Goal: Information Seeking & Learning: Learn about a topic

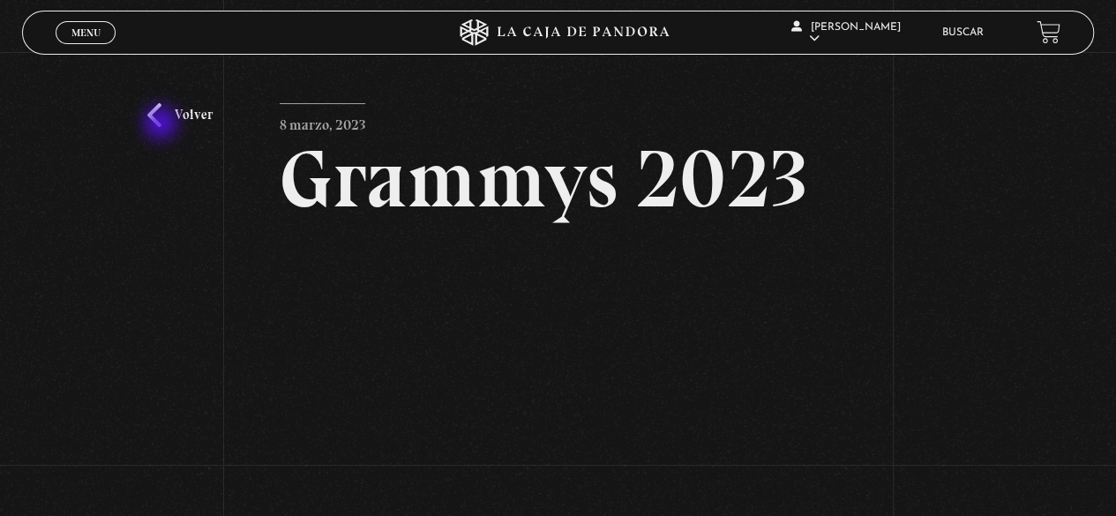
click at [162, 124] on link "Volver" at bounding box center [179, 115] width 65 height 24
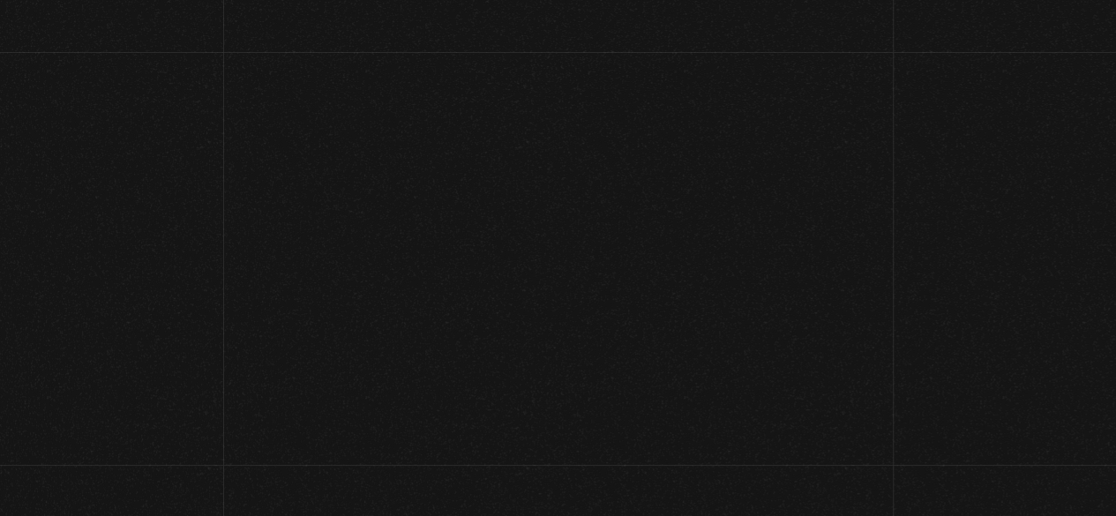
scroll to position [272, 0]
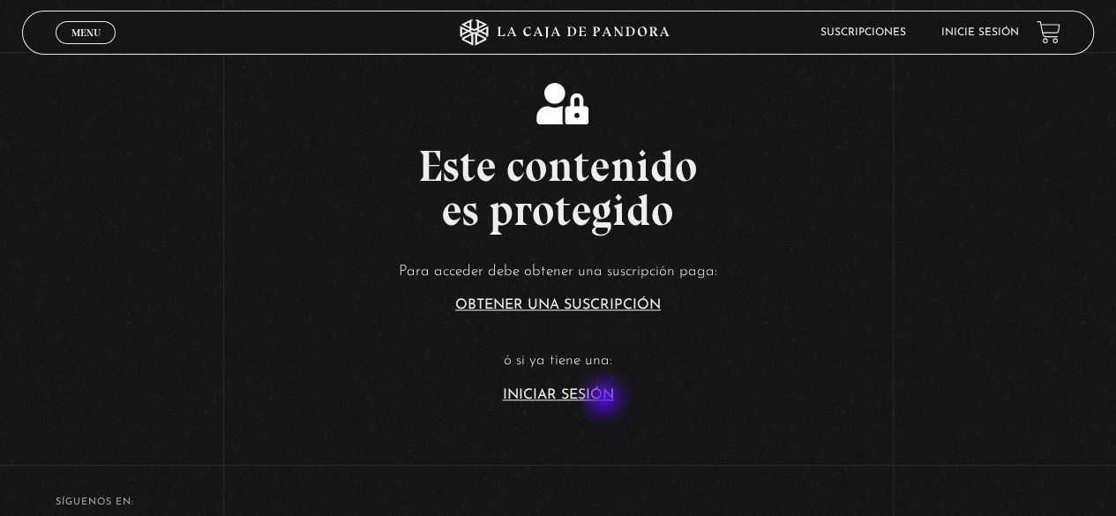
click at [605, 403] on section "Este contenido es protegido Para acceder debe obtener una suscripción paga: Obt…" at bounding box center [558, 229] width 1116 height 413
click at [600, 398] on link "Iniciar Sesión" at bounding box center [558, 395] width 111 height 14
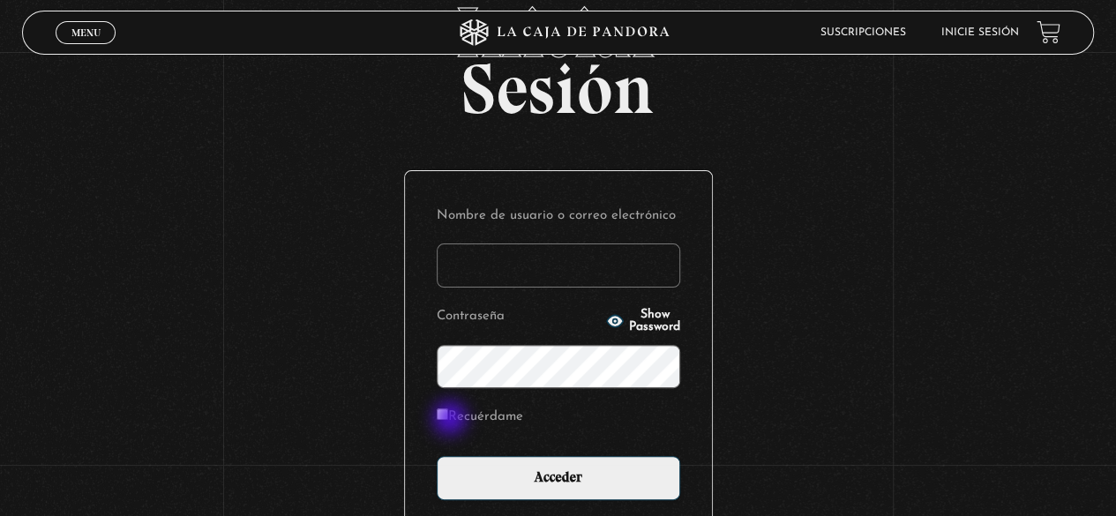
type input "[EMAIL_ADDRESS][DOMAIN_NAME]"
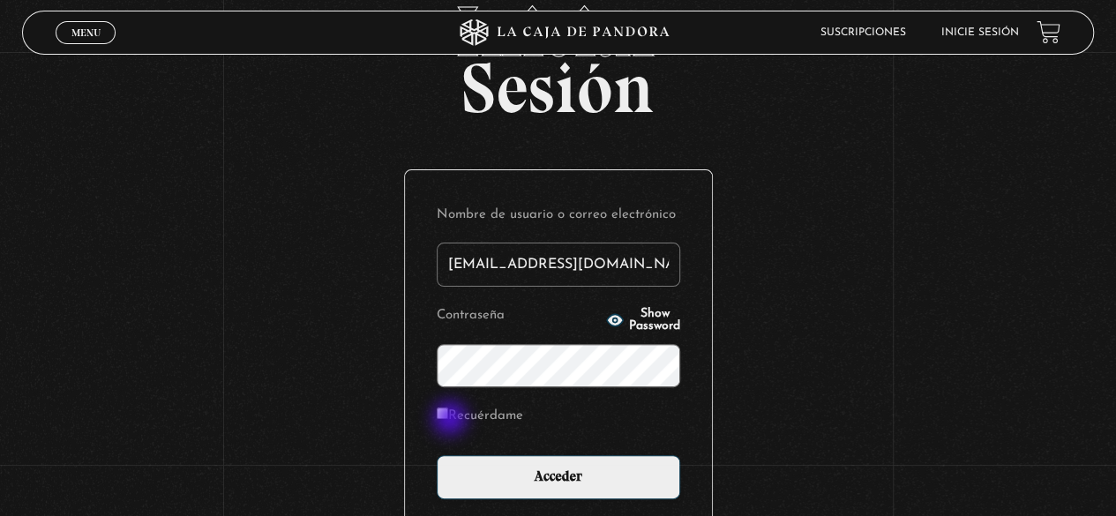
click at [448, 415] on input "Recuérdame" at bounding box center [442, 413] width 11 height 11
checkbox input "true"
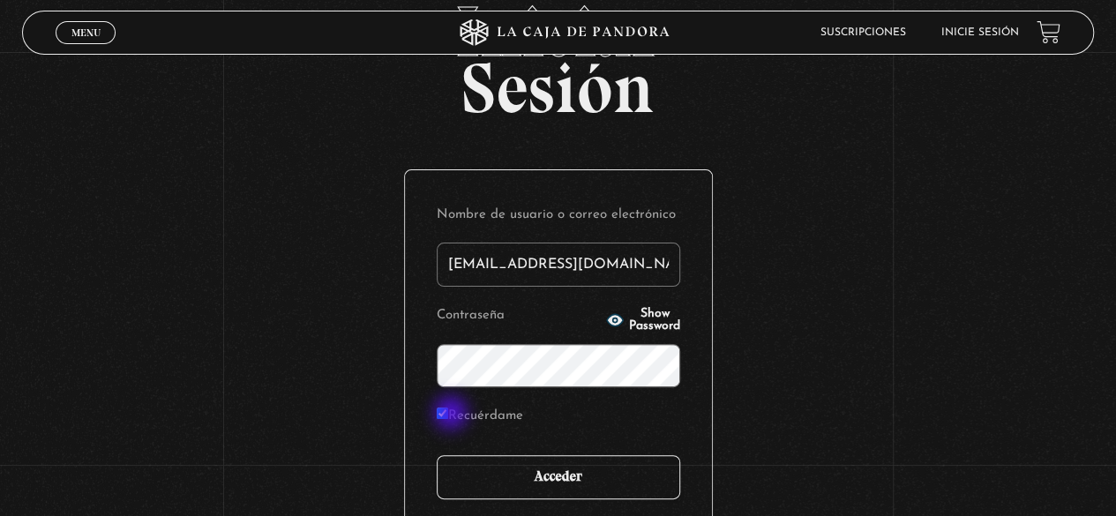
scroll to position [87, 0]
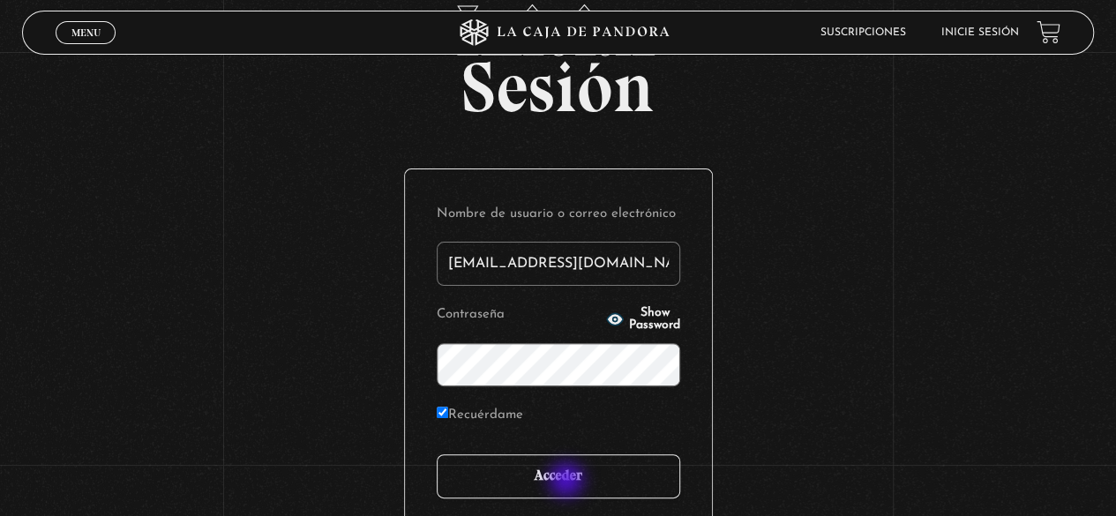
click at [568, 482] on input "Acceder" at bounding box center [559, 476] width 244 height 44
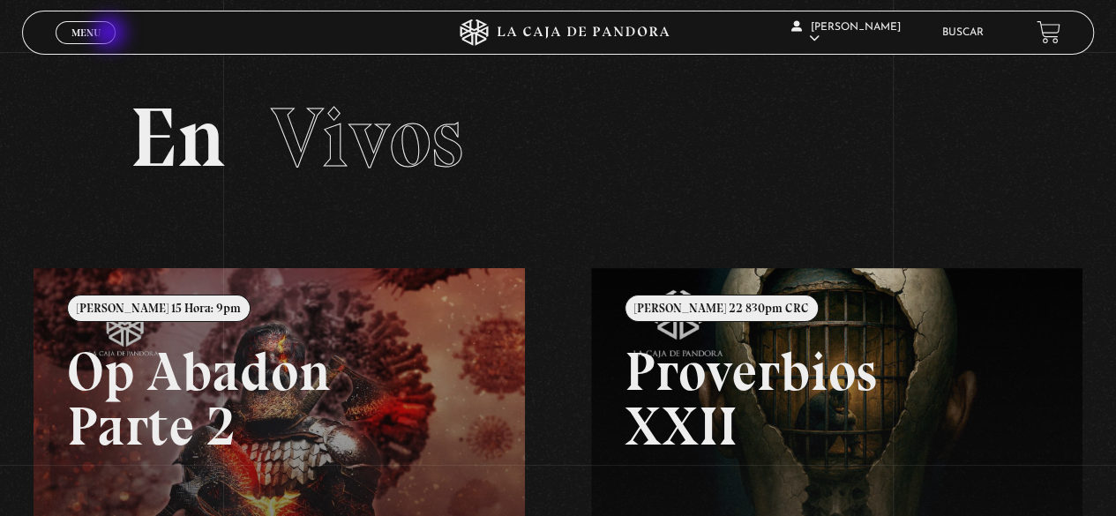
click at [111, 34] on link "Menu Cerrar" at bounding box center [86, 32] width 60 height 23
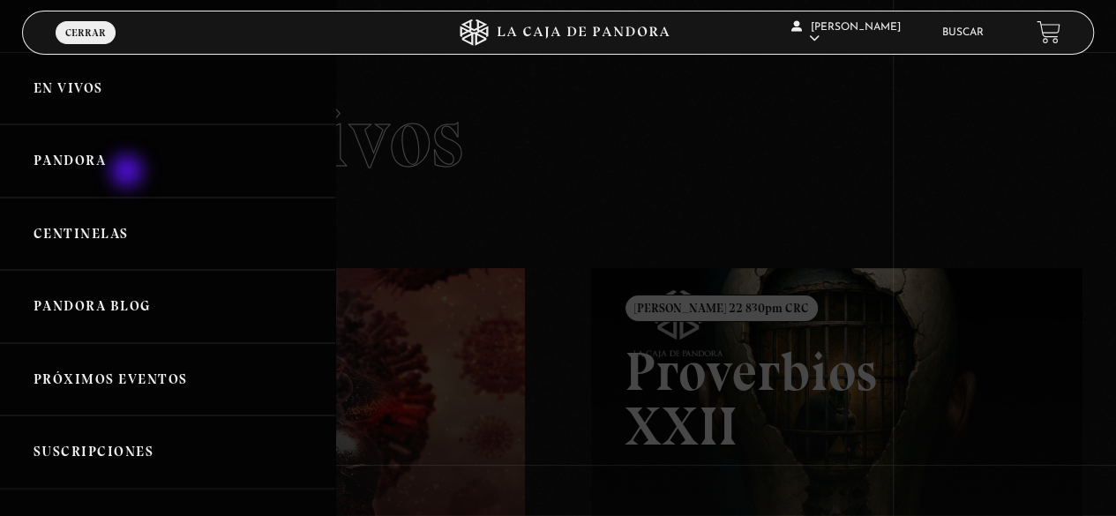
click at [129, 164] on link "Pandora" at bounding box center [167, 160] width 335 height 73
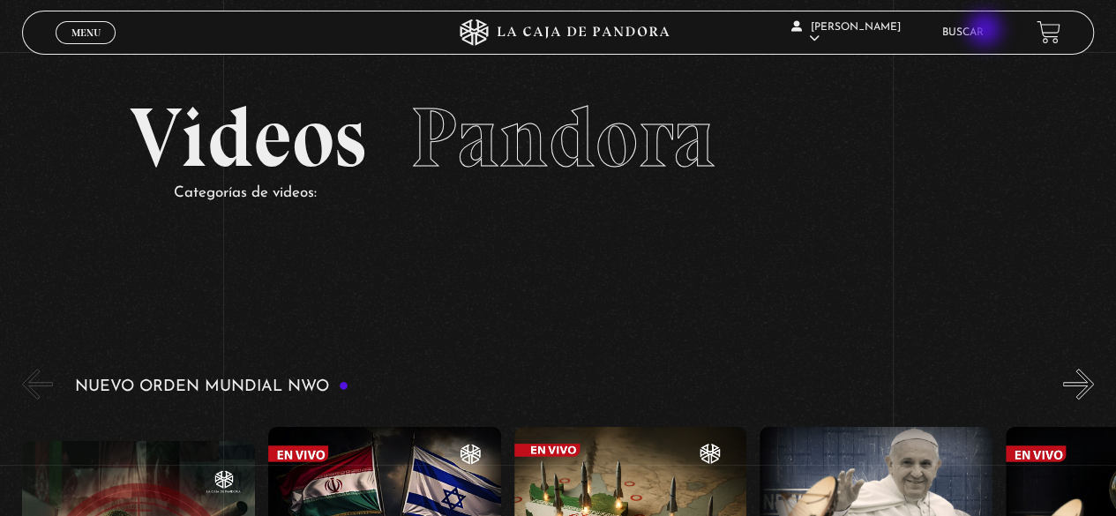
click at [984, 31] on link "Buscar" at bounding box center [962, 32] width 41 height 11
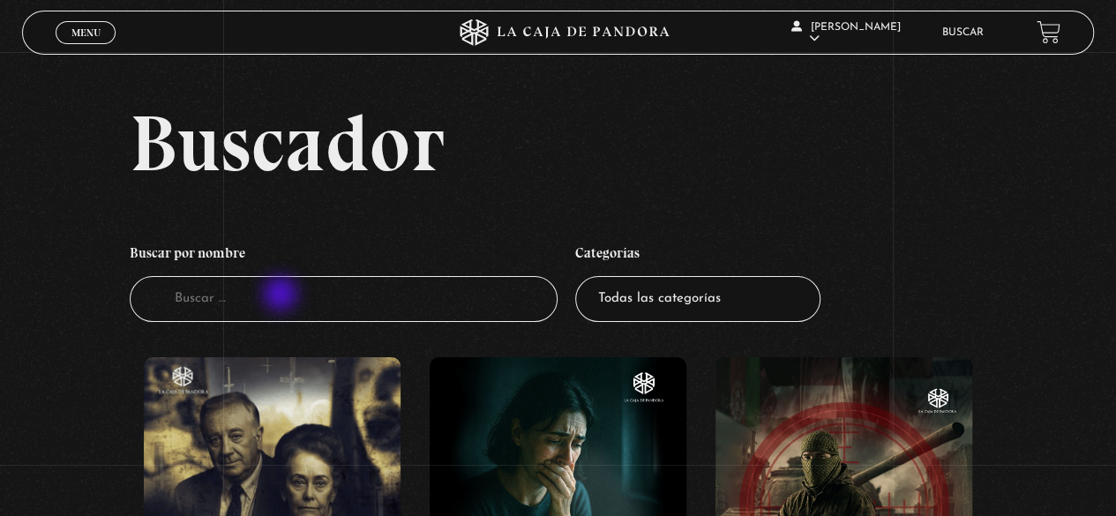
click at [279, 296] on input "Buscador" at bounding box center [344, 299] width 429 height 47
type input "Mk"
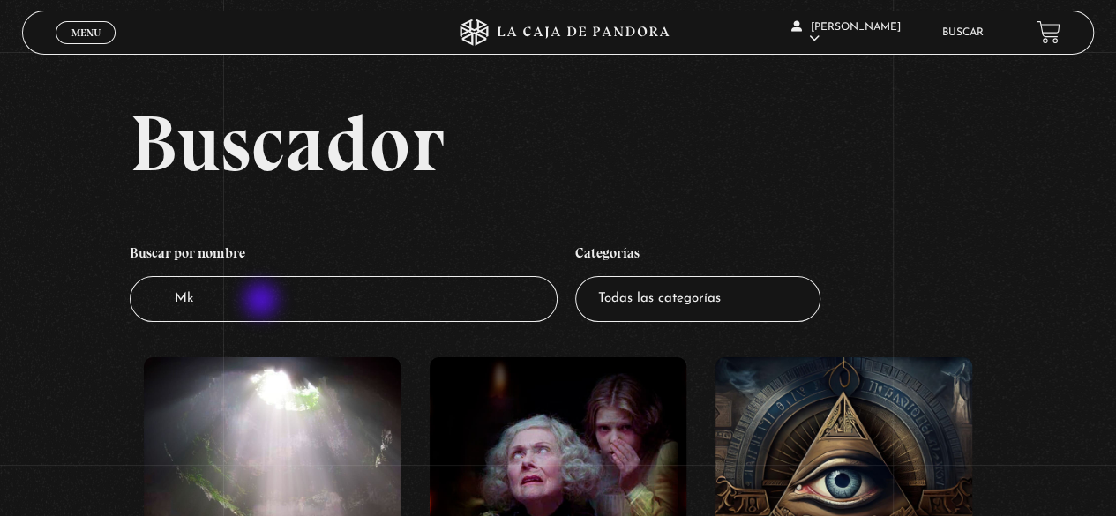
click at [265, 299] on input "Mk" at bounding box center [344, 299] width 429 height 47
type input "Mk Ultra"
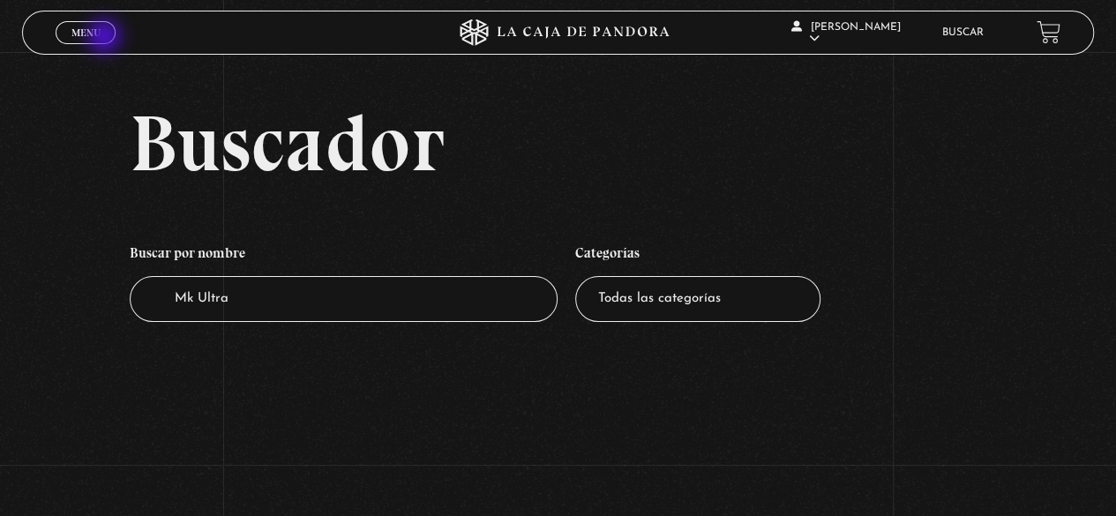
click at [104, 37] on link "Menu Cerrar" at bounding box center [86, 32] width 60 height 23
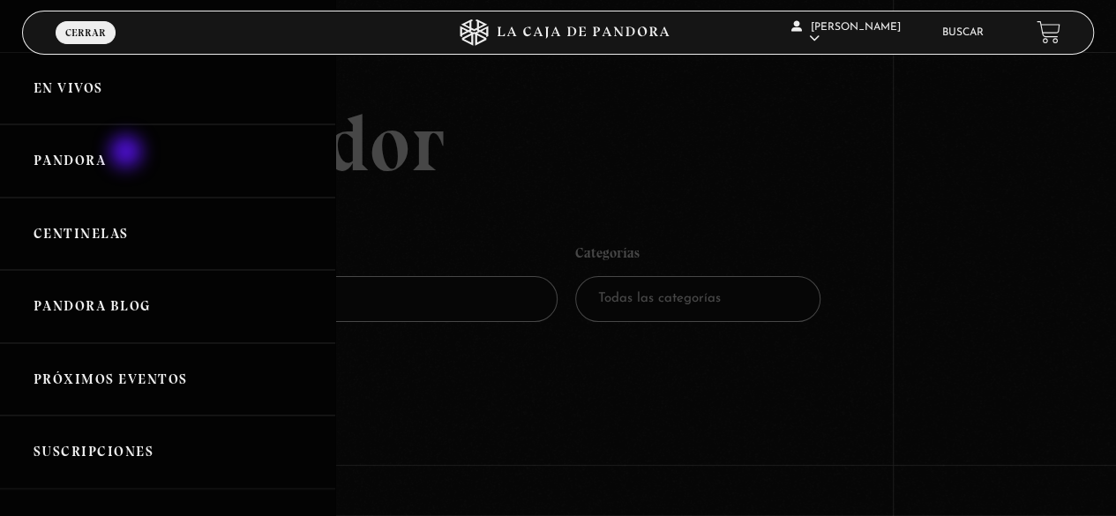
click at [131, 156] on link "Pandora" at bounding box center [167, 160] width 335 height 73
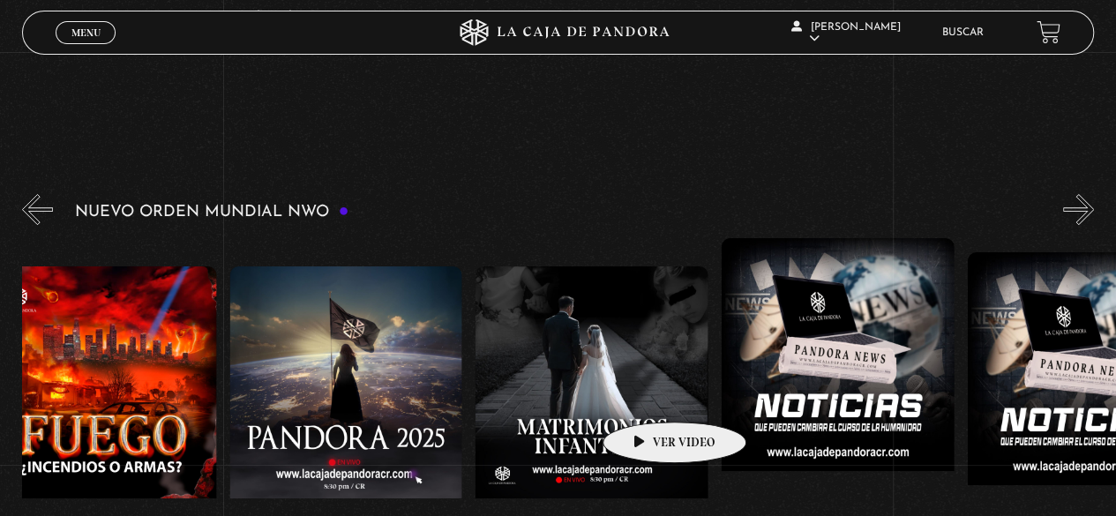
scroll to position [175, 0]
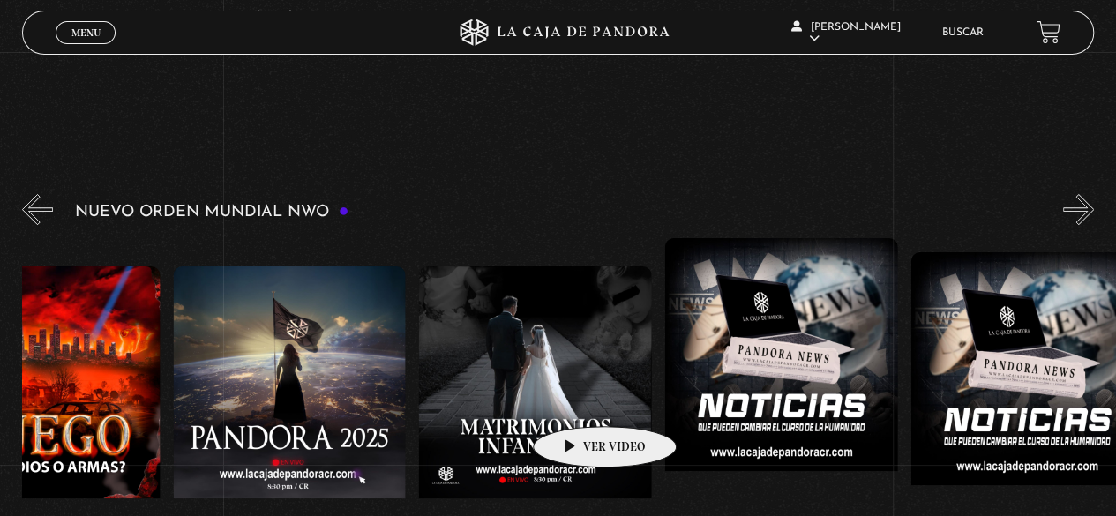
drag, startPoint x: 928, startPoint y: 402, endPoint x: 573, endPoint y: 397, distance: 354.7
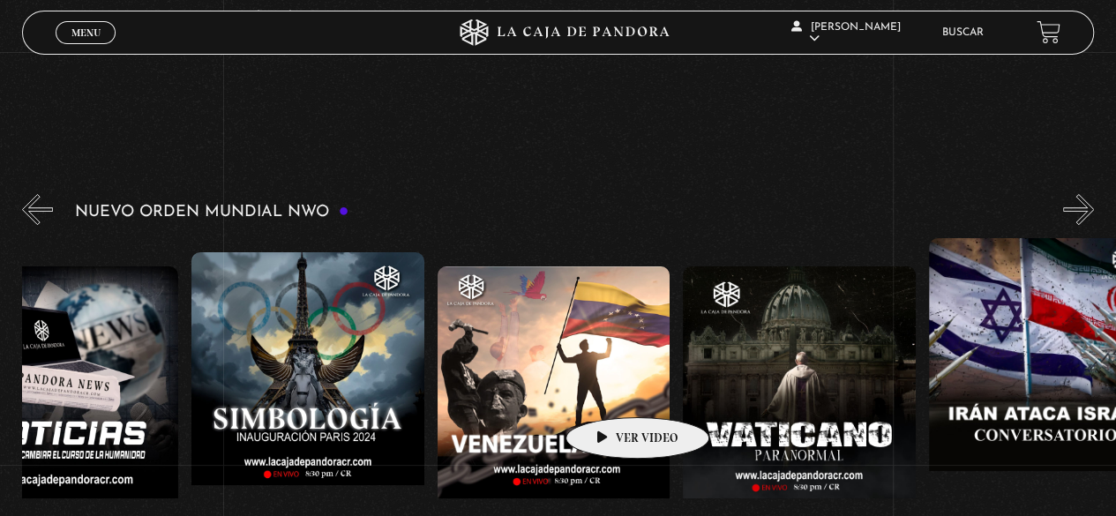
drag, startPoint x: 836, startPoint y: 400, endPoint x: 600, endPoint y: 386, distance: 236.9
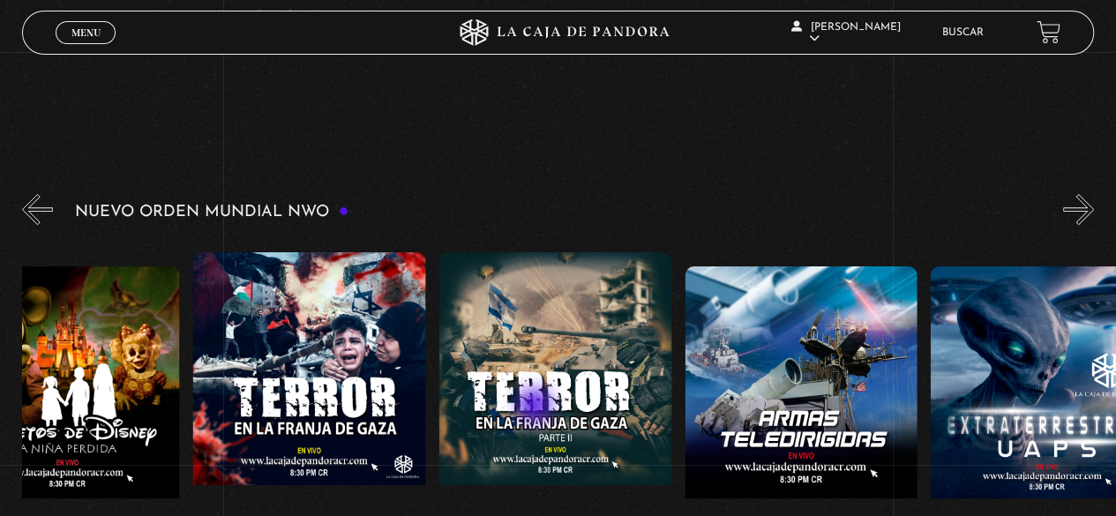
drag, startPoint x: 900, startPoint y: 401, endPoint x: 508, endPoint y: 401, distance: 391.7
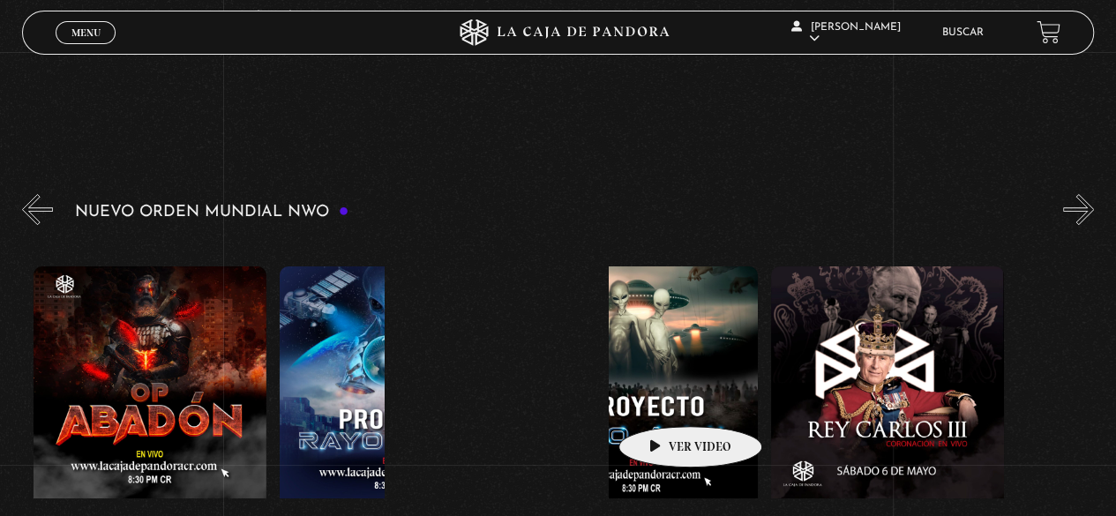
drag, startPoint x: 890, startPoint y: 392, endPoint x: 648, endPoint y: 392, distance: 241.7
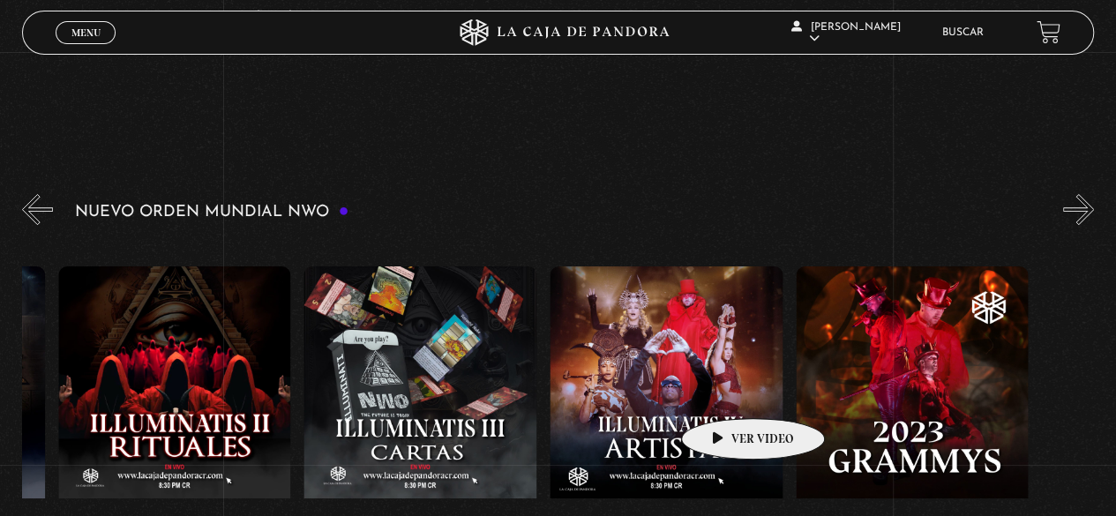
scroll to position [0, 7868]
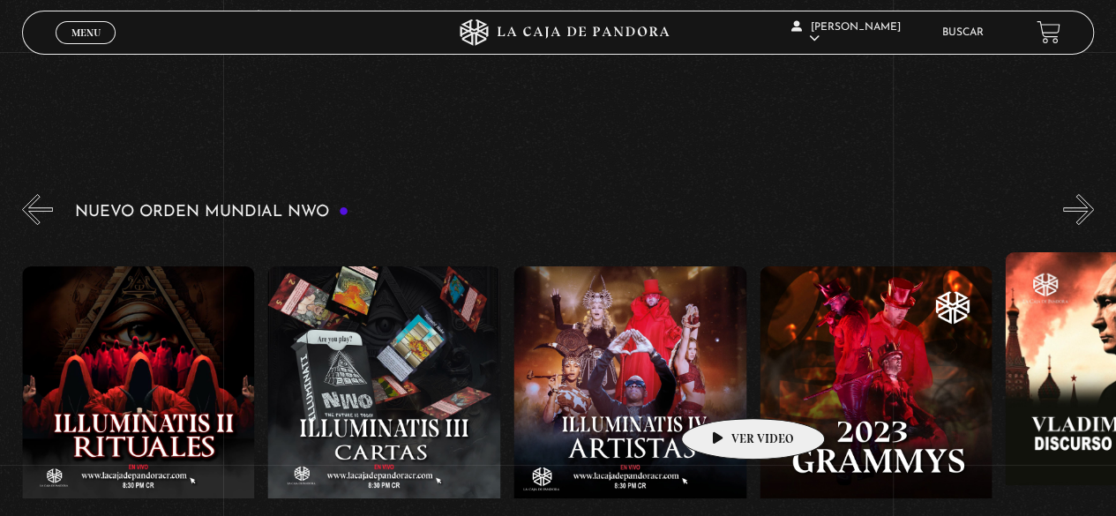
drag, startPoint x: 1046, startPoint y: 368, endPoint x: 717, endPoint y: 386, distance: 329.6
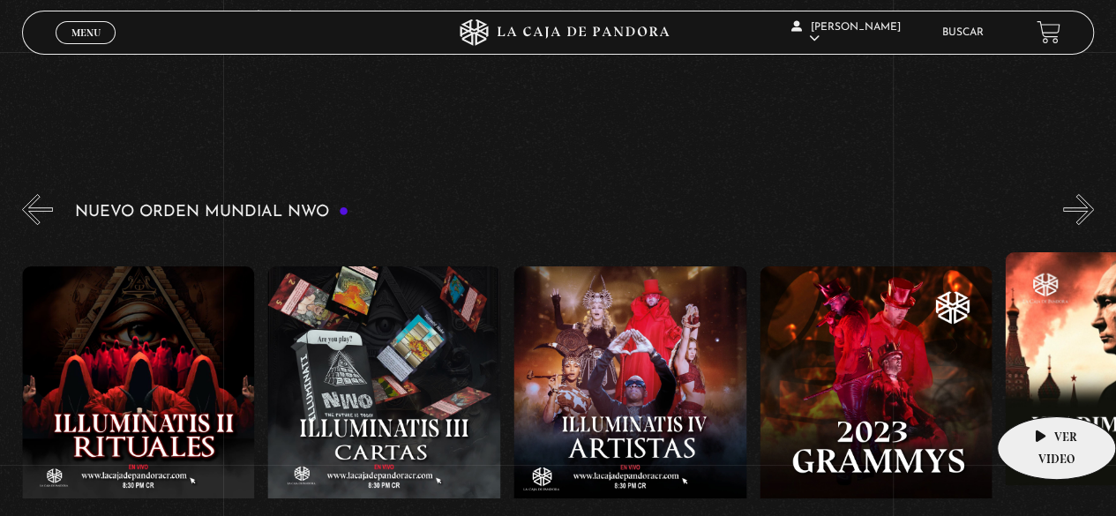
scroll to position [0, 7909]
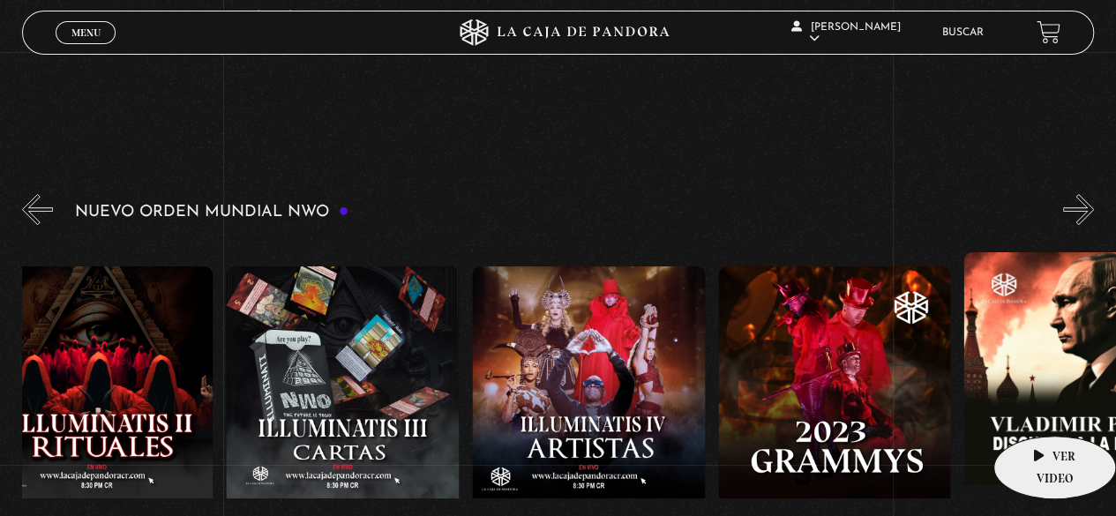
drag, startPoint x: 1041, startPoint y: 389, endPoint x: 1038, endPoint y: 410, distance: 21.5
click at [1038, 410] on figure at bounding box center [1079, 411] width 233 height 318
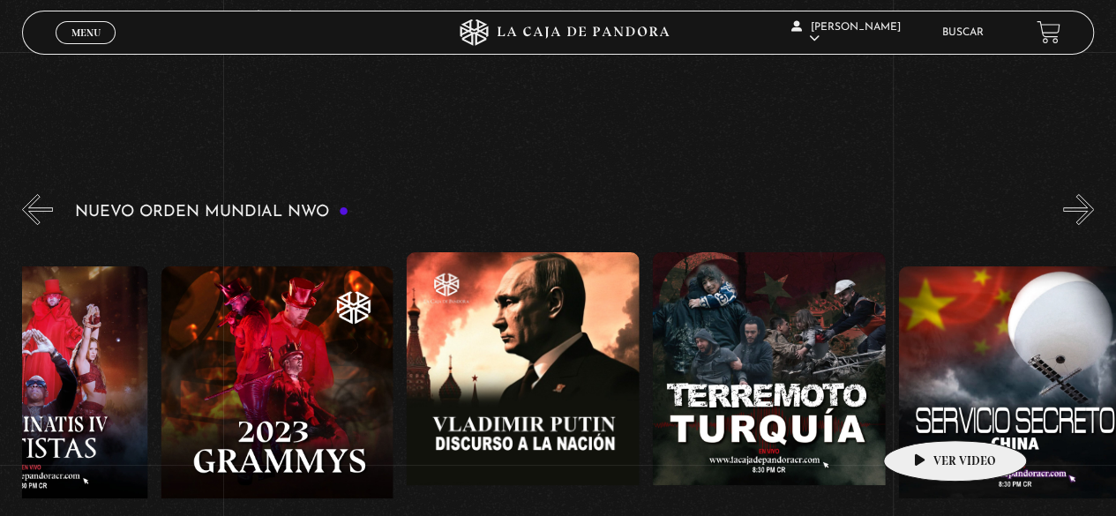
drag, startPoint x: 1032, startPoint y: 385, endPoint x: 918, endPoint y: 408, distance: 116.1
click at [922, 413] on div "Células Durmientes Pandora News: Israel vrs Irán Parte I Pandora News: Israel v…" at bounding box center [1021, 443] width 18930 height 410
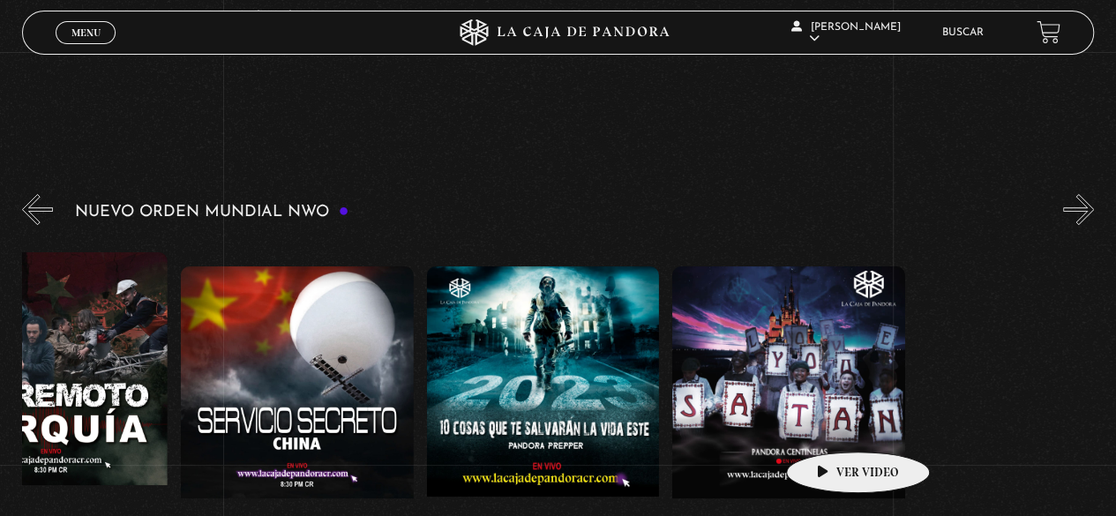
drag, startPoint x: 968, startPoint y: 407, endPoint x: 822, endPoint y: 423, distance: 146.4
click at [824, 427] on div "Células Durmientes Pandora News: Israel vrs Irán Parte I Pandora News: Israel v…" at bounding box center [303, 443] width 18930 height 410
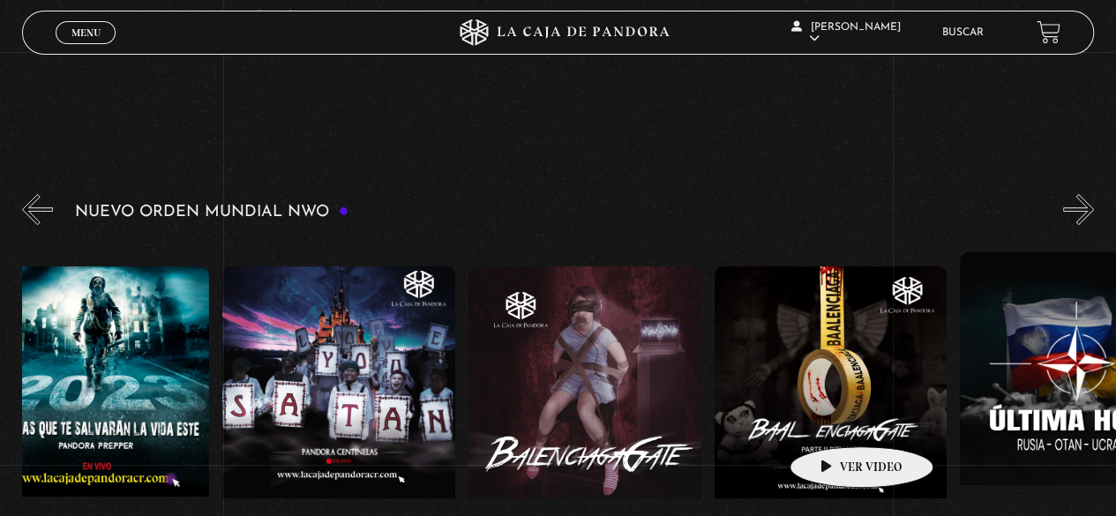
scroll to position [0, 9648]
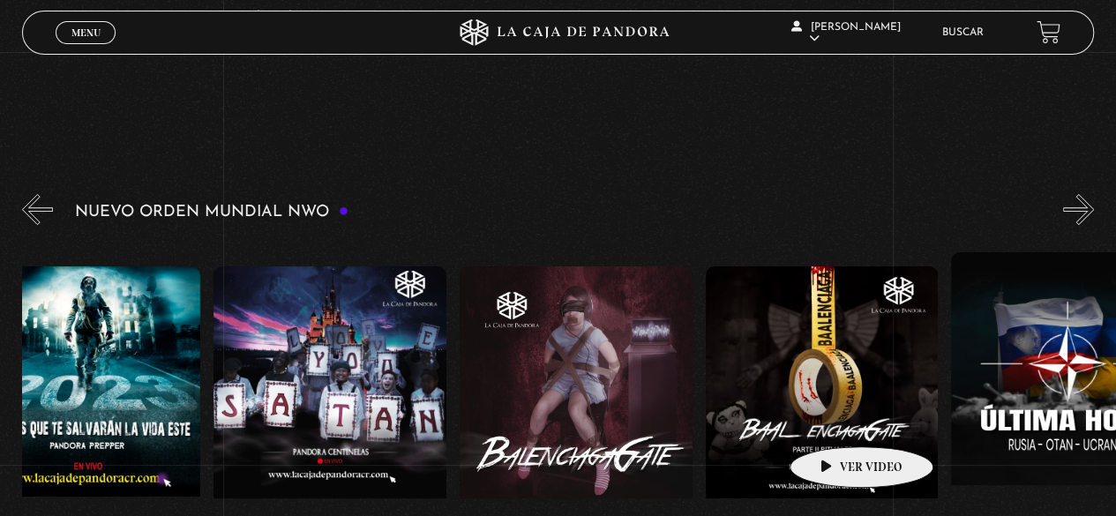
drag, startPoint x: 919, startPoint y: 408, endPoint x: 831, endPoint y: 419, distance: 88.9
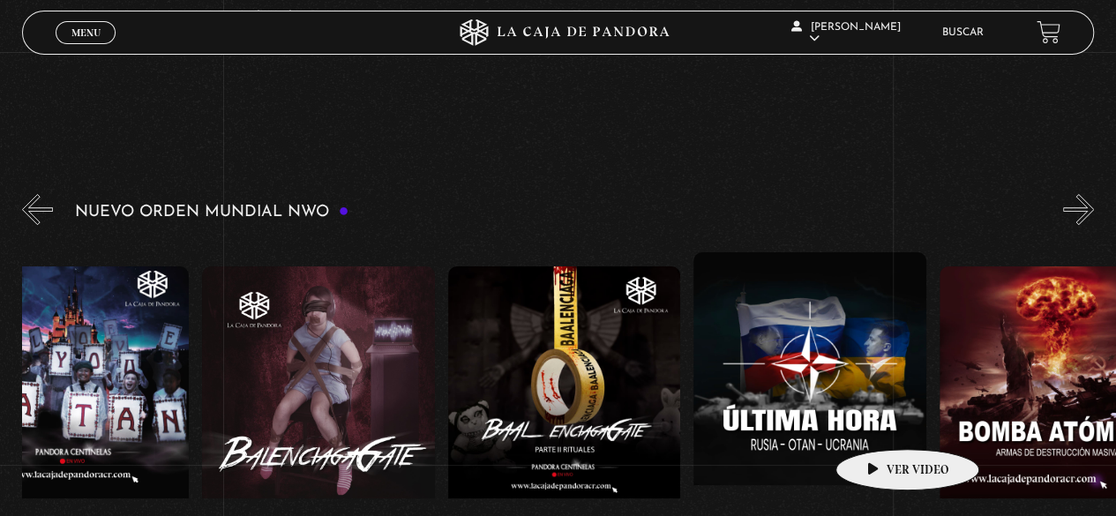
drag, startPoint x: 926, startPoint y: 414, endPoint x: 875, endPoint y: 408, distance: 51.4
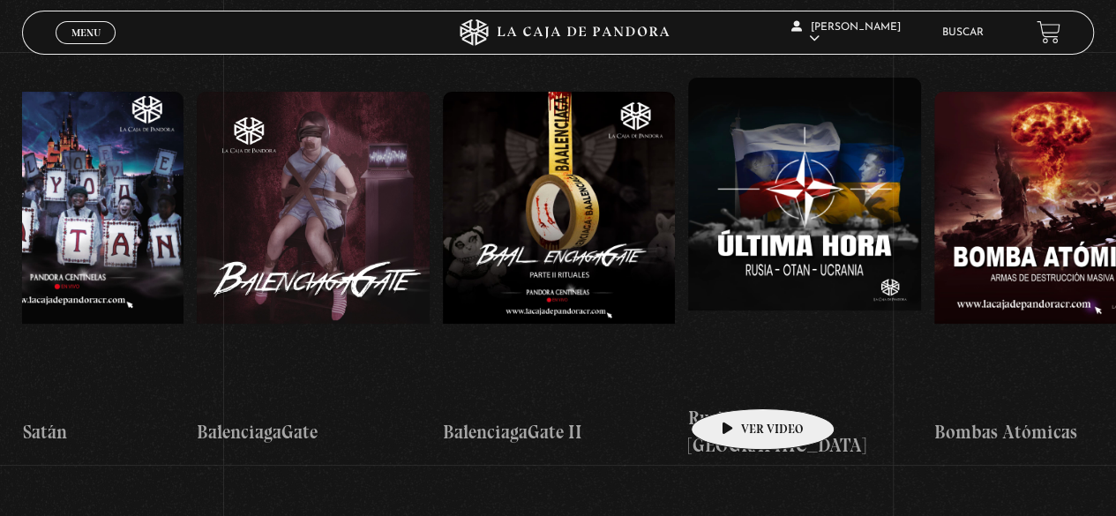
scroll to position [350, 0]
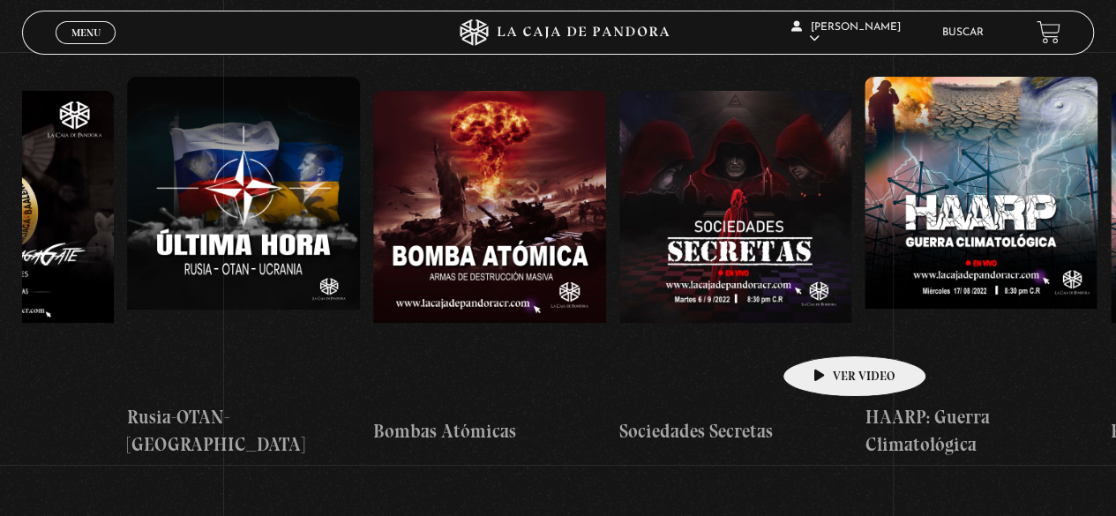
drag, startPoint x: 934, startPoint y: 308, endPoint x: 827, endPoint y: 329, distance: 109.7
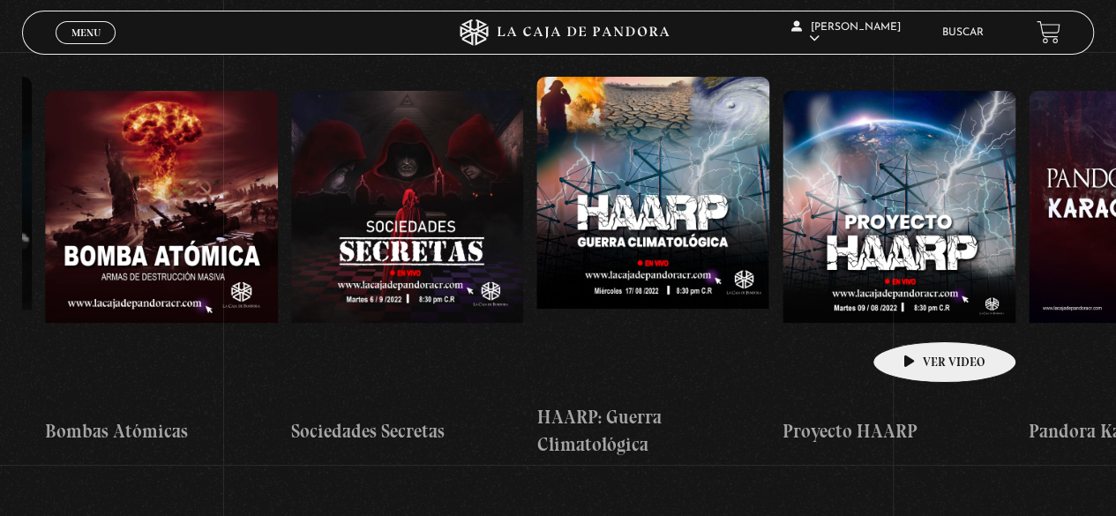
drag, startPoint x: 955, startPoint y: 310, endPoint x: 893, endPoint y: 312, distance: 61.8
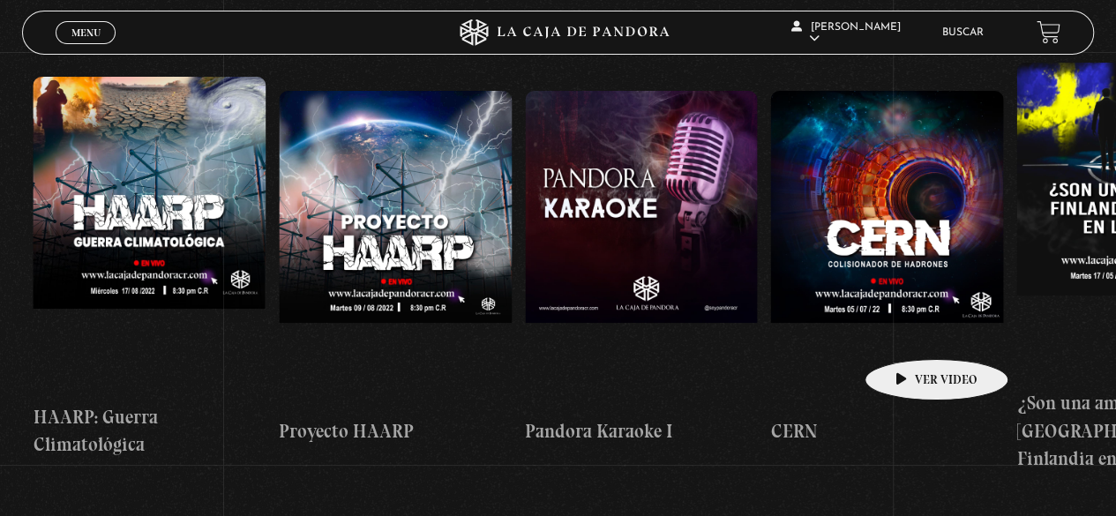
scroll to position [0, 11318]
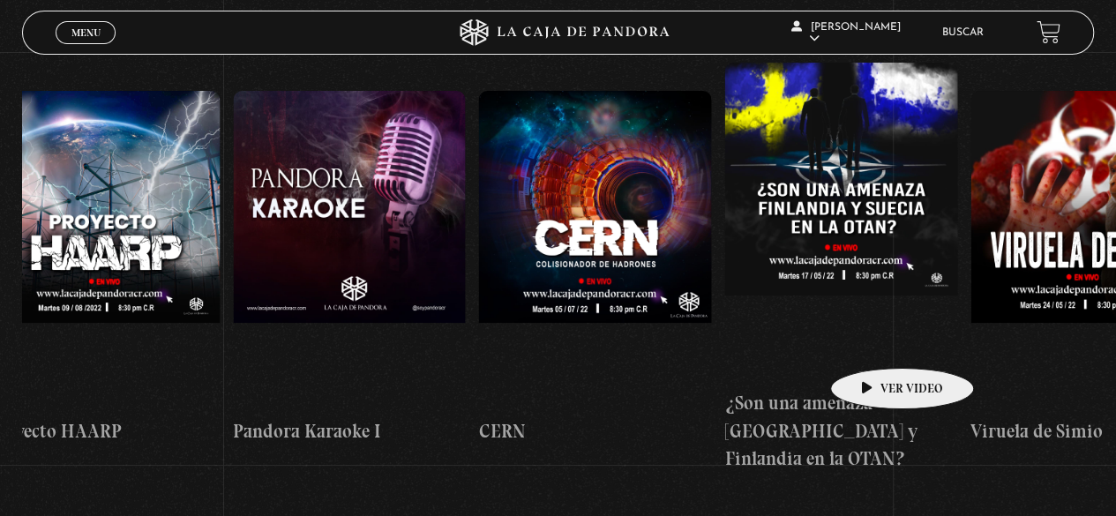
drag, startPoint x: 1025, startPoint y: 312, endPoint x: 863, endPoint y: 333, distance: 163.7
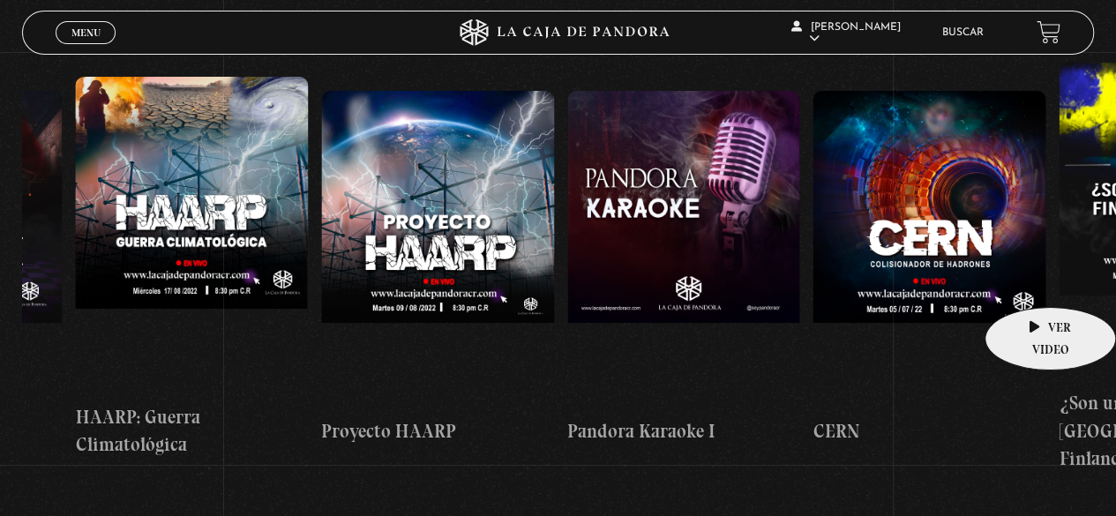
scroll to position [0, 10931]
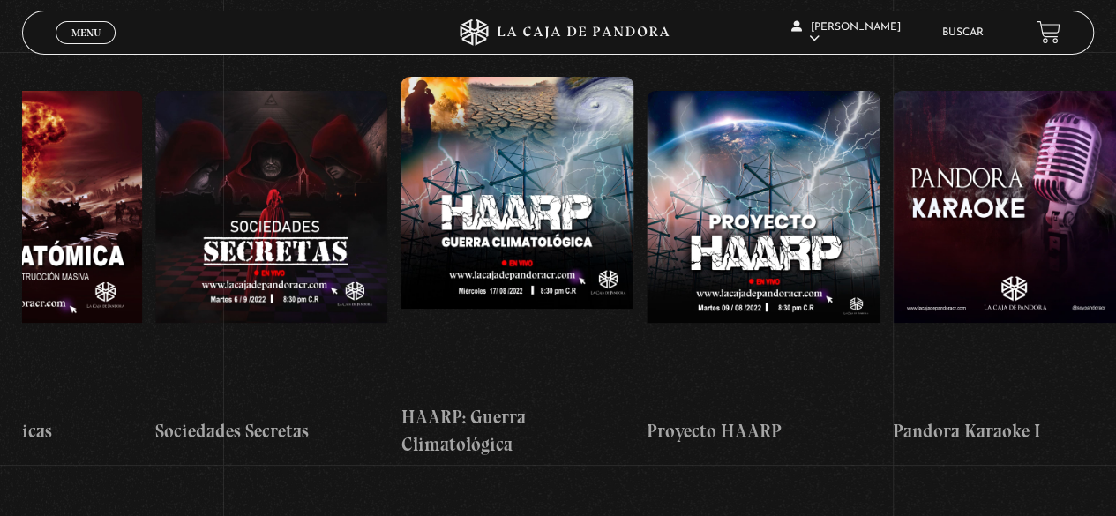
drag, startPoint x: 965, startPoint y: 255, endPoint x: 1174, endPoint y: 262, distance: 209.2
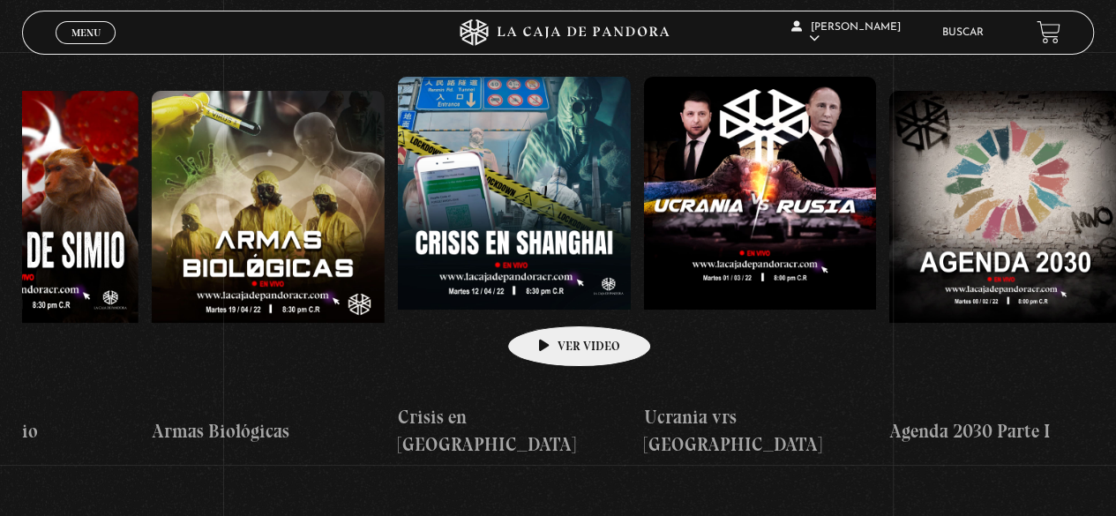
scroll to position [0, 12709]
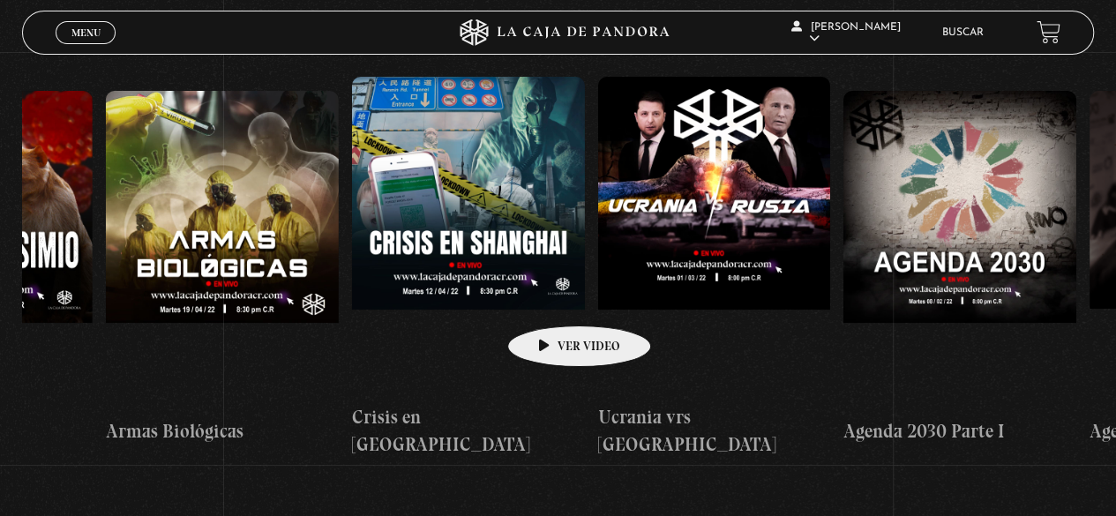
drag, startPoint x: 896, startPoint y: 296, endPoint x: 543, endPoint y: 289, distance: 353.0
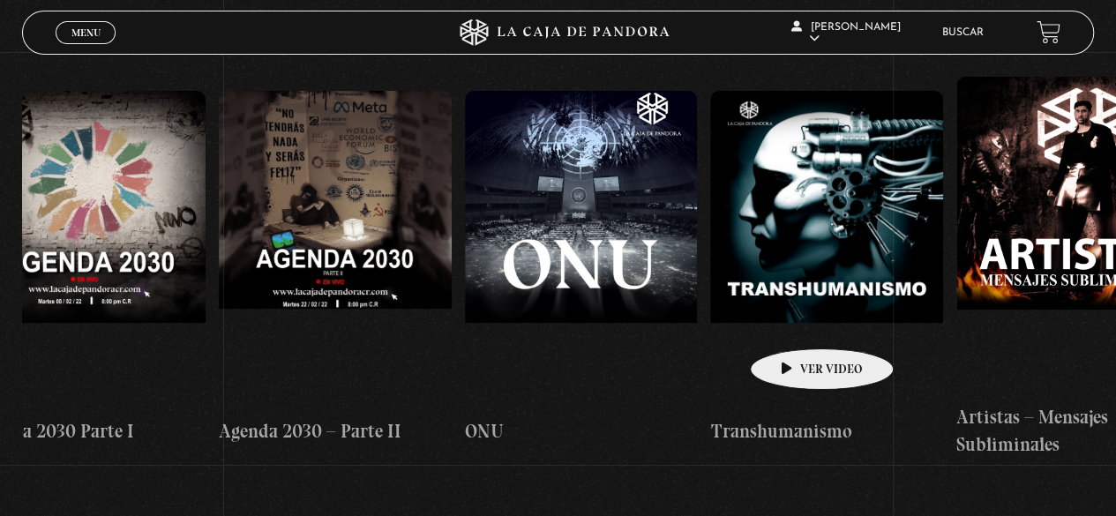
drag, startPoint x: 966, startPoint y: 328, endPoint x: 789, endPoint y: 322, distance: 177.4
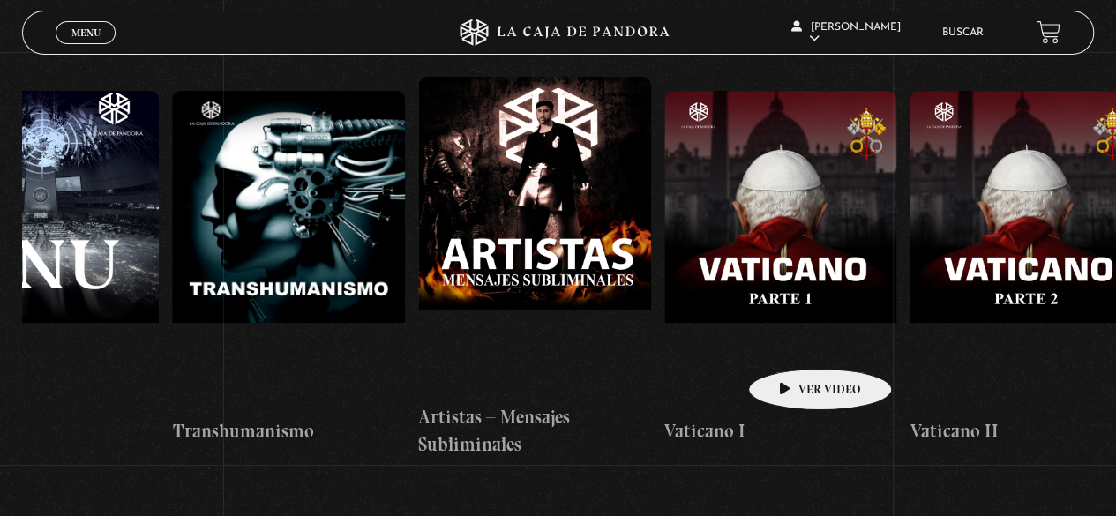
drag, startPoint x: 889, startPoint y: 327, endPoint x: 785, endPoint y: 345, distance: 105.6
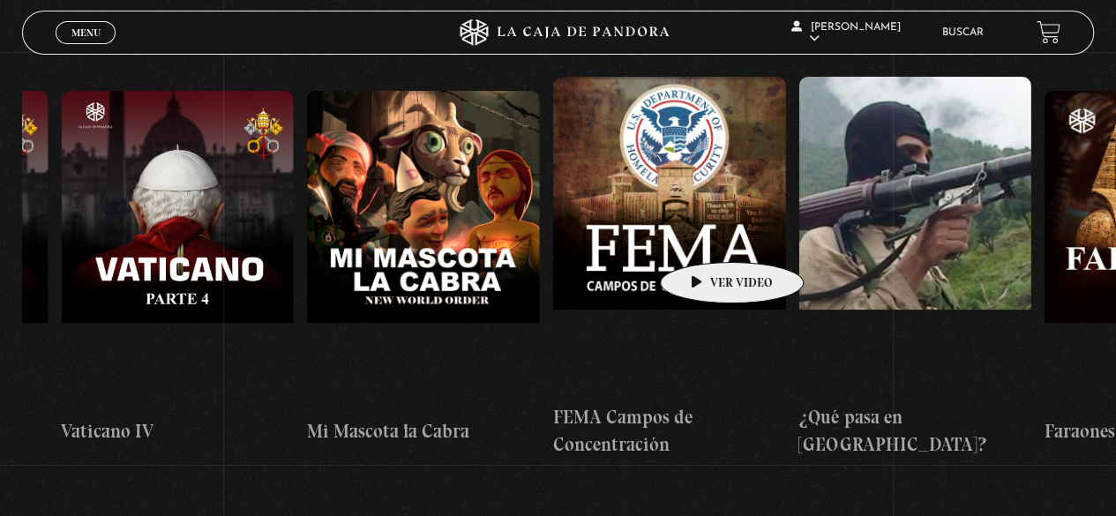
drag, startPoint x: 969, startPoint y: 229, endPoint x: 700, endPoint y: 239, distance: 269.3
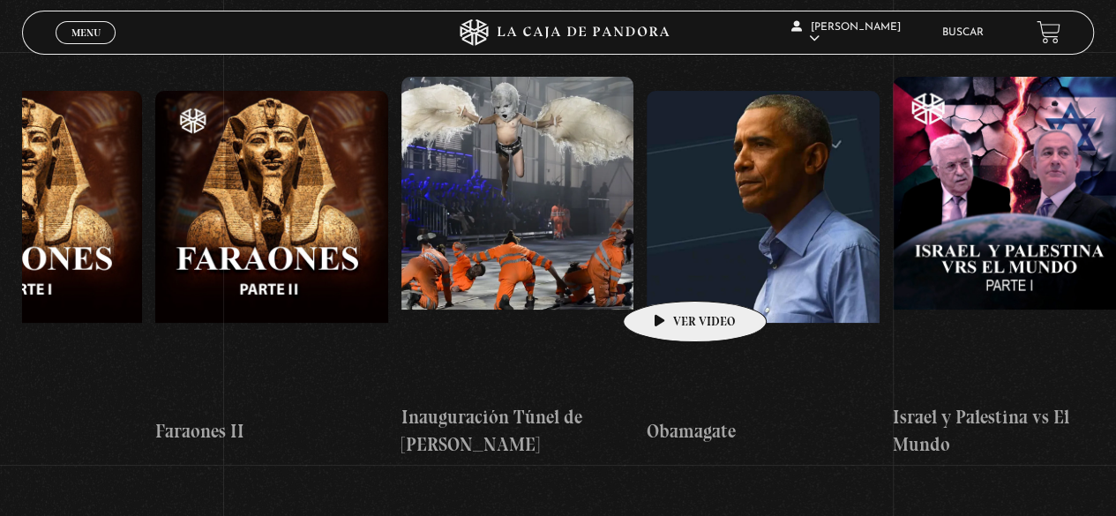
scroll to position [0, 16617]
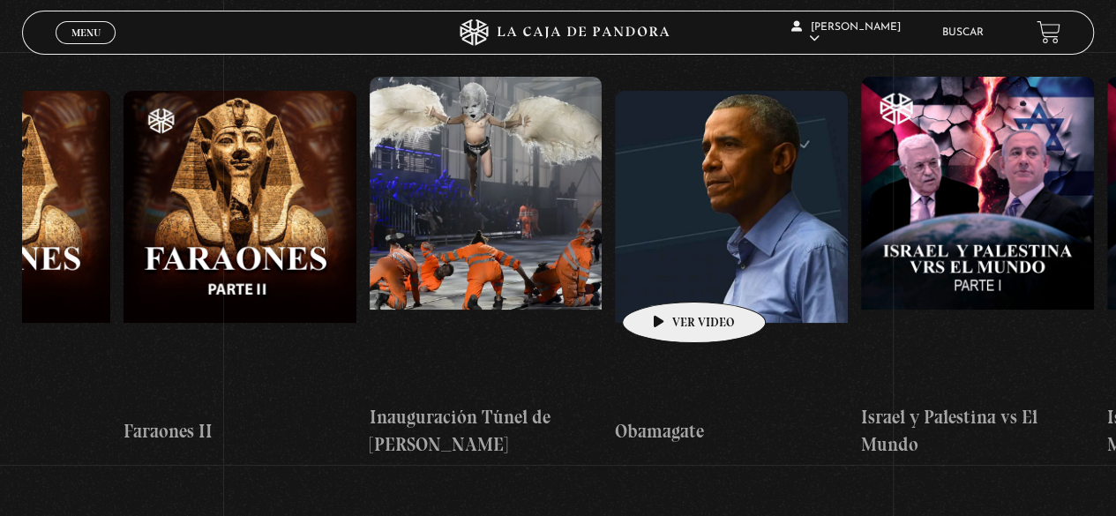
drag, startPoint x: 895, startPoint y: 255, endPoint x: 666, endPoint y: 275, distance: 229.4
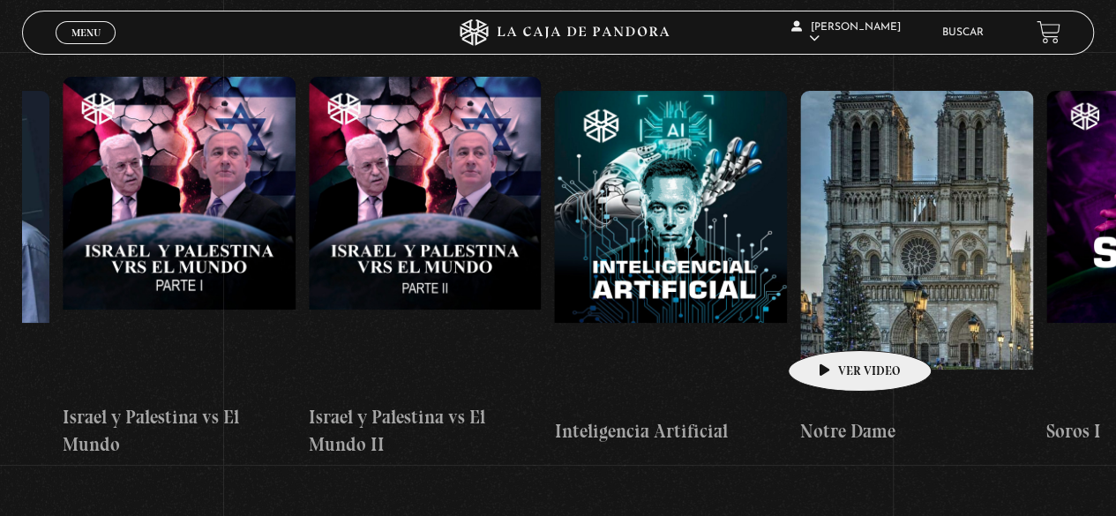
scroll to position [0, 17453]
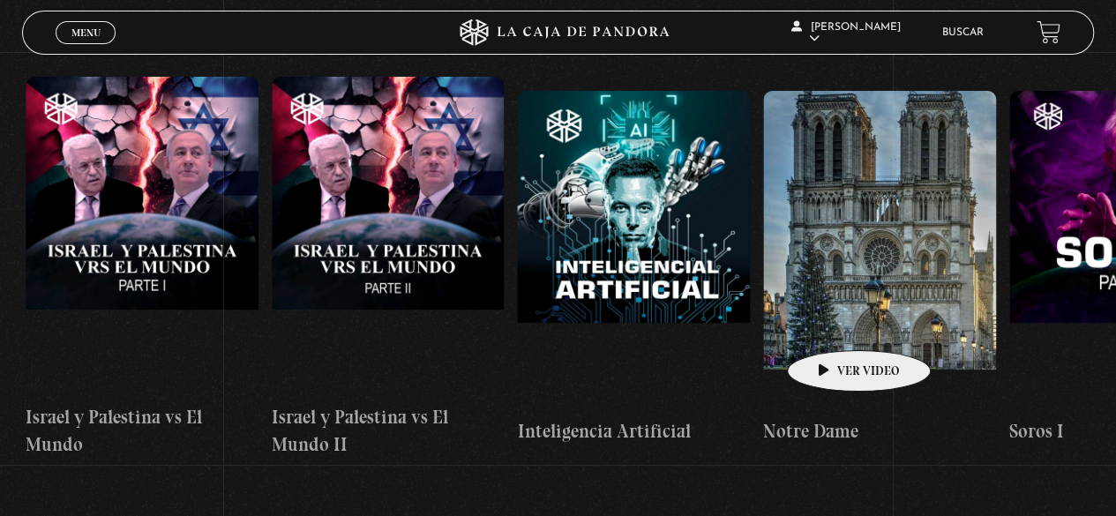
drag, startPoint x: 993, startPoint y: 300, endPoint x: 831, endPoint y: 324, distance: 164.1
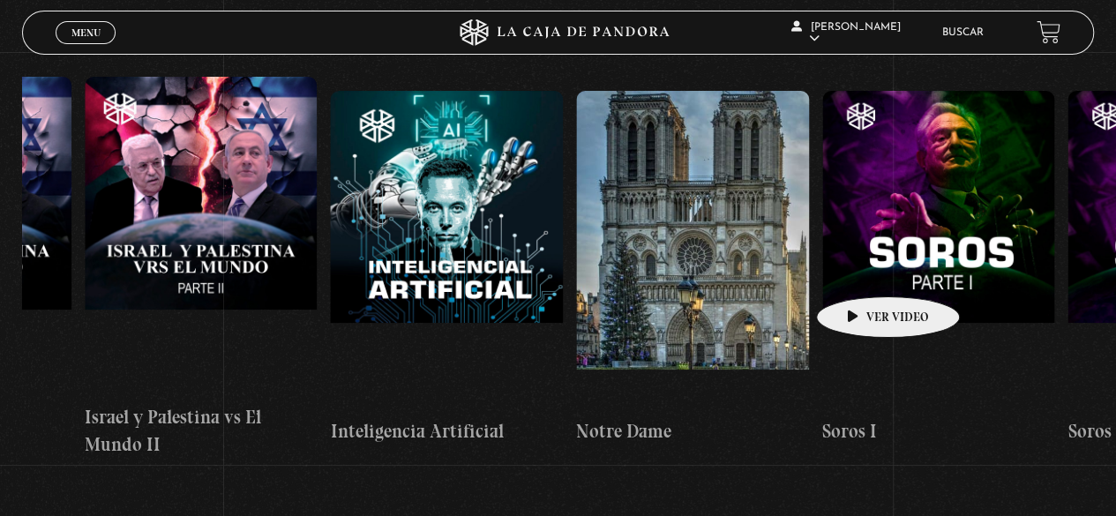
scroll to position [0, 17823]
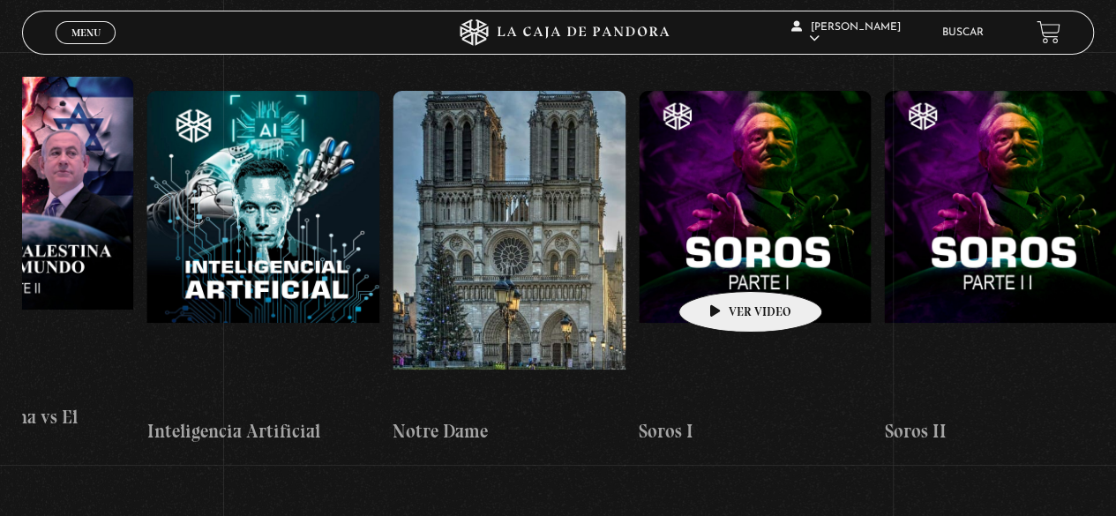
drag, startPoint x: 910, startPoint y: 267, endPoint x: 722, endPoint y: 266, distance: 188.8
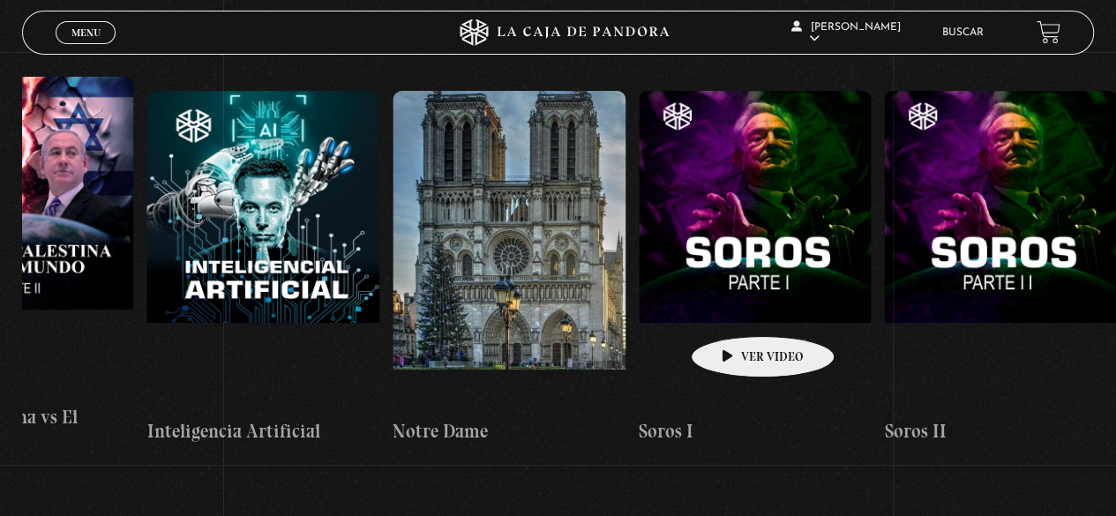
drag, startPoint x: 948, startPoint y: 283, endPoint x: 725, endPoint y: 310, distance: 223.9
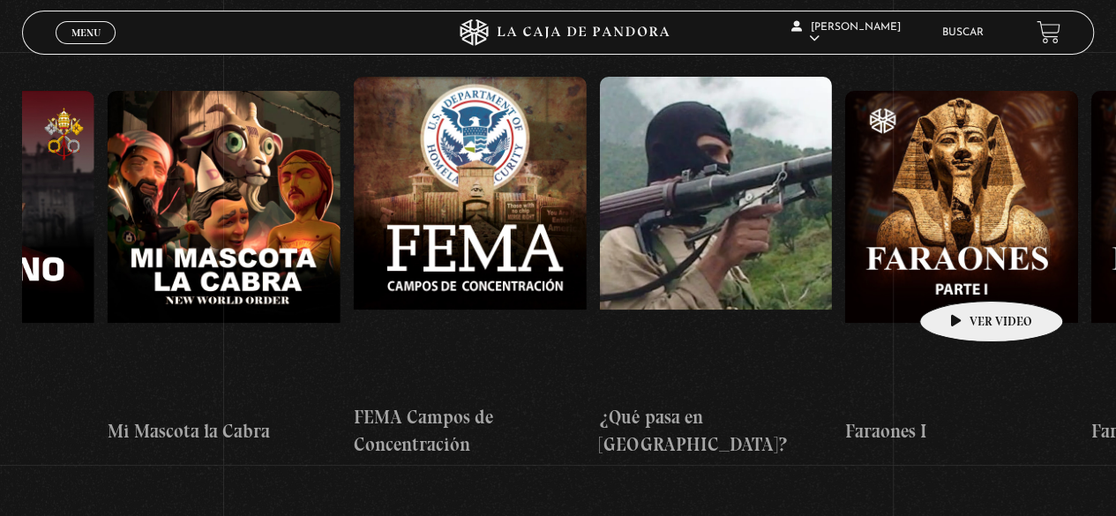
drag, startPoint x: 525, startPoint y: 253, endPoint x: 965, endPoint y: 272, distance: 440.6
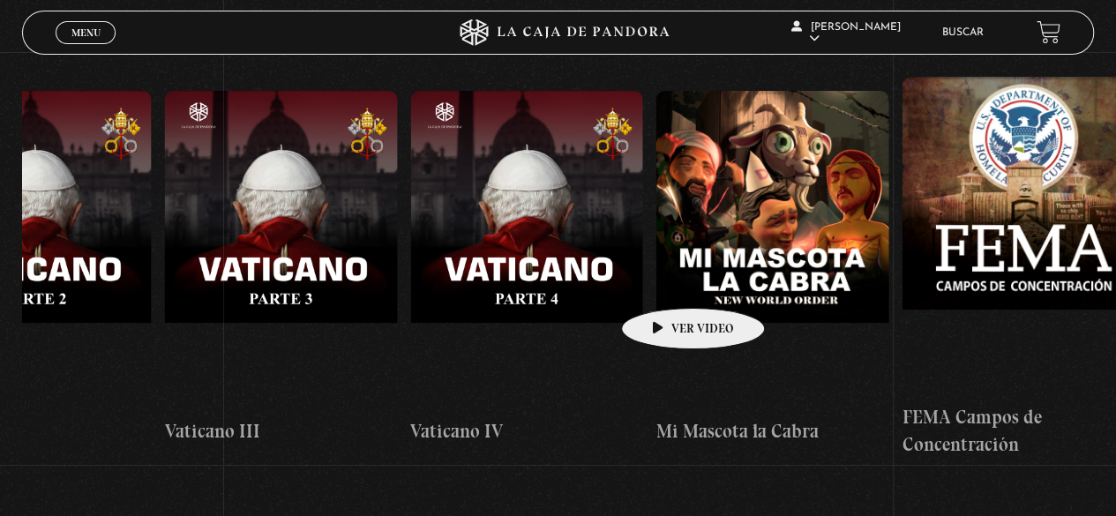
scroll to position [0, 15056]
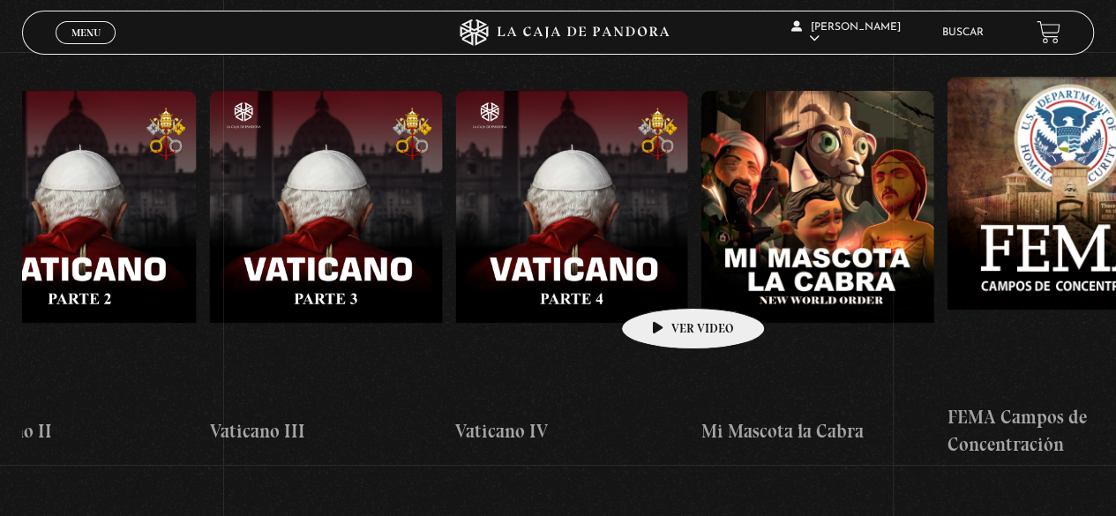
drag, startPoint x: 582, startPoint y: 276, endPoint x: 701, endPoint y: 282, distance: 118.4
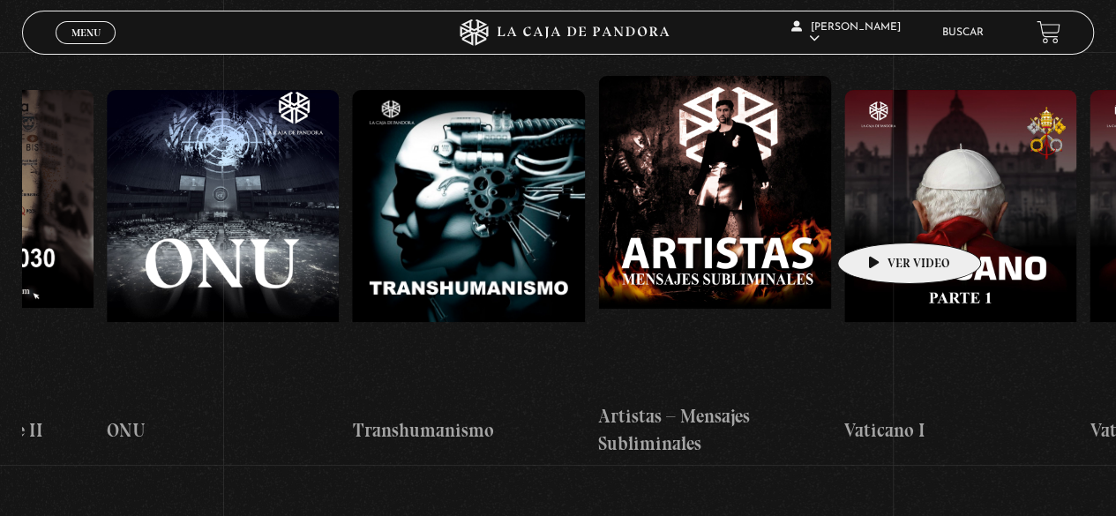
scroll to position [0, 13925]
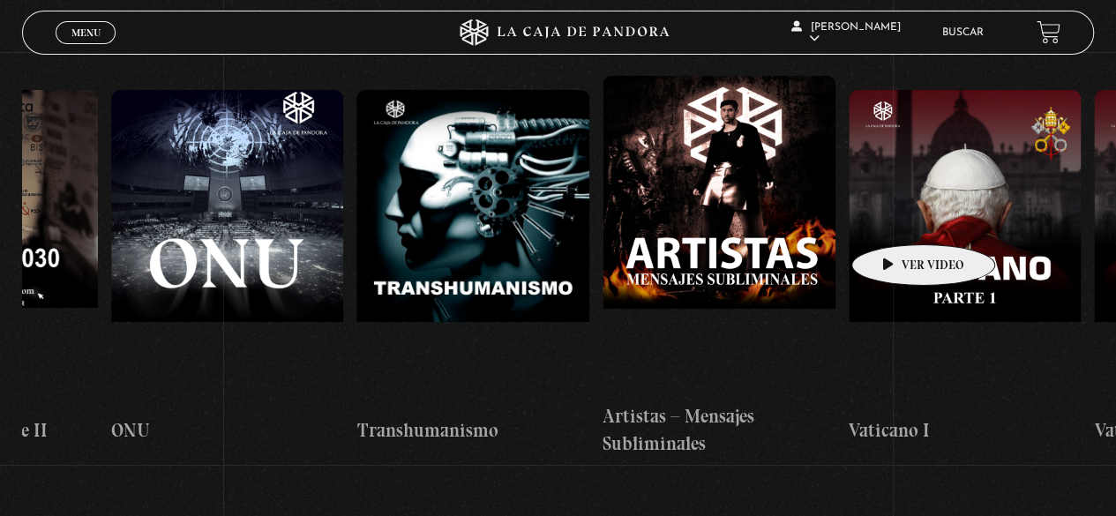
drag, startPoint x: 668, startPoint y: 214, endPoint x: 895, endPoint y: 218, distance: 227.7
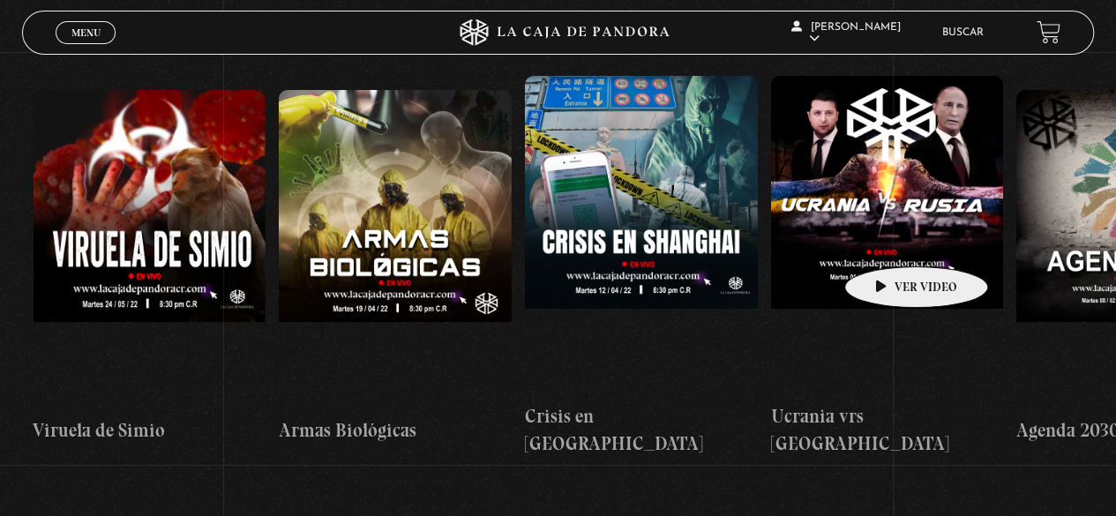
scroll to position [0, 12468]
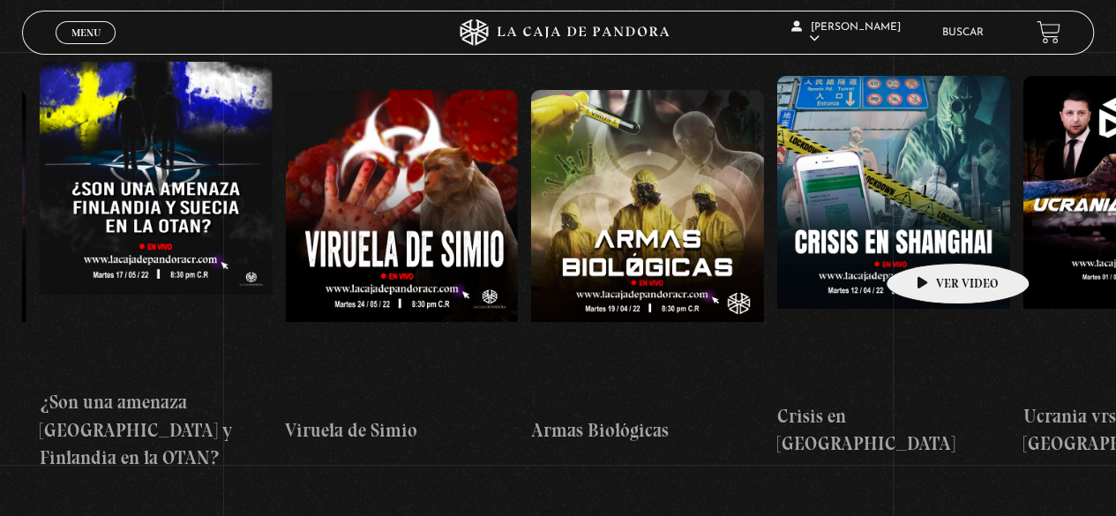
drag, startPoint x: 596, startPoint y: 241, endPoint x: 930, endPoint y: 236, distance: 333.5
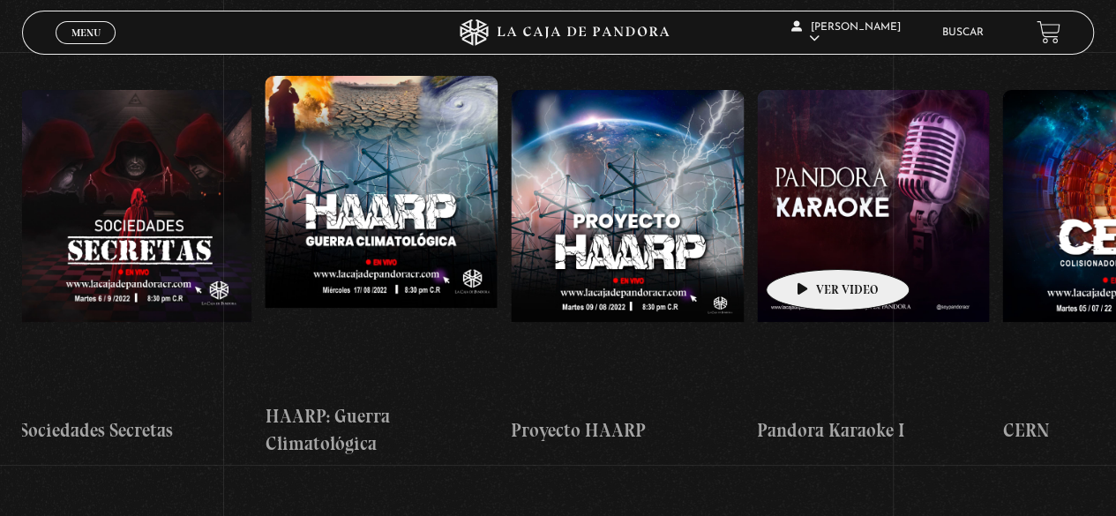
drag, startPoint x: 566, startPoint y: 239, endPoint x: 811, endPoint y: 242, distance: 244.4
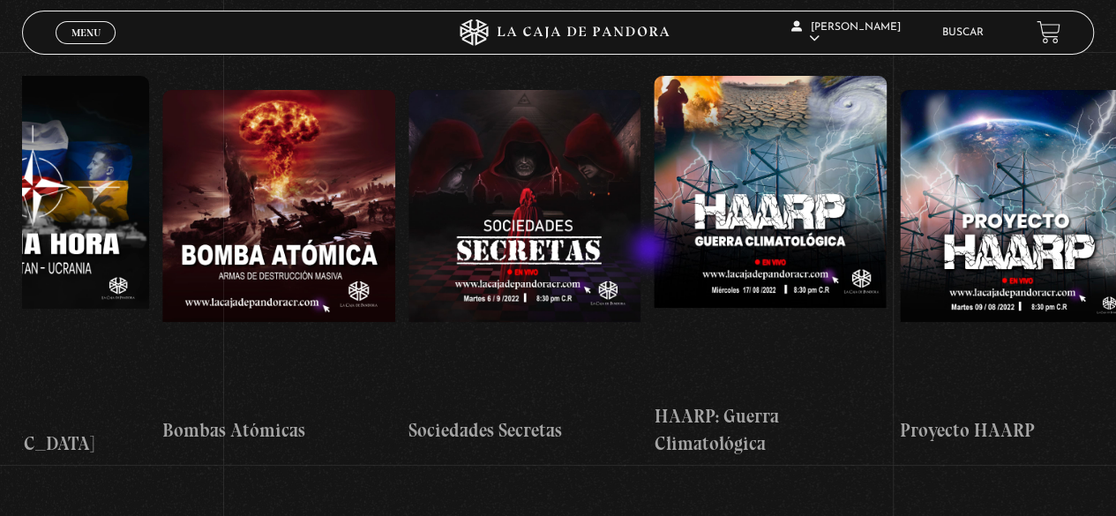
scroll to position [0, 10670]
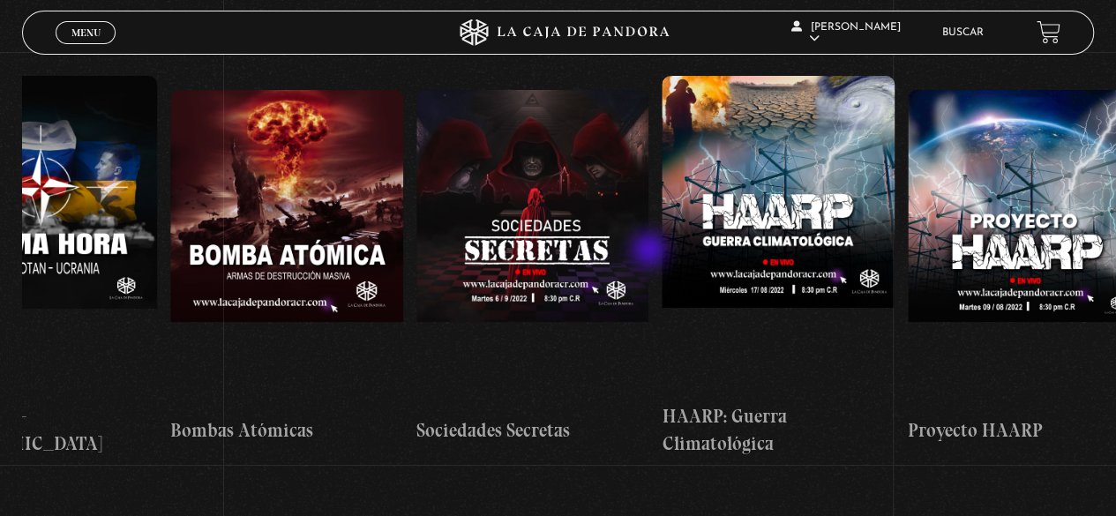
drag, startPoint x: 573, startPoint y: 250, endPoint x: 651, endPoint y: 251, distance: 77.7
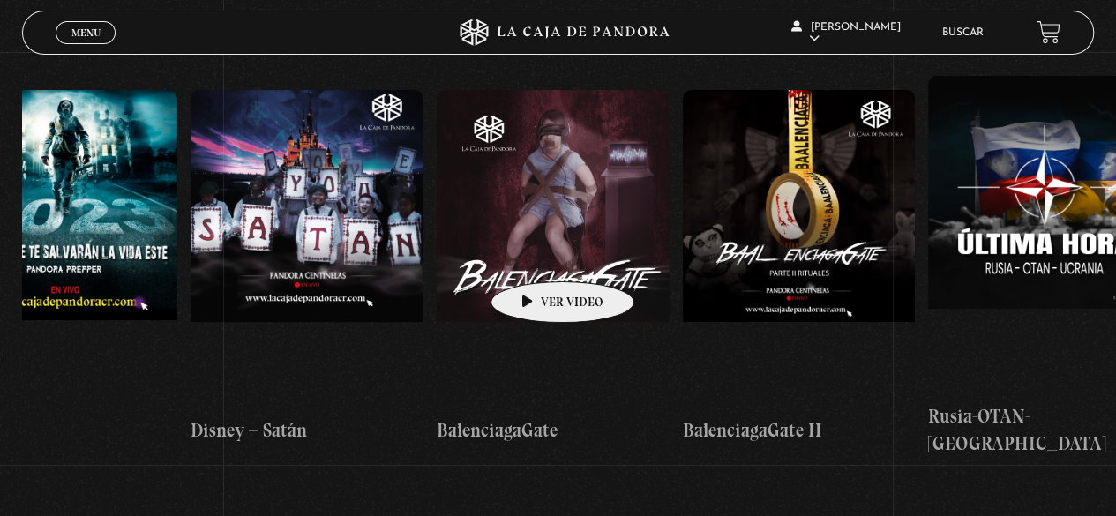
scroll to position [0, 9613]
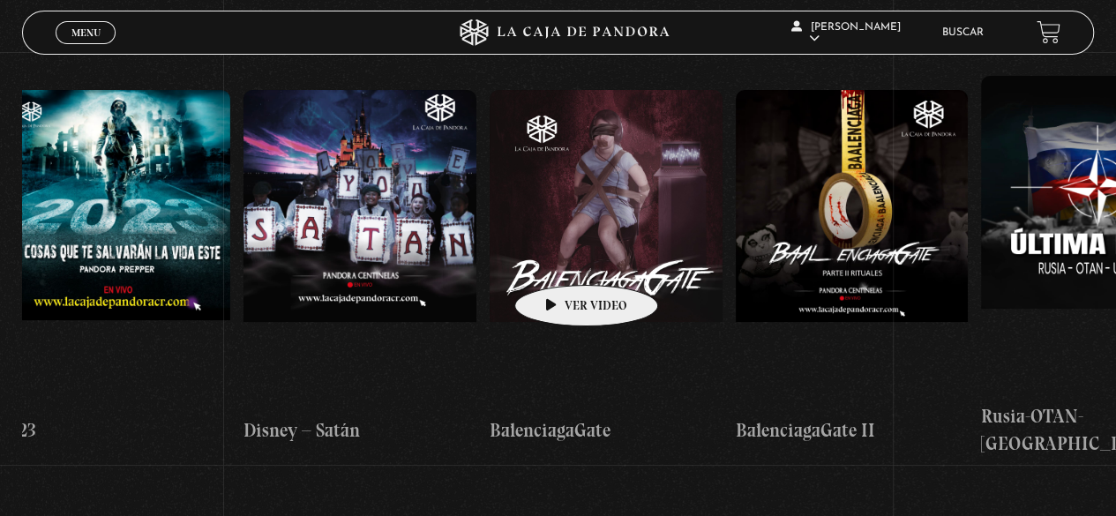
drag, startPoint x: 356, startPoint y: 244, endPoint x: 558, endPoint y: 258, distance: 203.4
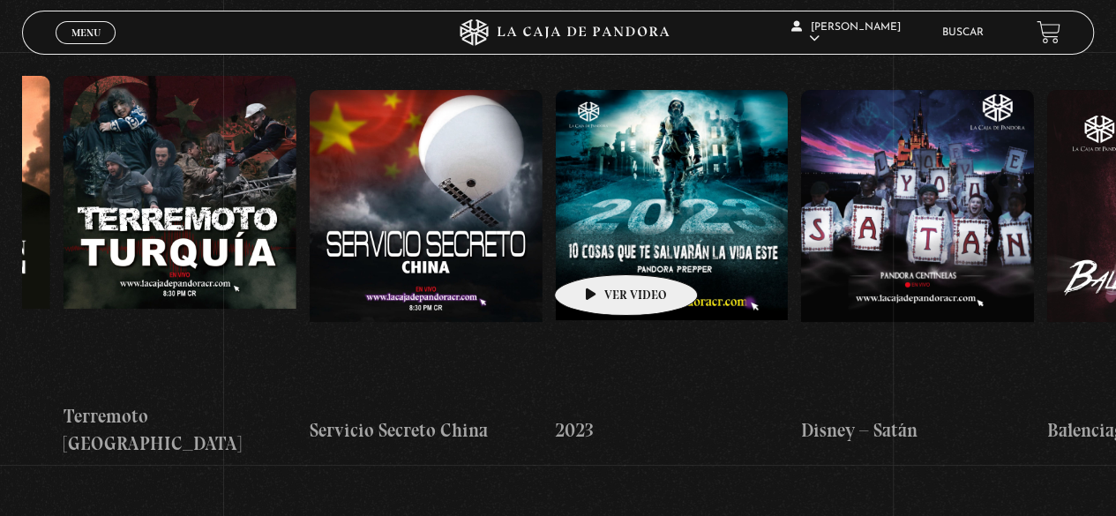
scroll to position [0, 9051]
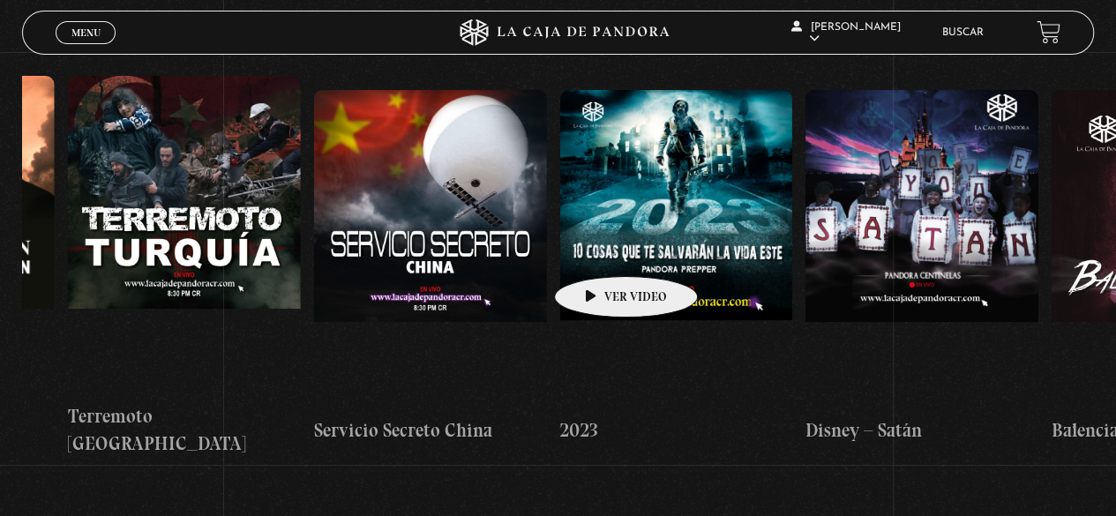
drag, startPoint x: 484, startPoint y: 234, endPoint x: 598, endPoint y: 250, distance: 114.9
click at [598, 250] on div "Células Durmientes Pandora News: Israel vrs Irán Parte I Pandora News: Israel v…" at bounding box center [436, 267] width 18930 height 410
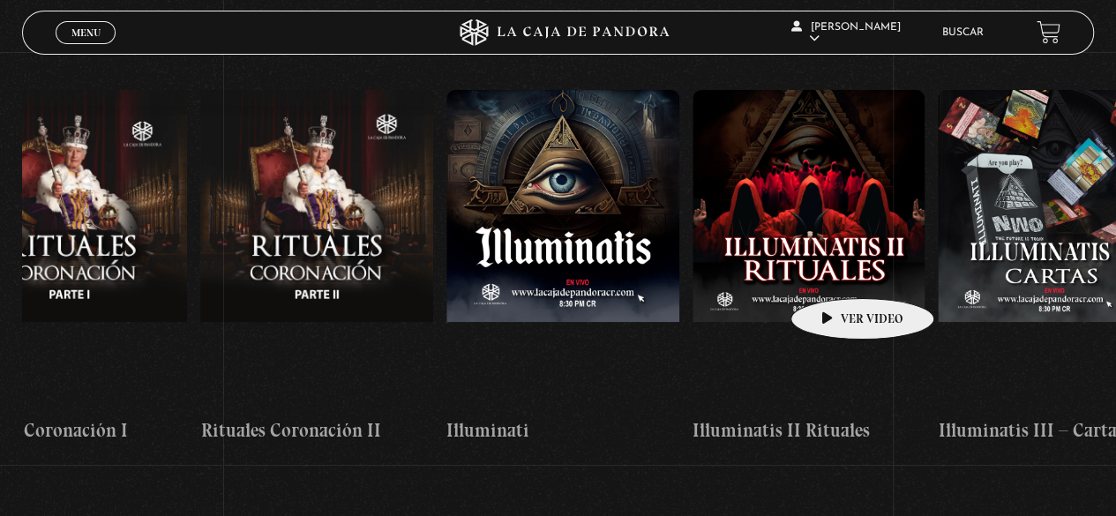
drag, startPoint x: 457, startPoint y: 263, endPoint x: 835, endPoint y: 272, distance: 377.7
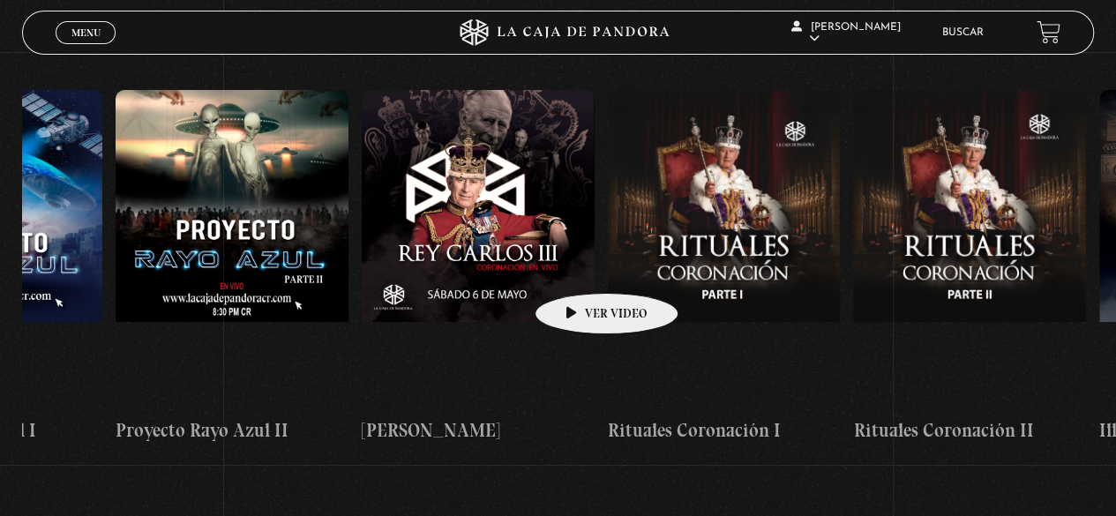
scroll to position [0, 6417]
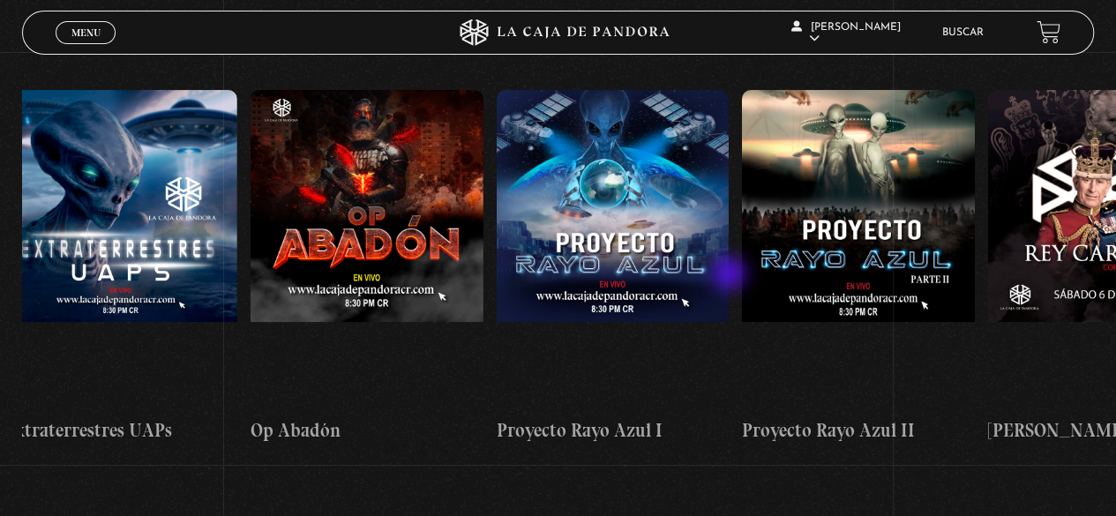
drag, startPoint x: 474, startPoint y: 258, endPoint x: 728, endPoint y: 266, distance: 254.2
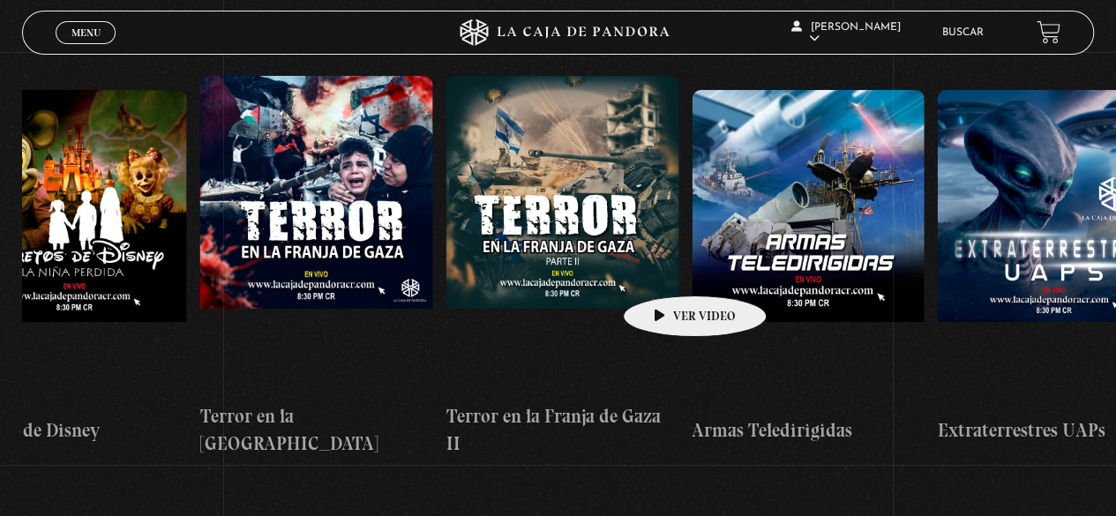
drag, startPoint x: 476, startPoint y: 255, endPoint x: 668, endPoint y: 269, distance: 192.0
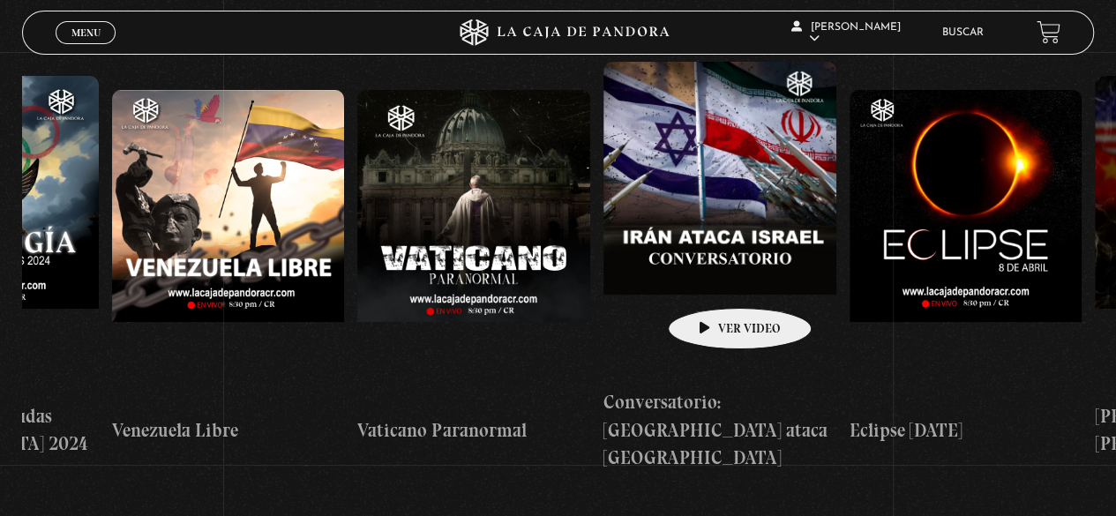
scroll to position [0, 3348]
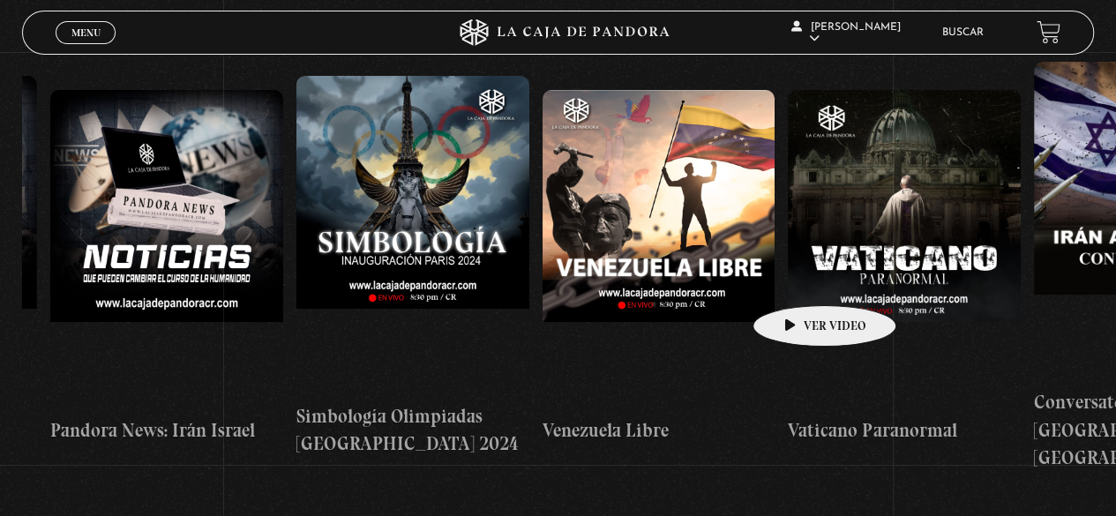
drag, startPoint x: 381, startPoint y: 222, endPoint x: 796, endPoint y: 276, distance: 418.1
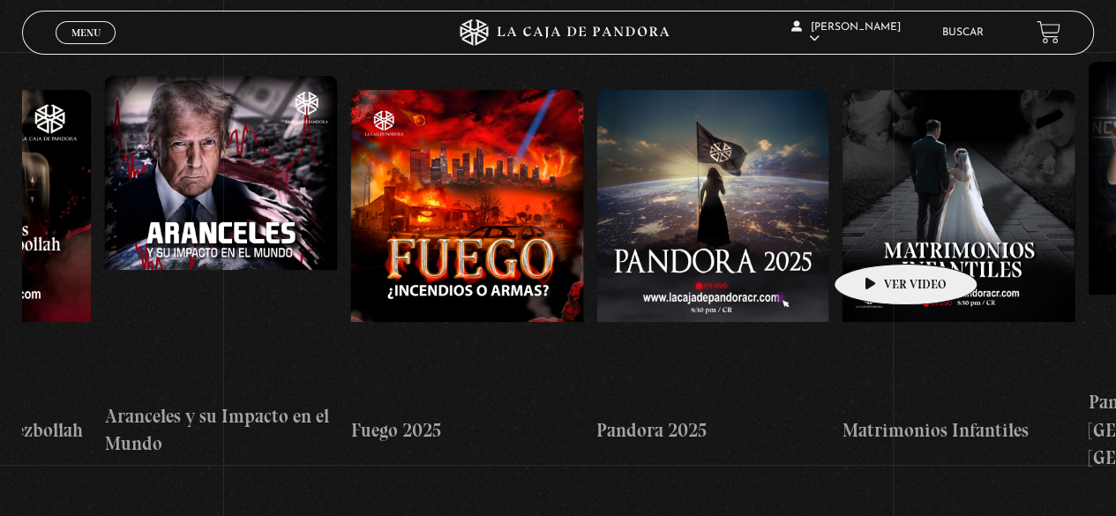
scroll to position [0, 1367]
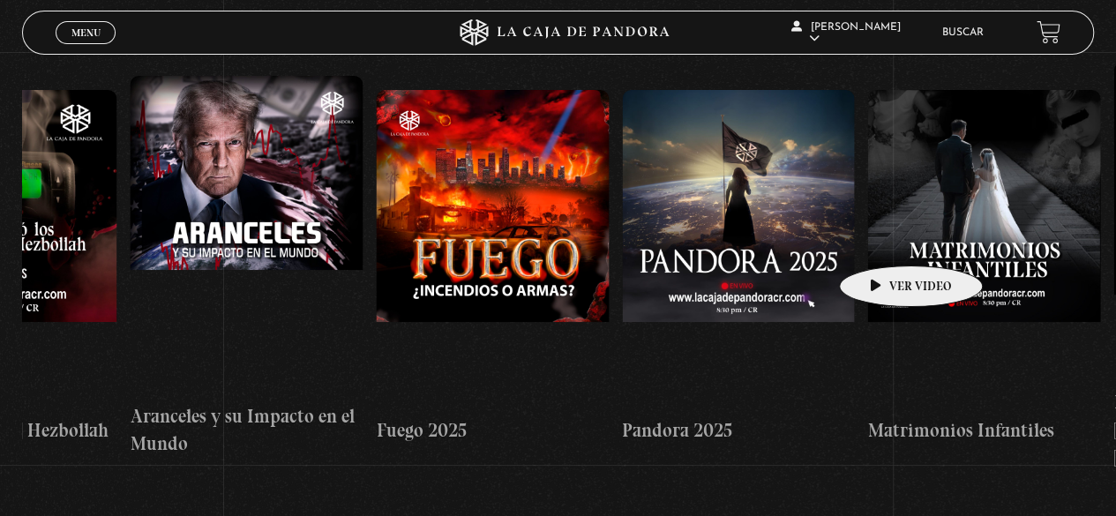
drag, startPoint x: 564, startPoint y: 239, endPoint x: 883, endPoint y: 239, distance: 319.4
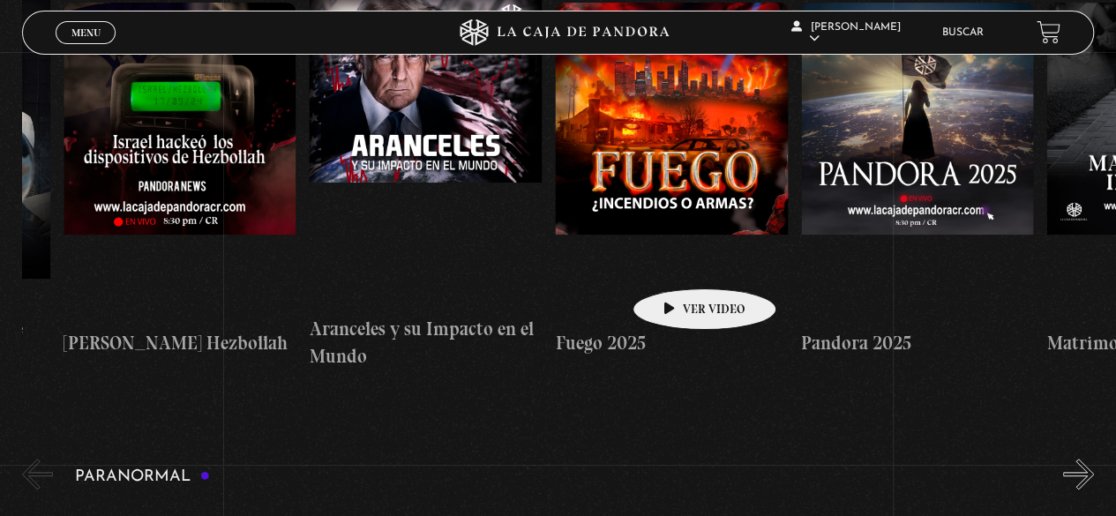
scroll to position [0, 1098]
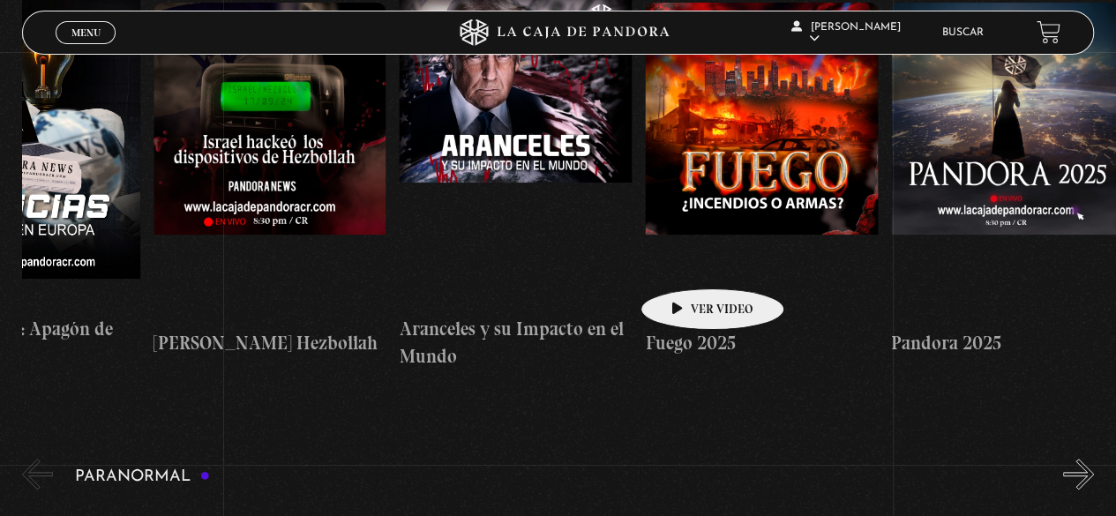
drag, startPoint x: 632, startPoint y: 258, endPoint x: 685, endPoint y: 262, distance: 53.1
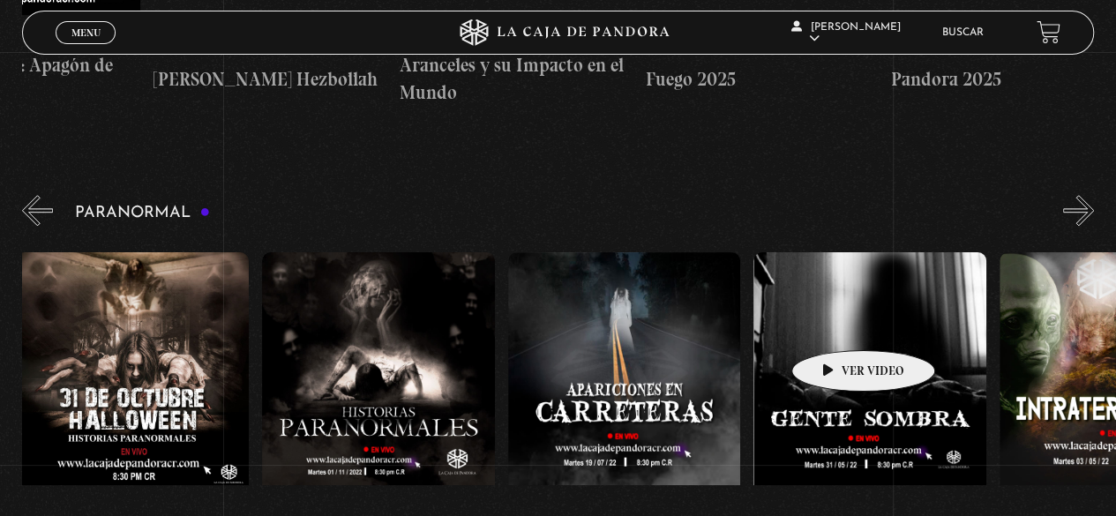
scroll to position [0, 0]
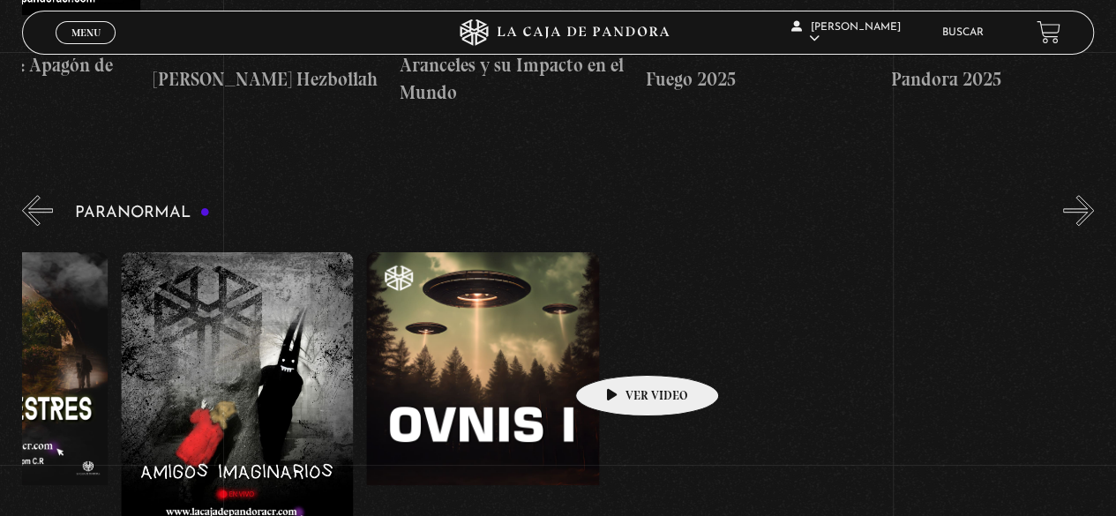
drag, startPoint x: 836, startPoint y: 326, endPoint x: 618, endPoint y: 346, distance: 219.7
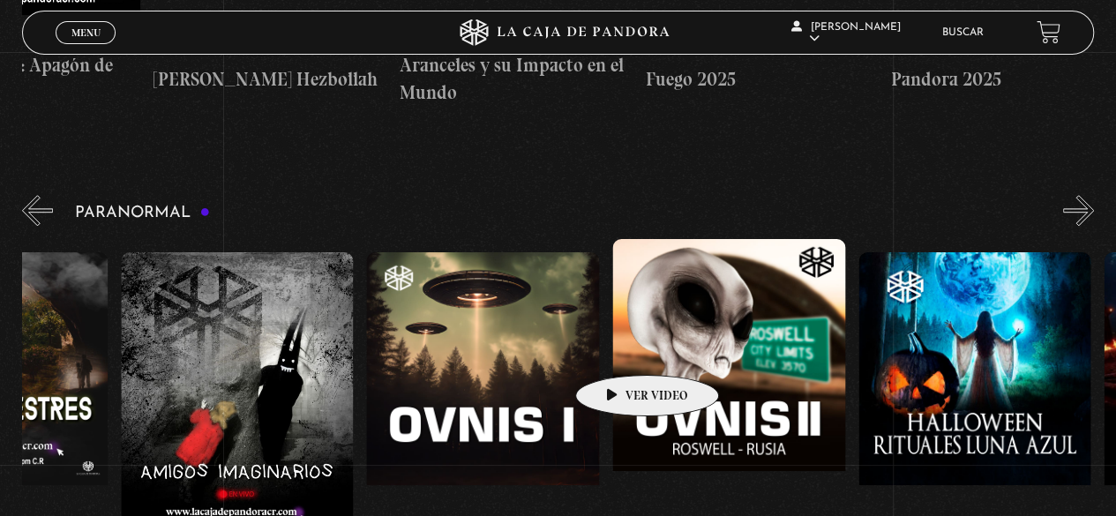
click at [618, 348] on div "31 Octubre Halloween Historias Paranormales Apariciones en Carretera Gente Somb…" at bounding box center [243, 430] width 2704 height 382
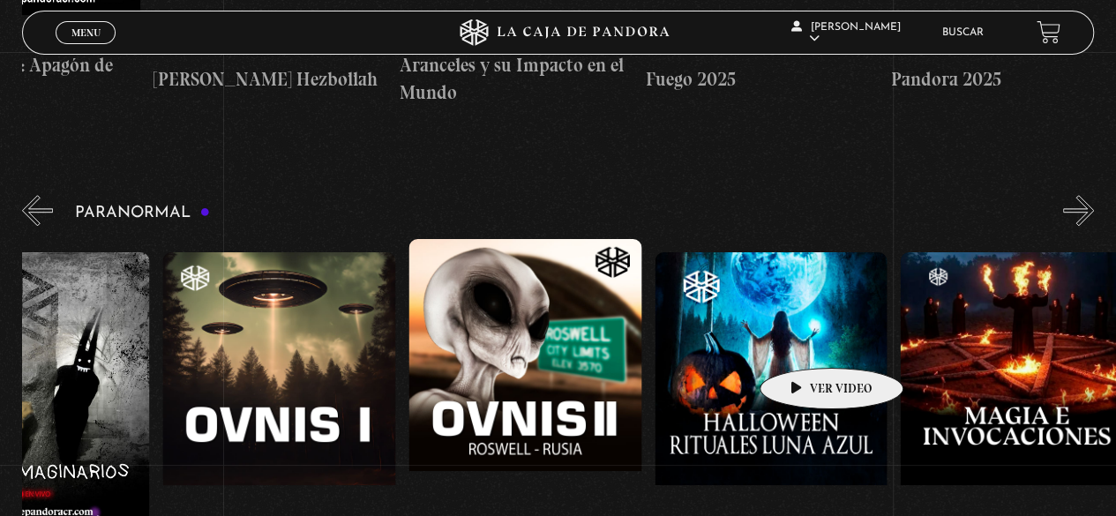
scroll to position [0, 1597]
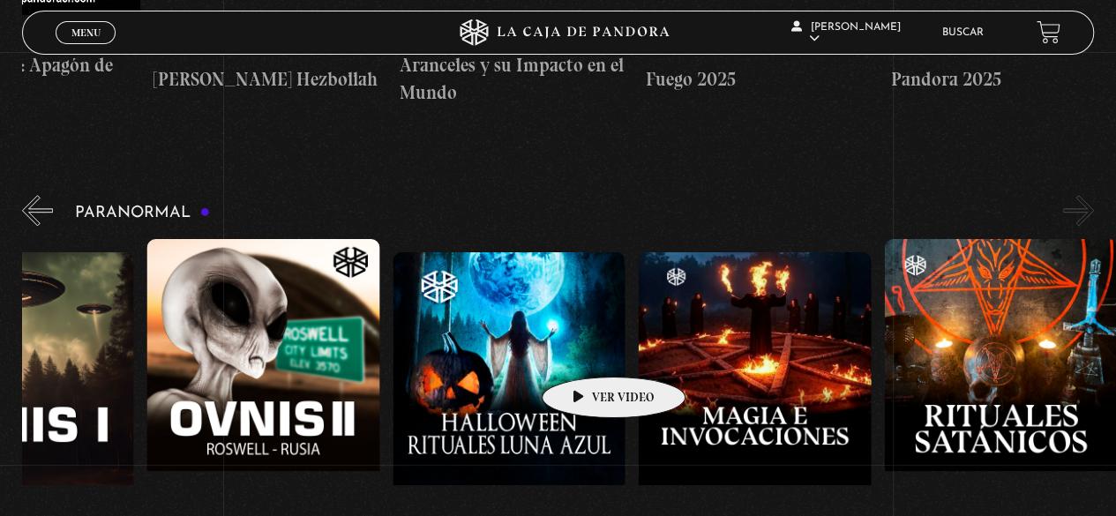
drag, startPoint x: 859, startPoint y: 333, endPoint x: 580, endPoint y: 347, distance: 280.0
click at [581, 348] on figure at bounding box center [509, 411] width 233 height 318
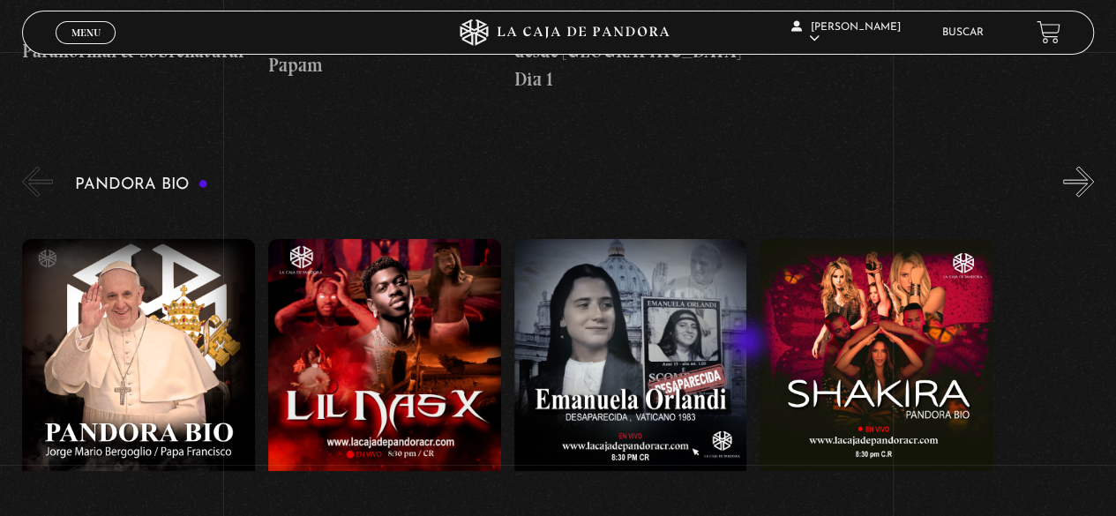
scroll to position [1759, 0]
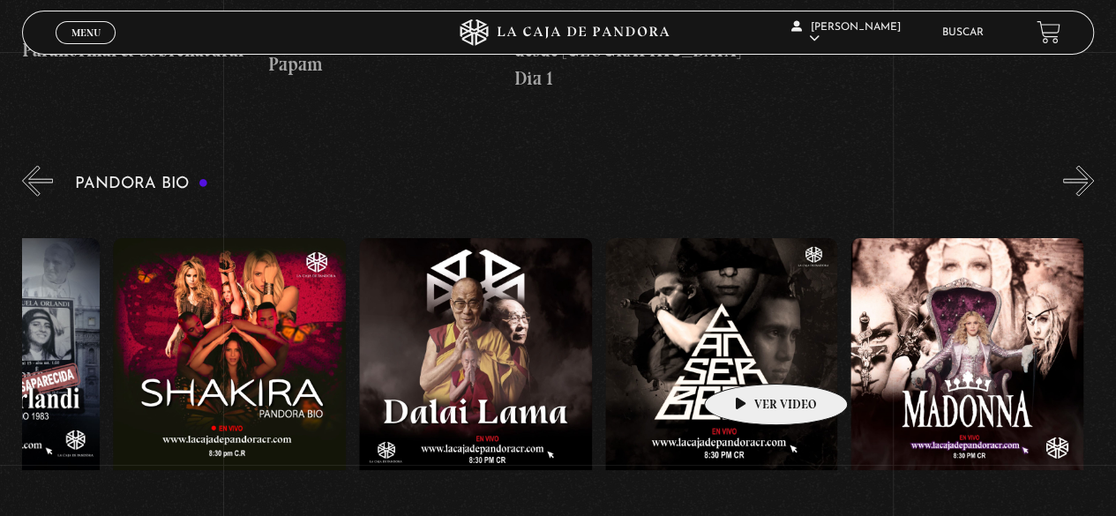
drag, startPoint x: 873, startPoint y: 322, endPoint x: 745, endPoint y: 353, distance: 131.6
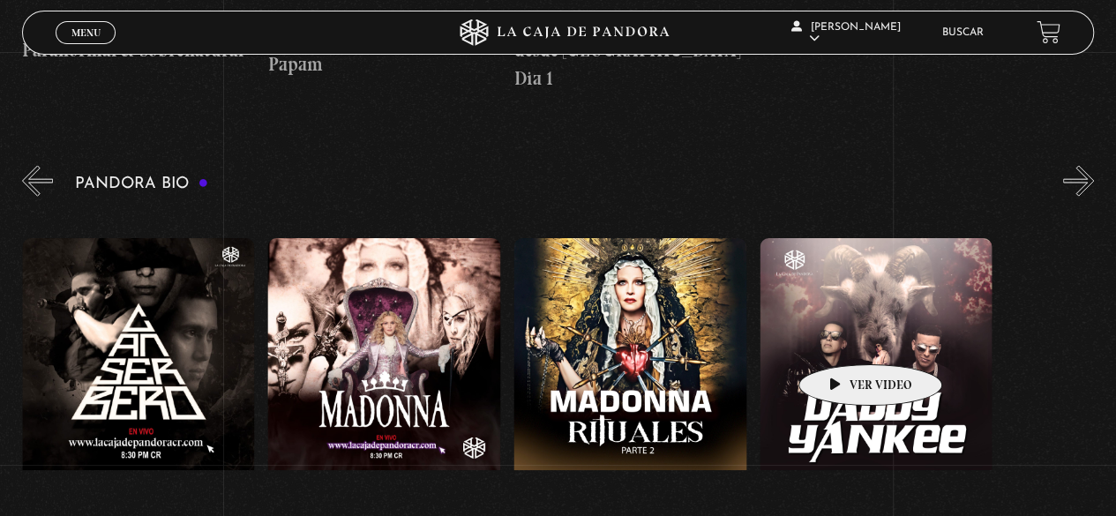
scroll to position [0, 1240]
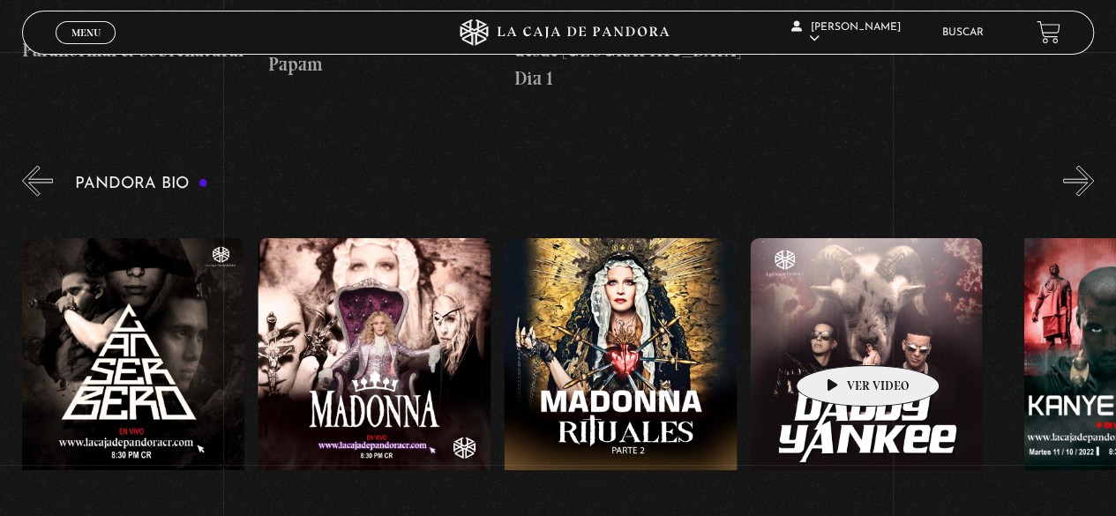
drag, startPoint x: 955, startPoint y: 321, endPoint x: 840, endPoint y: 339, distance: 116.9
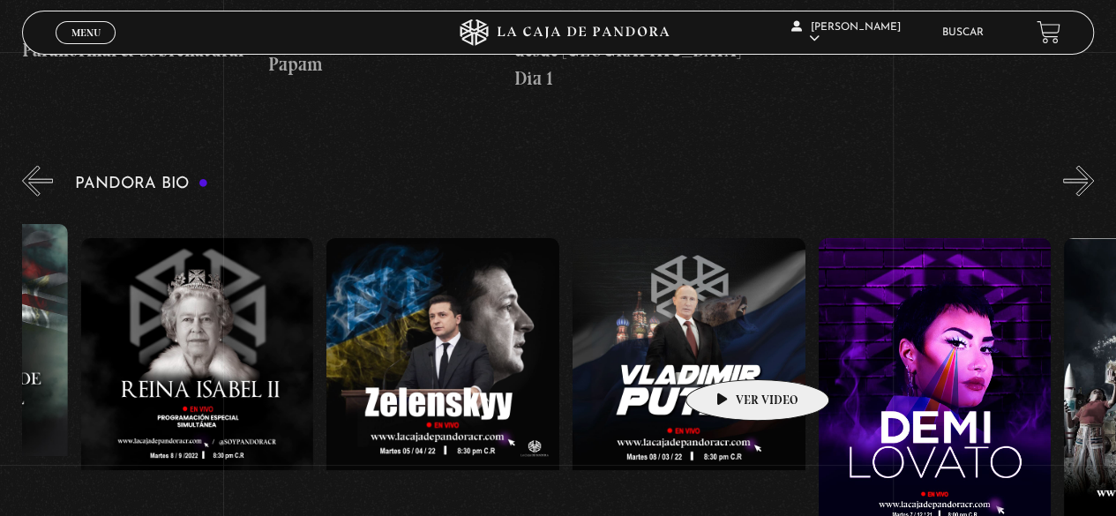
scroll to position [0, 2656]
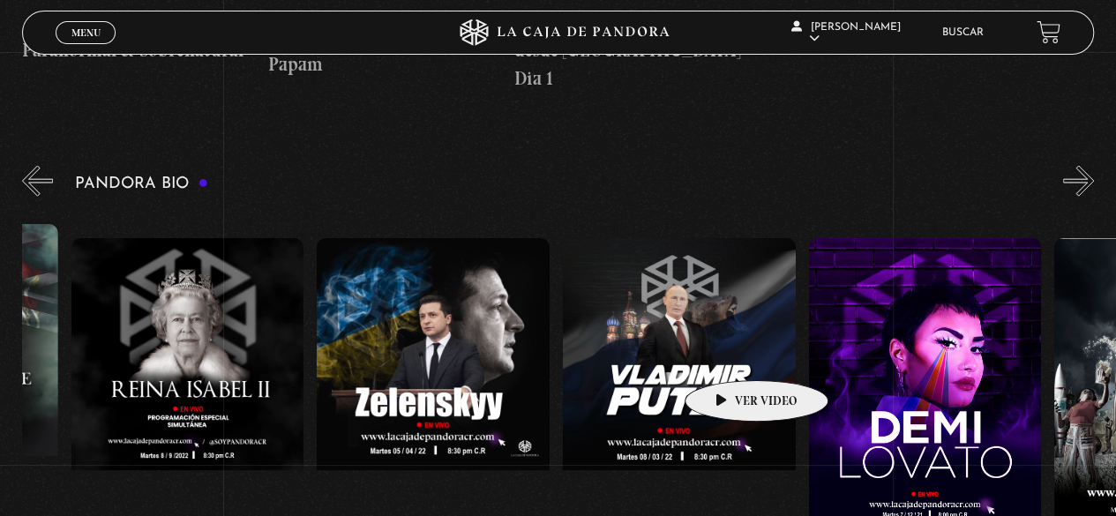
drag, startPoint x: 1004, startPoint y: 339, endPoint x: 729, endPoint y: 354, distance: 275.7
click at [729, 354] on div "Papa Francisco Lil Nas X Emanuela Orlandi Shakira Dalai Lama Canserbero Madonna…" at bounding box center [316, 415] width 5900 height 410
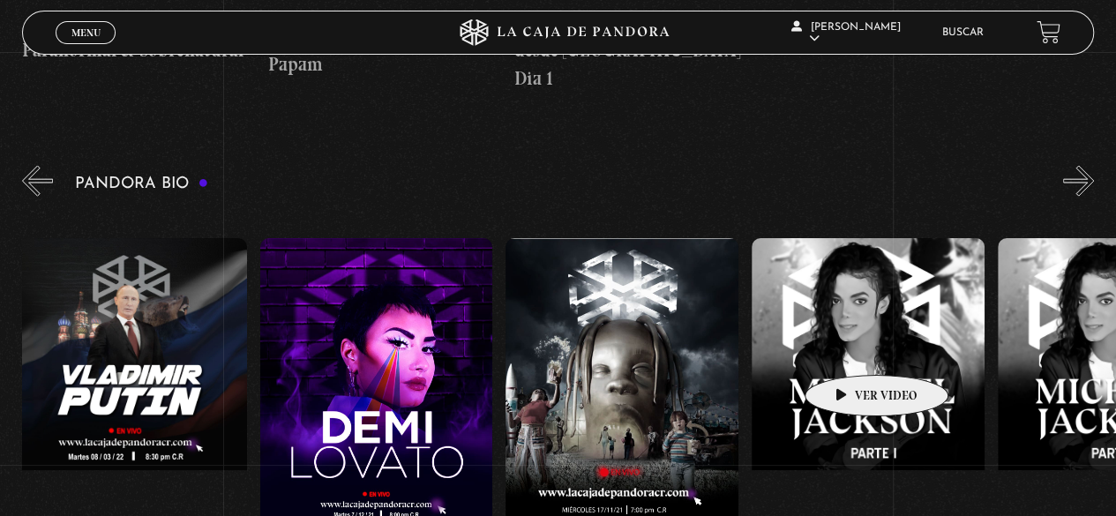
drag, startPoint x: 946, startPoint y: 340, endPoint x: 835, endPoint y: 348, distance: 110.6
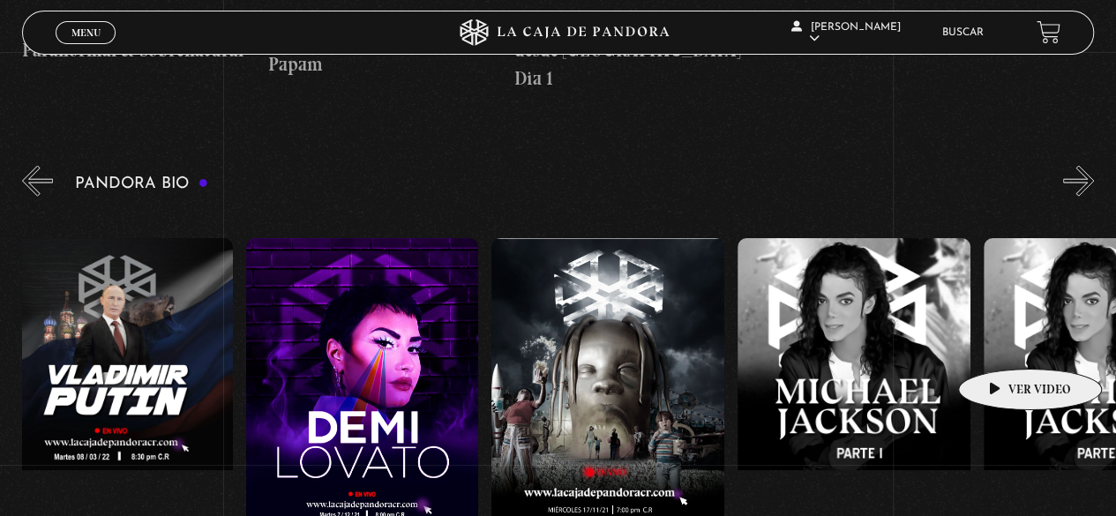
click at [1001, 341] on figure at bounding box center [1100, 397] width 233 height 318
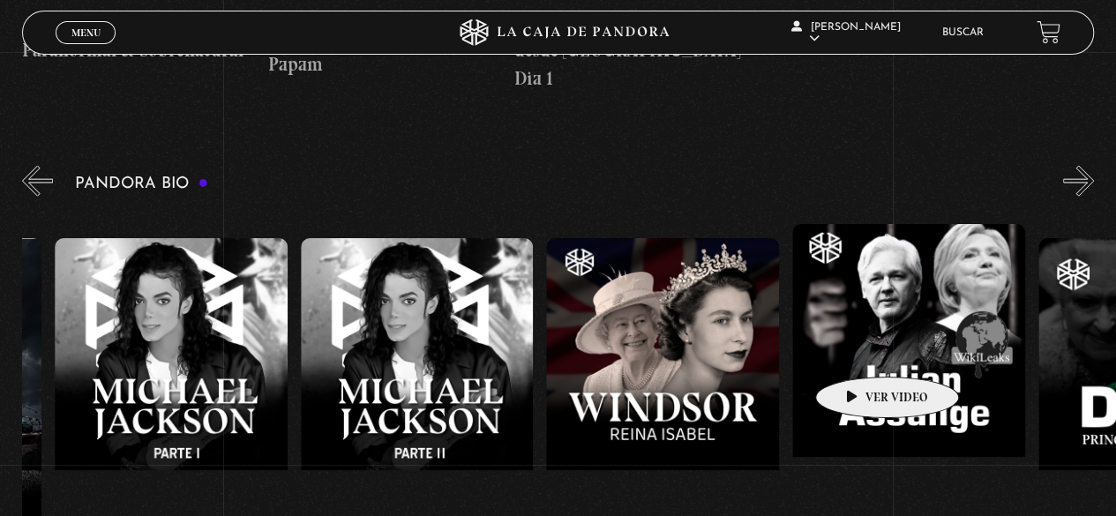
drag, startPoint x: 997, startPoint y: 342, endPoint x: 858, endPoint y: 348, distance: 139.5
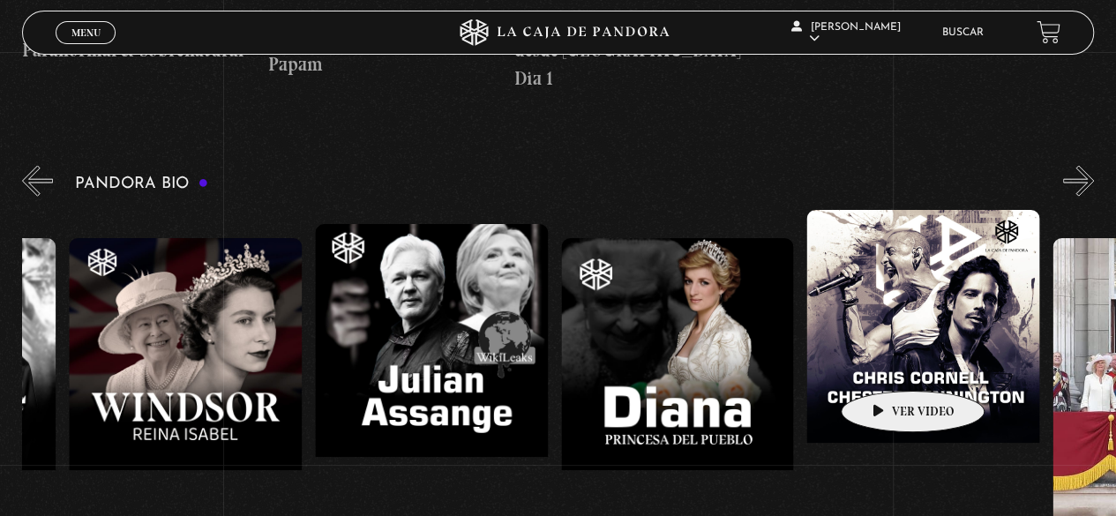
drag, startPoint x: 976, startPoint y: 356, endPoint x: 879, endPoint y: 362, distance: 97.2
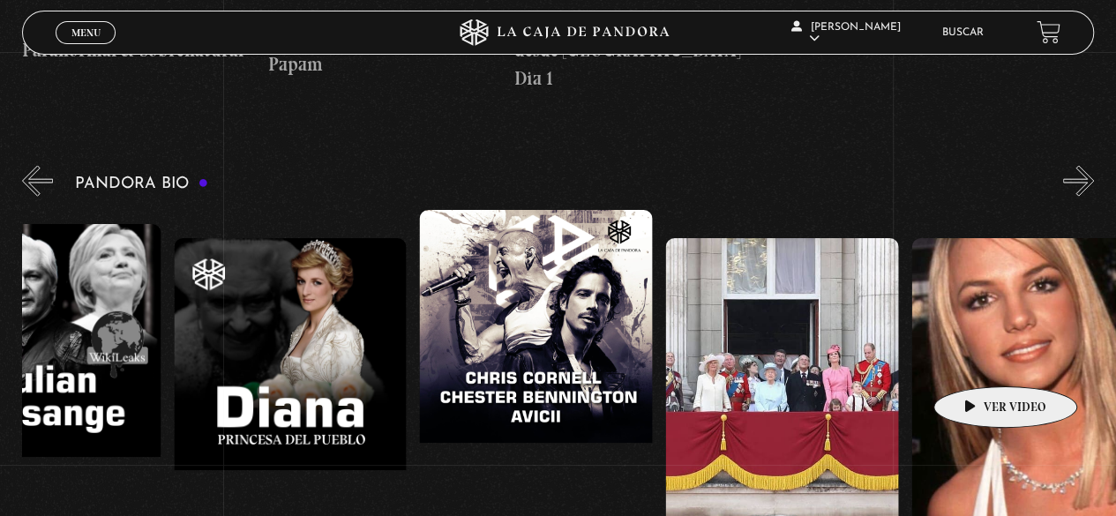
scroll to position [0, 4793]
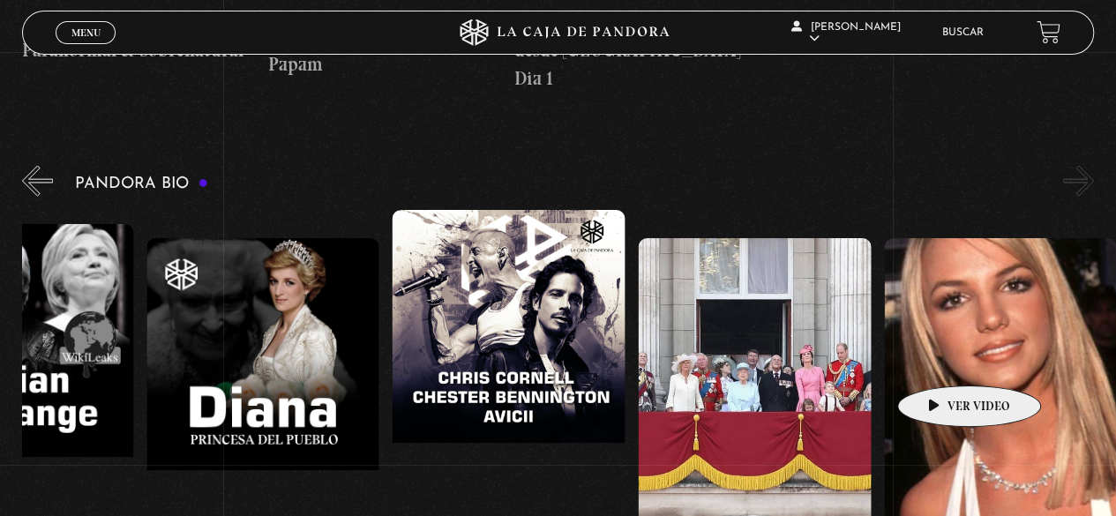
drag, startPoint x: 1006, startPoint y: 359, endPoint x: 939, endPoint y: 357, distance: 67.1
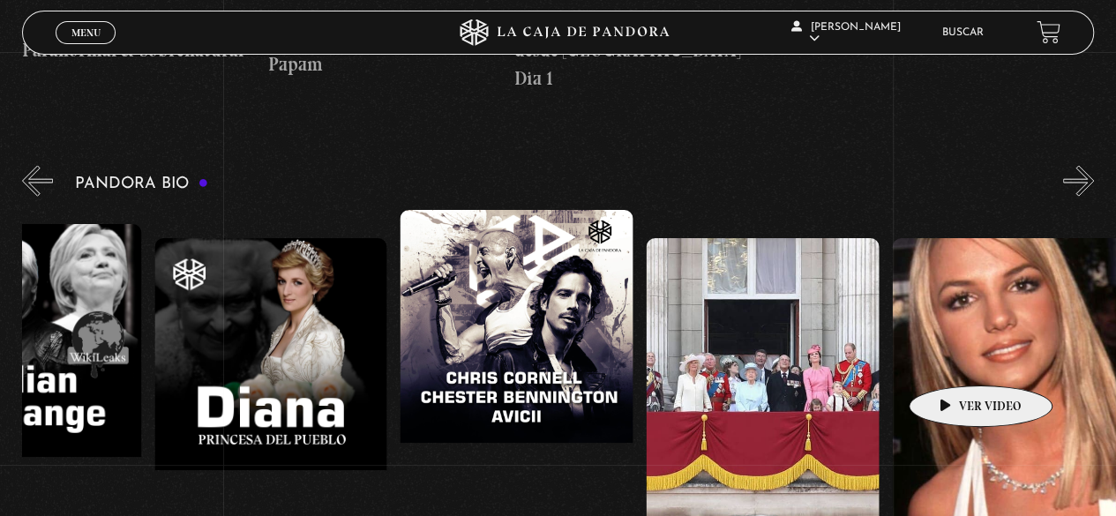
drag, startPoint x: 1009, startPoint y: 358, endPoint x: 955, endPoint y: 357, distance: 54.7
click at [955, 357] on figure at bounding box center [1008, 397] width 233 height 318
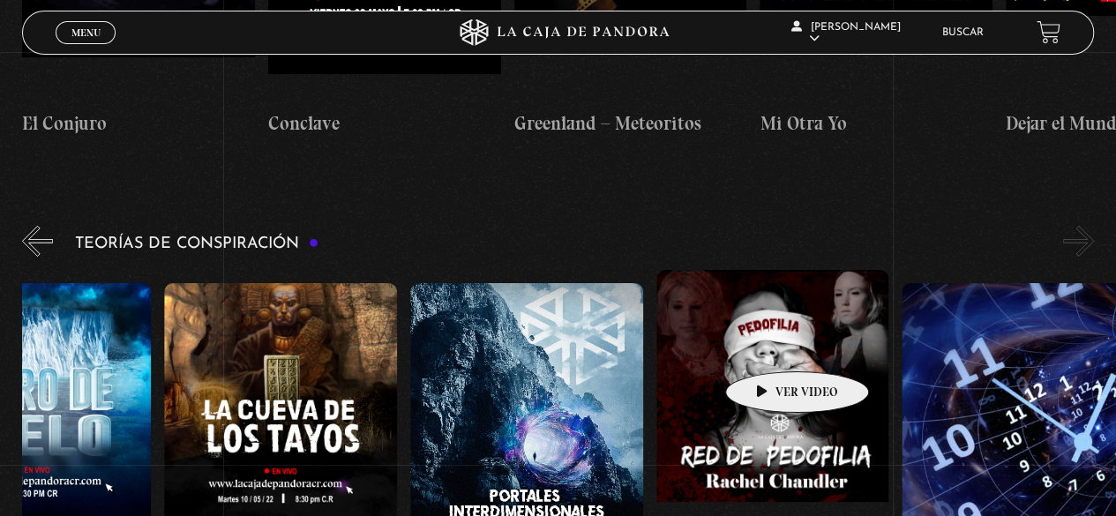
scroll to position [0, 614]
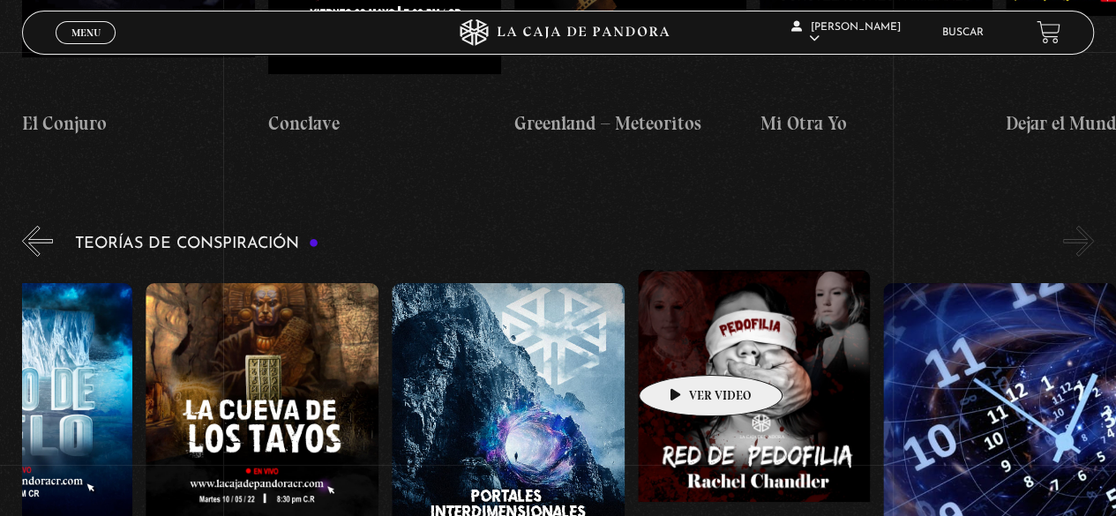
drag, startPoint x: 890, startPoint y: 337, endPoint x: 636, endPoint y: 348, distance: 254.3
click at [636, 348] on div "Arca de la Alianza Desclasificado Naves Nodrizas Muro de Hielo La Cueva de los …" at bounding box center [268, 461] width 1721 height 382
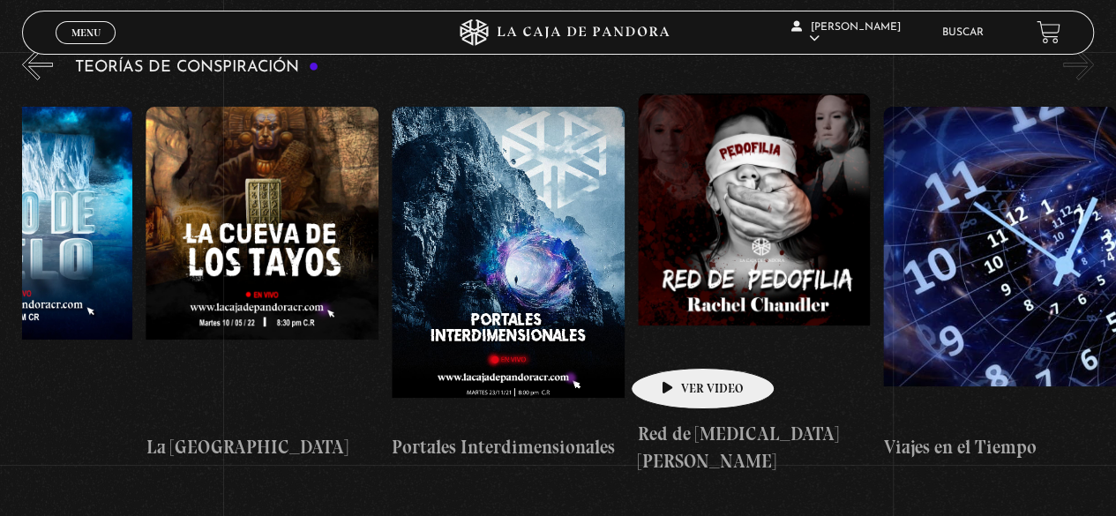
drag, startPoint x: 948, startPoint y: 329, endPoint x: 674, endPoint y: 342, distance: 274.7
click at [674, 342] on div "Arca de la Alianza Desclasificado Naves Nodrizas Muro de Hielo La Cueva de los …" at bounding box center [268, 285] width 1721 height 382
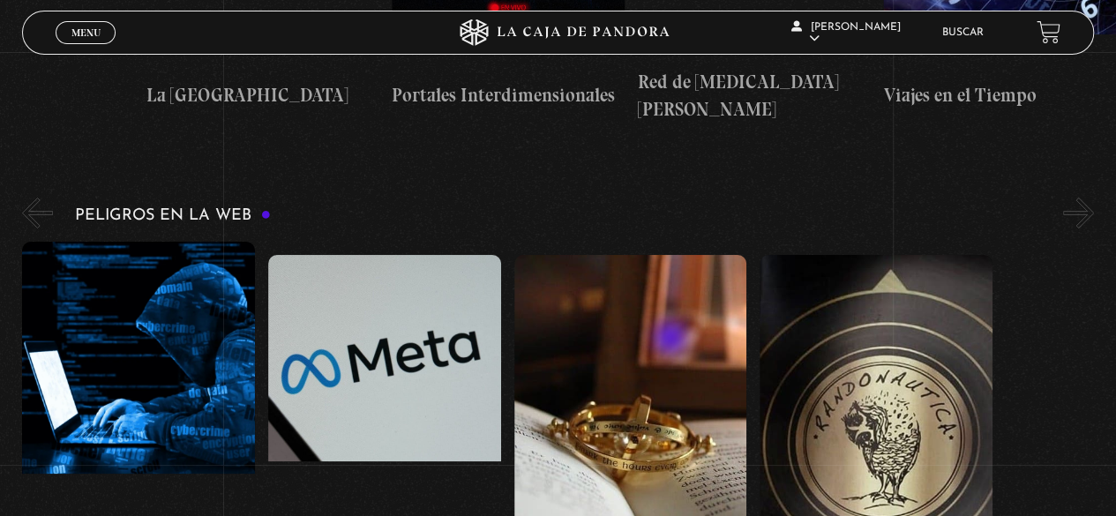
scroll to position [3257, 0]
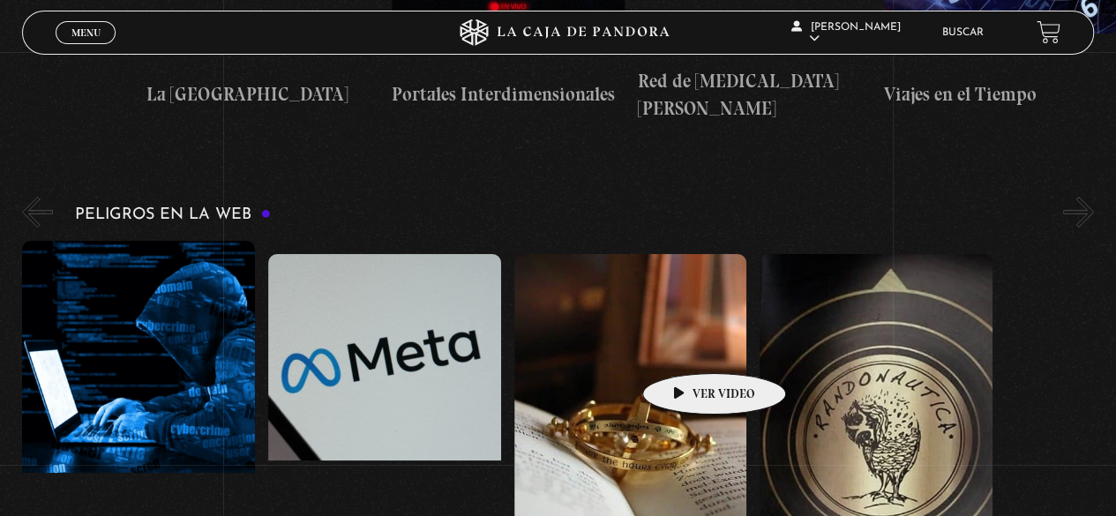
drag, startPoint x: 827, startPoint y: 340, endPoint x: 686, endPoint y: 347, distance: 140.5
click at [686, 347] on div "Hackeo en Costa Rica Metaverso Shifting Randonautica" at bounding box center [514, 432] width 984 height 382
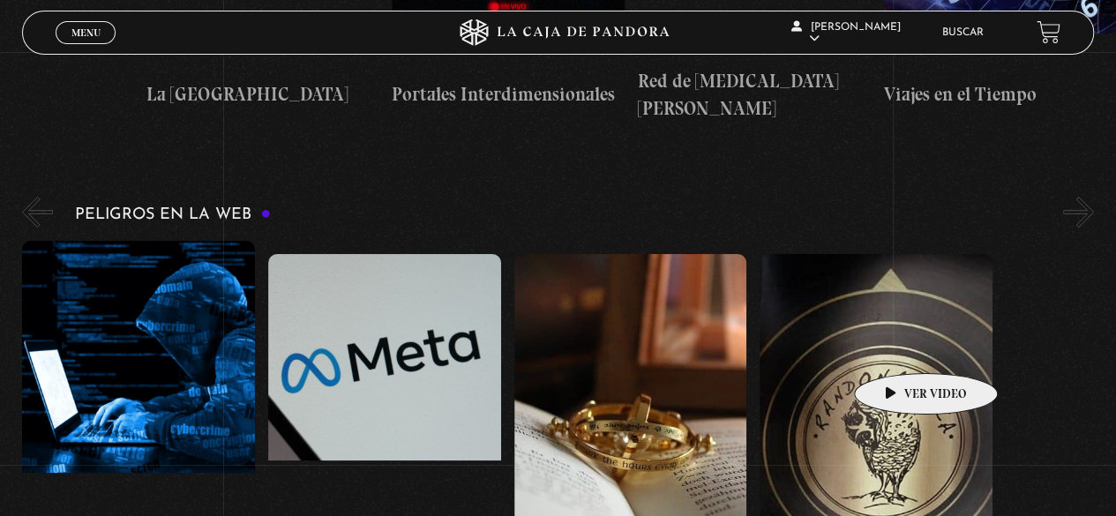
drag, startPoint x: 695, startPoint y: 350, endPoint x: 889, endPoint y: 339, distance: 194.4
click at [898, 342] on div "Hackeo en Costa Rica Metaverso Shifting Randonautica" at bounding box center [514, 432] width 984 height 382
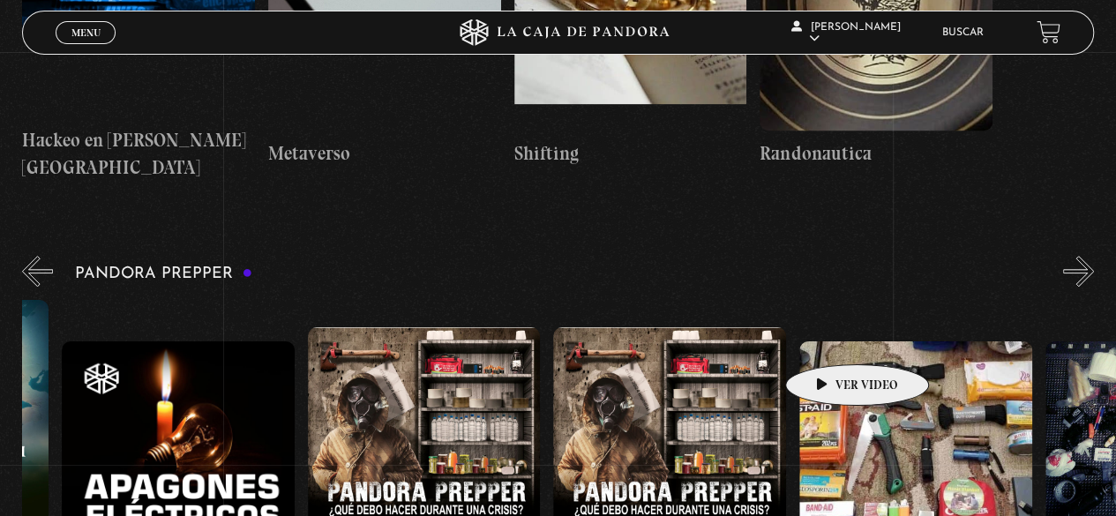
scroll to position [0, 225]
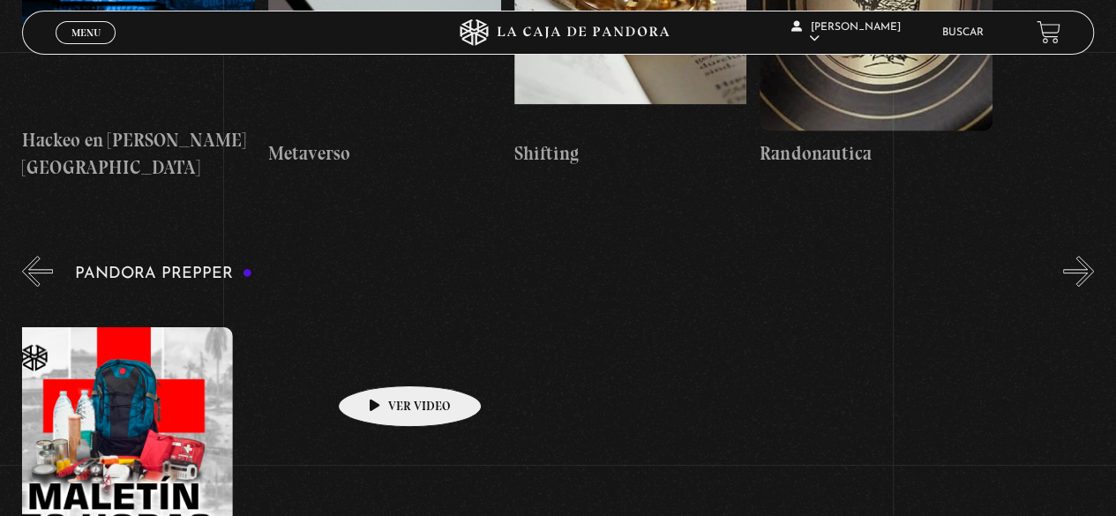
drag, startPoint x: 868, startPoint y: 330, endPoint x: 376, endPoint y: 356, distance: 493.0
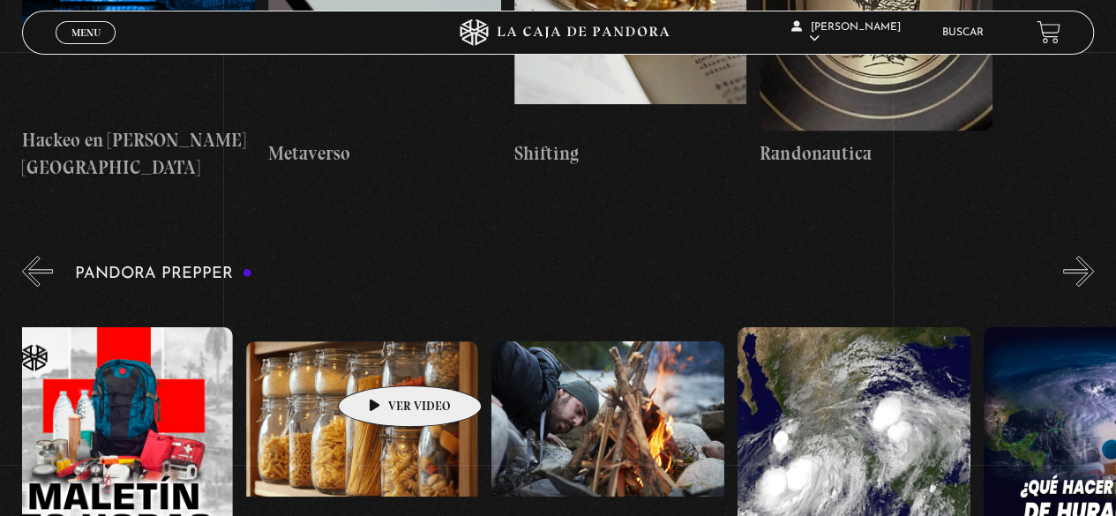
click at [378, 359] on div "Pandora en Europa: Lo que debes de saber antes de viajar Apagones Eléctricos ¿Q…" at bounding box center [368, 519] width 5654 height 438
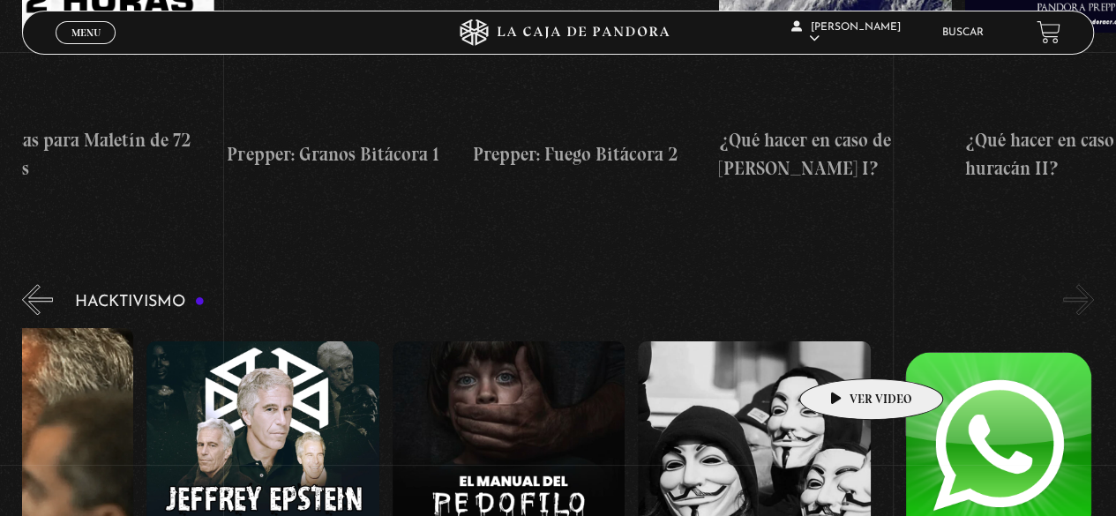
scroll to position [0, 0]
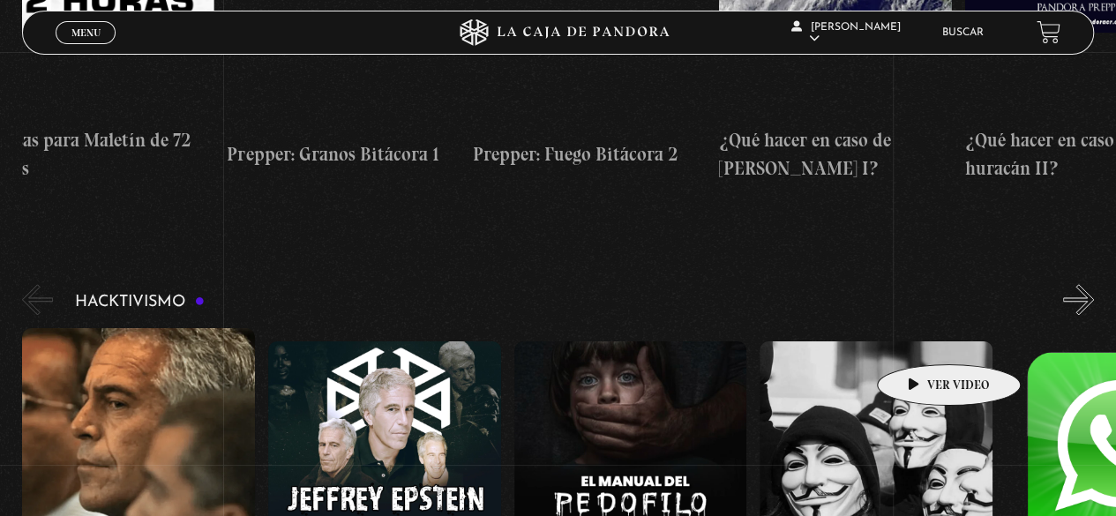
drag, startPoint x: 963, startPoint y: 341, endPoint x: 921, endPoint y: 338, distance: 42.4
click at [921, 341] on figure at bounding box center [876, 500] width 233 height 318
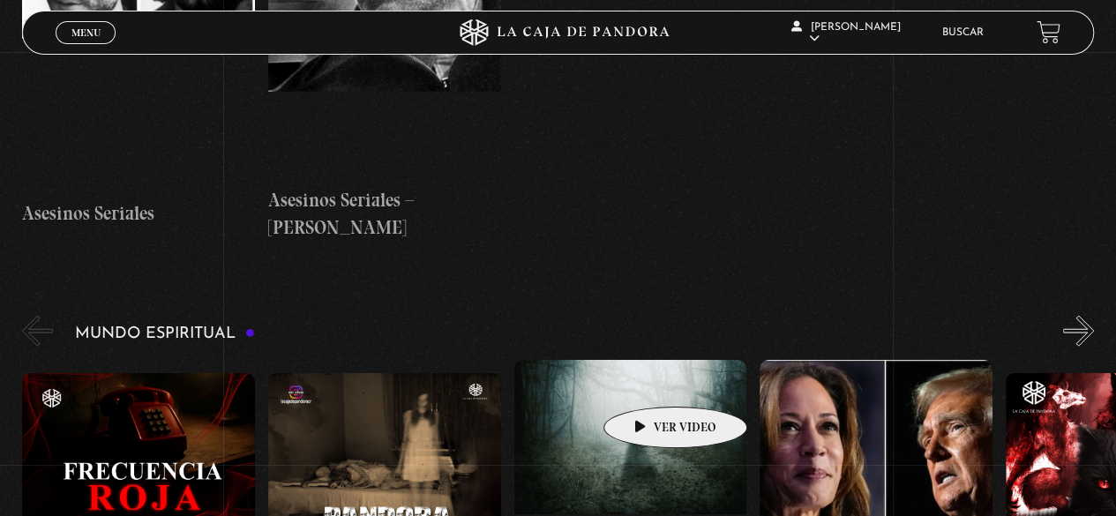
scroll to position [5196, 0]
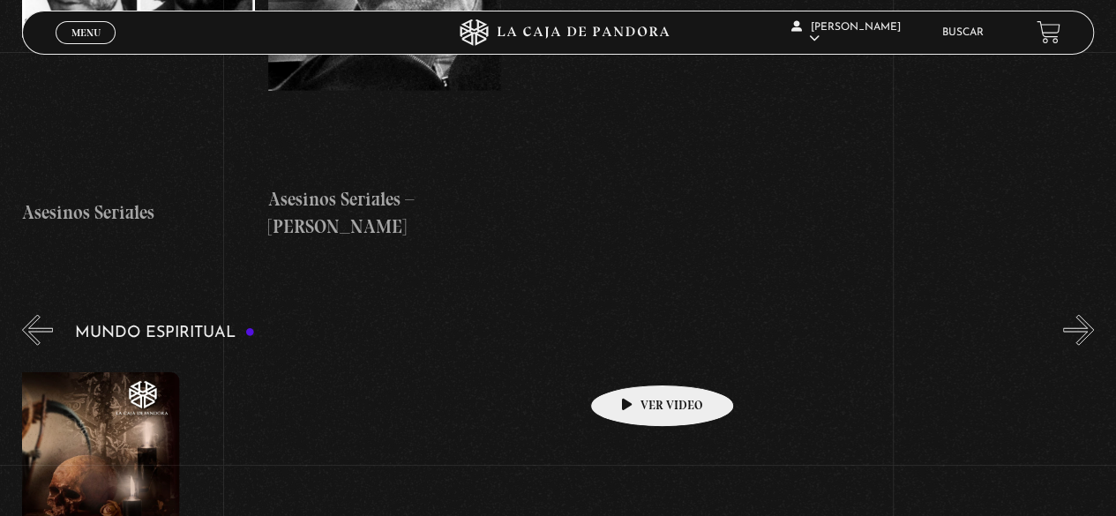
drag, startPoint x: 940, startPoint y: 353, endPoint x: 630, endPoint y: 347, distance: 310.6
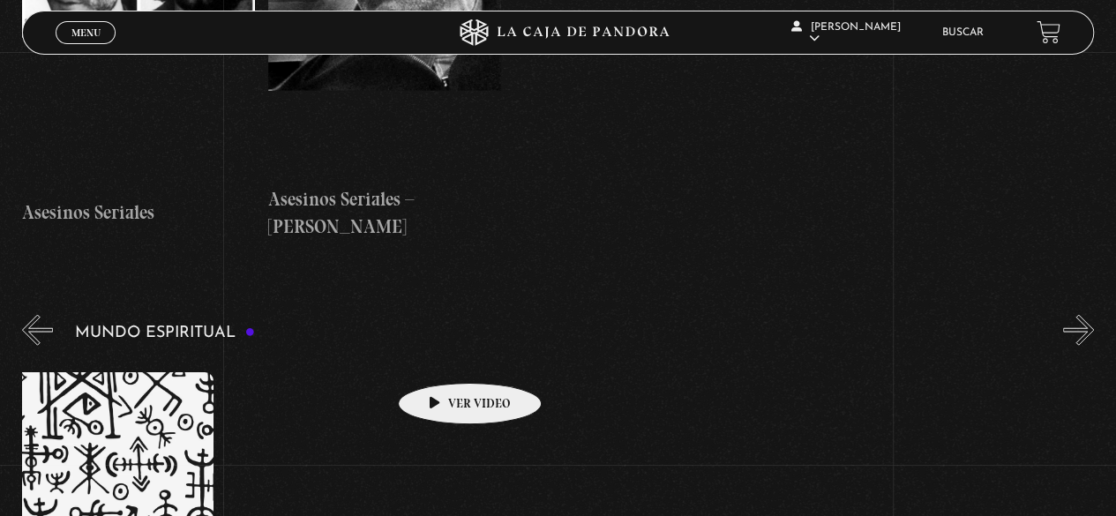
scroll to position [0, 3810]
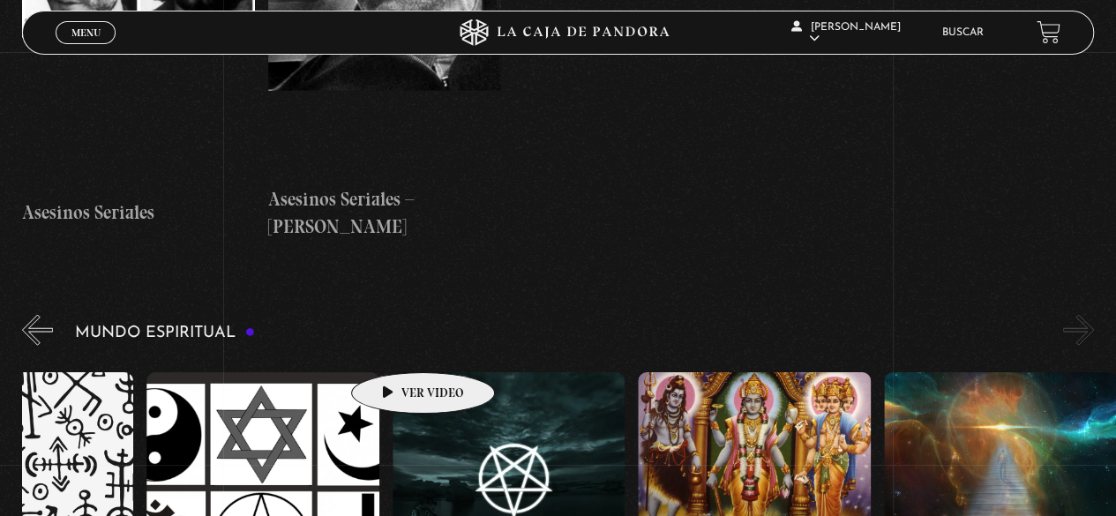
drag, startPoint x: 866, startPoint y: 341, endPoint x: 393, endPoint y: 341, distance: 472.9
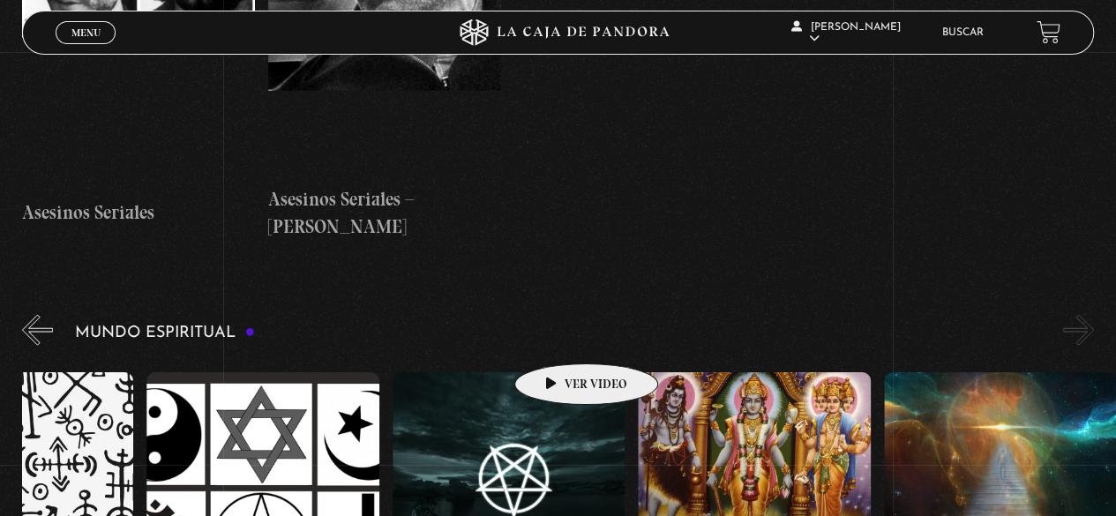
drag, startPoint x: 752, startPoint y: 336, endPoint x: 551, endPoint y: 337, distance: 201.2
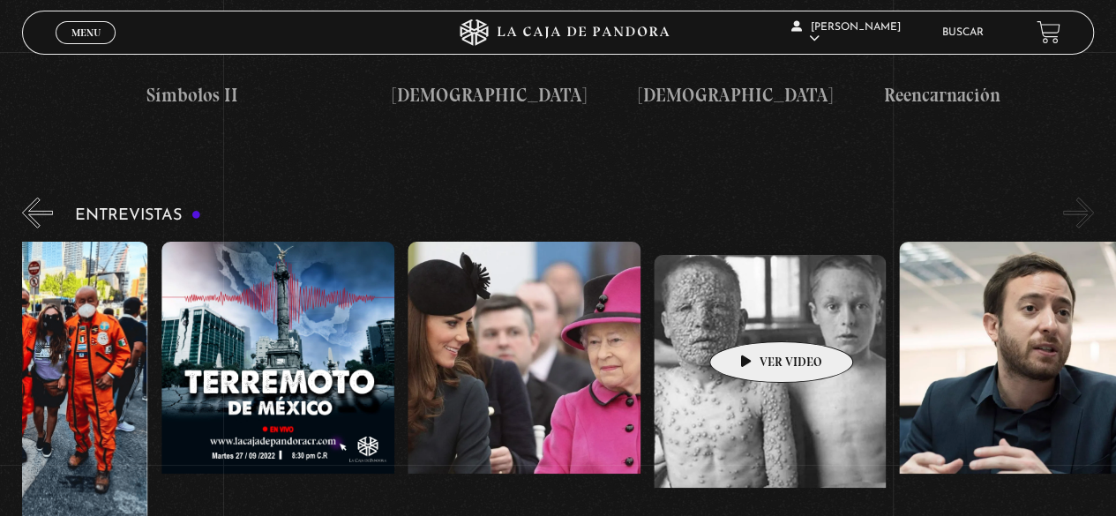
scroll to position [0, 614]
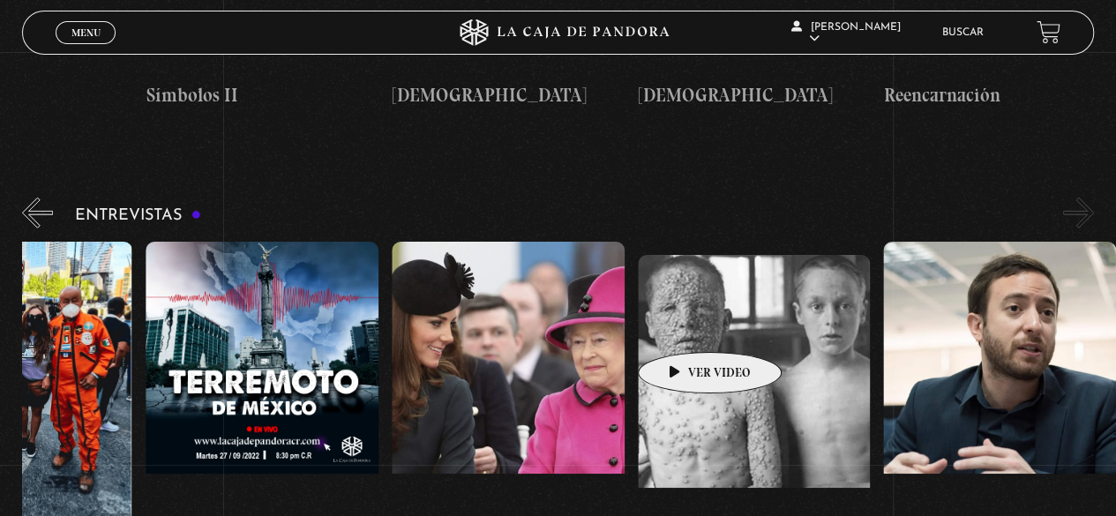
drag, startPoint x: 855, startPoint y: 306, endPoint x: 628, endPoint y: 333, distance: 228.4
click at [632, 333] on div "Conversatorio: Las llaves Daniel Zovatto – El Exorcista del Papa Los Topos Mexi…" at bounding box center [268, 433] width 1721 height 382
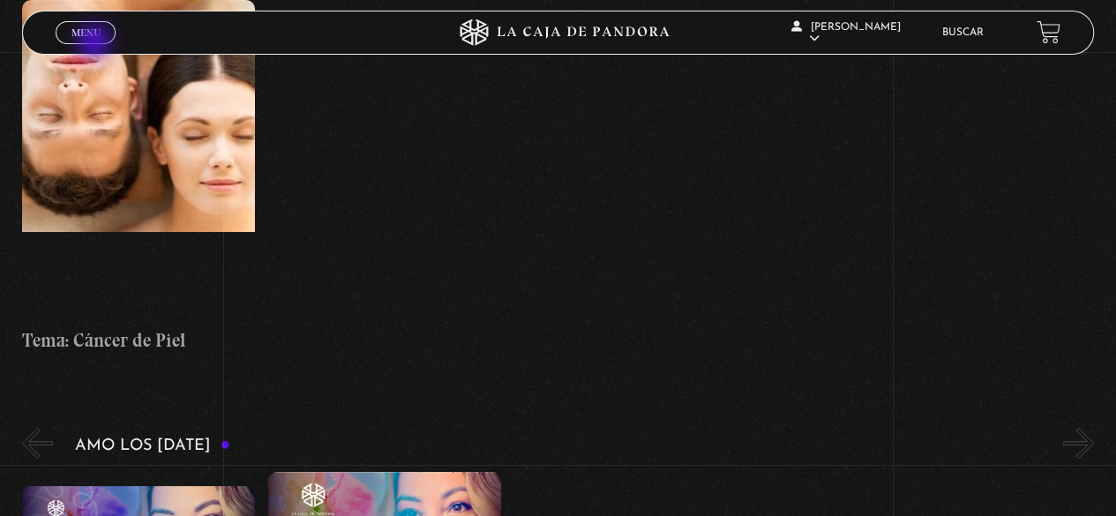
click at [94, 42] on span "Cerrar" at bounding box center [85, 47] width 41 height 12
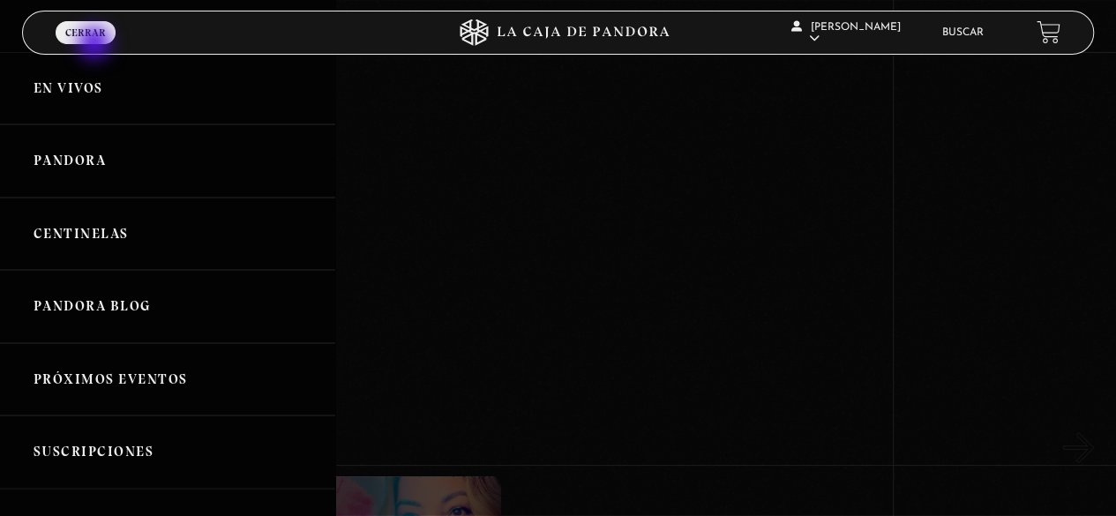
scroll to position [6550, 0]
click at [125, 225] on link "Centinelas" at bounding box center [167, 234] width 335 height 73
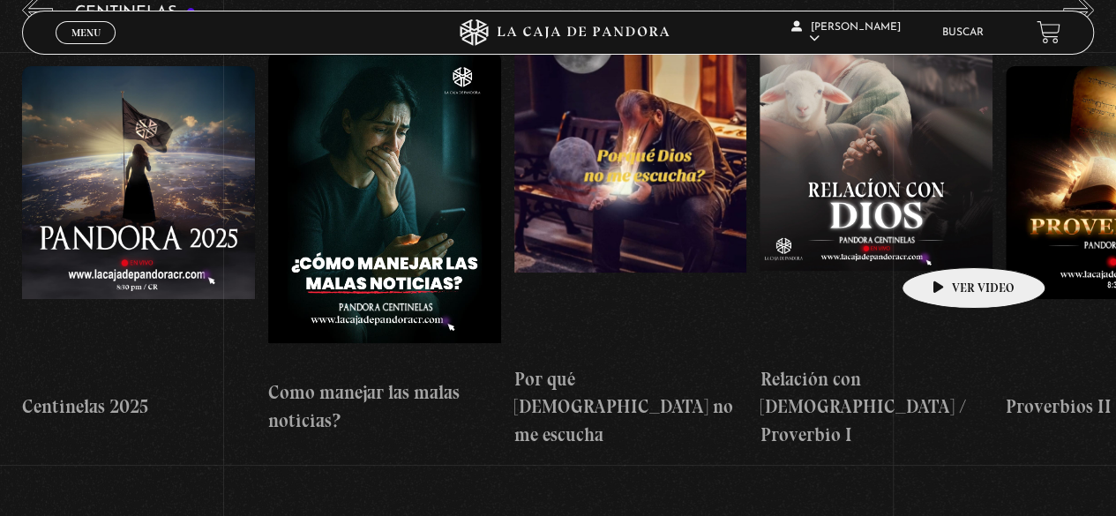
scroll to position [277, 0]
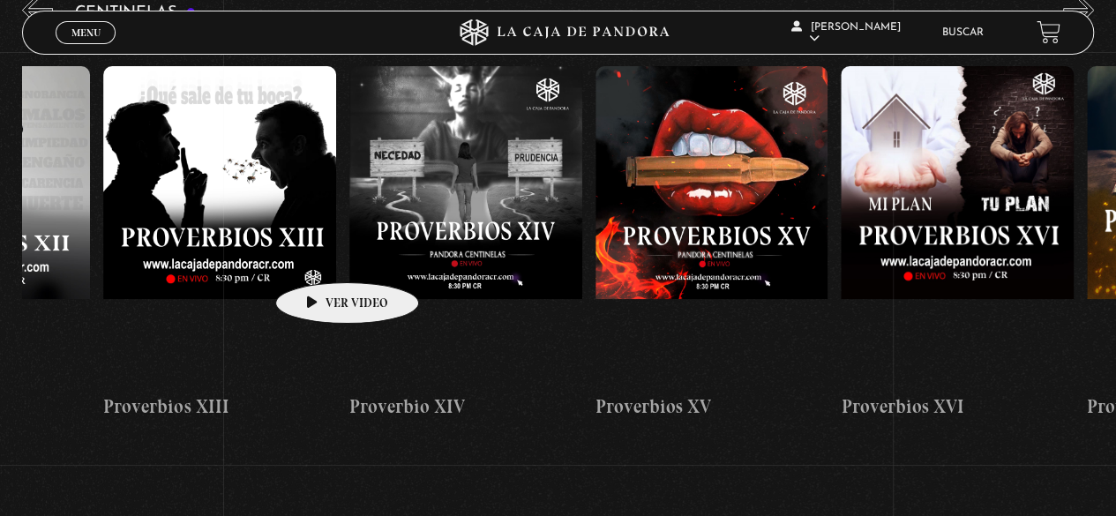
drag, startPoint x: 944, startPoint y: 241, endPoint x: 206, endPoint y: 233, distance: 737.6
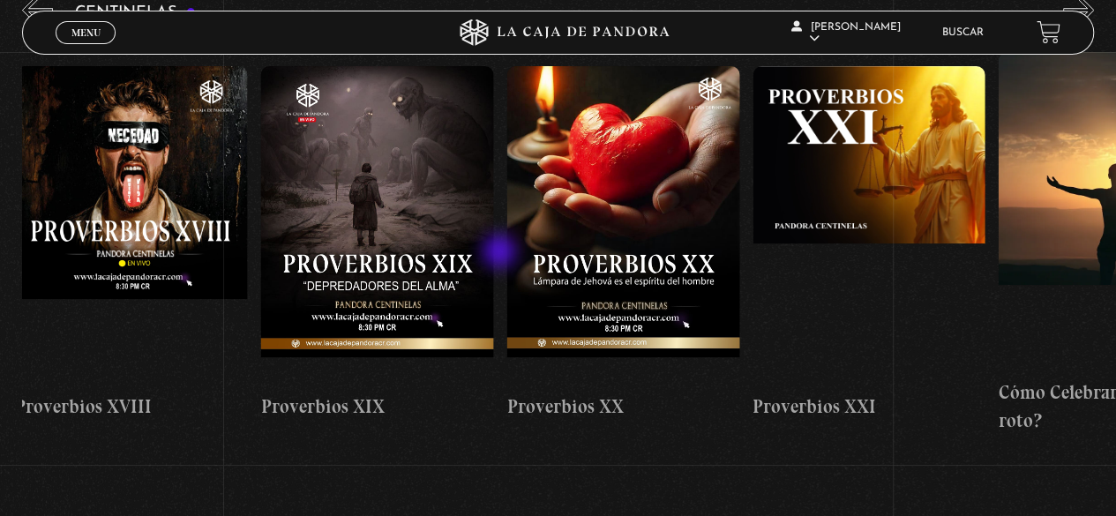
drag, startPoint x: 747, startPoint y: 244, endPoint x: 501, endPoint y: 253, distance: 246.3
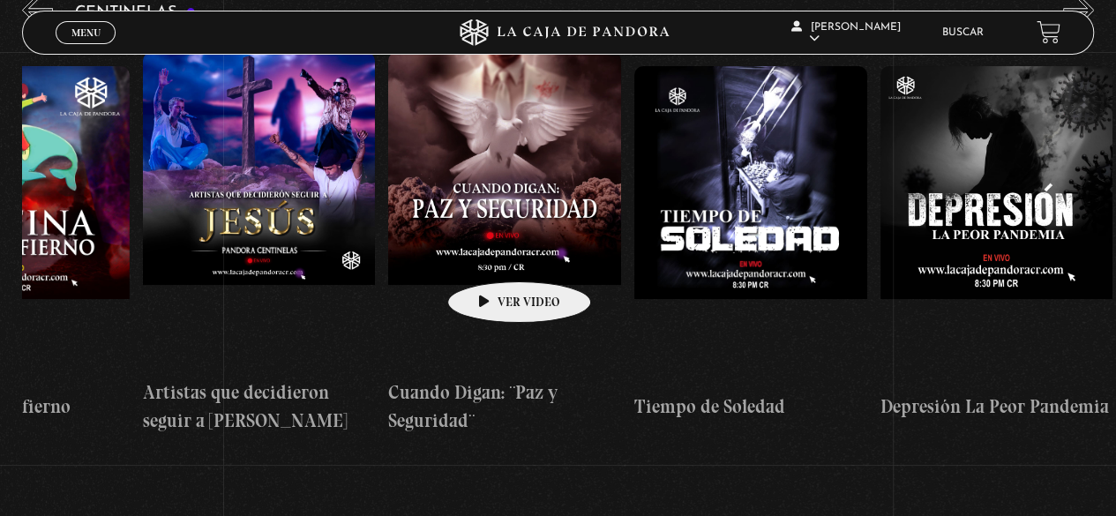
drag, startPoint x: 749, startPoint y: 249, endPoint x: 480, endPoint y: 255, distance: 269.2
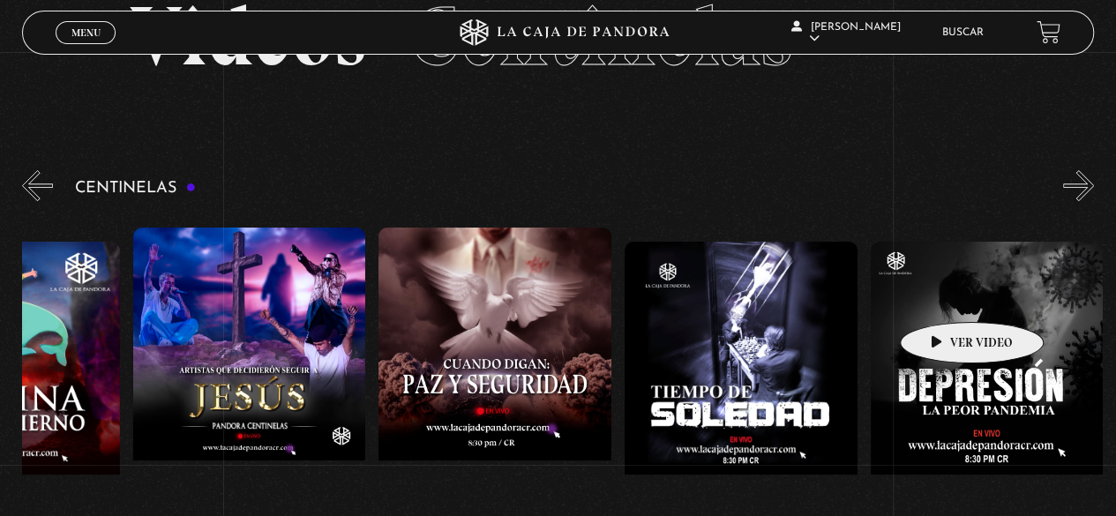
scroll to position [101, 0]
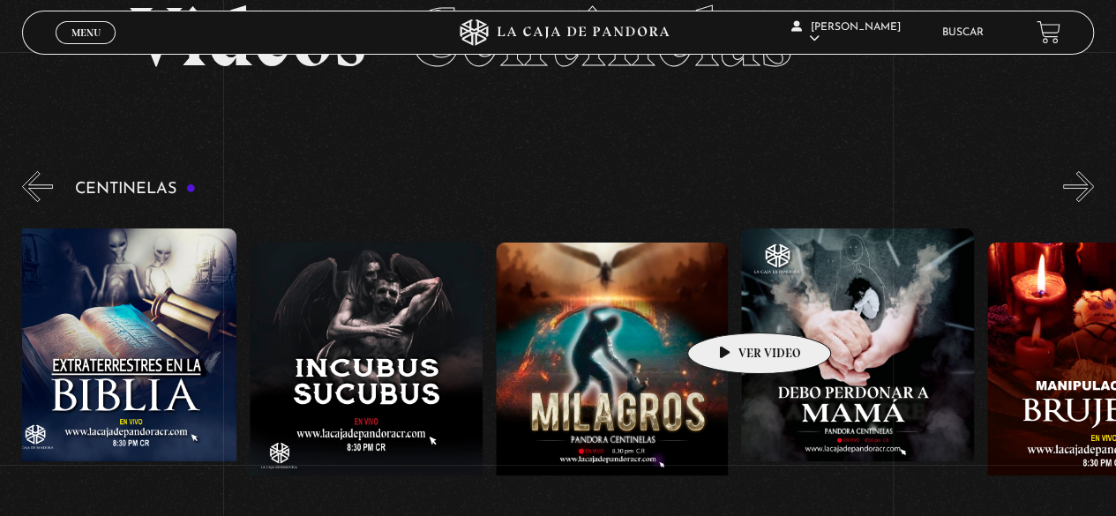
click at [722, 306] on figure at bounding box center [612, 402] width 233 height 318
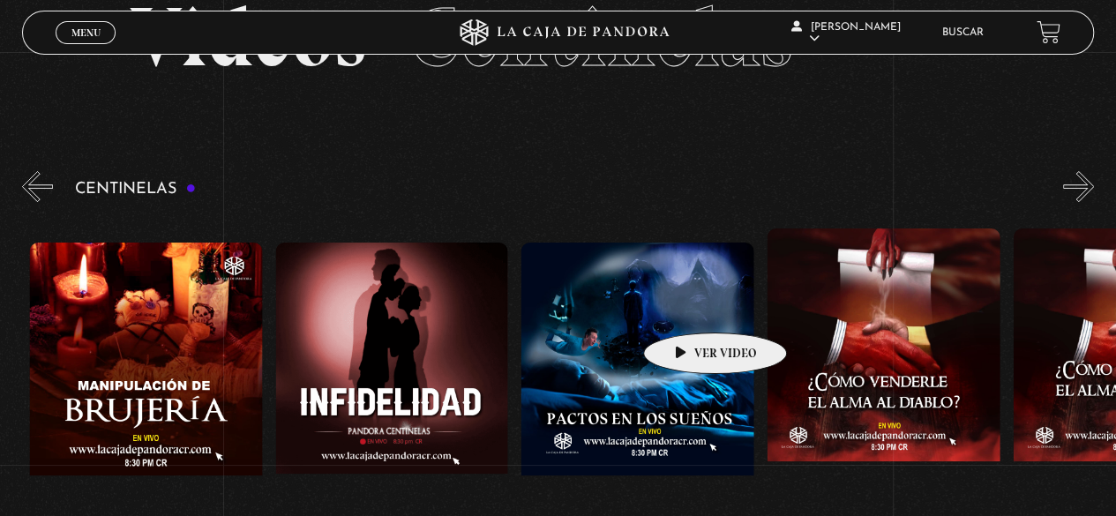
drag, startPoint x: 860, startPoint y: 304, endPoint x: 674, endPoint y: 308, distance: 186.2
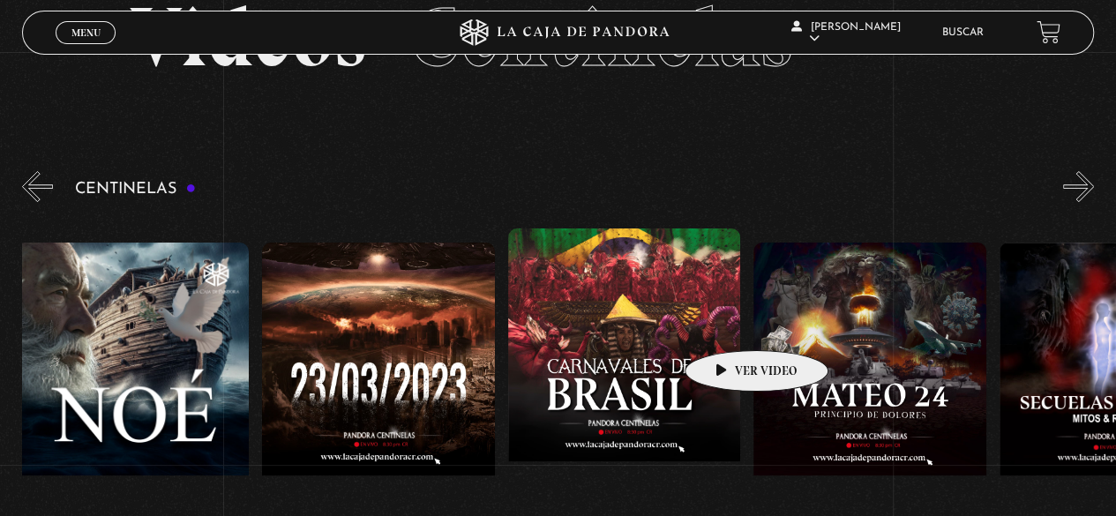
drag, startPoint x: 1019, startPoint y: 317, endPoint x: 727, endPoint y: 318, distance: 292.0
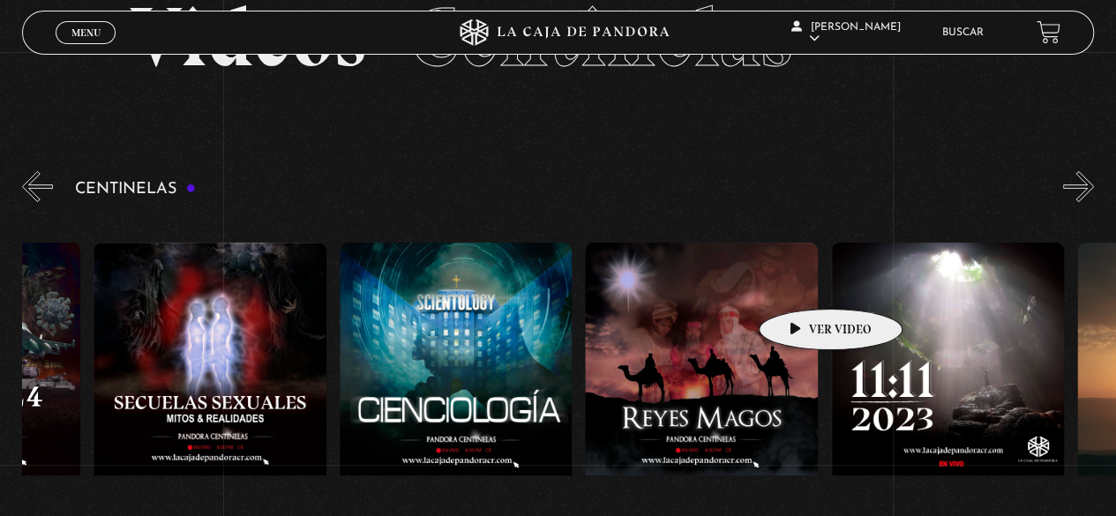
scroll to position [0, 10751]
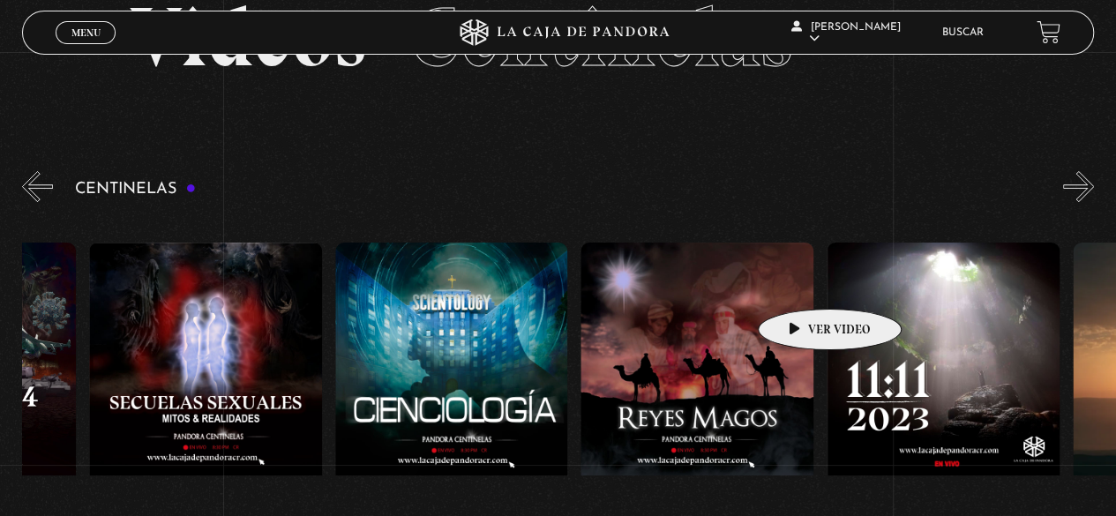
drag, startPoint x: 979, startPoint y: 266, endPoint x: 802, endPoint y: 278, distance: 177.8
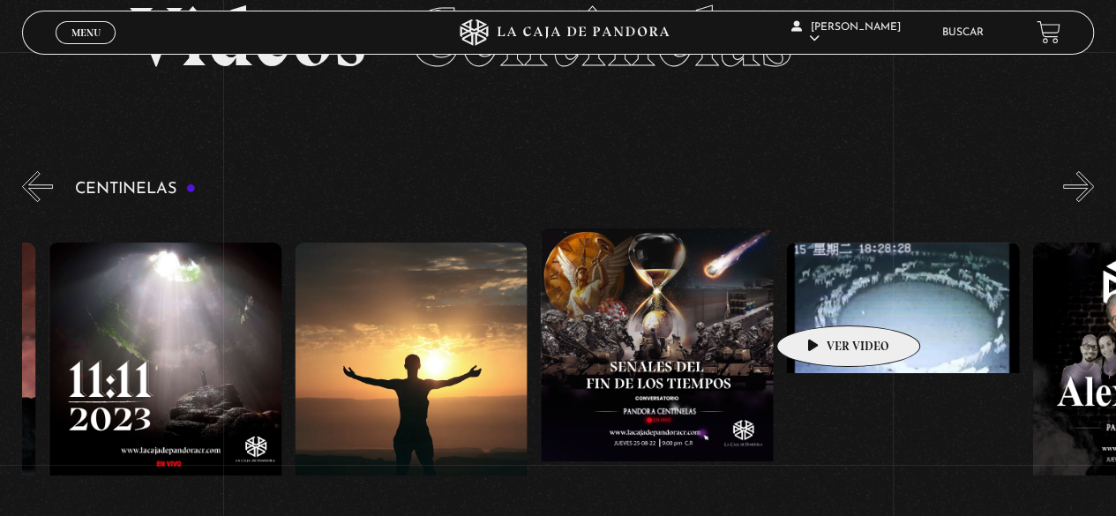
scroll to position [0, 11535]
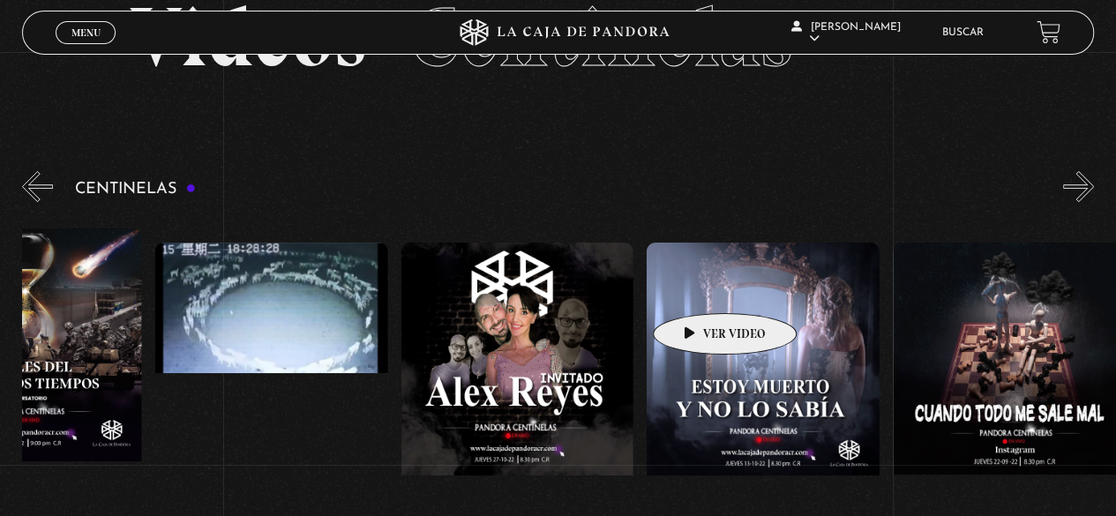
drag, startPoint x: 949, startPoint y: 302, endPoint x: 697, endPoint y: 287, distance: 252.8
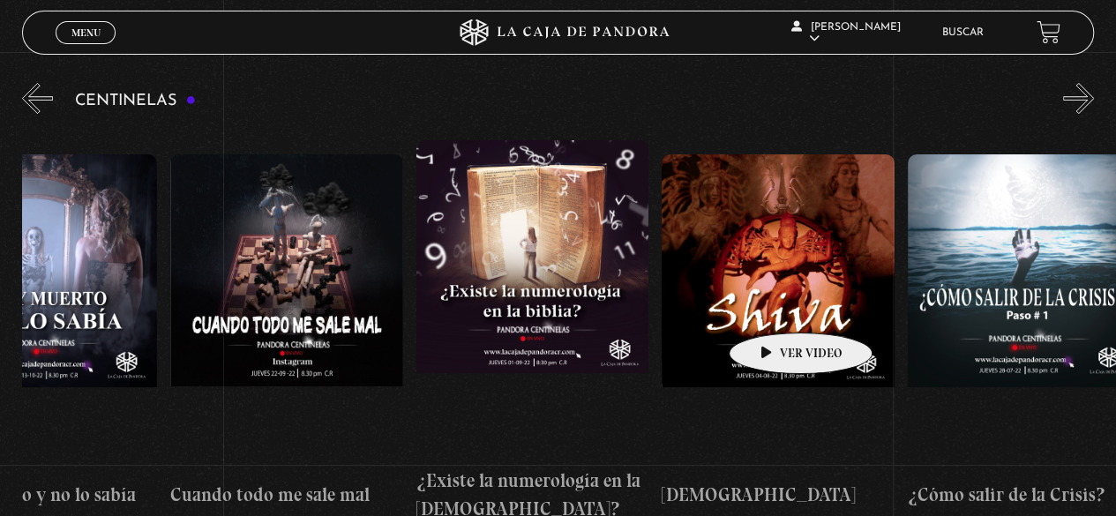
scroll to position [0, 12900]
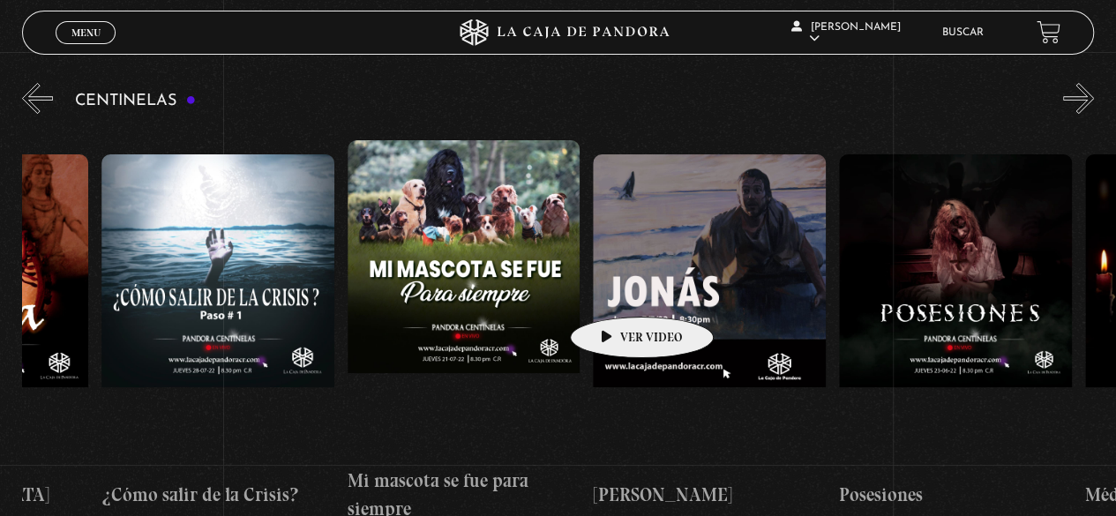
drag, startPoint x: 912, startPoint y: 298, endPoint x: 610, endPoint y: 290, distance: 302.7
click at [610, 290] on div "Centinelas 2025 Como manejar las malas noticias? Por qué Dios no me escucha Rel…" at bounding box center [346, 332] width 28027 height 410
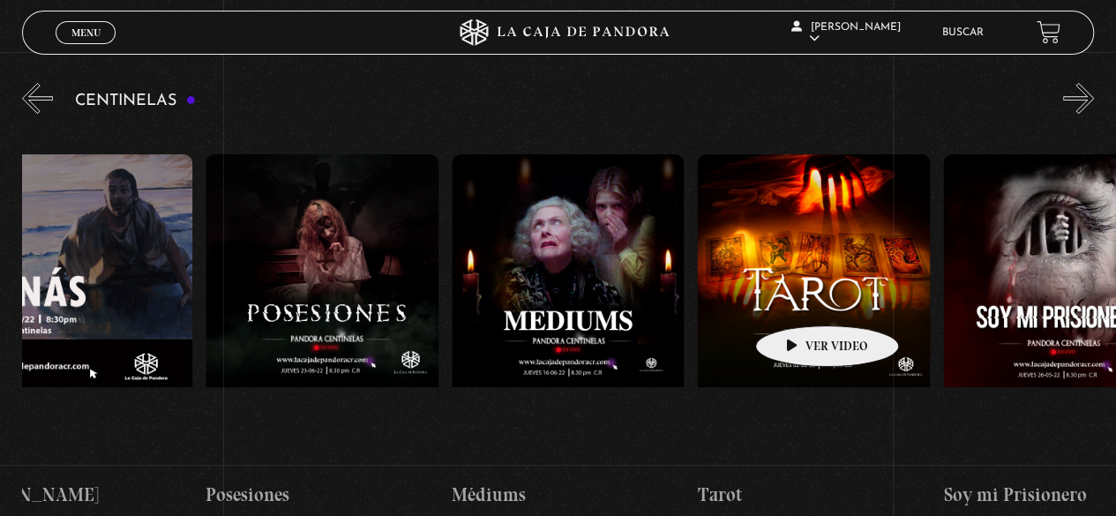
scroll to position [0, 14331]
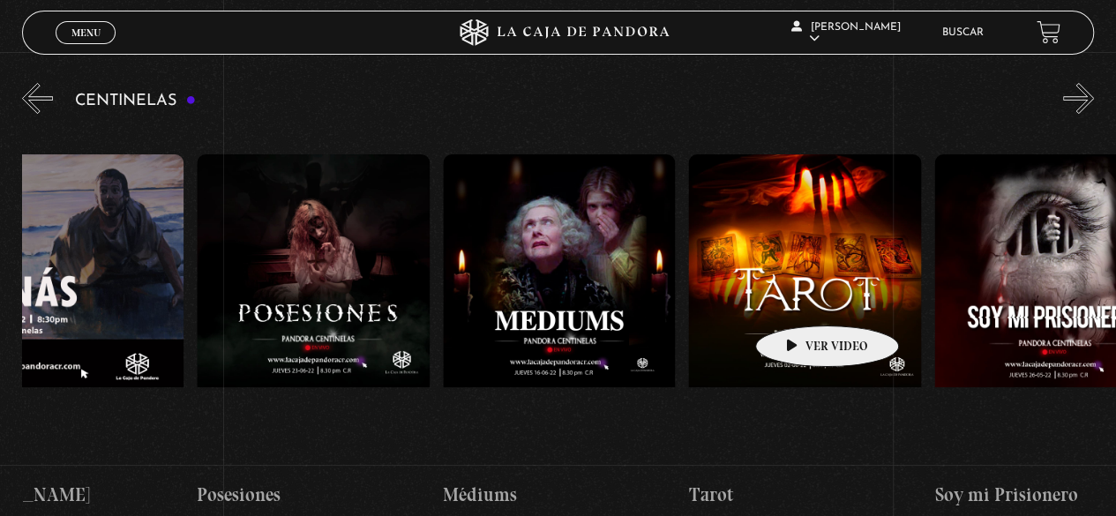
drag, startPoint x: 921, startPoint y: 274, endPoint x: 799, endPoint y: 299, distance: 124.2
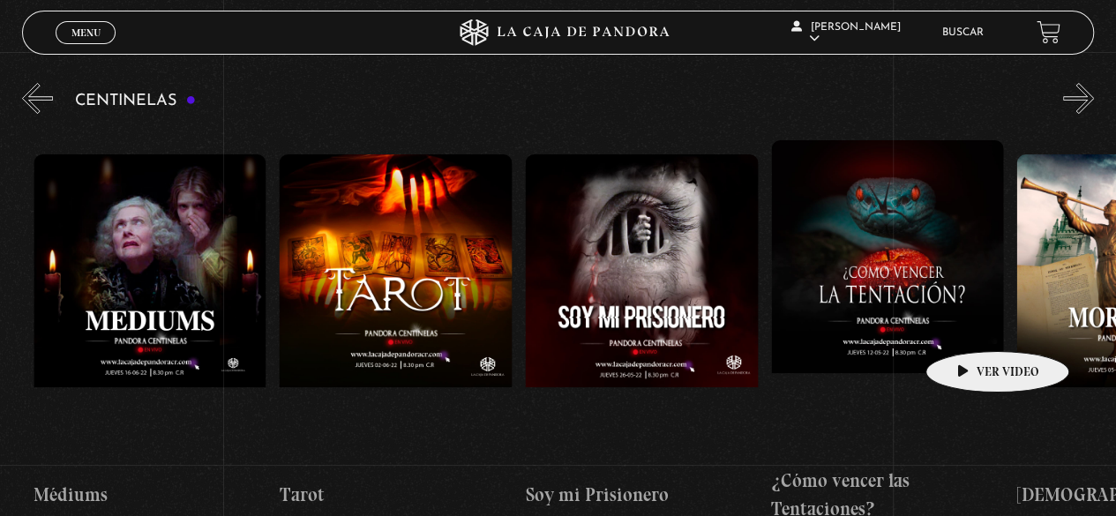
drag, startPoint x: 1050, startPoint y: 321, endPoint x: 968, endPoint y: 326, distance: 82.2
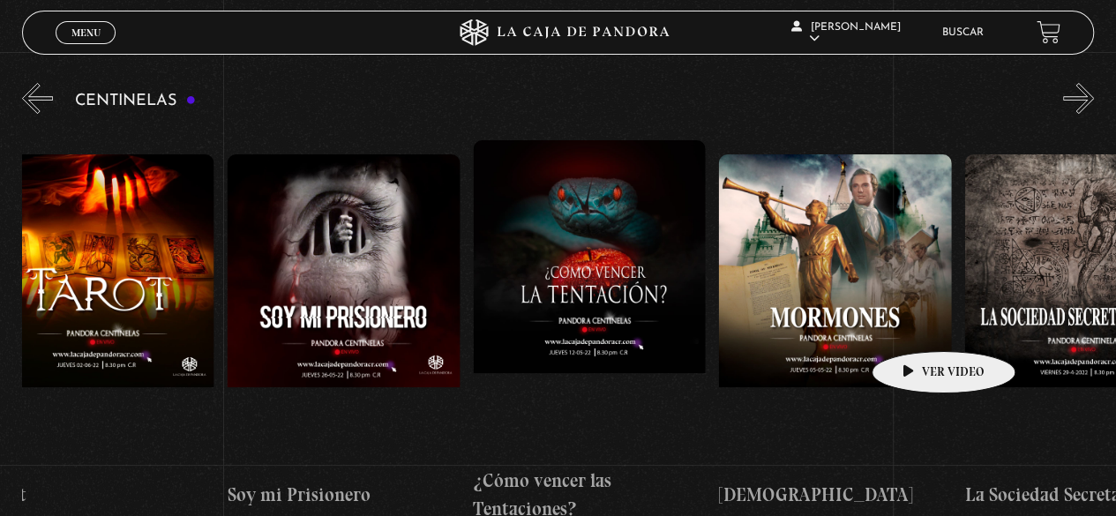
scroll to position [0, 15043]
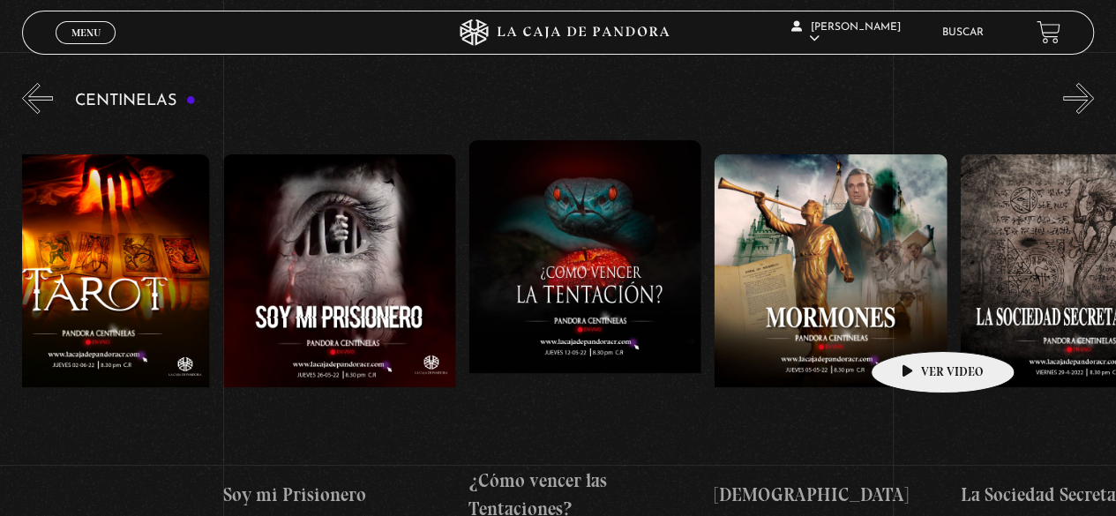
drag, startPoint x: 974, startPoint y: 322, endPoint x: 915, endPoint y: 325, distance: 59.2
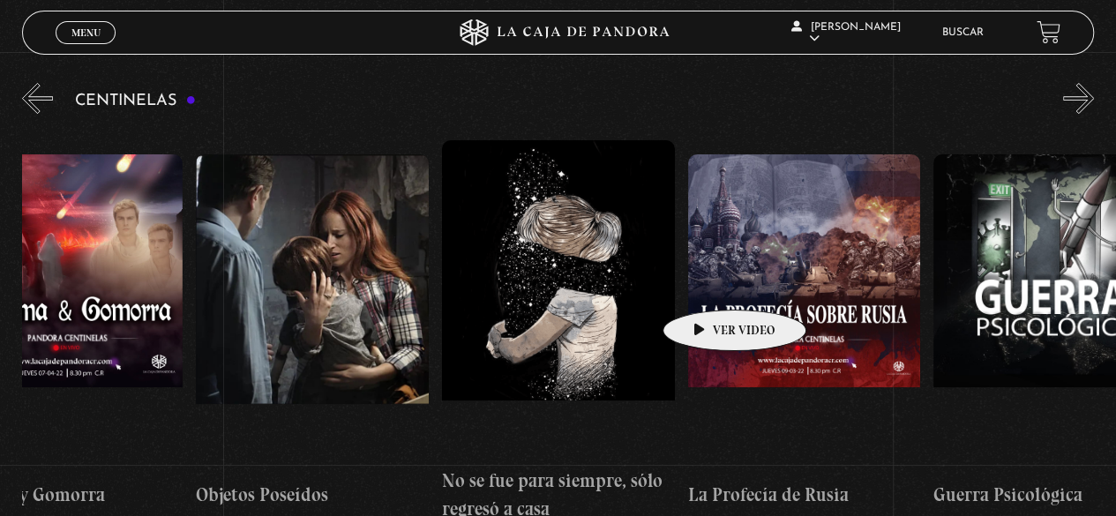
scroll to position [0, 16322]
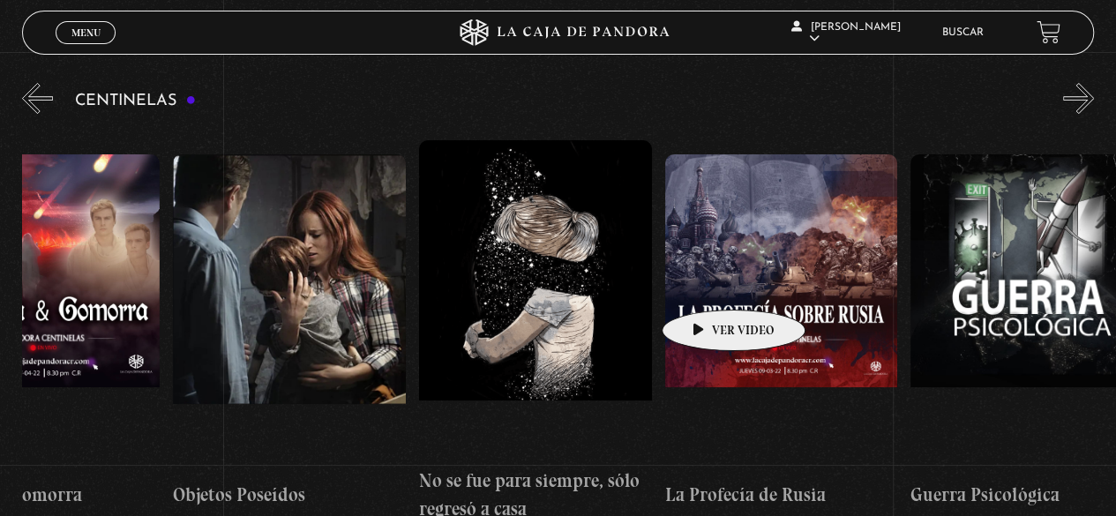
drag, startPoint x: 960, startPoint y: 324, endPoint x: 706, endPoint y: 283, distance: 257.3
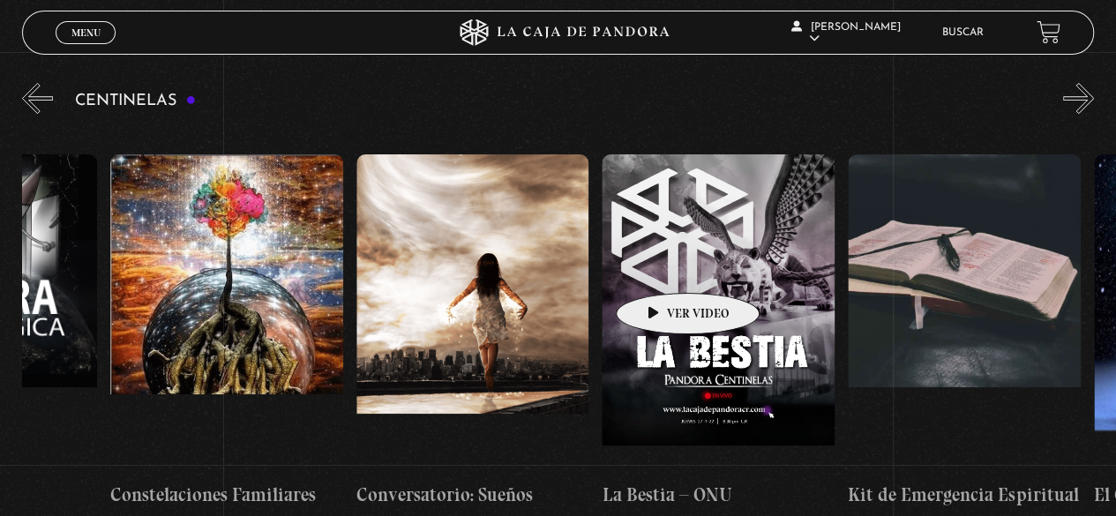
scroll to position [0, 17373]
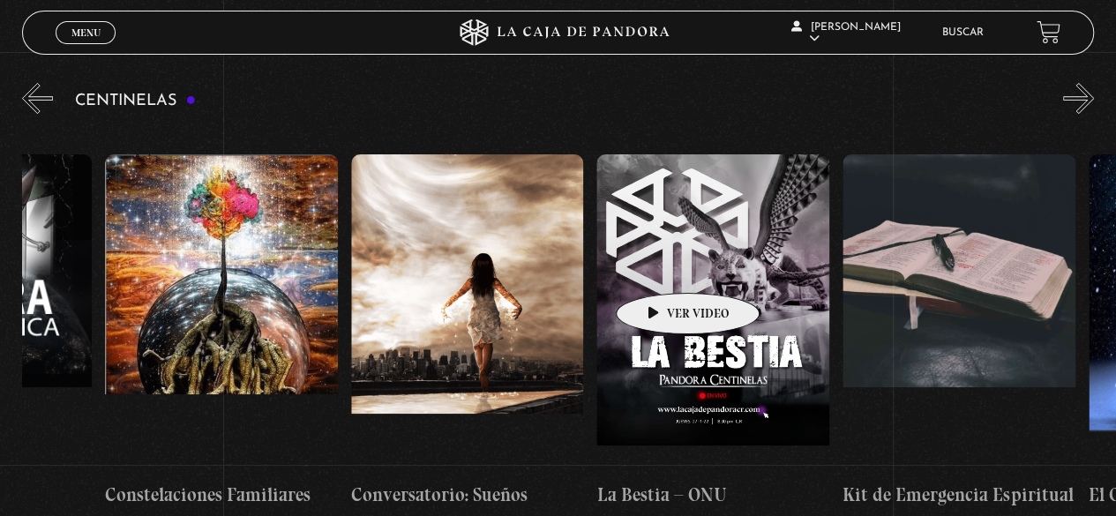
drag, startPoint x: 864, startPoint y: 273, endPoint x: 660, endPoint y: 266, distance: 203.9
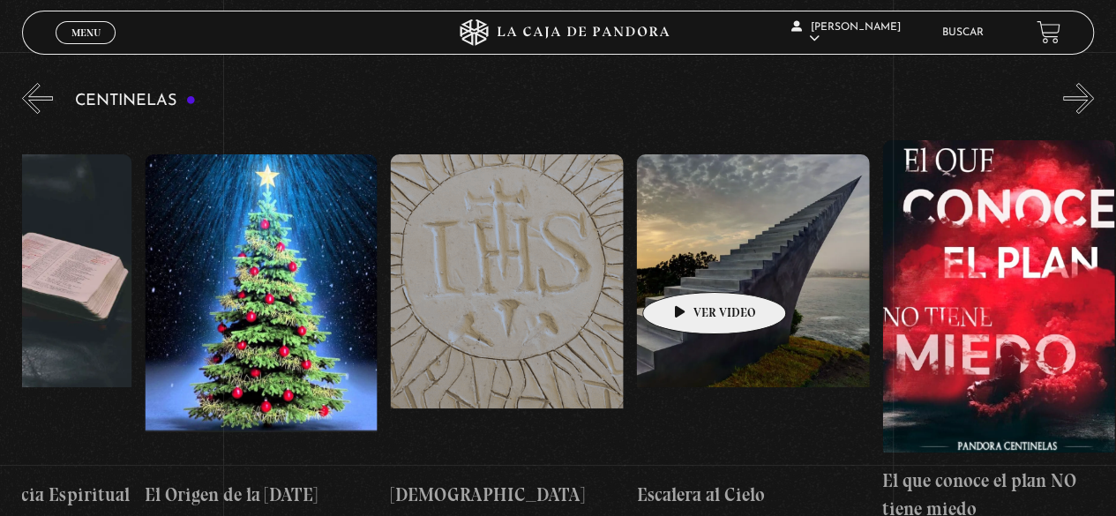
drag, startPoint x: 870, startPoint y: 286, endPoint x: 686, endPoint y: 265, distance: 185.6
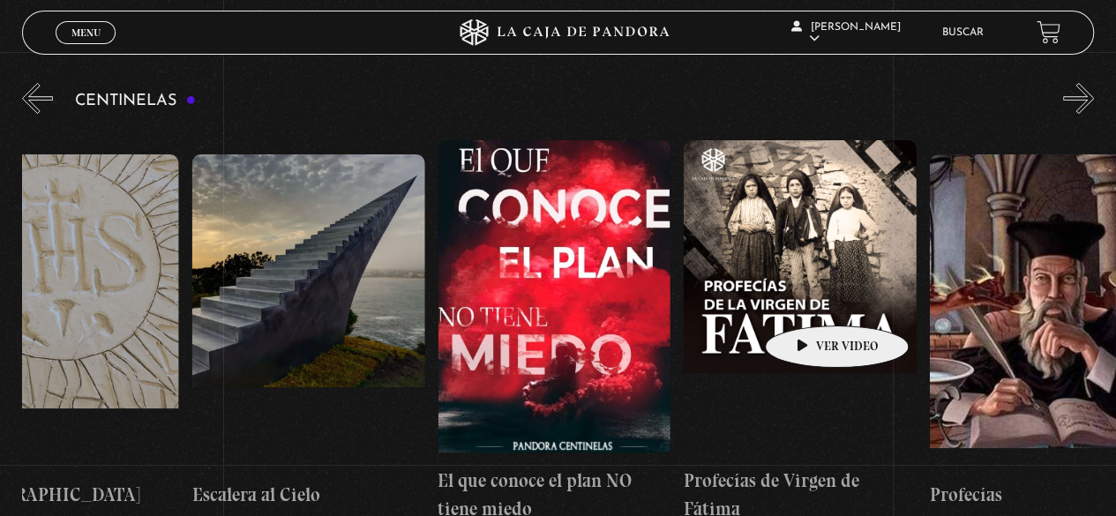
drag, startPoint x: 896, startPoint y: 299, endPoint x: 806, endPoint y: 299, distance: 90.0
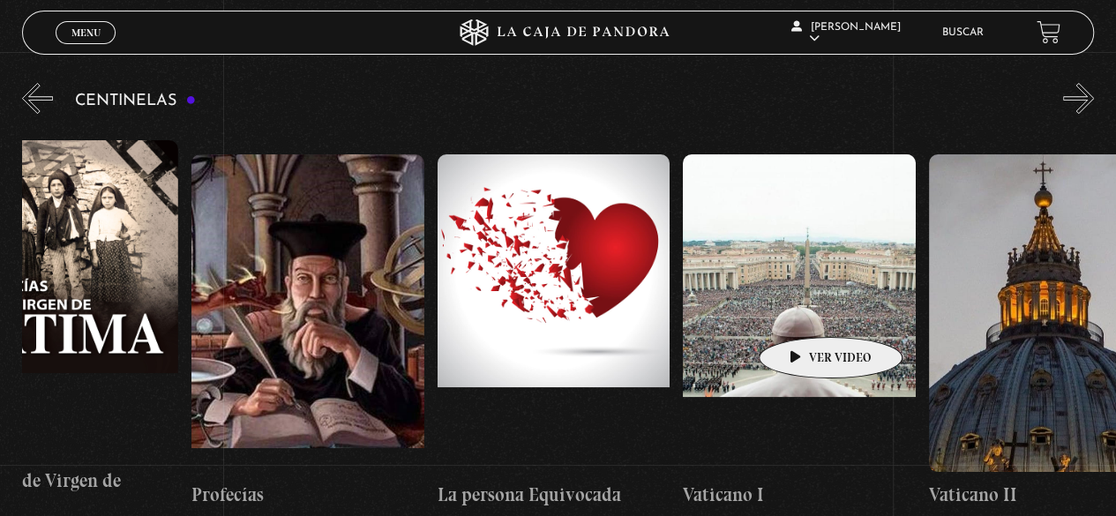
scroll to position [0, 19508]
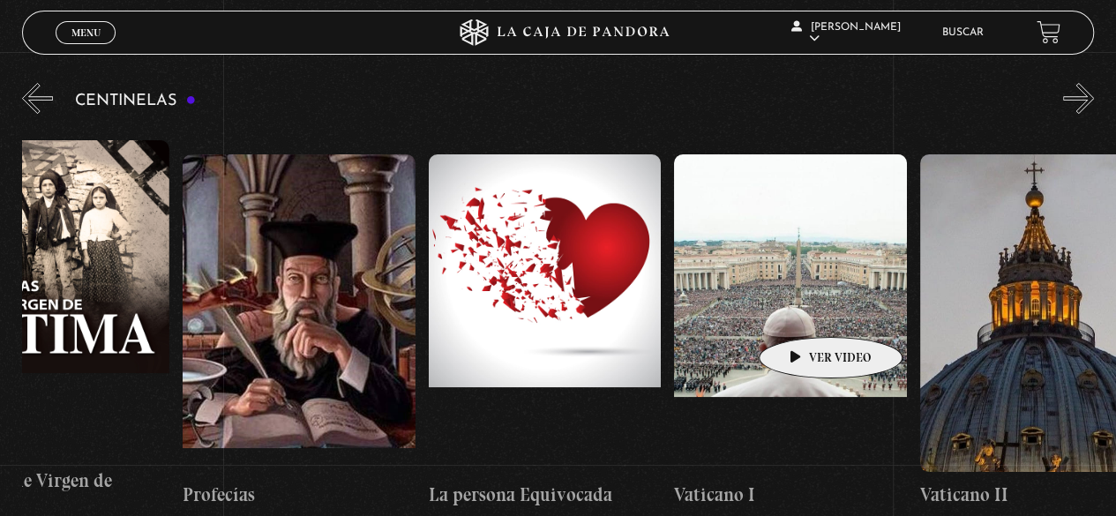
drag, startPoint x: 946, startPoint y: 324, endPoint x: 803, endPoint y: 311, distance: 143.5
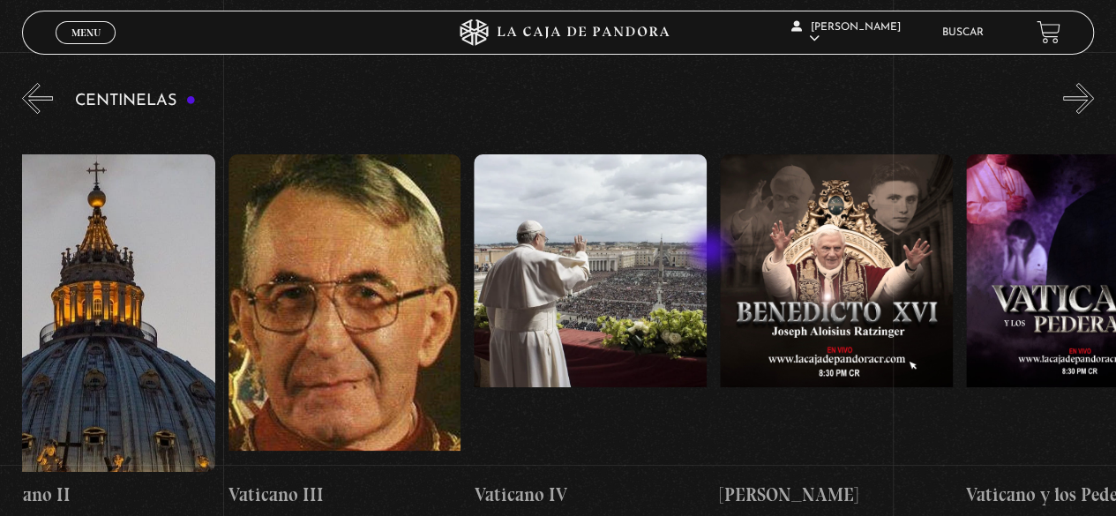
drag, startPoint x: 902, startPoint y: 267, endPoint x: 712, endPoint y: 251, distance: 190.3
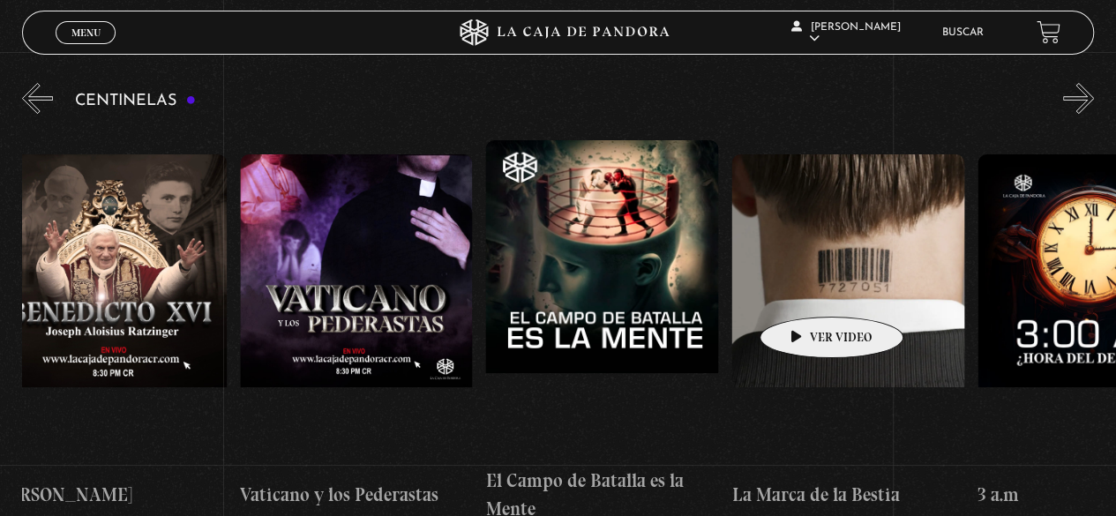
scroll to position [0, 21178]
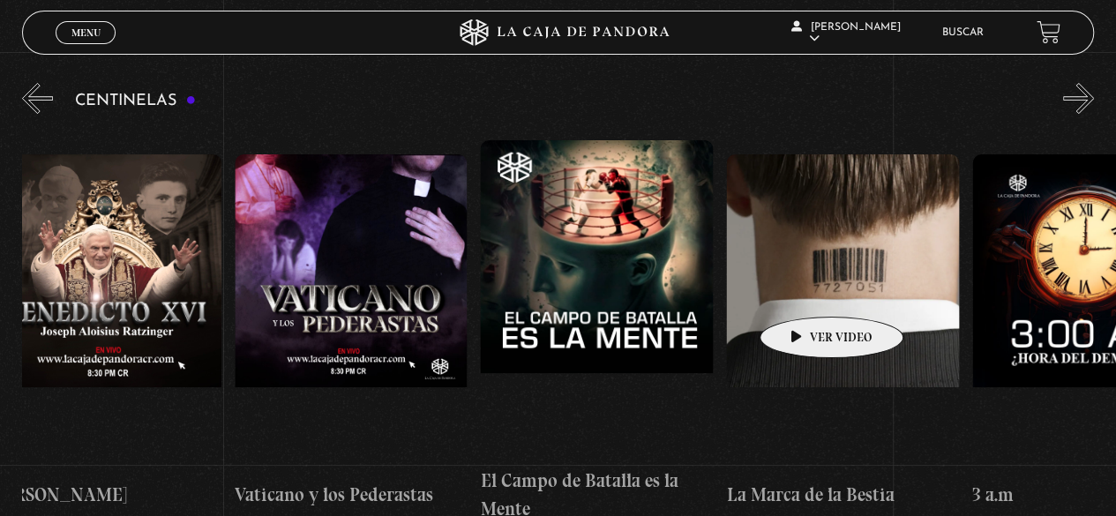
drag, startPoint x: 948, startPoint y: 278, endPoint x: 804, endPoint y: 290, distance: 144.3
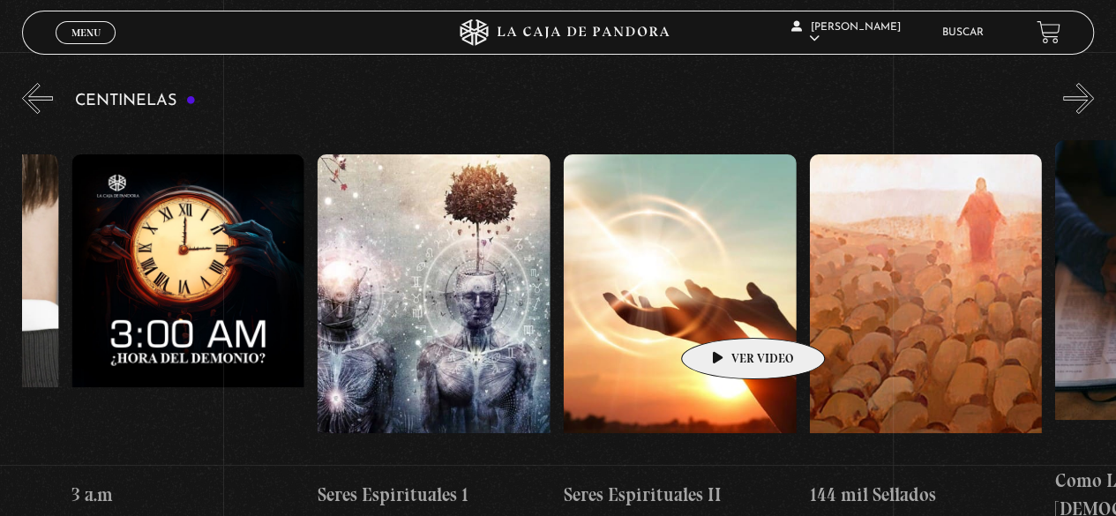
scroll to position [0, 22083]
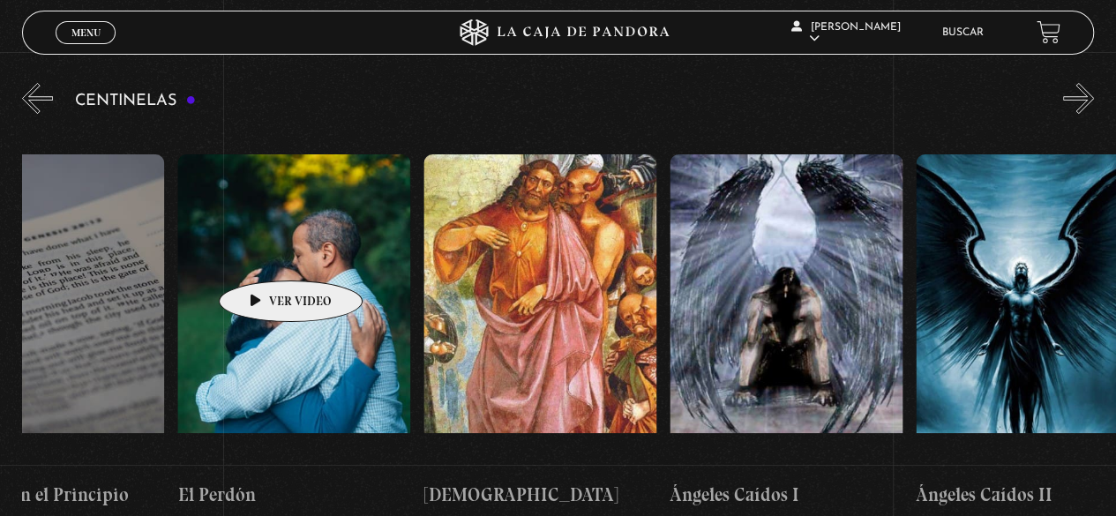
drag, startPoint x: 902, startPoint y: 311, endPoint x: 258, endPoint y: 250, distance: 647.0
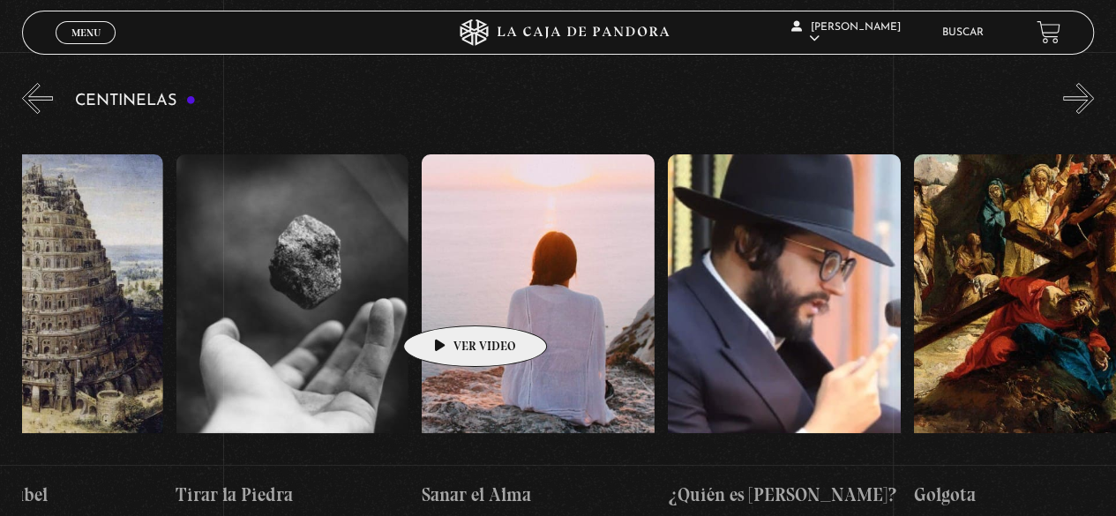
drag, startPoint x: 724, startPoint y: 313, endPoint x: 440, endPoint y: 296, distance: 284.6
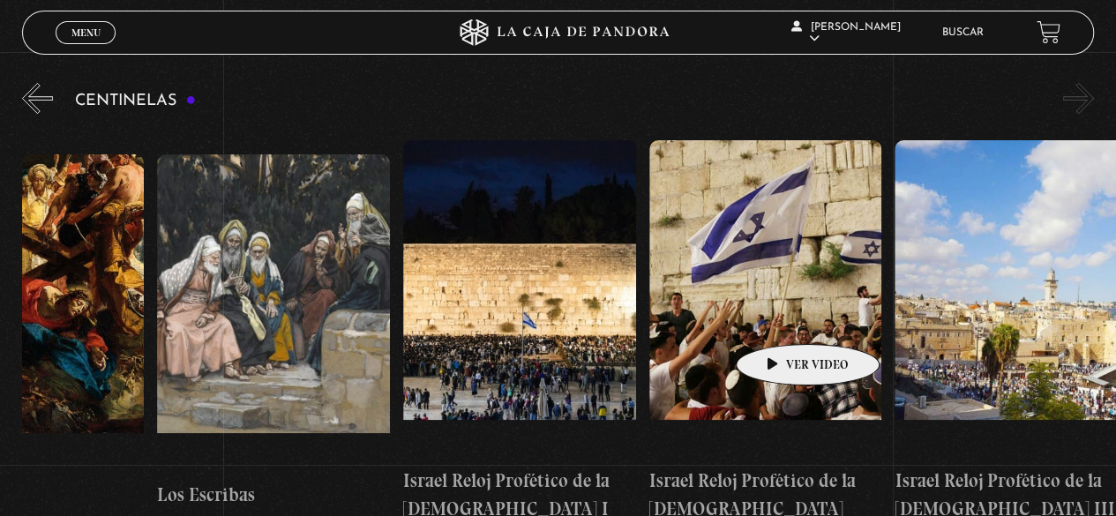
scroll to position [0, 26920]
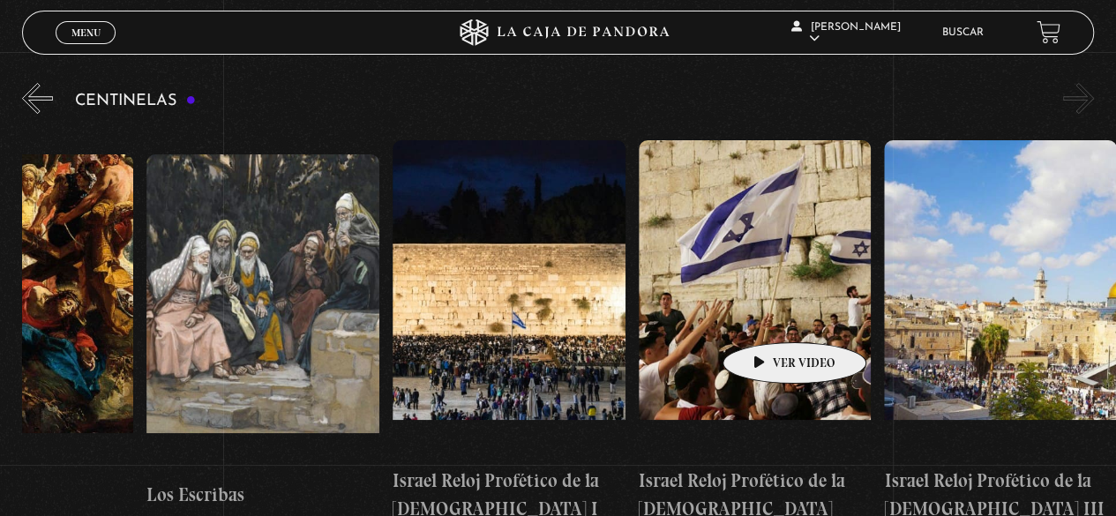
drag, startPoint x: 981, startPoint y: 311, endPoint x: 762, endPoint y: 316, distance: 218.8
drag, startPoint x: 895, startPoint y: 321, endPoint x: 751, endPoint y: 319, distance: 143.8
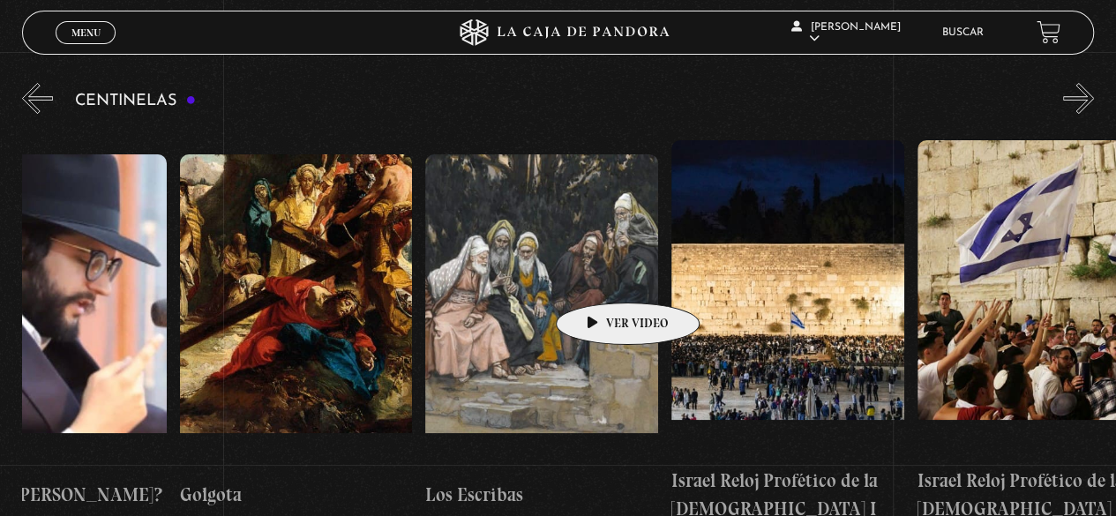
scroll to position [0, 26637]
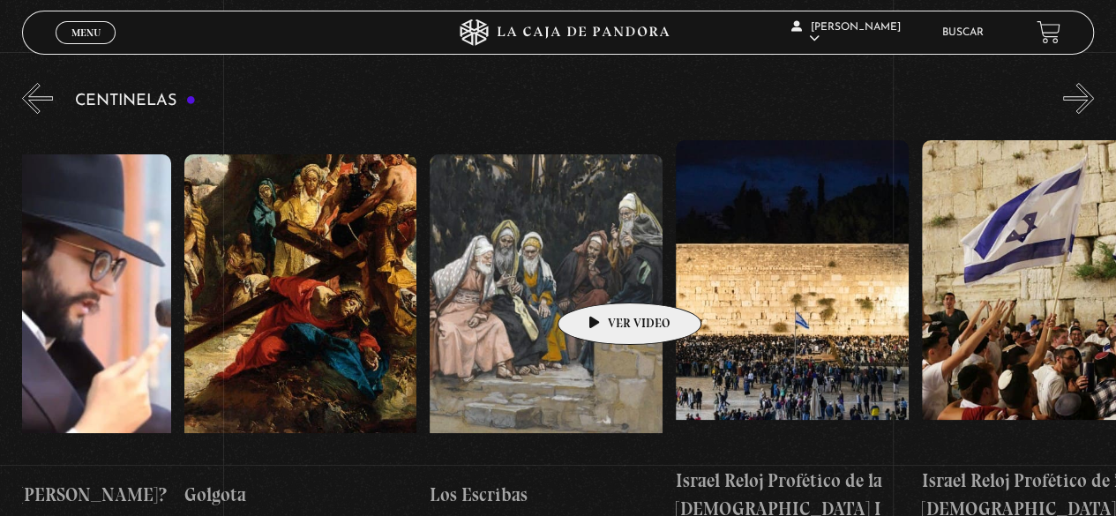
drag, startPoint x: 551, startPoint y: 267, endPoint x: 602, endPoint y: 276, distance: 51.9
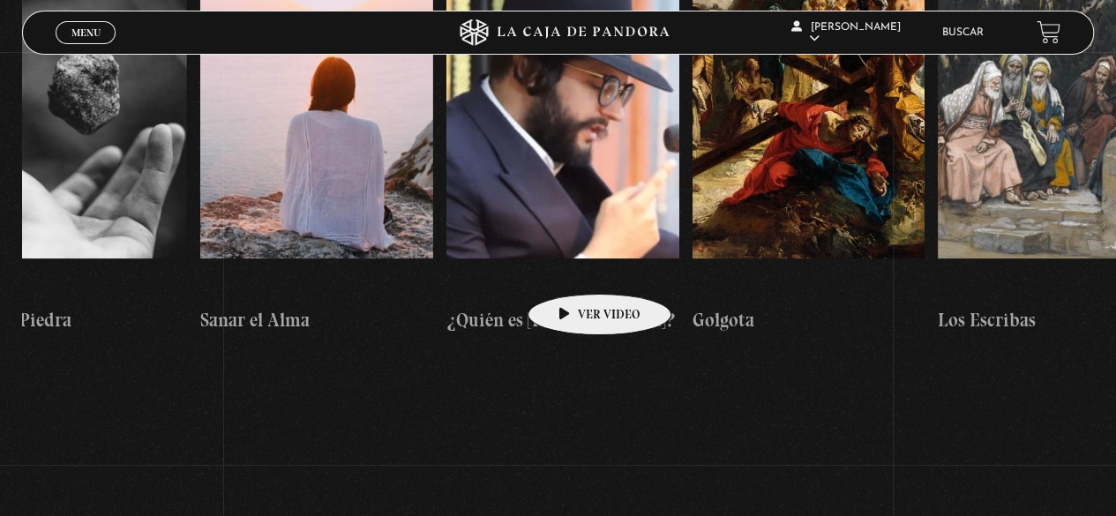
scroll to position [0, 26111]
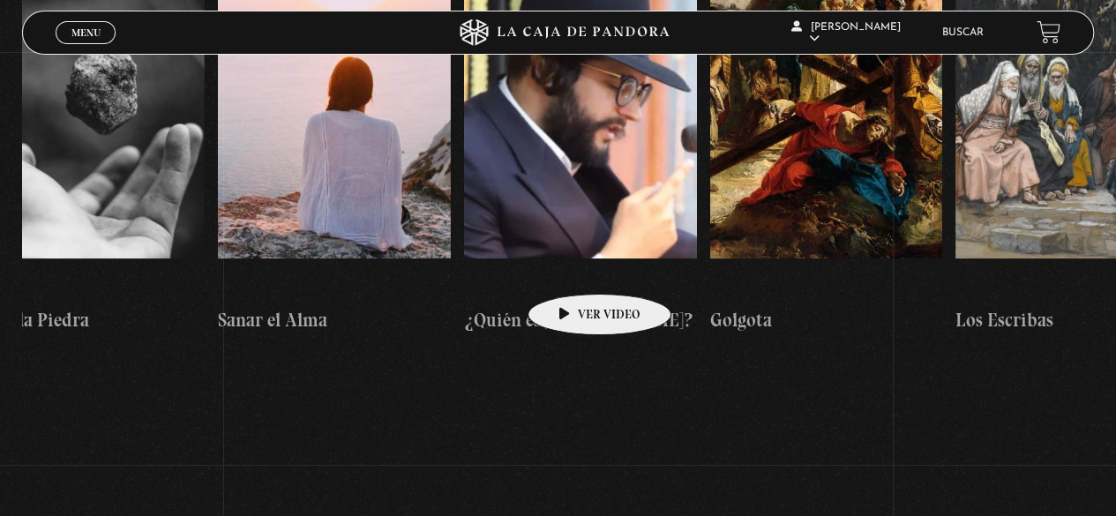
drag, startPoint x: 483, startPoint y: 251, endPoint x: 572, endPoint y: 267, distance: 89.8
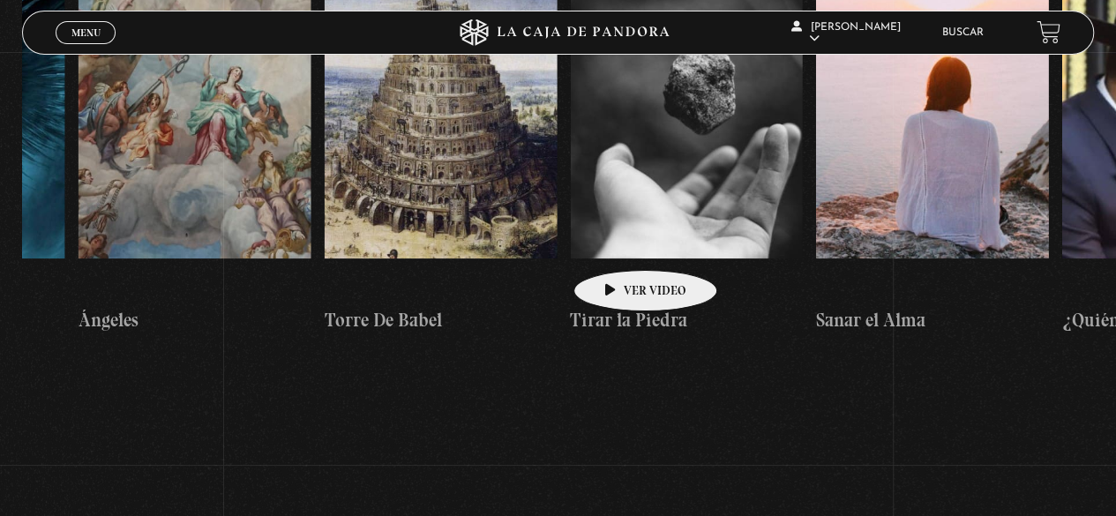
drag, startPoint x: 496, startPoint y: 205, endPoint x: 613, endPoint y: 234, distance: 120.9
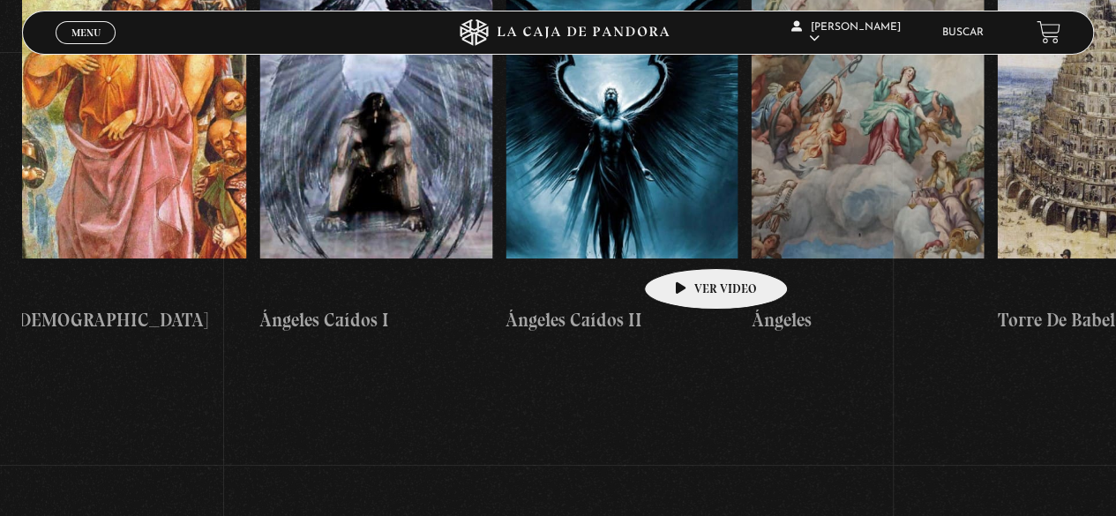
scroll to position [0, 24837]
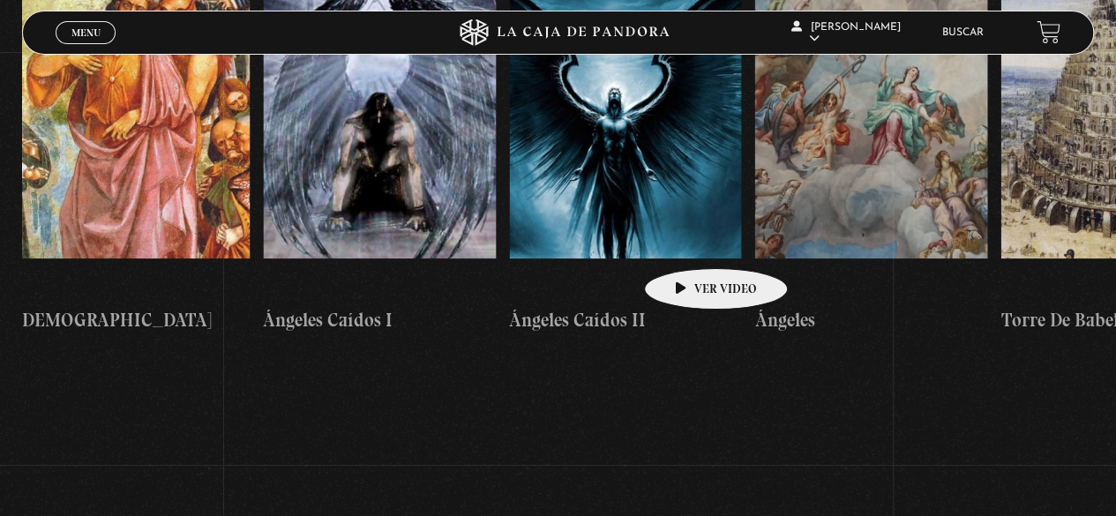
drag, startPoint x: 552, startPoint y: 197, endPoint x: 688, endPoint y: 242, distance: 143.1
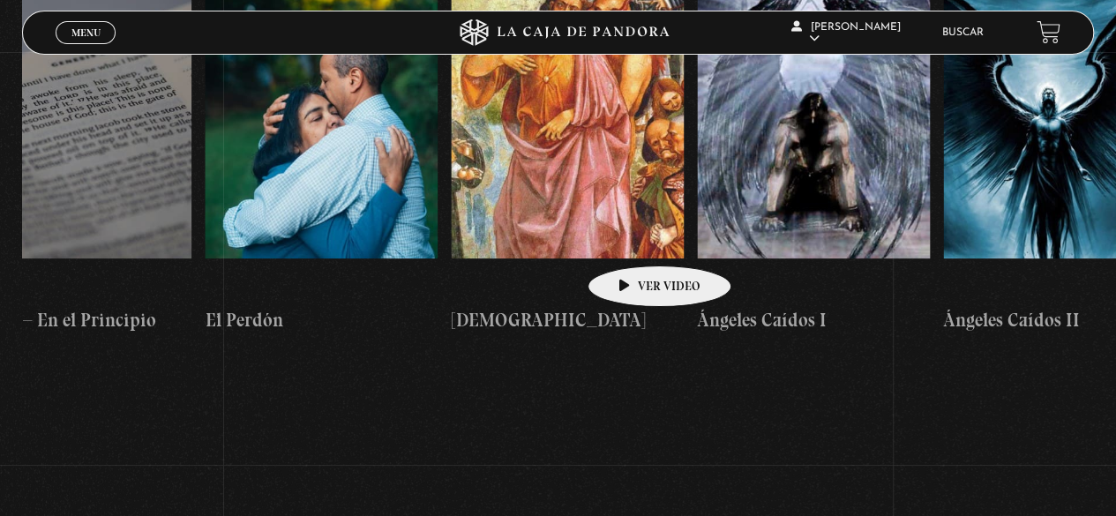
scroll to position [0, 24387]
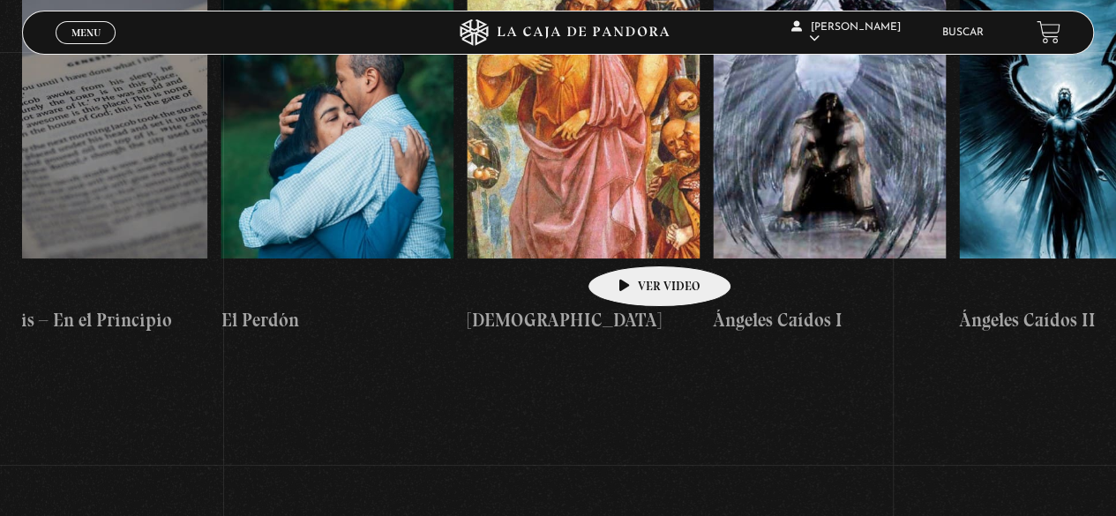
drag, startPoint x: 543, startPoint y: 218, endPoint x: 636, endPoint y: 240, distance: 95.2
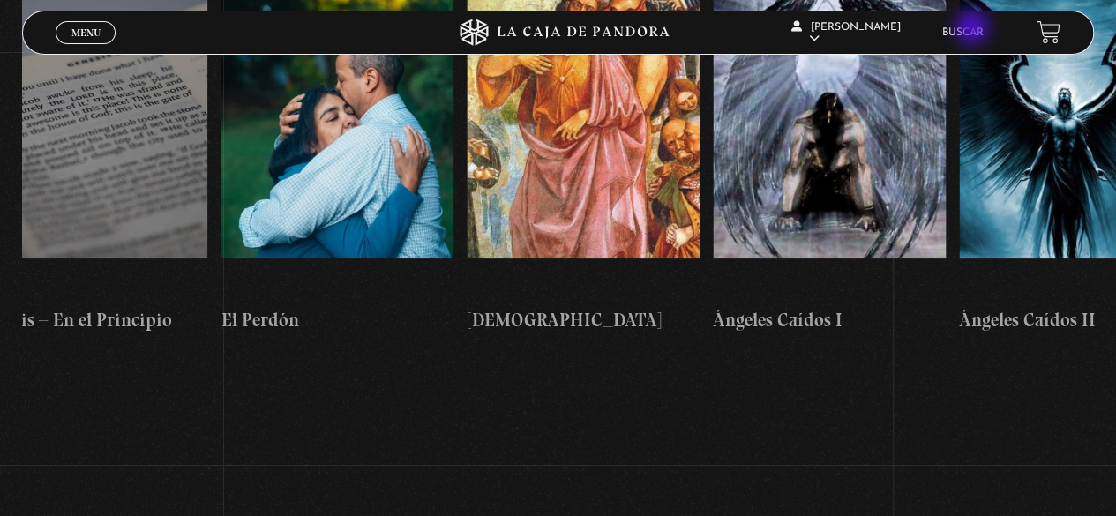
click at [976, 29] on link "Buscar" at bounding box center [962, 32] width 41 height 11
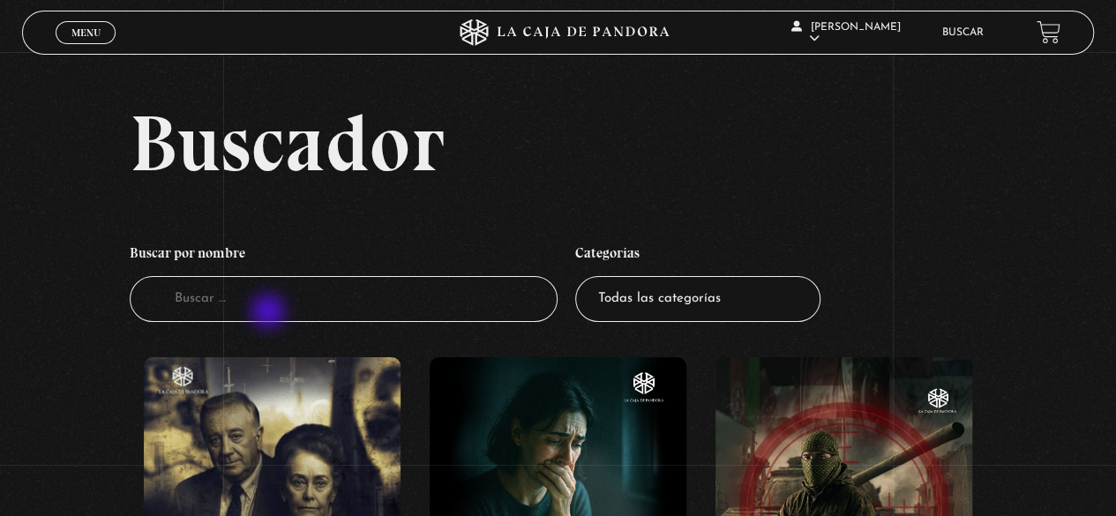
click at [268, 313] on input "Buscador" at bounding box center [344, 299] width 429 height 47
type input "mk ult"
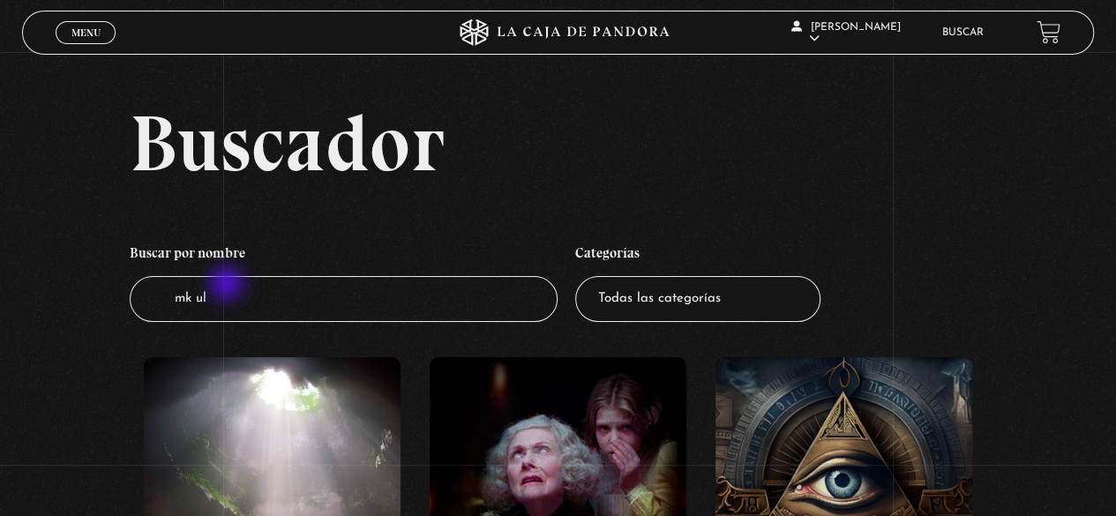
click at [226, 285] on input "mk ul" at bounding box center [344, 299] width 429 height 47
drag, startPoint x: 230, startPoint y: 298, endPoint x: 111, endPoint y: 273, distance: 121.8
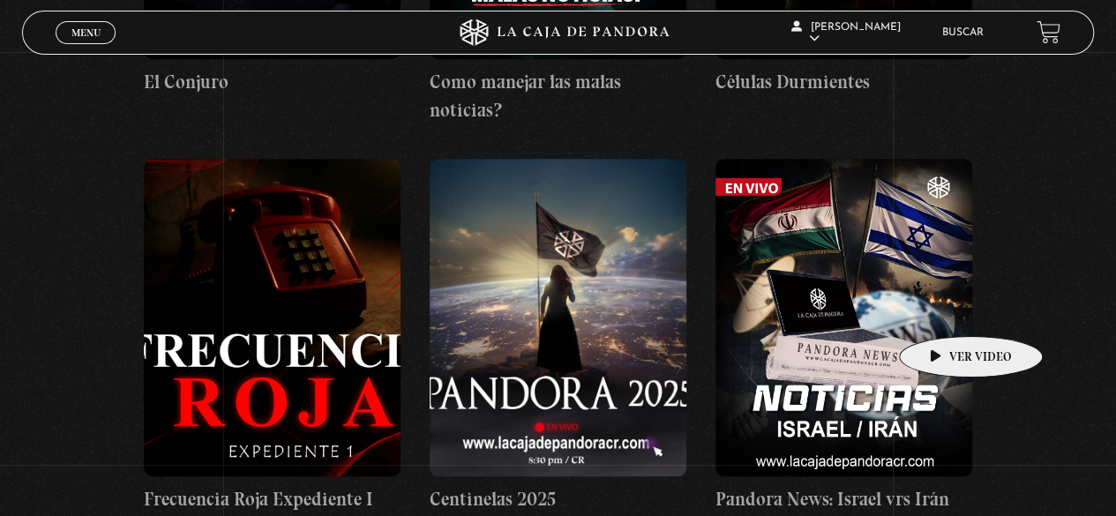
scroll to position [616, 0]
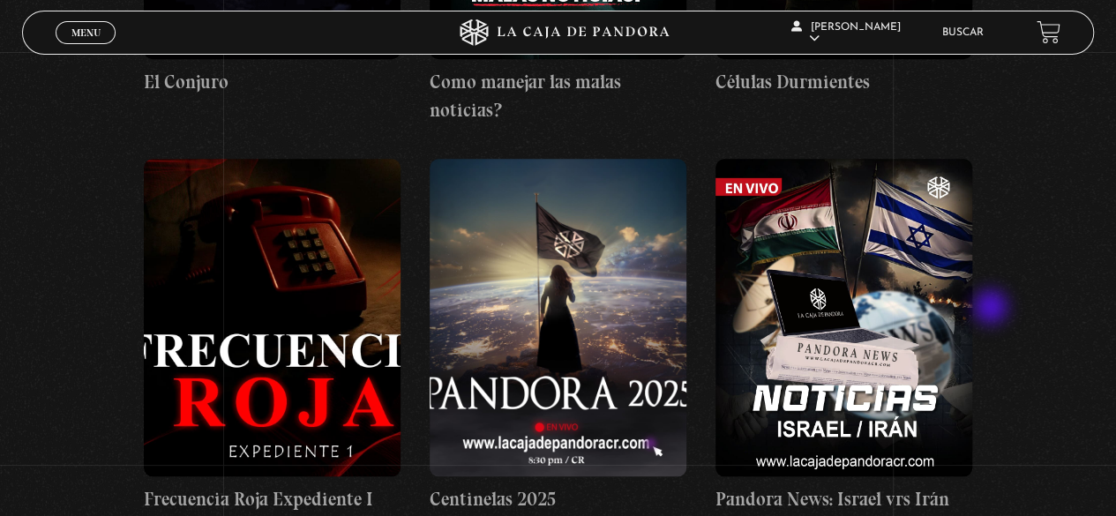
drag, startPoint x: 951, startPoint y: 303, endPoint x: 996, endPoint y: 308, distance: 45.2
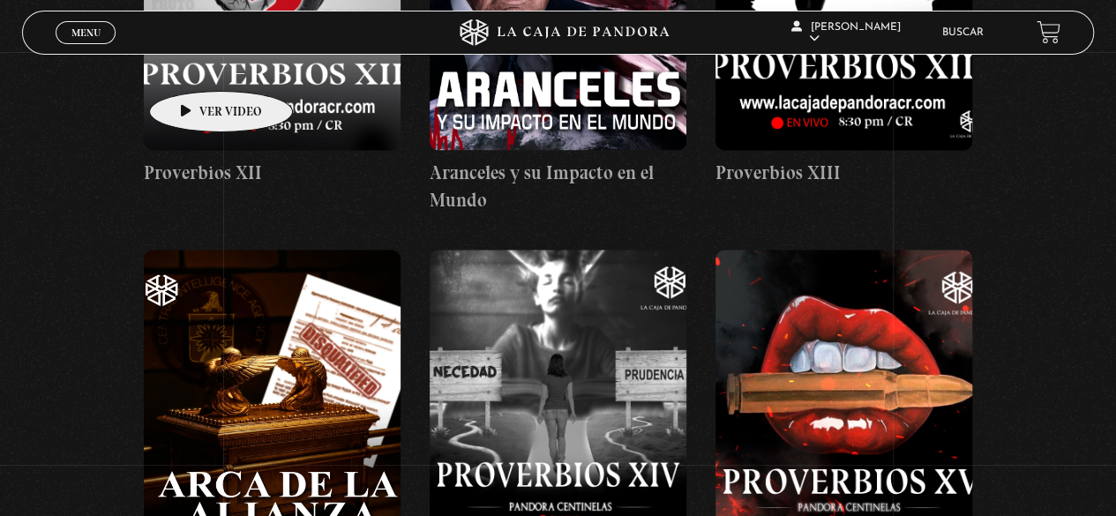
scroll to position [4672, 0]
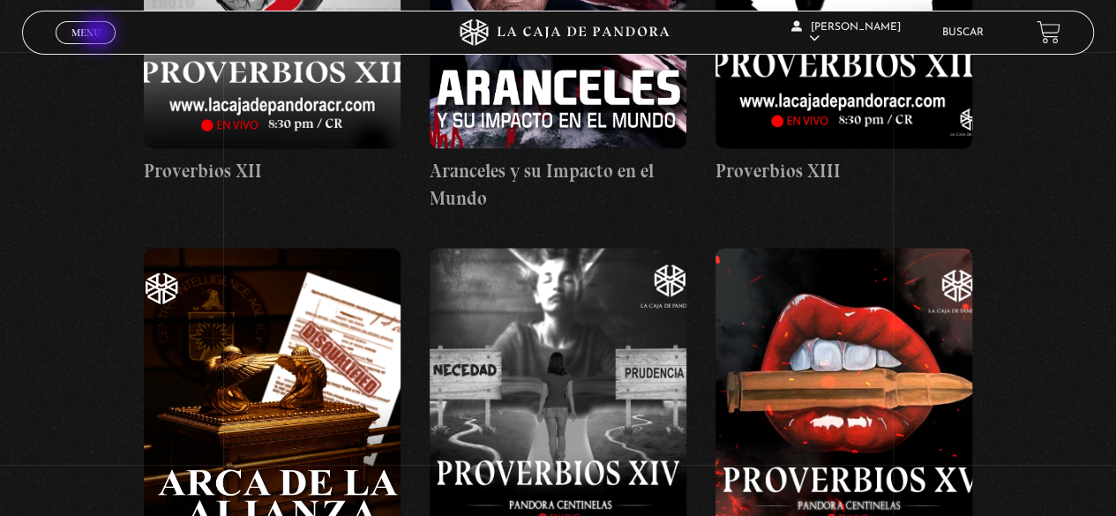
click at [100, 34] on span "Menu" at bounding box center [85, 32] width 29 height 11
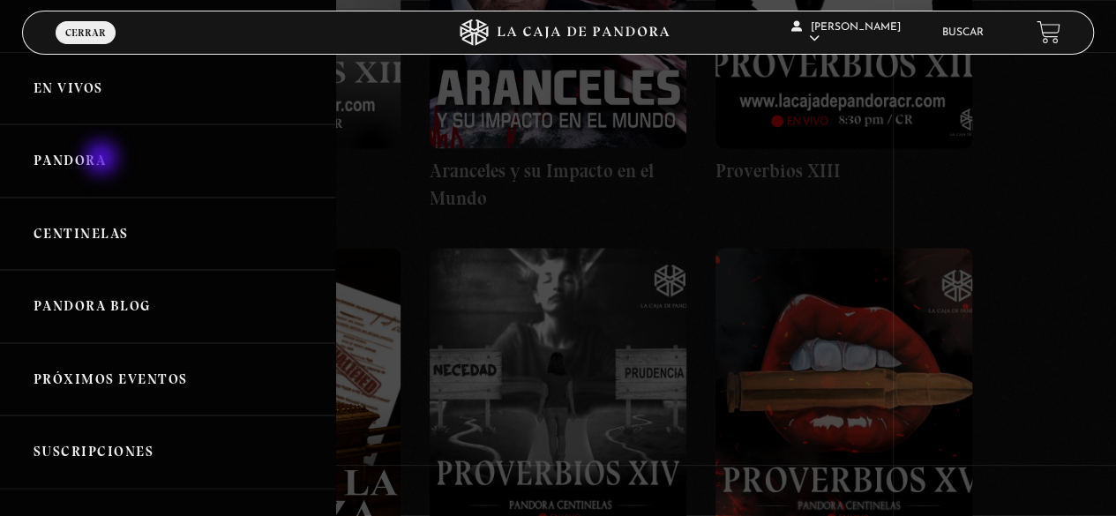
click at [103, 160] on link "Pandora" at bounding box center [167, 160] width 335 height 73
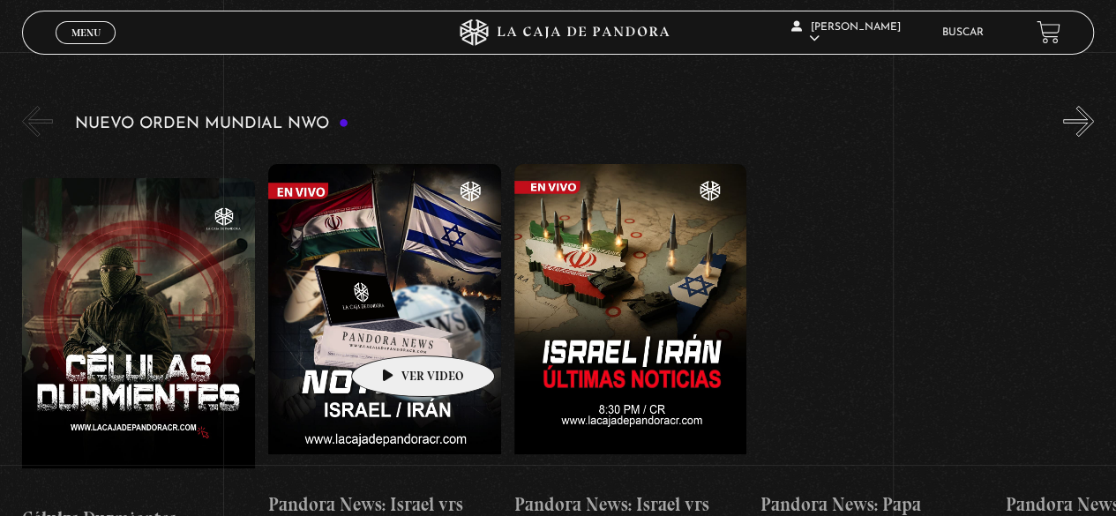
scroll to position [264, 0]
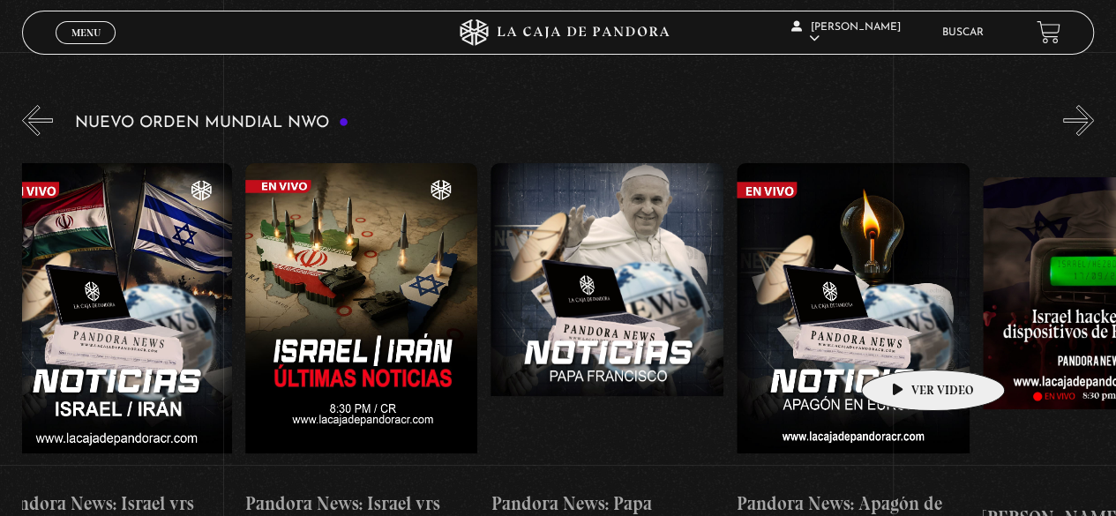
drag, startPoint x: 956, startPoint y: 354, endPoint x: 897, endPoint y: 340, distance: 60.8
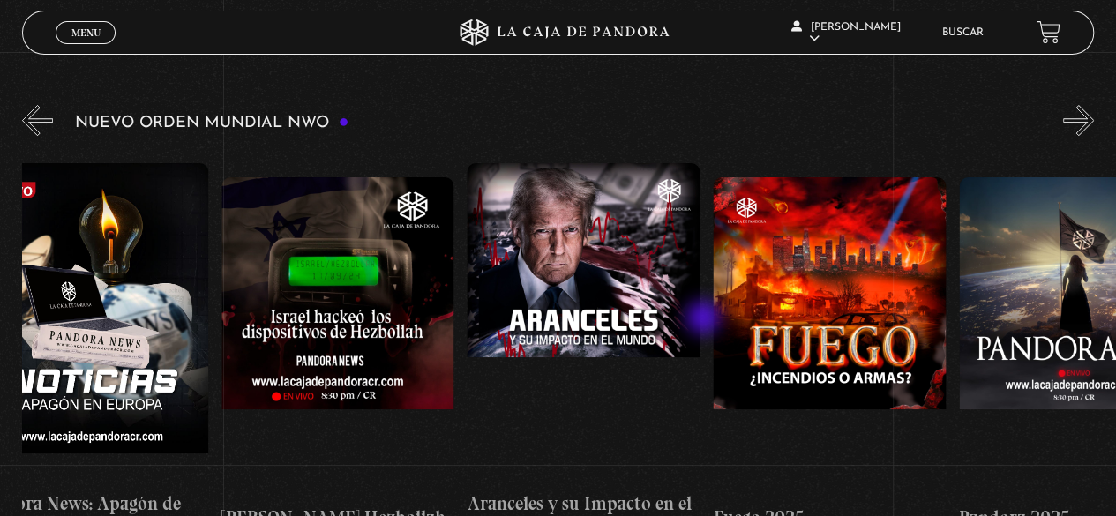
scroll to position [0, 1053]
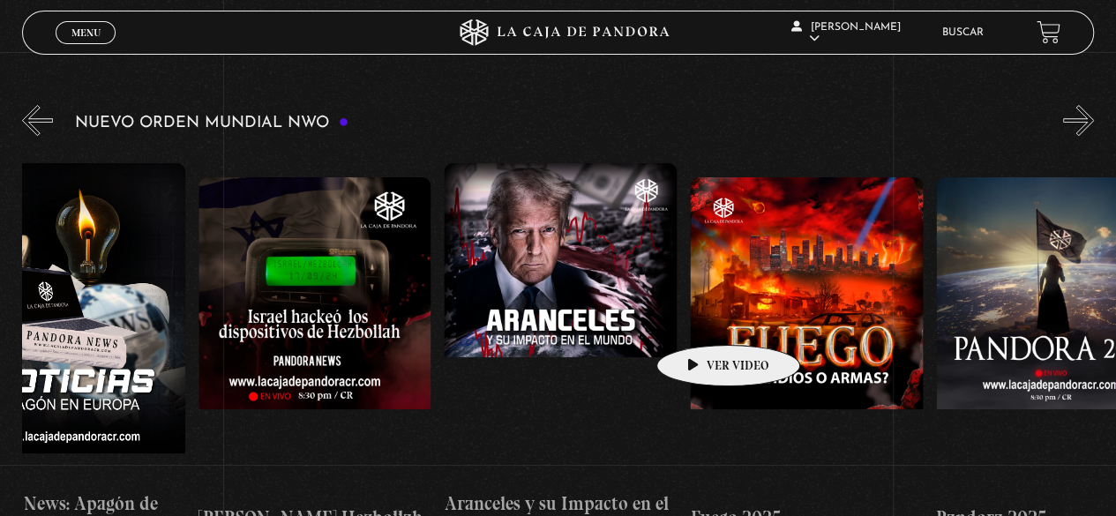
drag, startPoint x: 835, startPoint y: 320, endPoint x: 701, endPoint y: 318, distance: 134.1
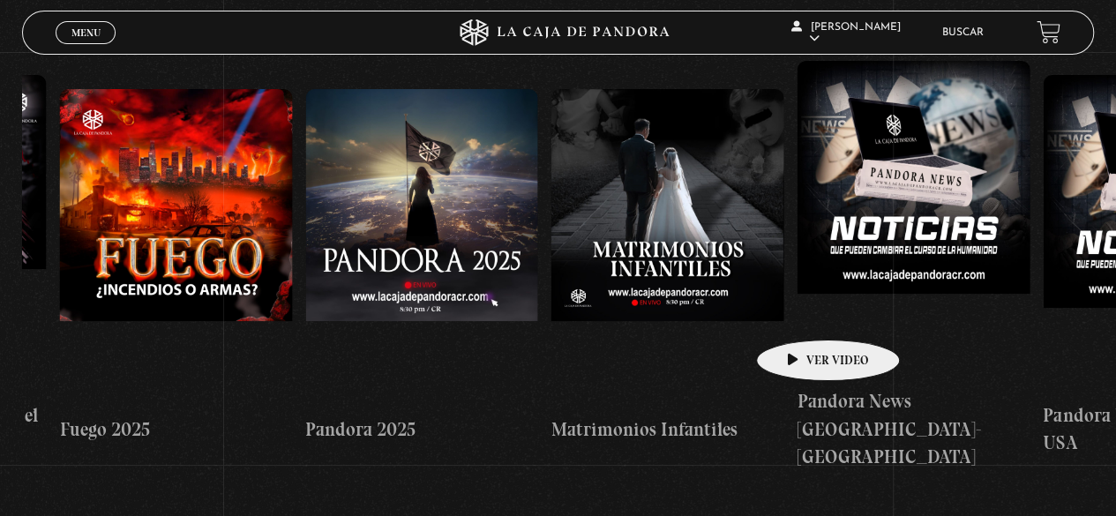
scroll to position [0, 1689]
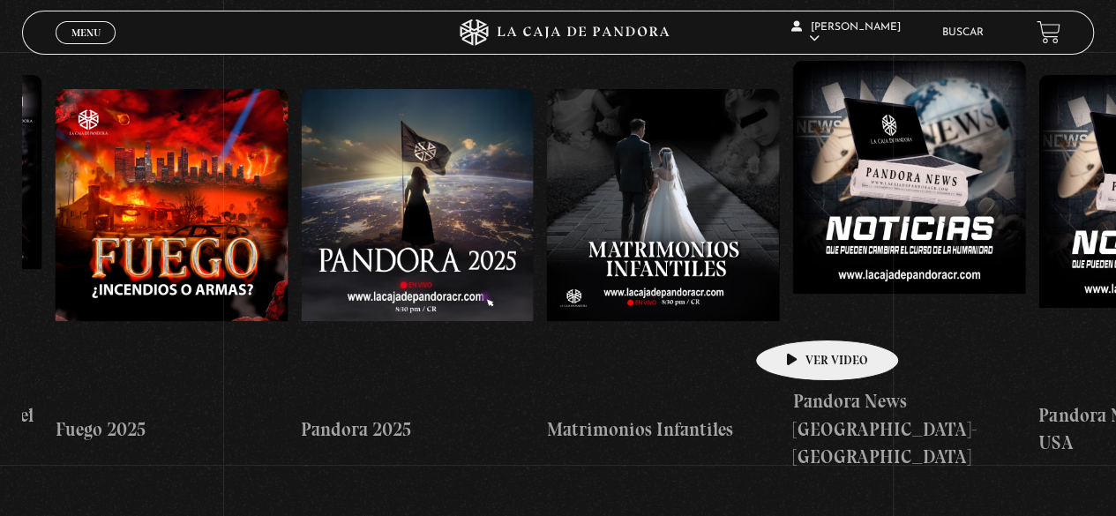
drag, startPoint x: 916, startPoint y: 298, endPoint x: 799, endPoint y: 313, distance: 117.4
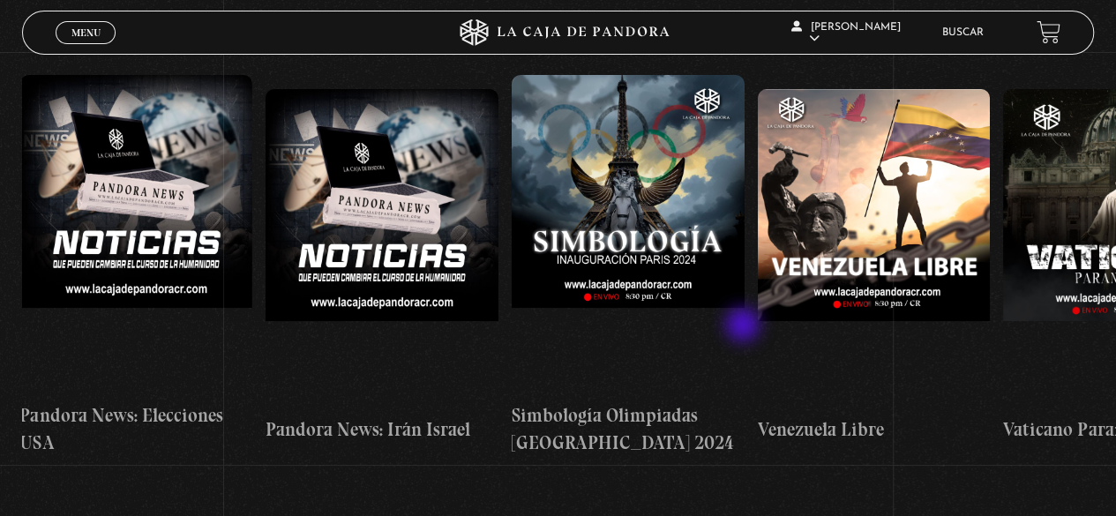
drag, startPoint x: 946, startPoint y: 309, endPoint x: 741, endPoint y: 323, distance: 205.2
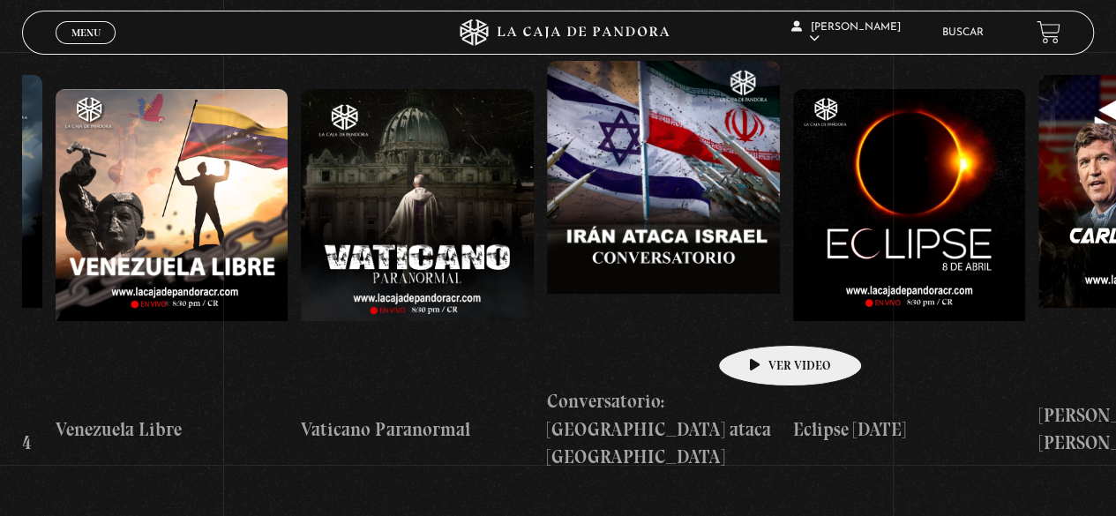
scroll to position [0, 3418]
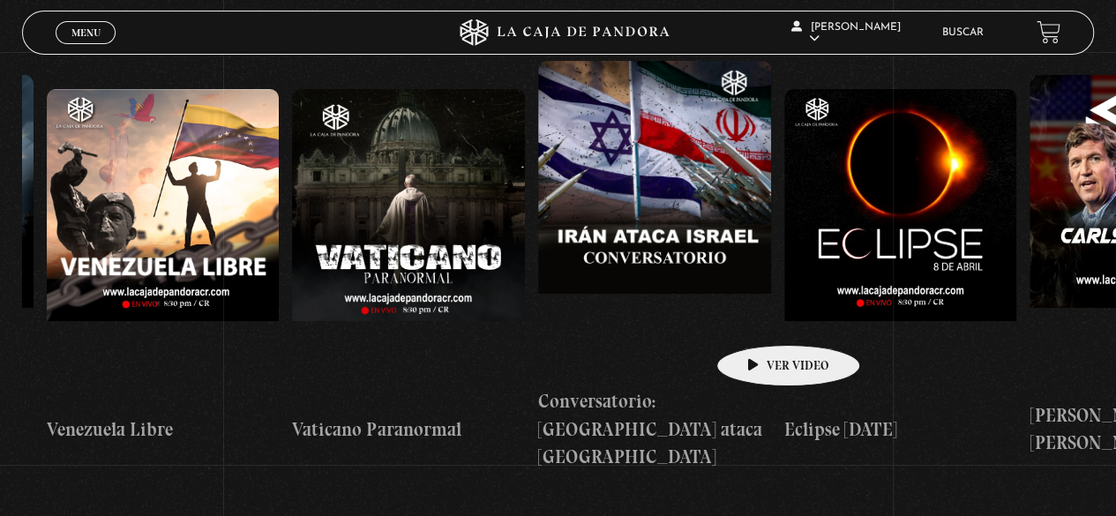
drag, startPoint x: 895, startPoint y: 307, endPoint x: 761, endPoint y: 318, distance: 134.6
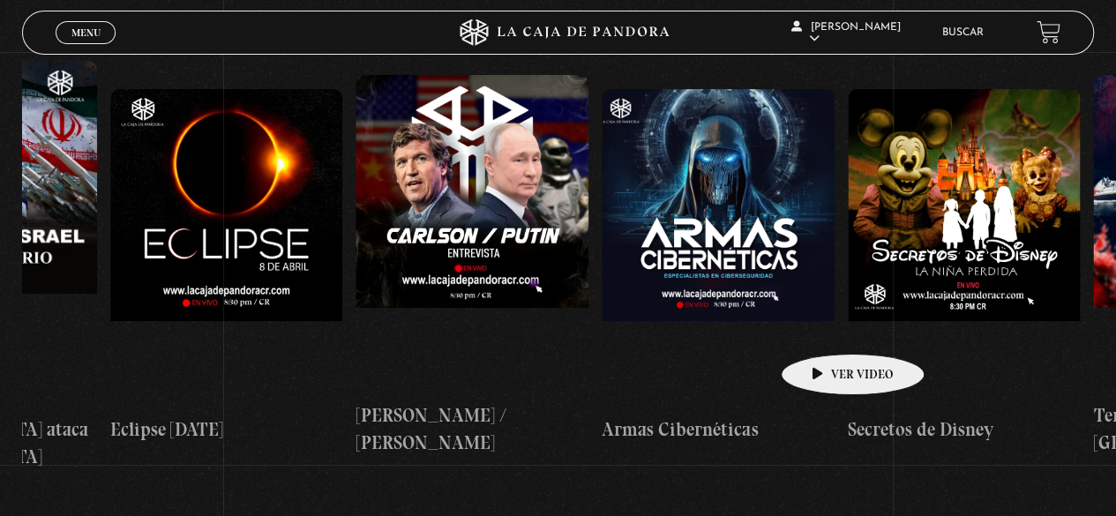
scroll to position [0, 4096]
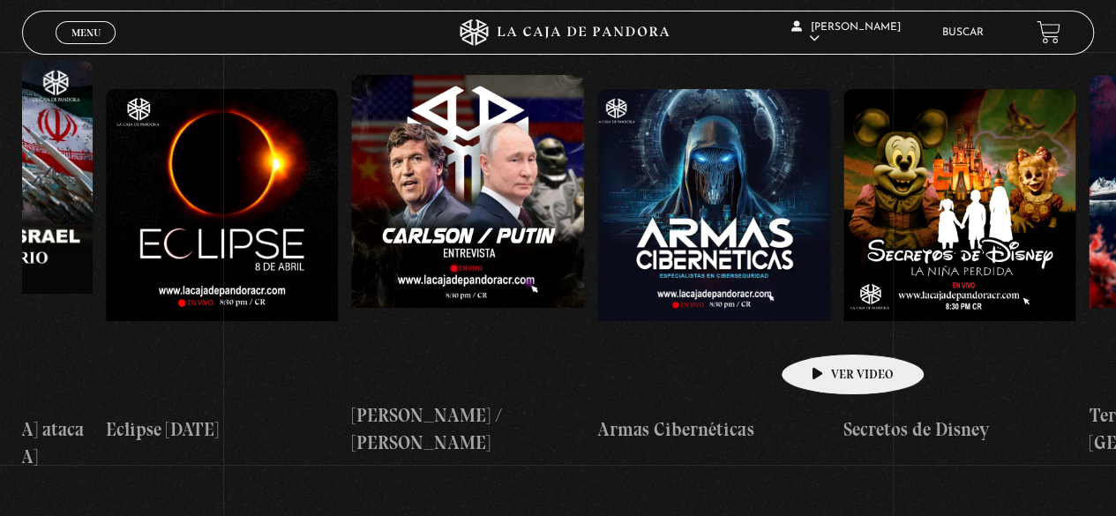
drag, startPoint x: 960, startPoint y: 314, endPoint x: 825, endPoint y: 327, distance: 135.6
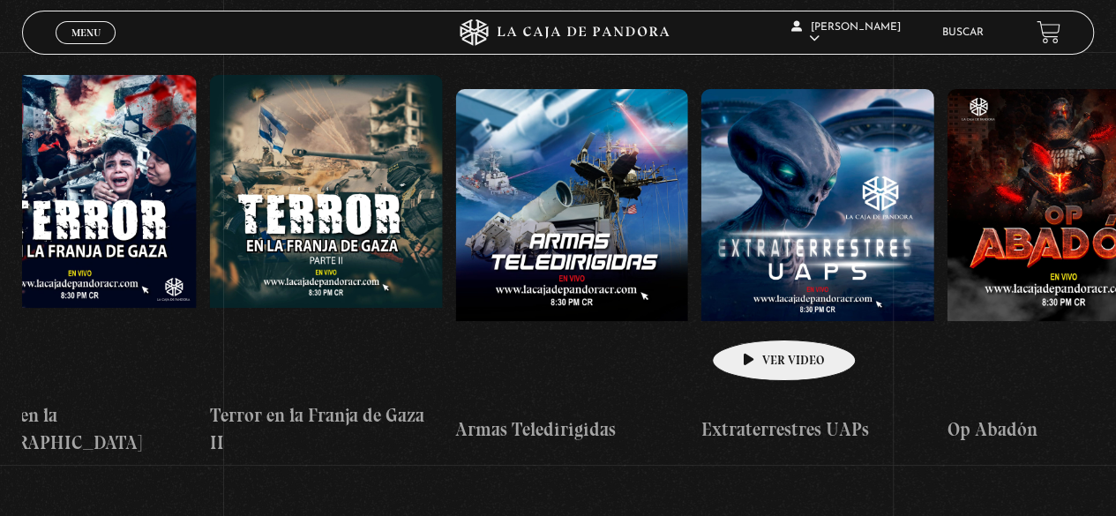
scroll to position [0, 5226]
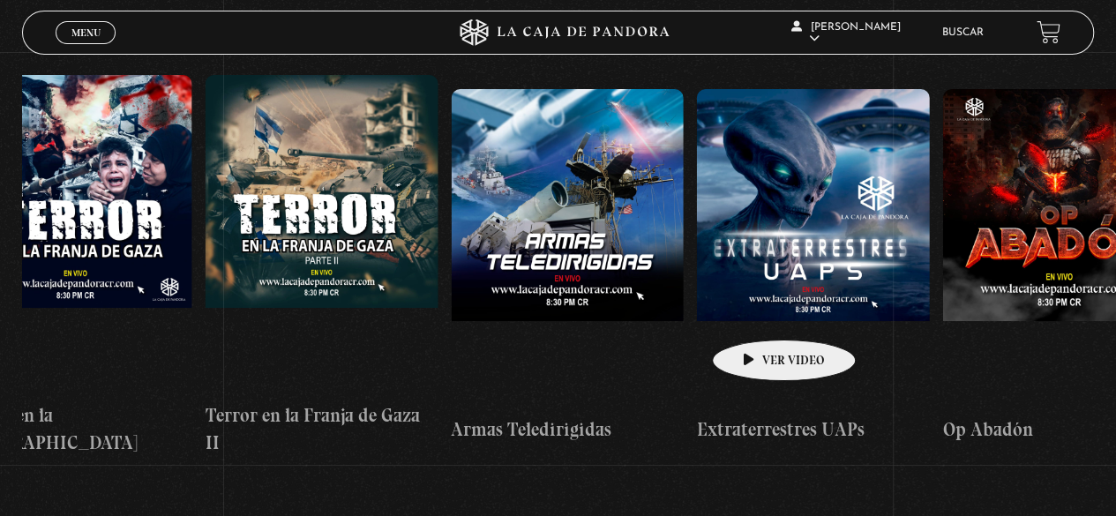
drag, startPoint x: 978, startPoint y: 290, endPoint x: 756, endPoint y: 313, distance: 222.6
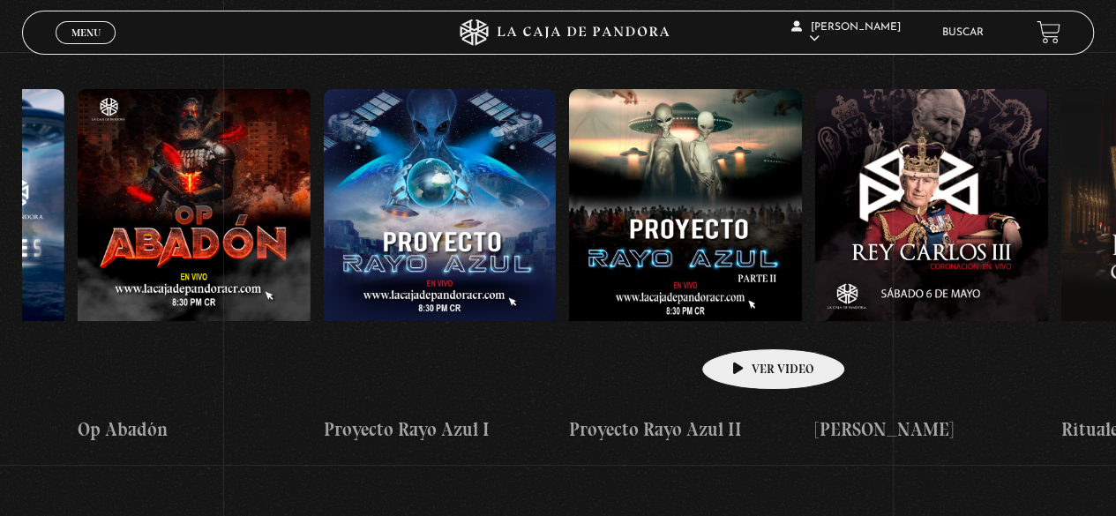
scroll to position [0, 6101]
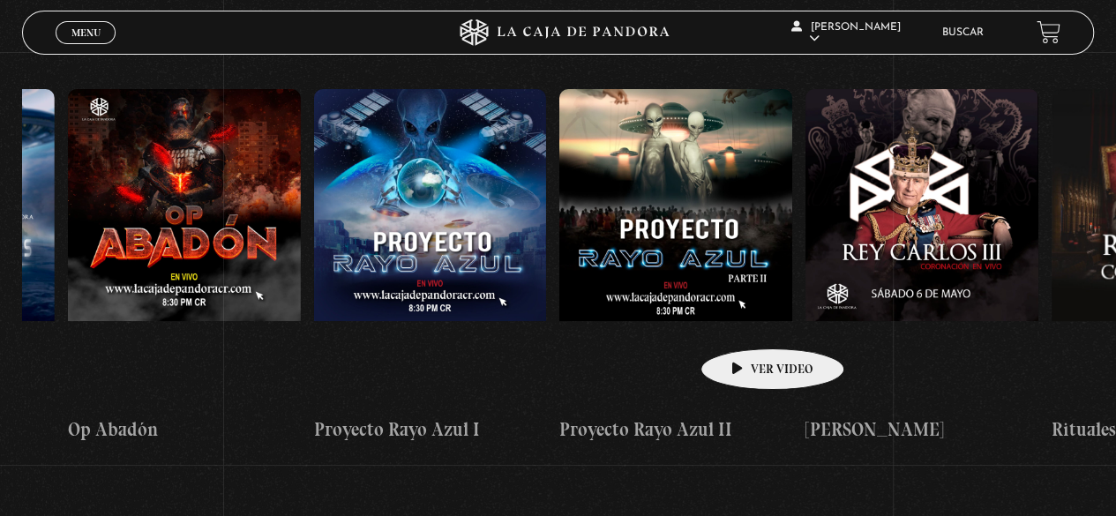
drag, startPoint x: 916, startPoint y: 303, endPoint x: 745, endPoint y: 321, distance: 172.1
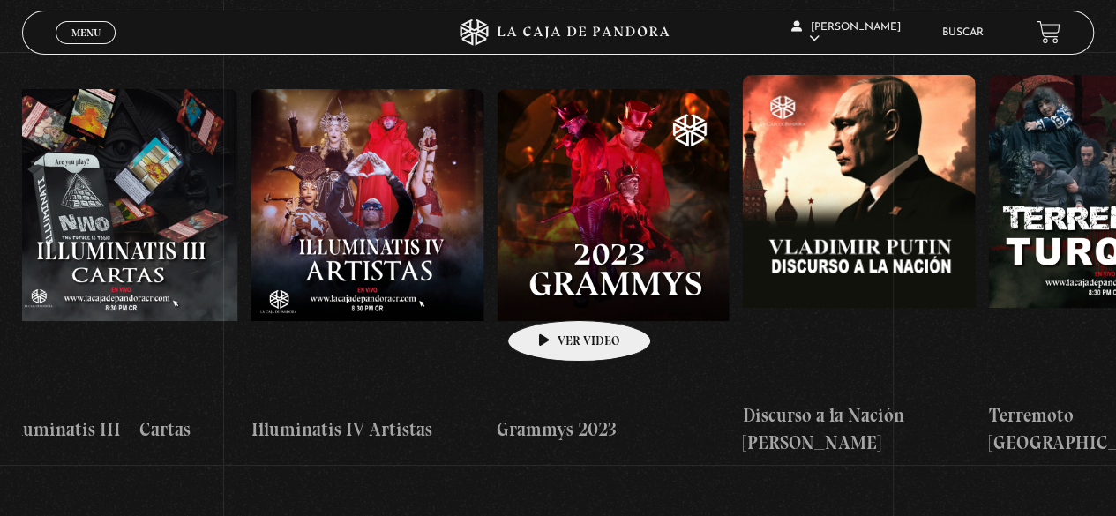
scroll to position [0, 8167]
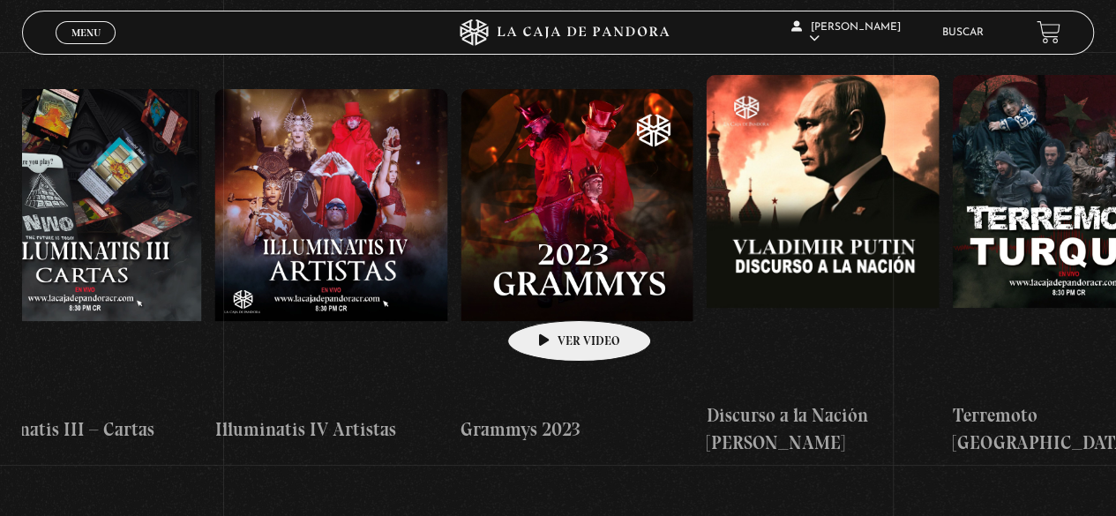
drag, startPoint x: 941, startPoint y: 318, endPoint x: 548, endPoint y: 292, distance: 394.4
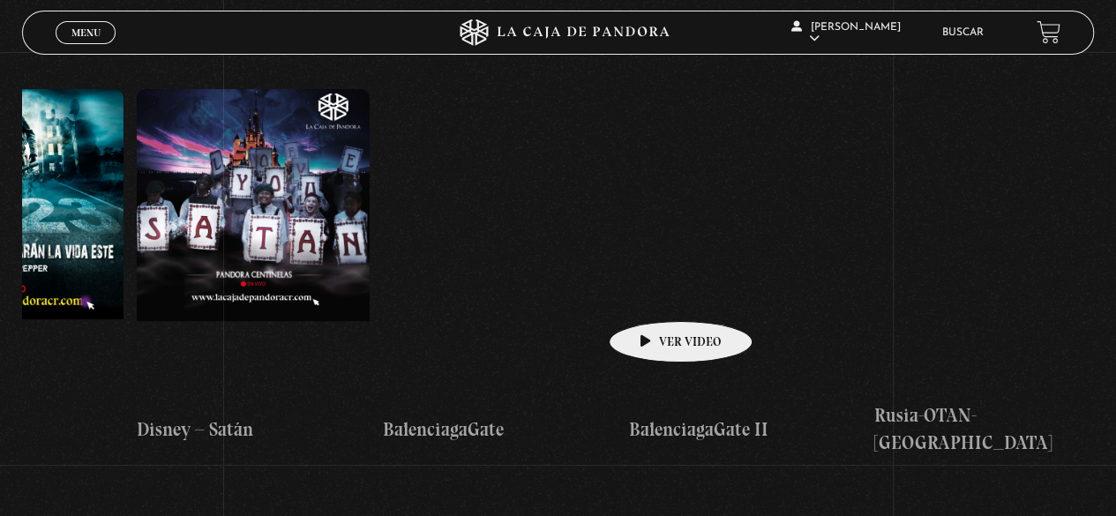
scroll to position [0, 9724]
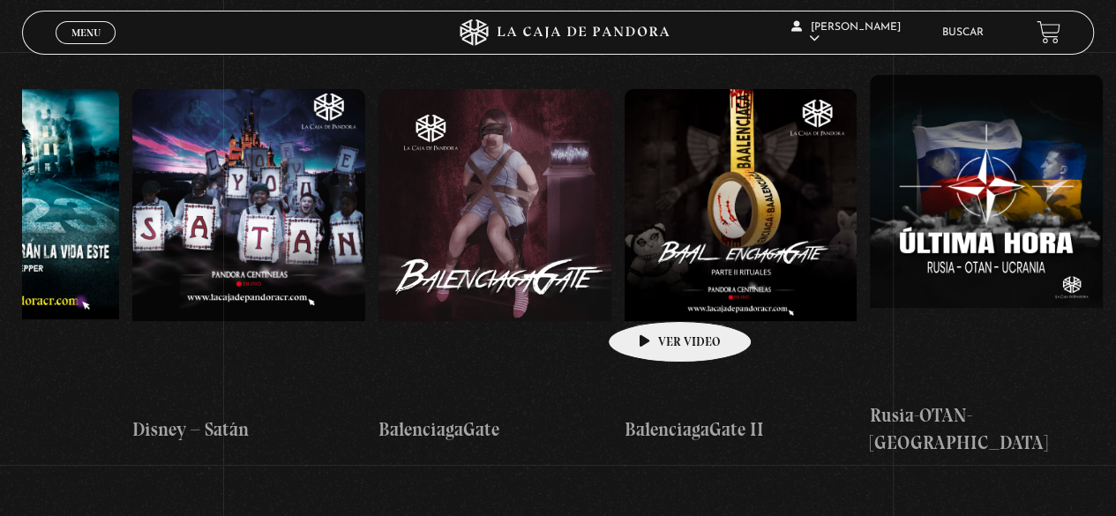
drag, startPoint x: 955, startPoint y: 304, endPoint x: 652, endPoint y: 295, distance: 303.6
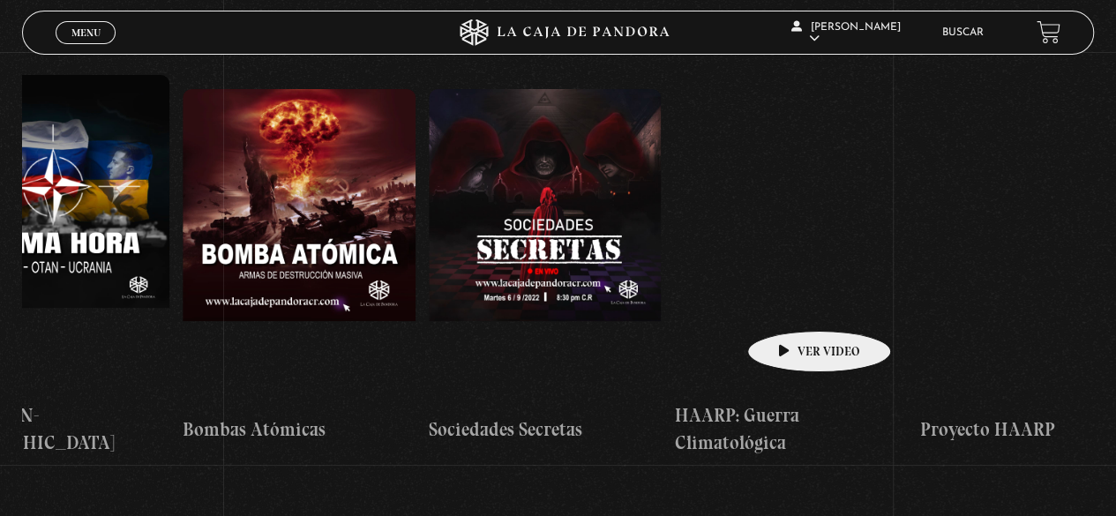
scroll to position [0, 10662]
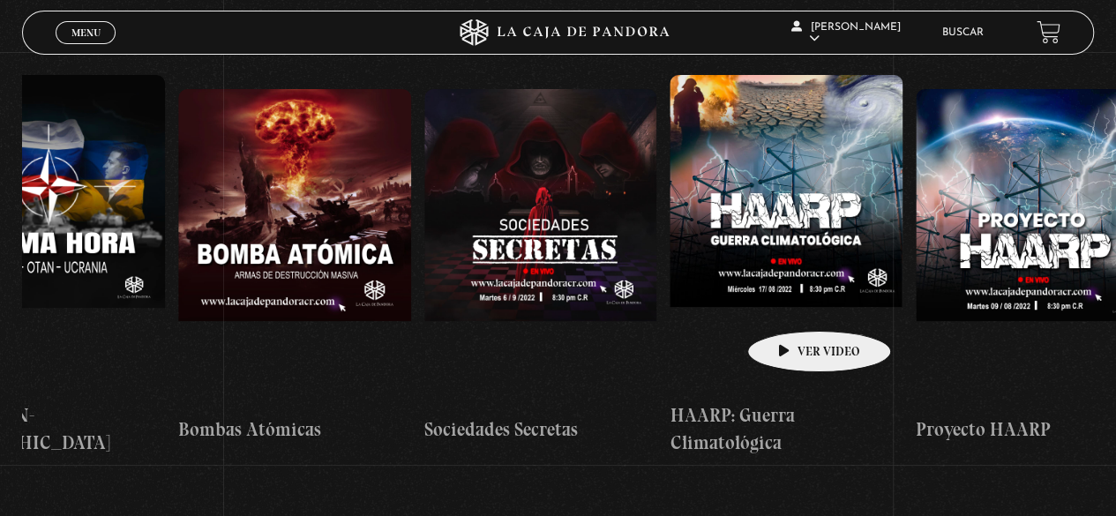
drag, startPoint x: 965, startPoint y: 315, endPoint x: 791, endPoint y: 304, distance: 174.1
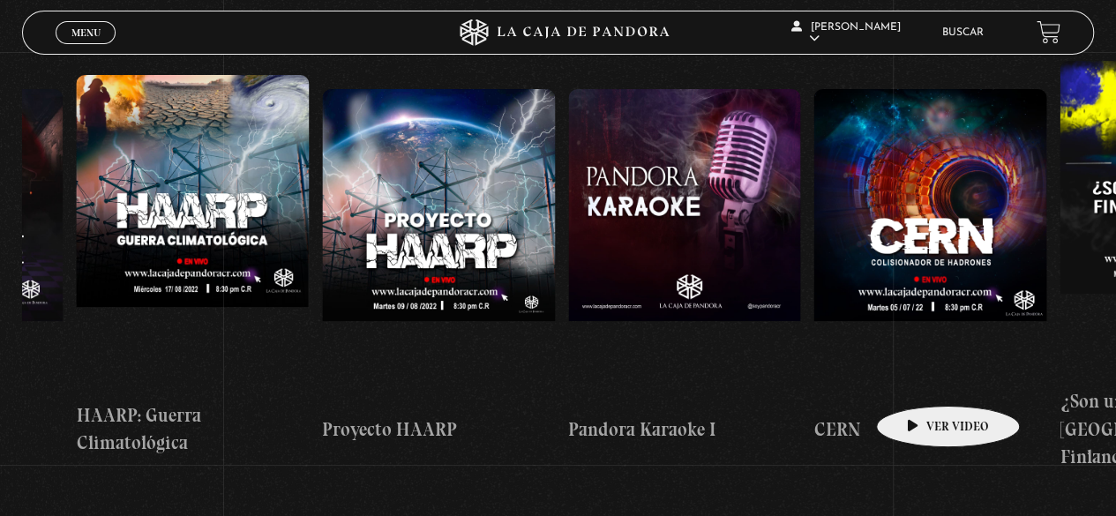
scroll to position [0, 11274]
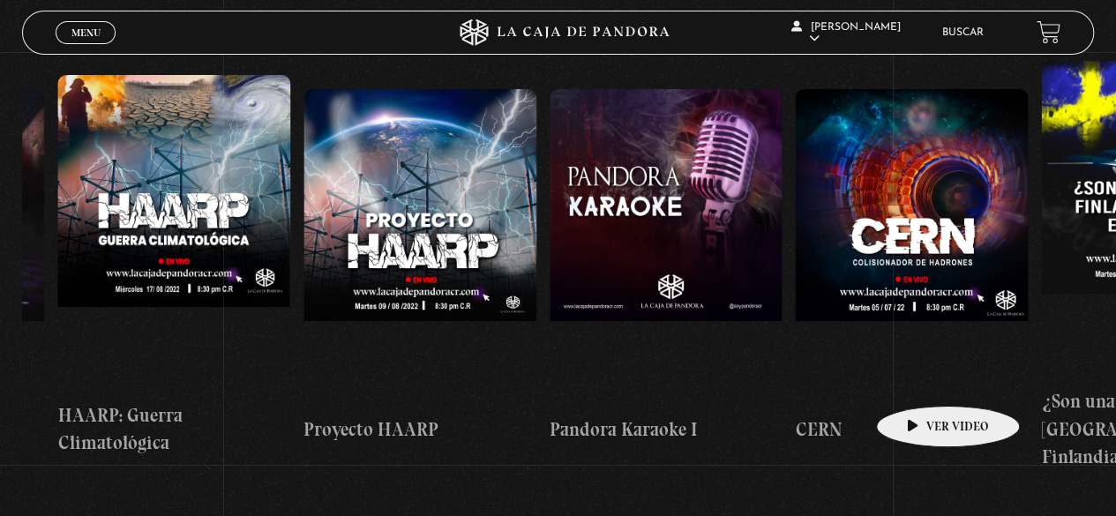
drag, startPoint x: 1030, startPoint y: 383, endPoint x: 916, endPoint y: 377, distance: 114.9
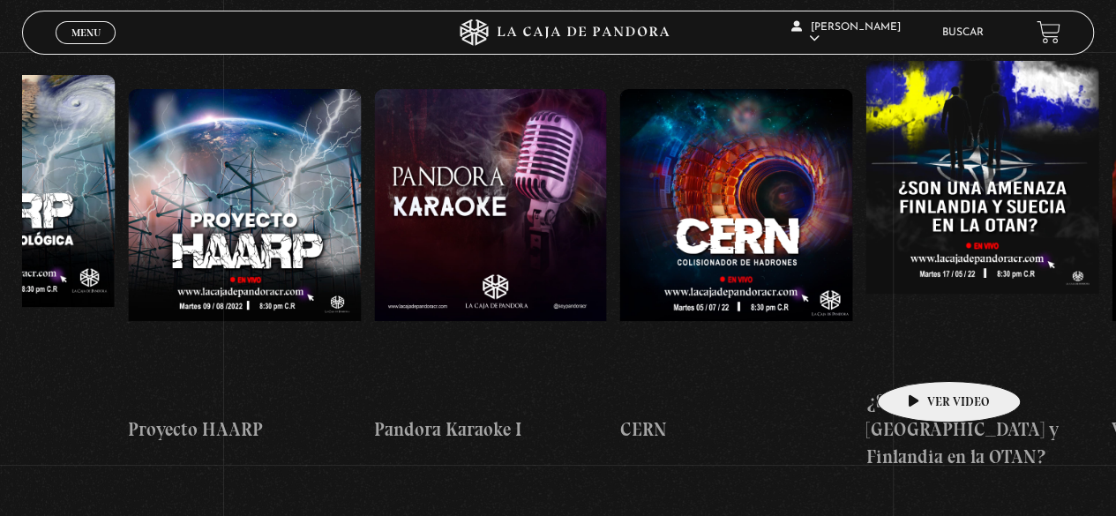
scroll to position [0, 11473]
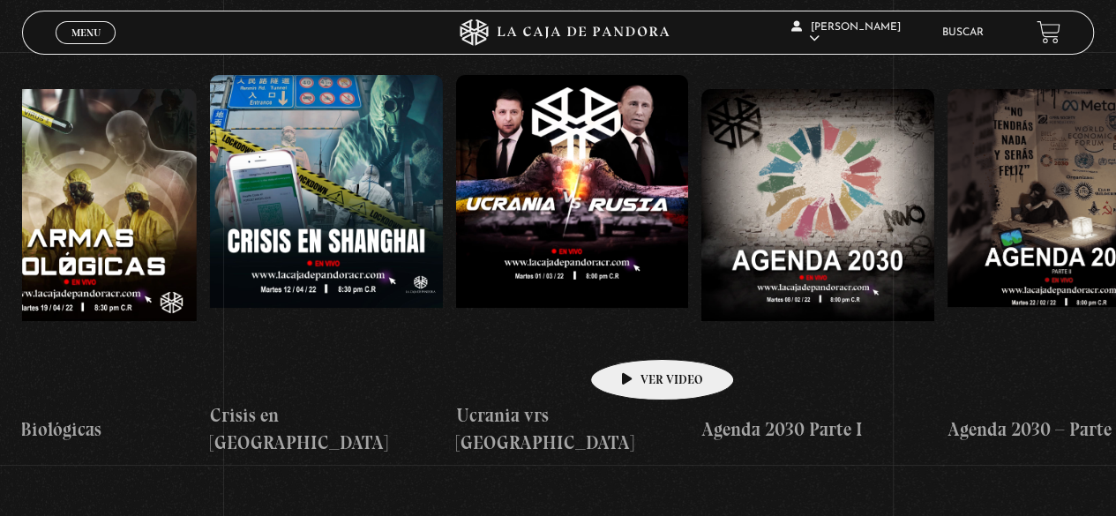
drag, startPoint x: 942, startPoint y: 353, endPoint x: 648, endPoint y: 337, distance: 295.1
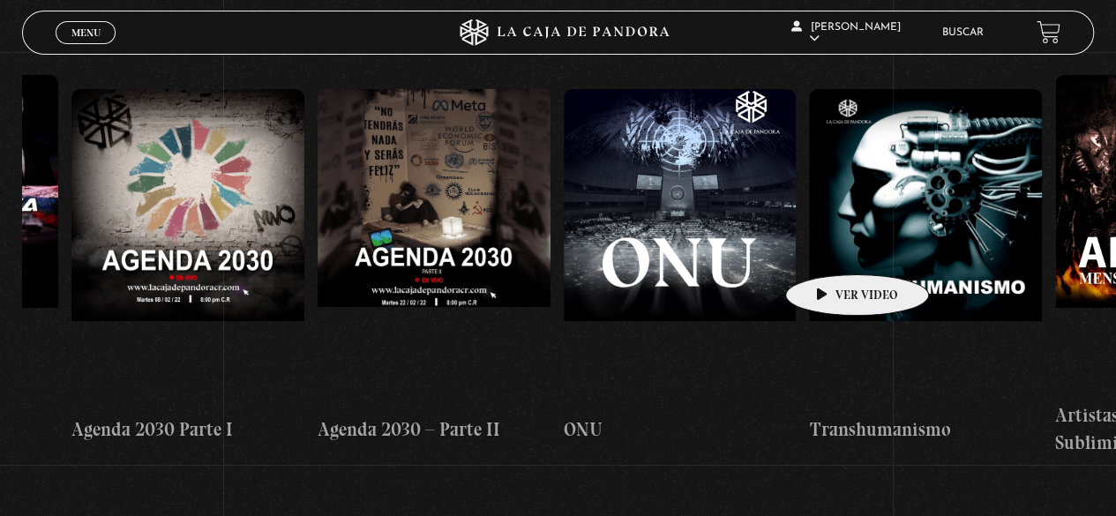
scroll to position [0, 13501]
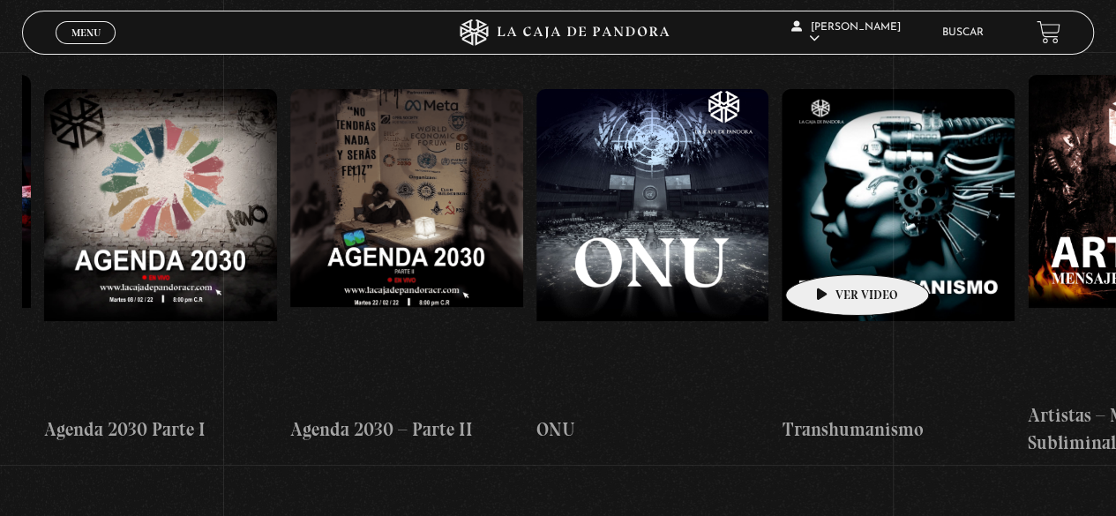
drag, startPoint x: 881, startPoint y: 237, endPoint x: 827, endPoint y: 250, distance: 56.1
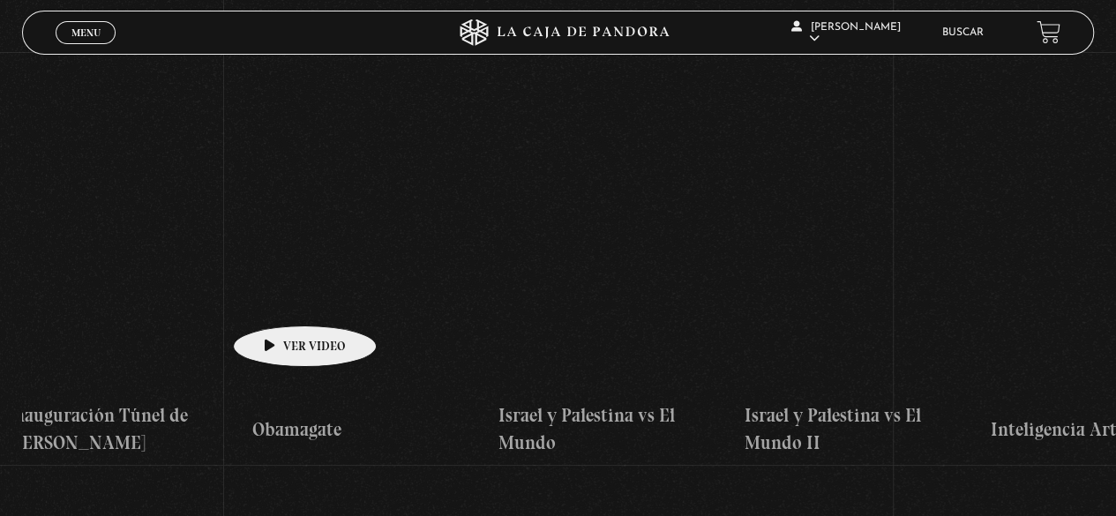
scroll to position [0, 16998]
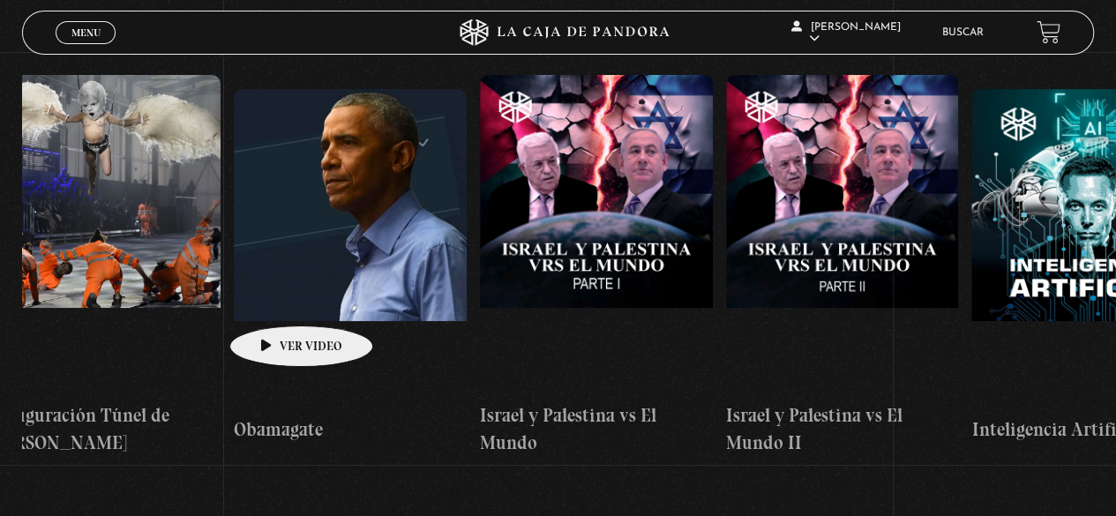
drag, startPoint x: 958, startPoint y: 303, endPoint x: 273, endPoint y: 299, distance: 684.6
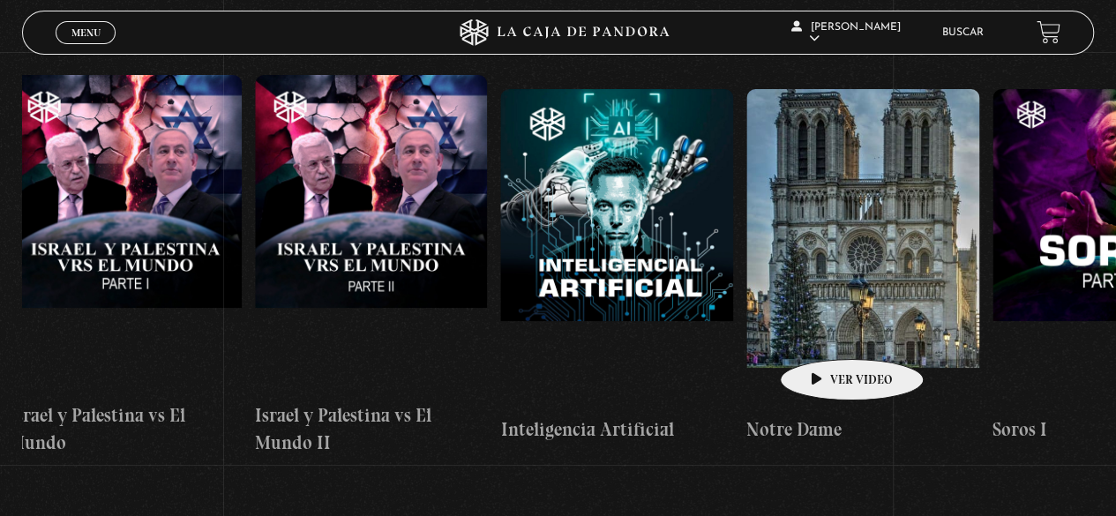
scroll to position [0, 17478]
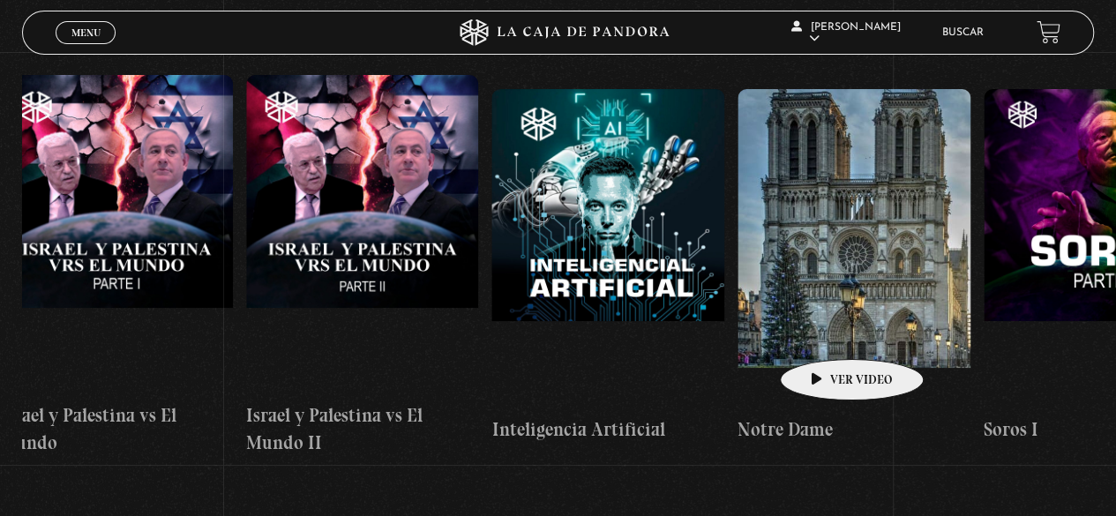
drag, startPoint x: 919, startPoint y: 333, endPoint x: 824, endPoint y: 333, distance: 95.3
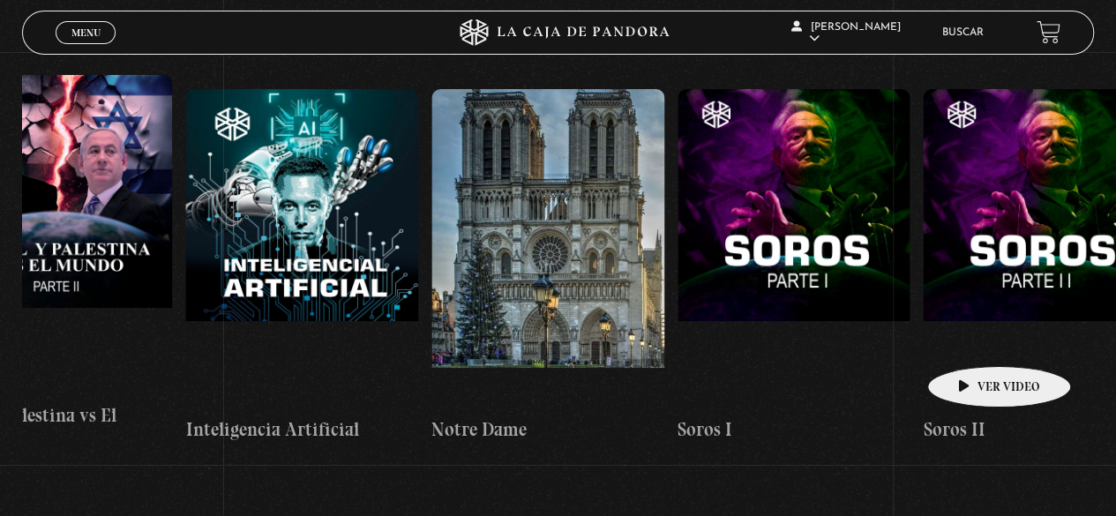
scroll to position [0, 17823]
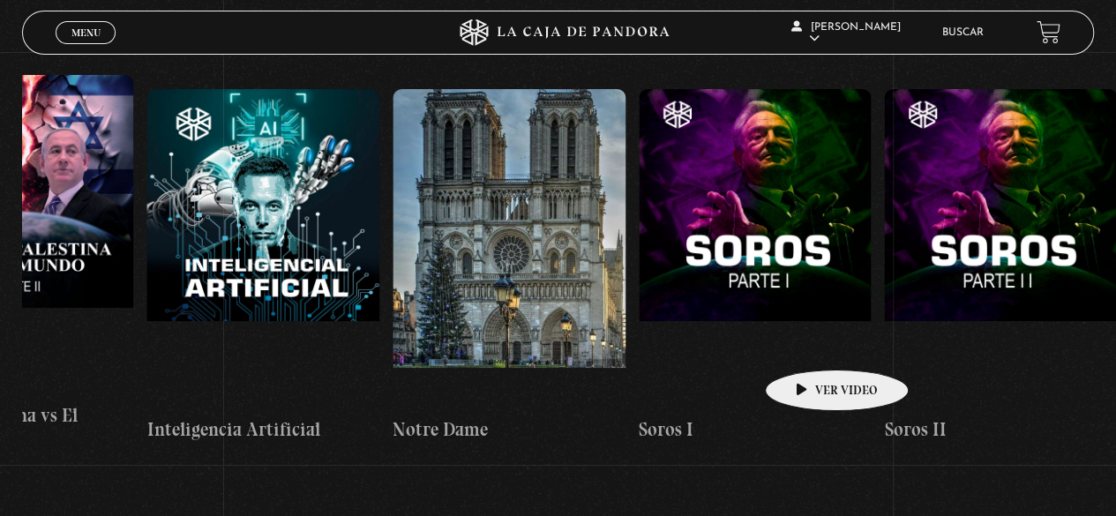
drag, startPoint x: 1027, startPoint y: 341, endPoint x: 796, endPoint y: 342, distance: 231.2
click at [799, 343] on figure at bounding box center [755, 248] width 233 height 318
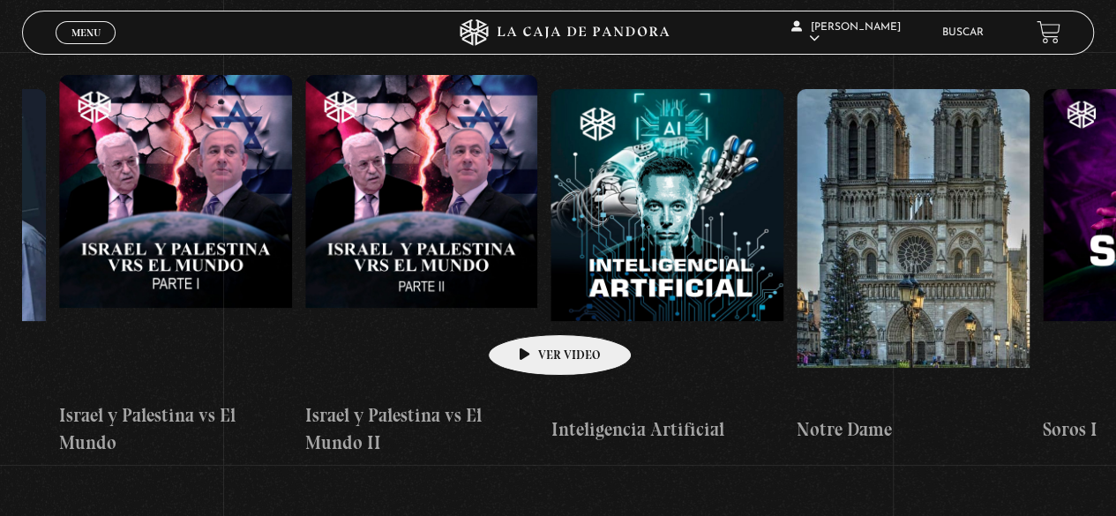
scroll to position [0, 17278]
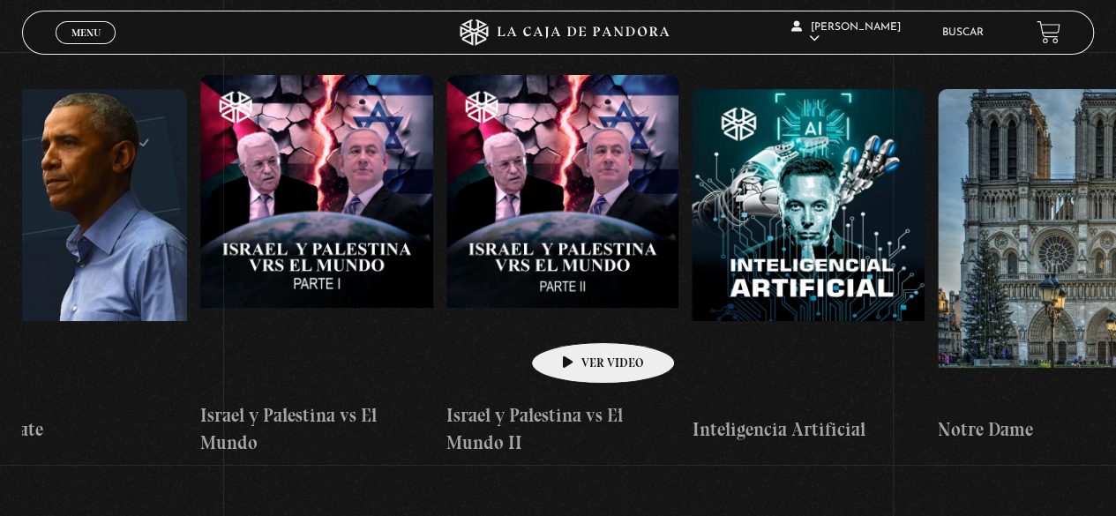
drag, startPoint x: 467, startPoint y: 301, endPoint x: 577, endPoint y: 318, distance: 111.7
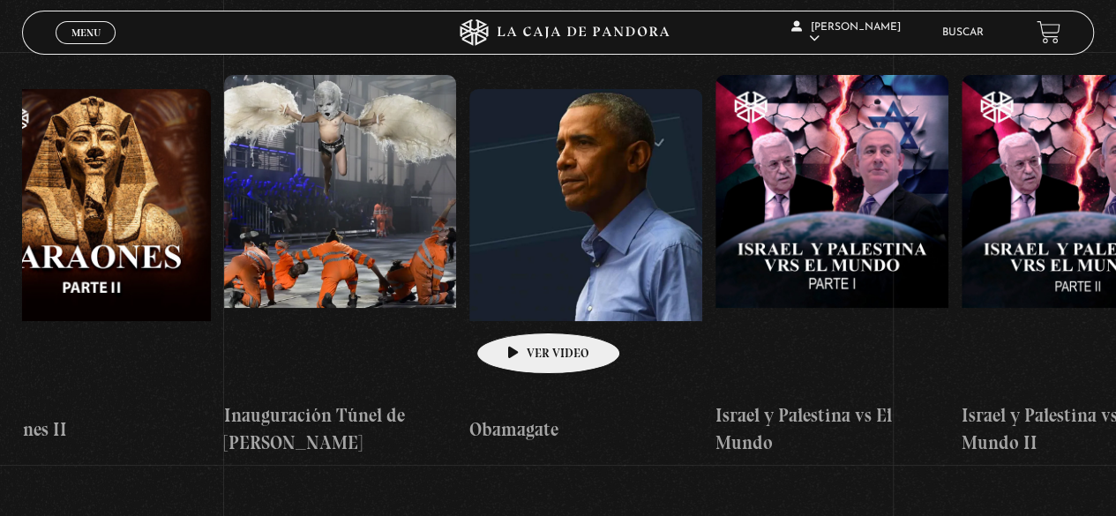
drag, startPoint x: 416, startPoint y: 297, endPoint x: 521, endPoint y: 306, distance: 104.5
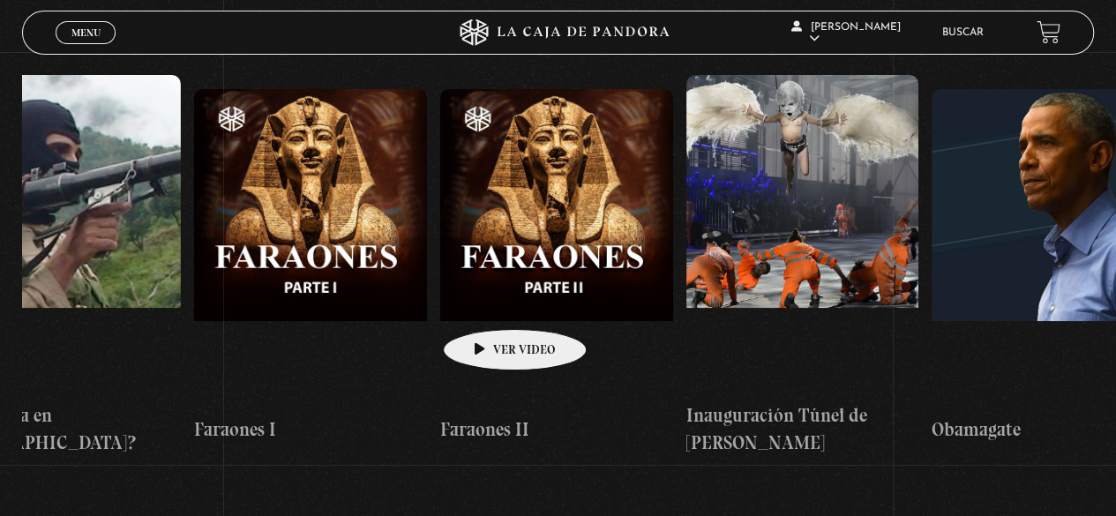
drag, startPoint x: 393, startPoint y: 289, endPoint x: 488, endPoint y: 303, distance: 95.3
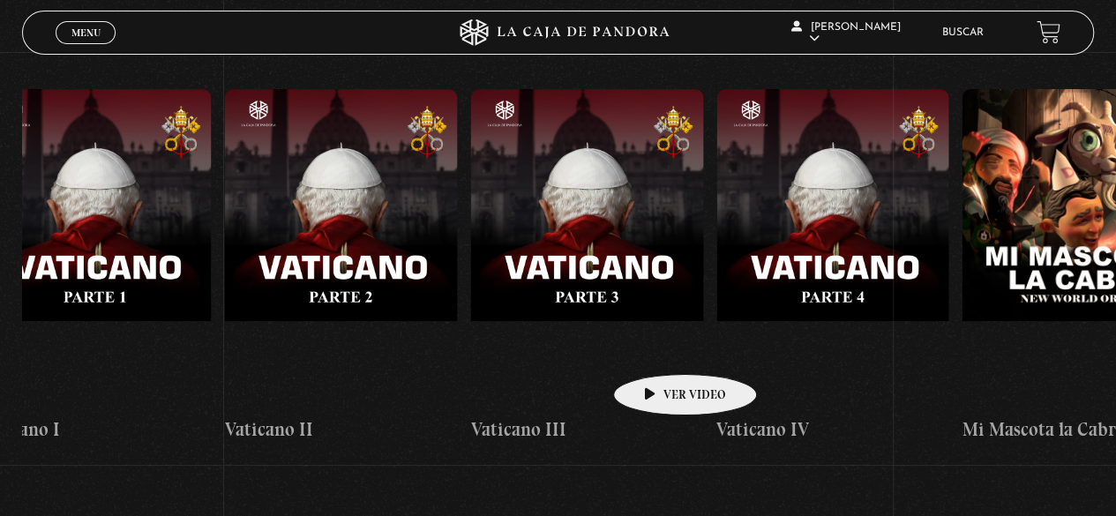
scroll to position [0, 14792]
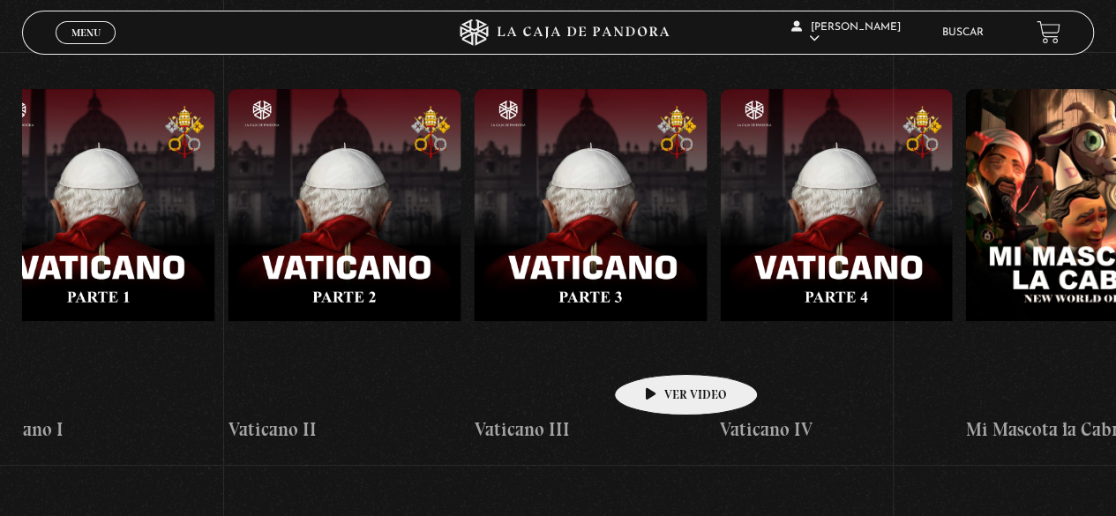
drag, startPoint x: 351, startPoint y: 308, endPoint x: 658, endPoint y: 348, distance: 309.7
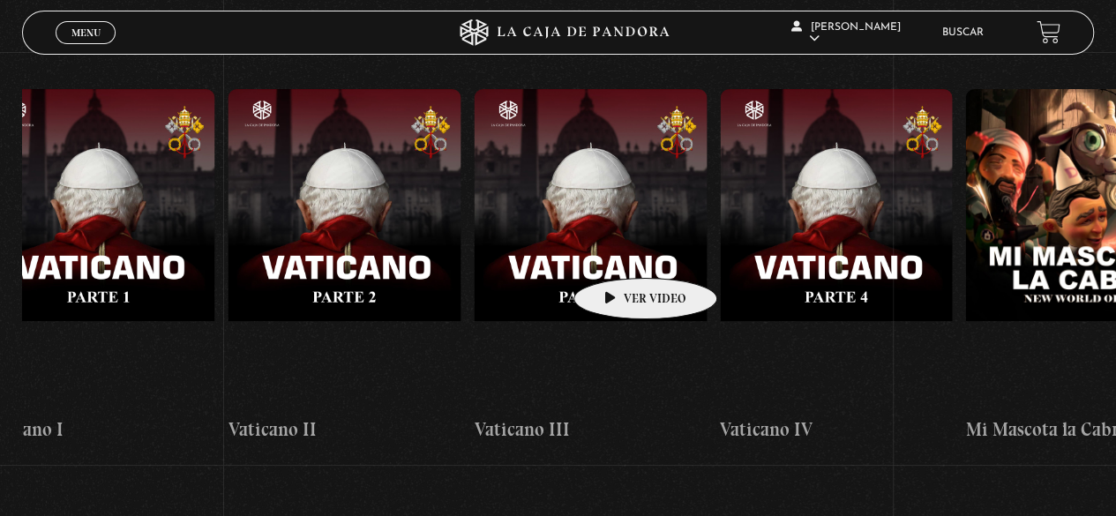
click at [618, 251] on figure at bounding box center [590, 248] width 233 height 318
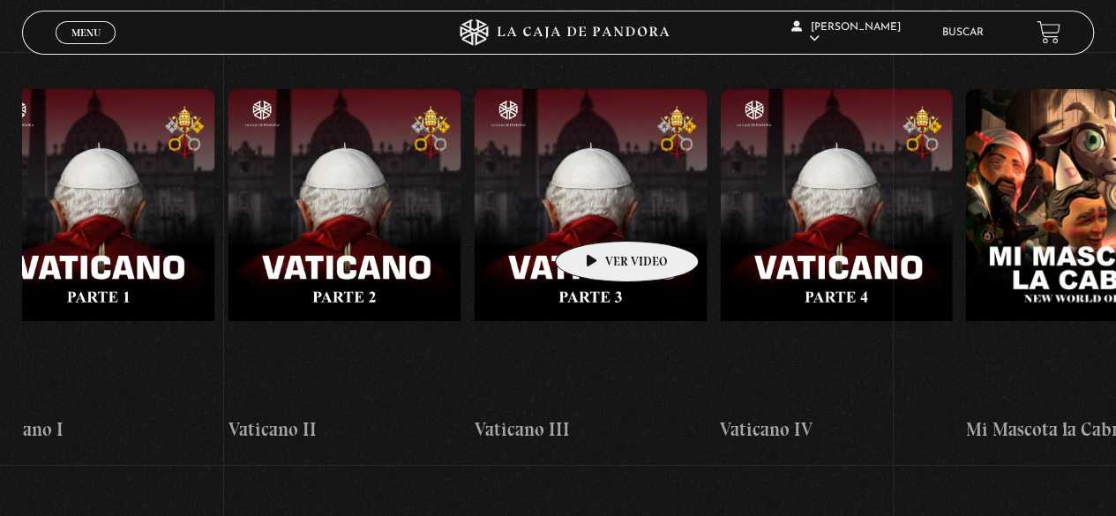
click at [599, 214] on figure at bounding box center [590, 248] width 233 height 318
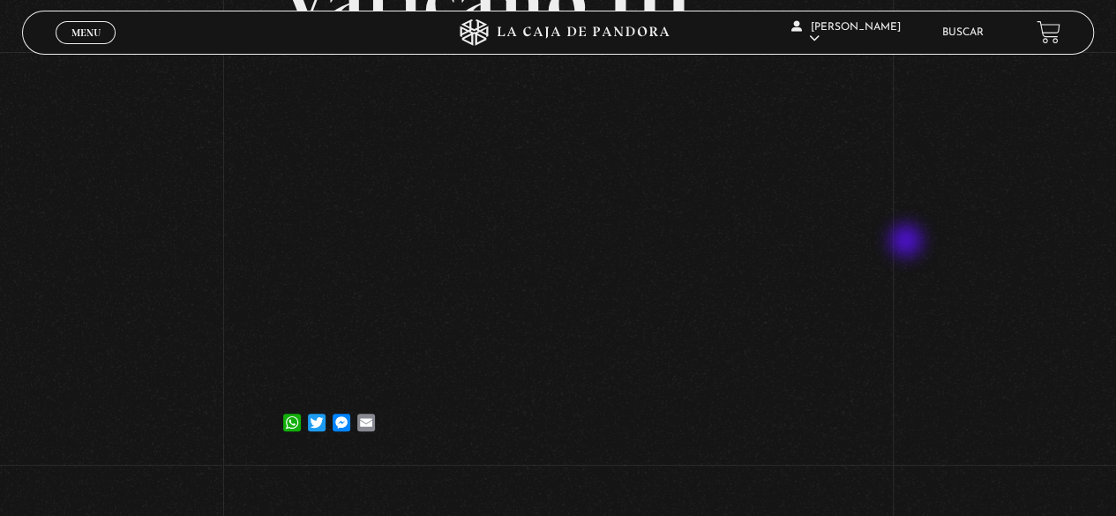
scroll to position [176, 0]
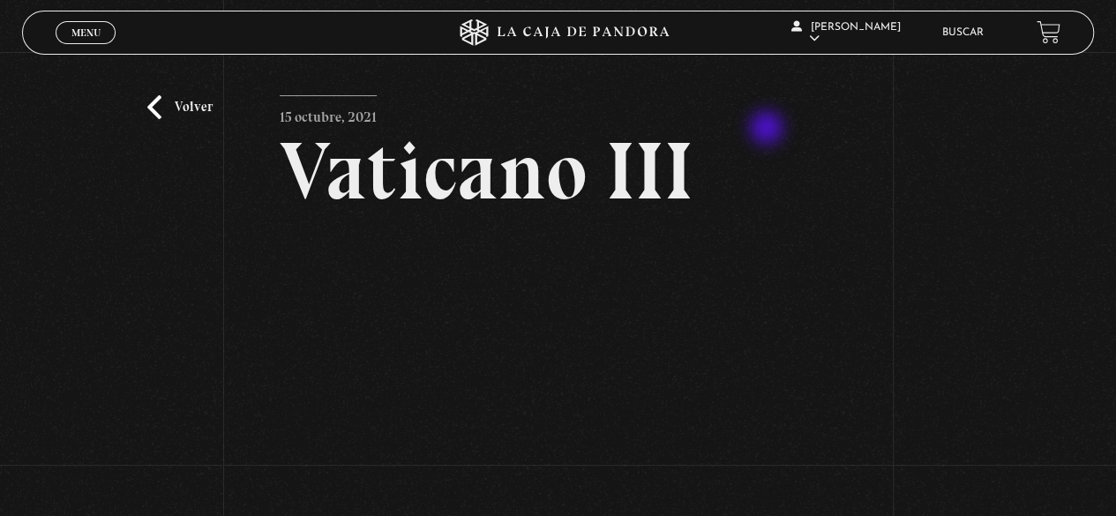
scroll to position [0, 0]
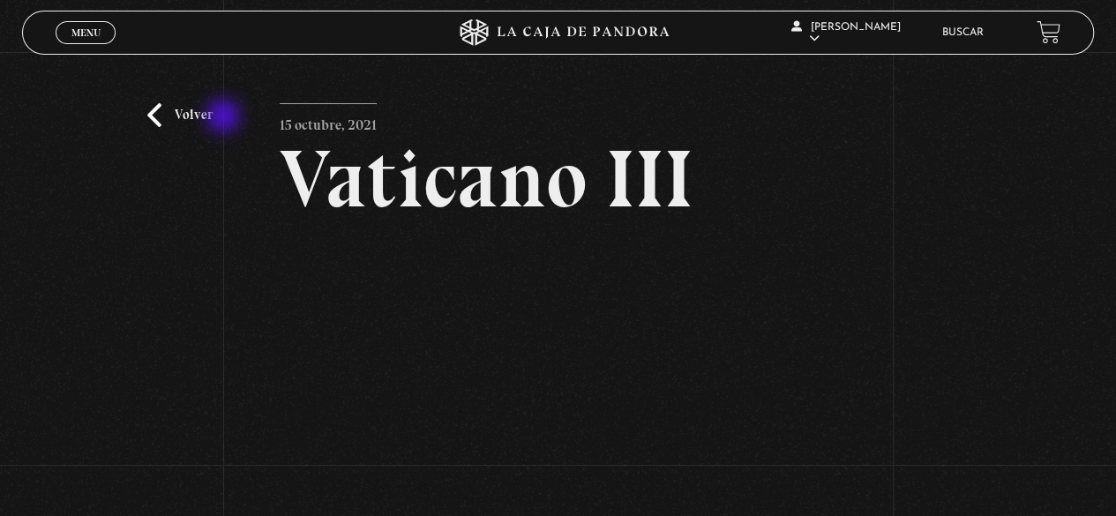
click at [221, 117] on div "Volver [DATE] Vaticano III WhatsApp Twitter Messenger Email" at bounding box center [558, 346] width 1116 height 589
click at [195, 118] on link "Volver" at bounding box center [179, 115] width 65 height 24
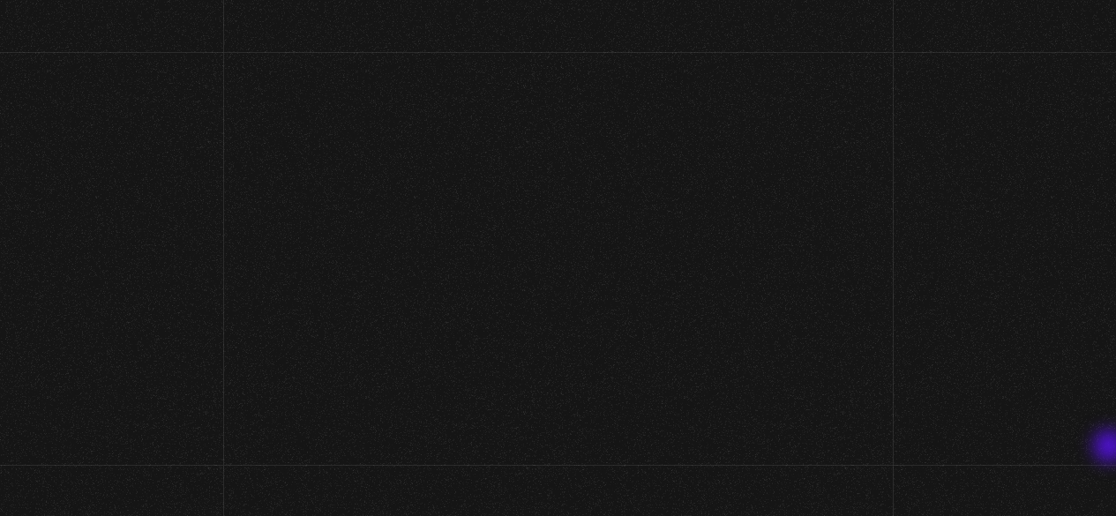
scroll to position [352, 0]
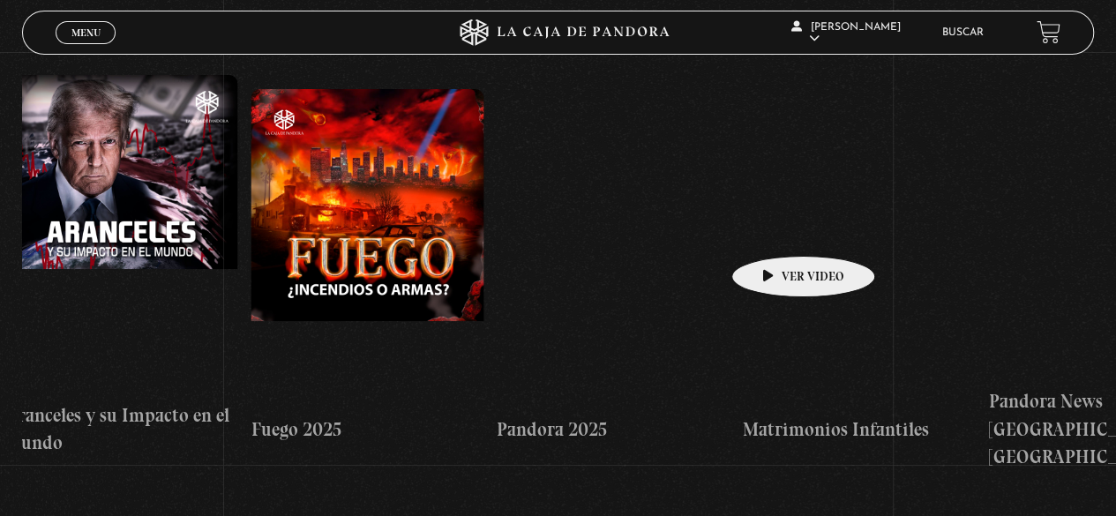
drag, startPoint x: 1041, startPoint y: 245, endPoint x: 720, endPoint y: 229, distance: 321.6
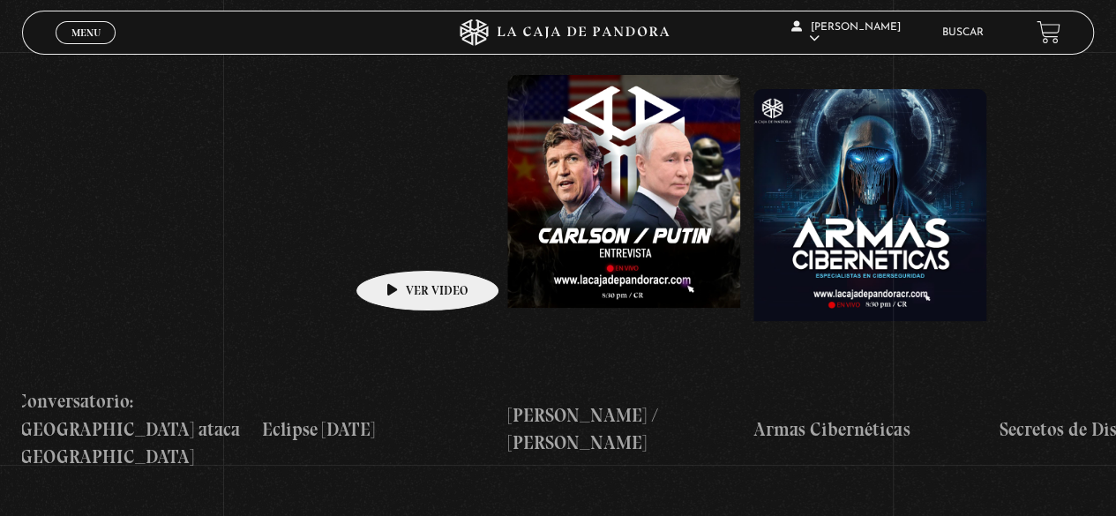
drag, startPoint x: 764, startPoint y: 205, endPoint x: 397, endPoint y: 246, distance: 369.4
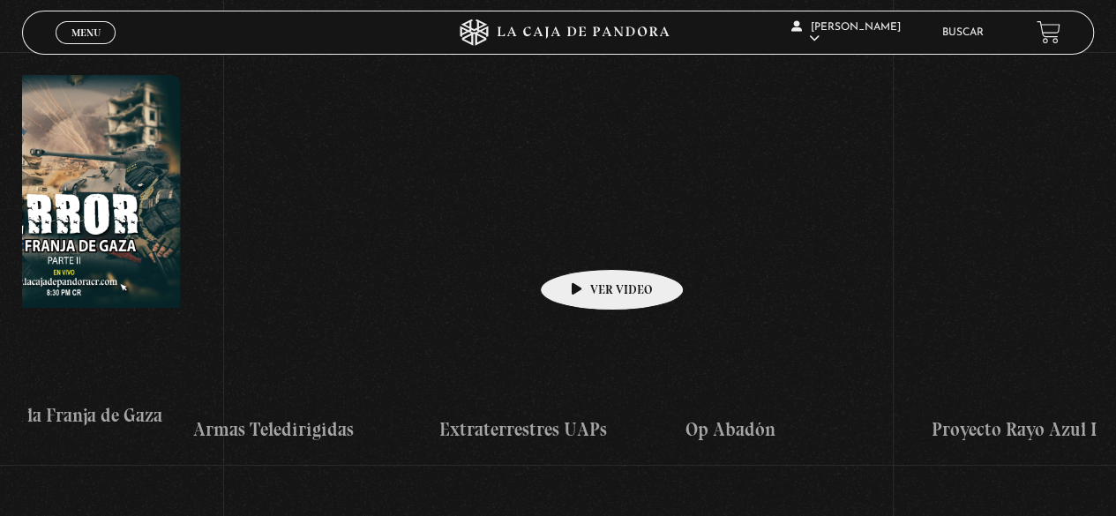
scroll to position [0, 5488]
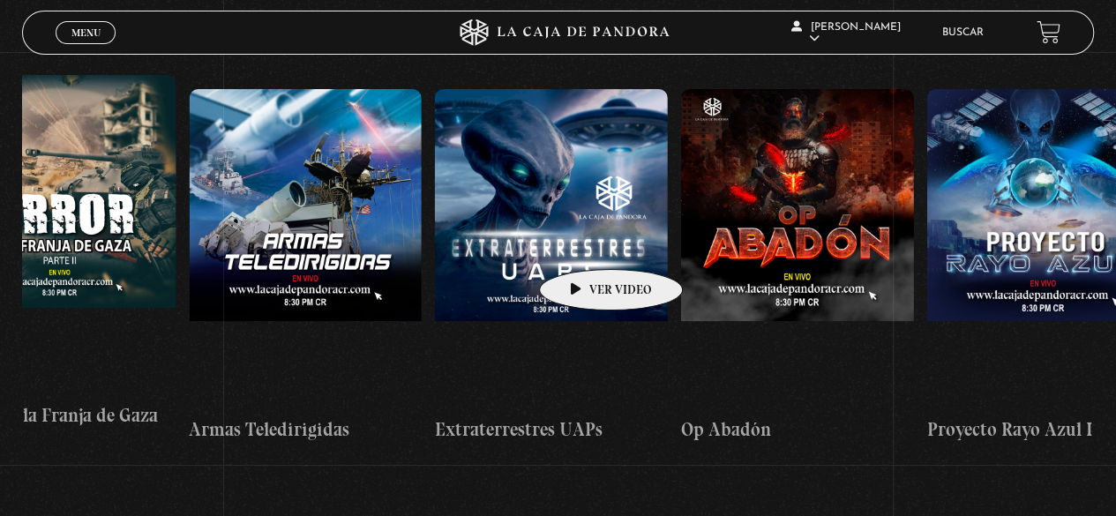
drag, startPoint x: 796, startPoint y: 237, endPoint x: 583, endPoint y: 243, distance: 212.7
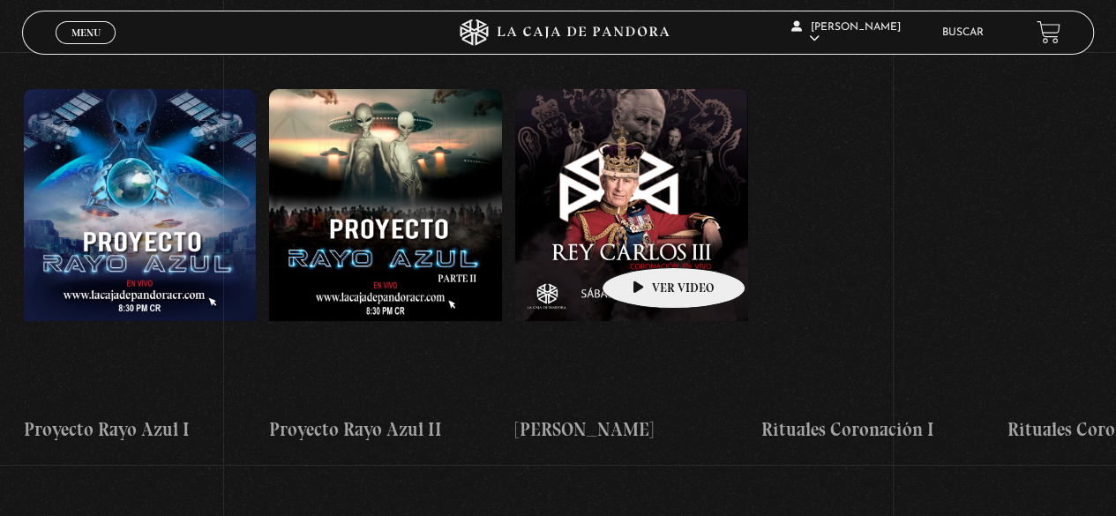
drag, startPoint x: 788, startPoint y: 233, endPoint x: 646, endPoint y: 241, distance: 142.3
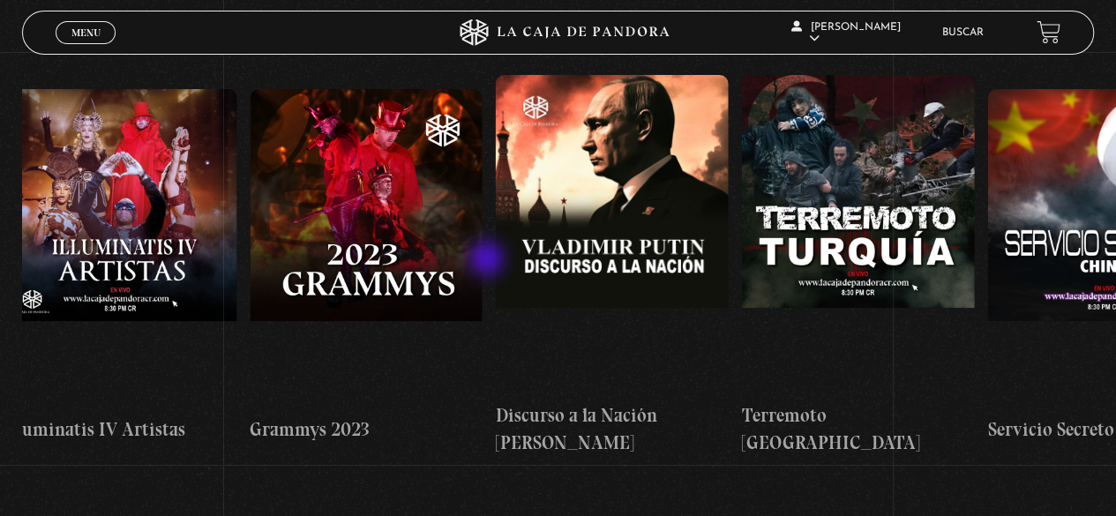
scroll to position [0, 8415]
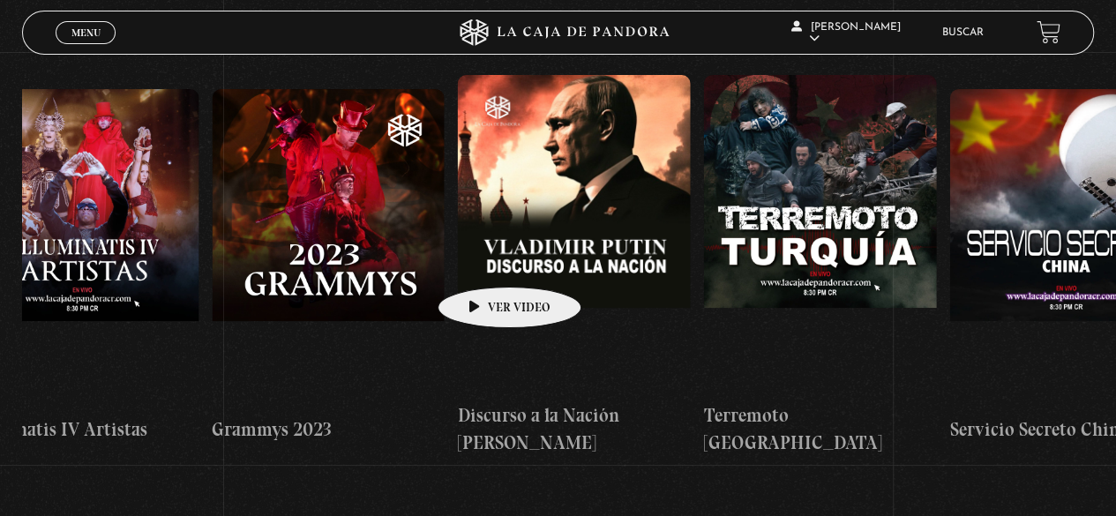
drag, startPoint x: 772, startPoint y: 250, endPoint x: 482, endPoint y: 260, distance: 290.5
click at [482, 260] on div "Células Durmientes Pandora News: Israel vrs Irán Parte I Pandora News: Israel v…" at bounding box center [1072, 266] width 18930 height 410
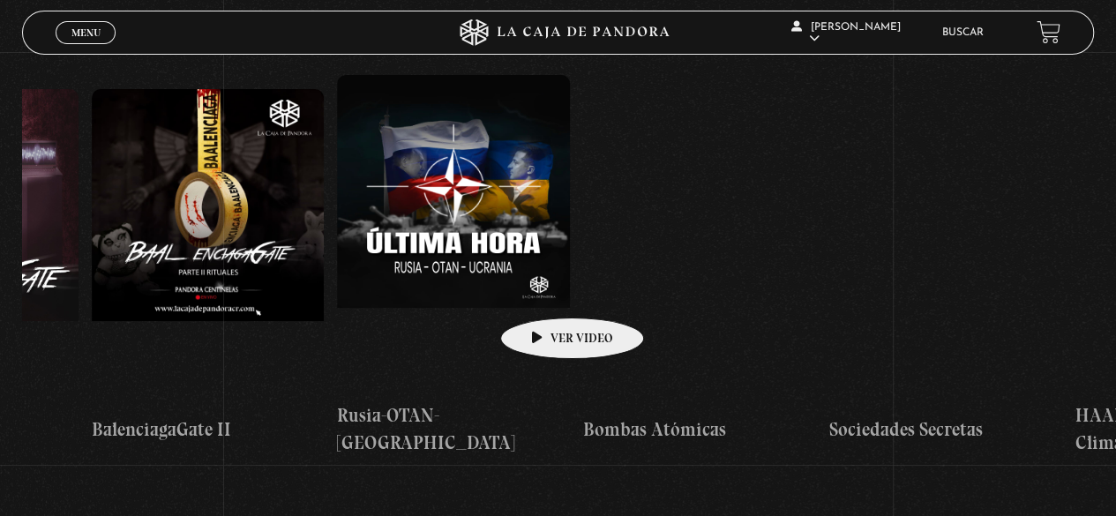
drag, startPoint x: 901, startPoint y: 250, endPoint x: 529, endPoint y: 290, distance: 373.6
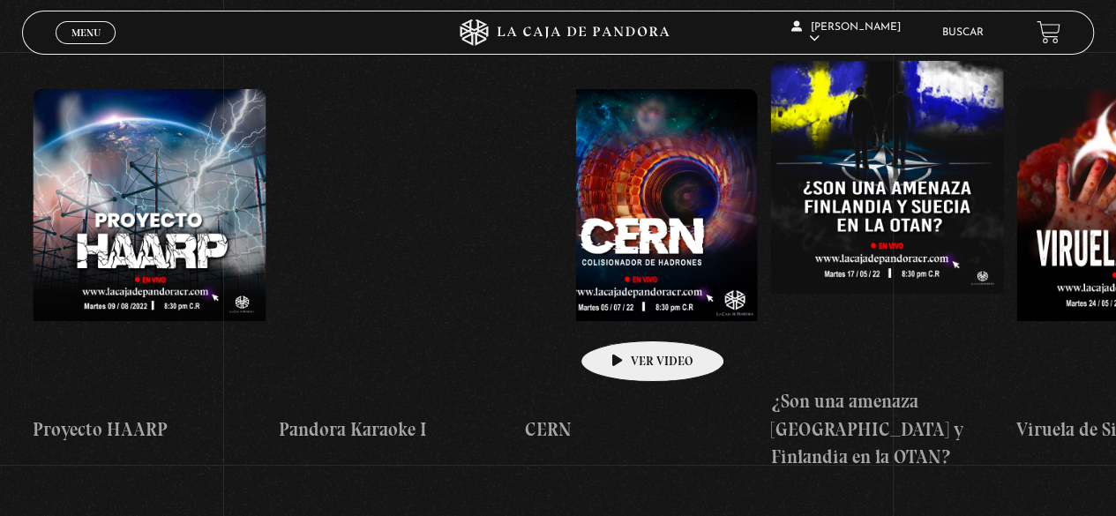
drag, startPoint x: 802, startPoint y: 281, endPoint x: 620, endPoint y: 316, distance: 185.0
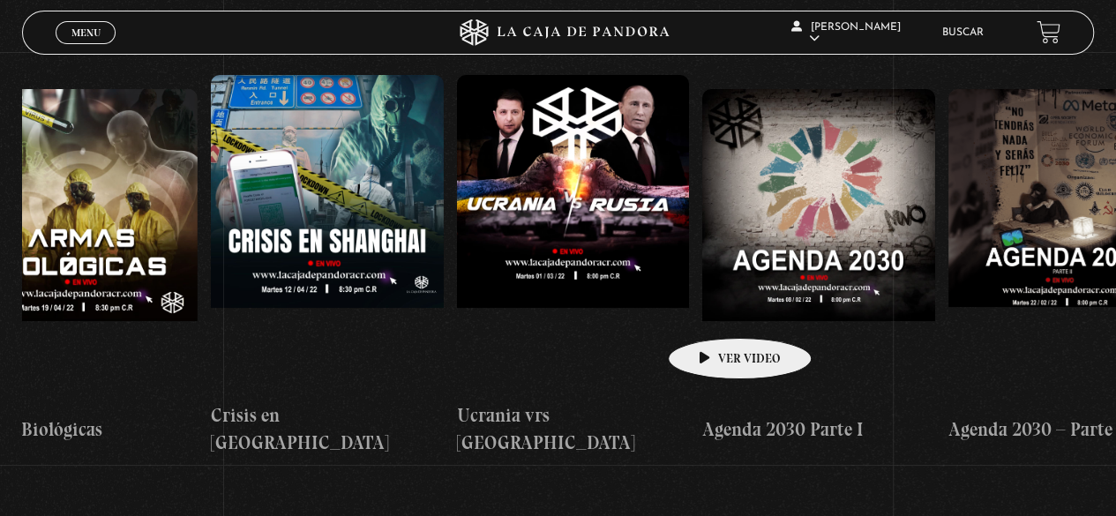
drag, startPoint x: 963, startPoint y: 277, endPoint x: 712, endPoint y: 311, distance: 253.8
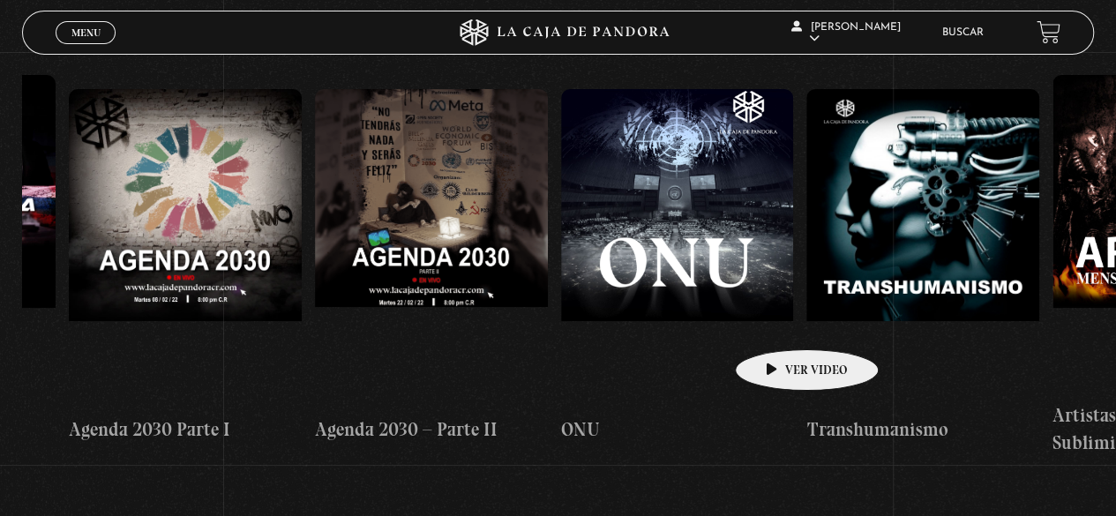
drag, startPoint x: 867, startPoint y: 309, endPoint x: 776, endPoint y: 321, distance: 91.7
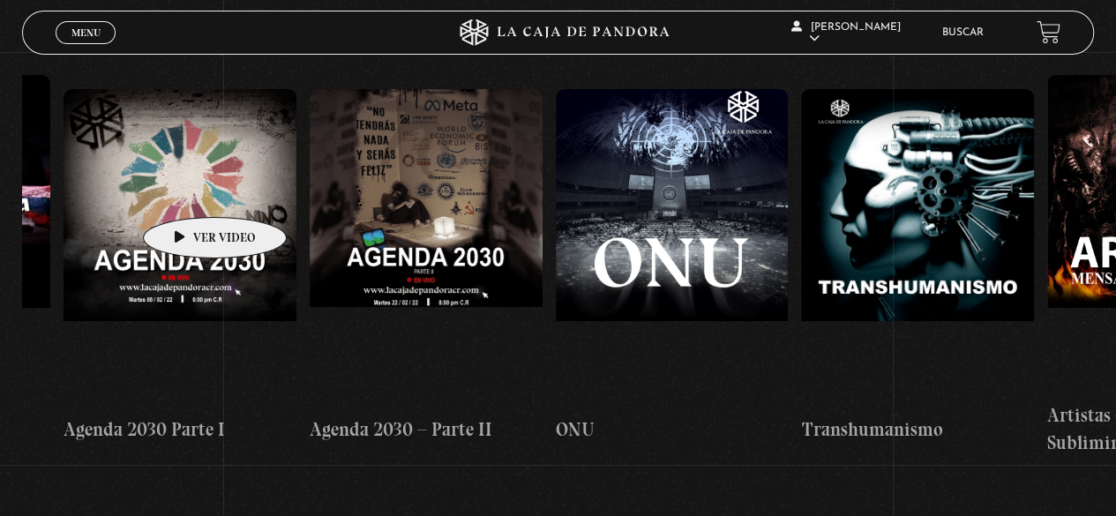
click at [186, 188] on figure at bounding box center [180, 248] width 233 height 318
click at [177, 191] on figure at bounding box center [180, 248] width 233 height 318
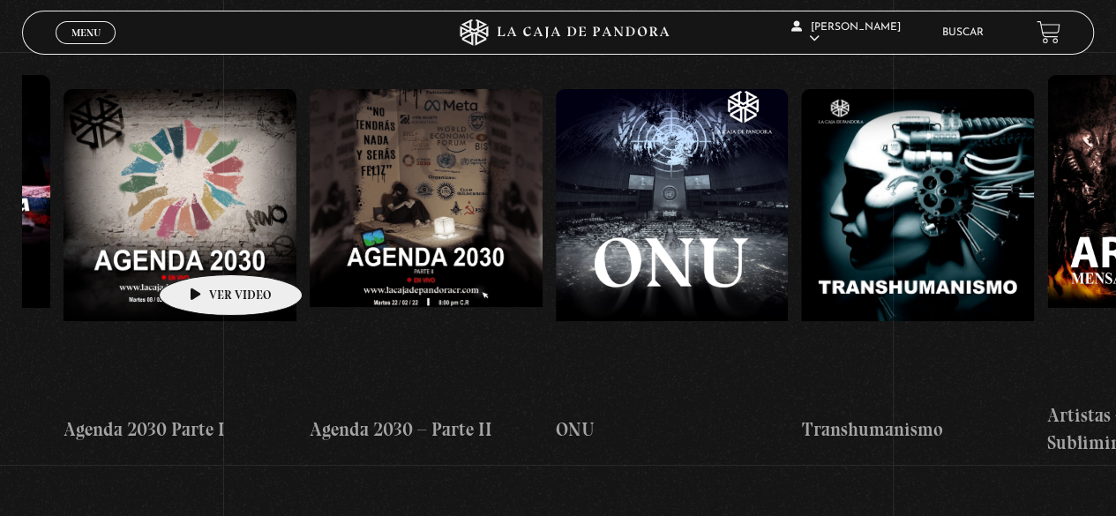
click at [201, 248] on figure at bounding box center [180, 248] width 233 height 318
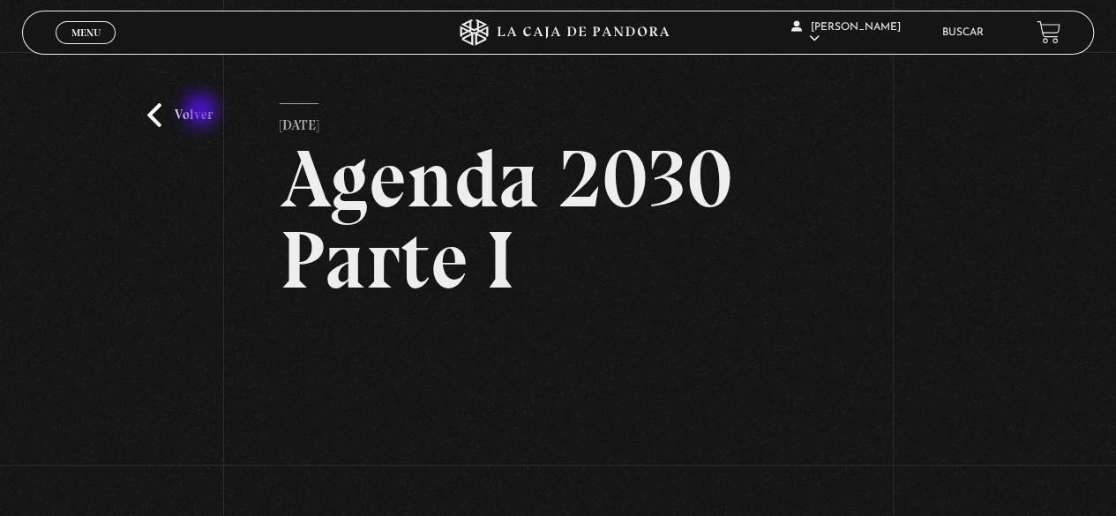
click at [203, 112] on link "Volver" at bounding box center [179, 115] width 65 height 24
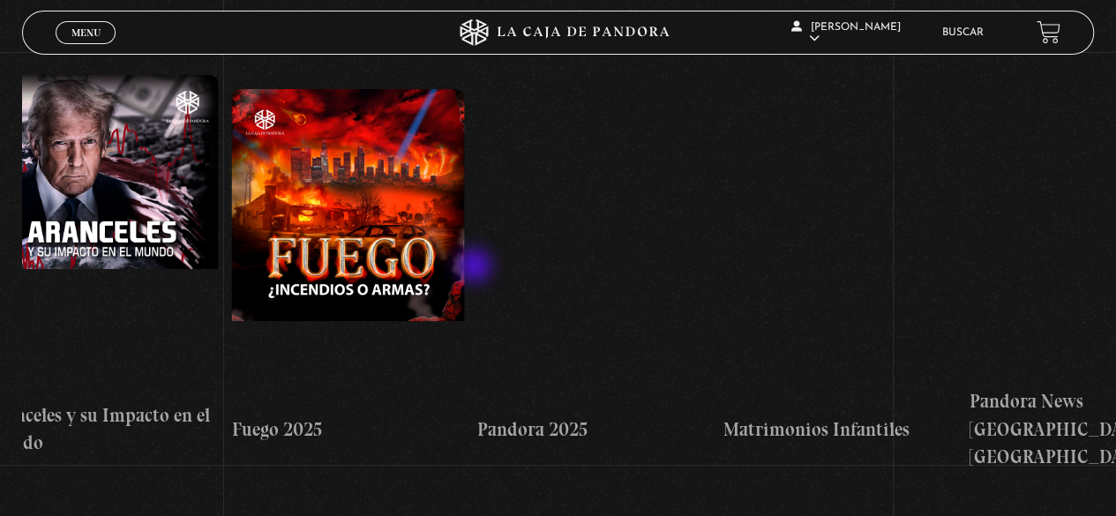
scroll to position [0, 1517]
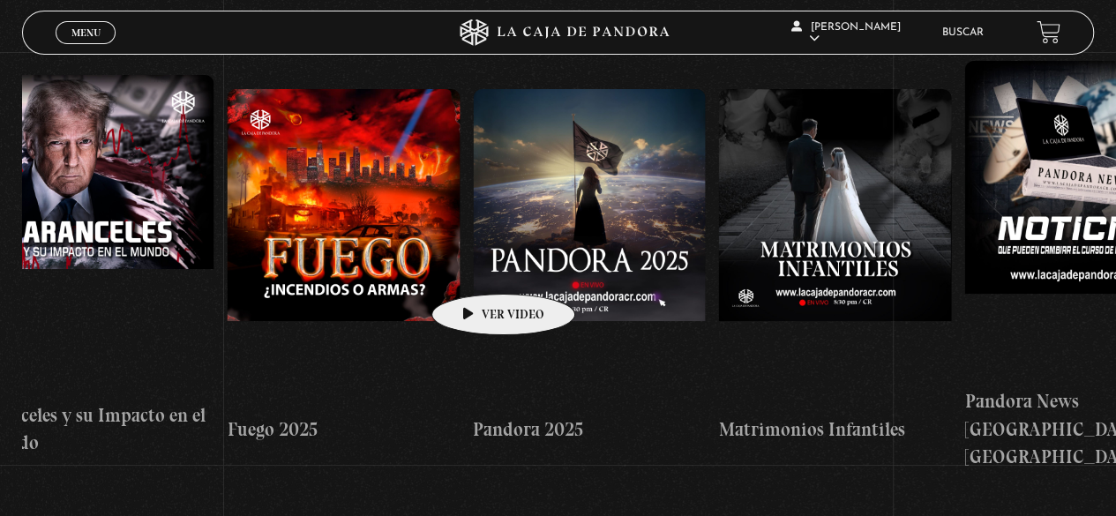
drag, startPoint x: 729, startPoint y: 286, endPoint x: 476, endPoint y: 267, distance: 253.9
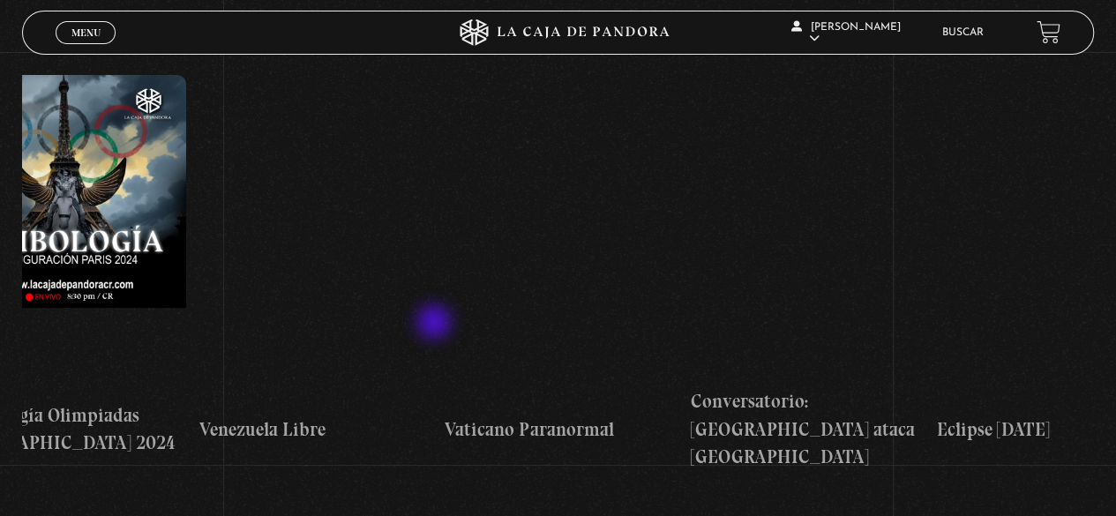
drag, startPoint x: 783, startPoint y: 311, endPoint x: 436, endPoint y: 324, distance: 347.8
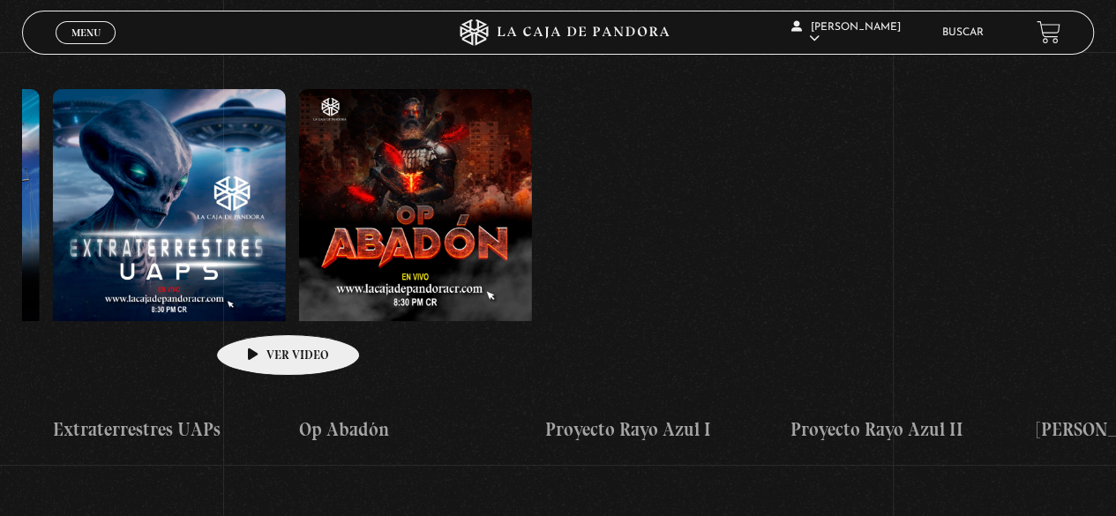
drag, startPoint x: 761, startPoint y: 329, endPoint x: 256, endPoint y: 308, distance: 505.1
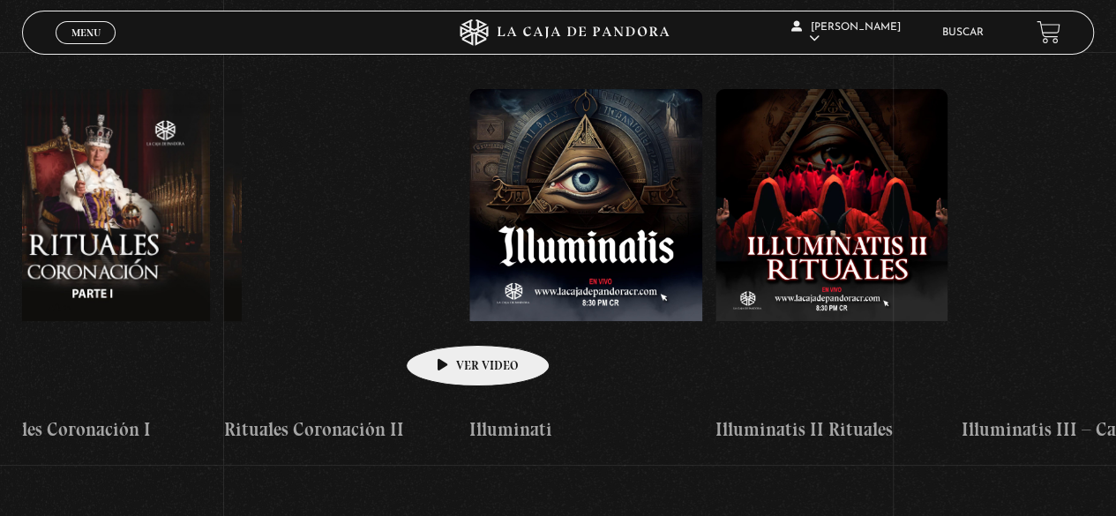
drag, startPoint x: 701, startPoint y: 320, endPoint x: 446, endPoint y: 318, distance: 255.0
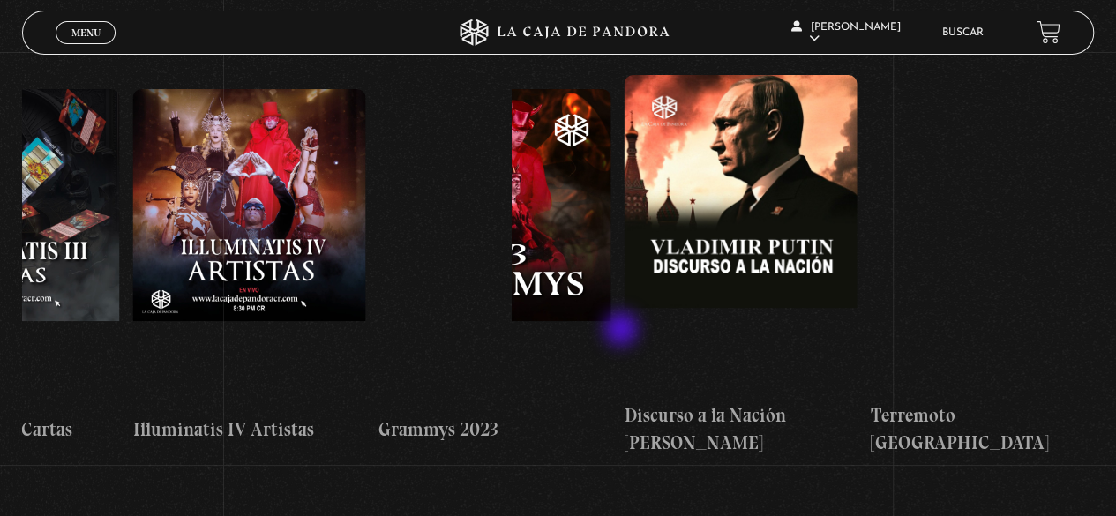
drag, startPoint x: 828, startPoint y: 333, endPoint x: 621, endPoint y: 331, distance: 206.5
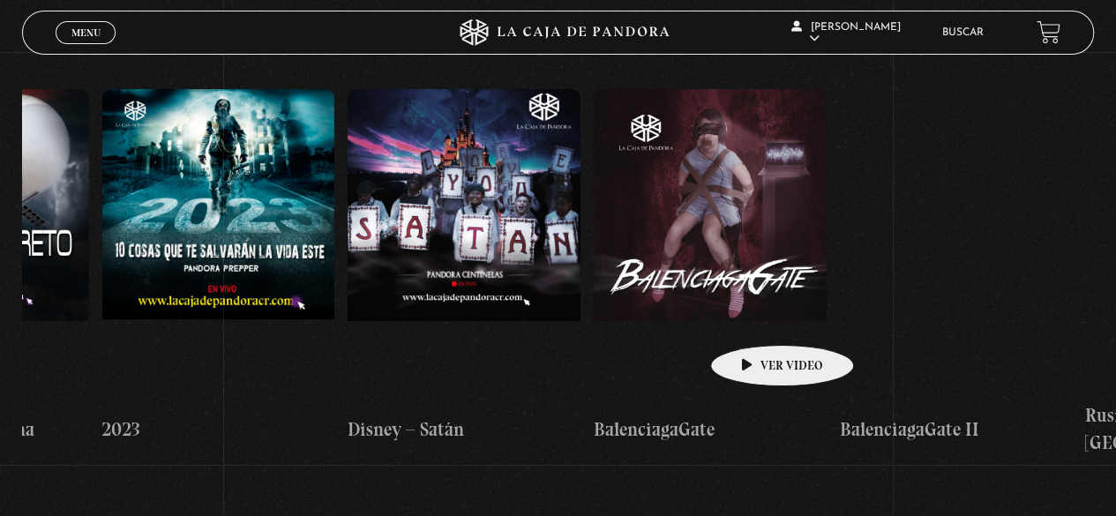
drag, startPoint x: 1005, startPoint y: 310, endPoint x: 753, endPoint y: 318, distance: 251.6
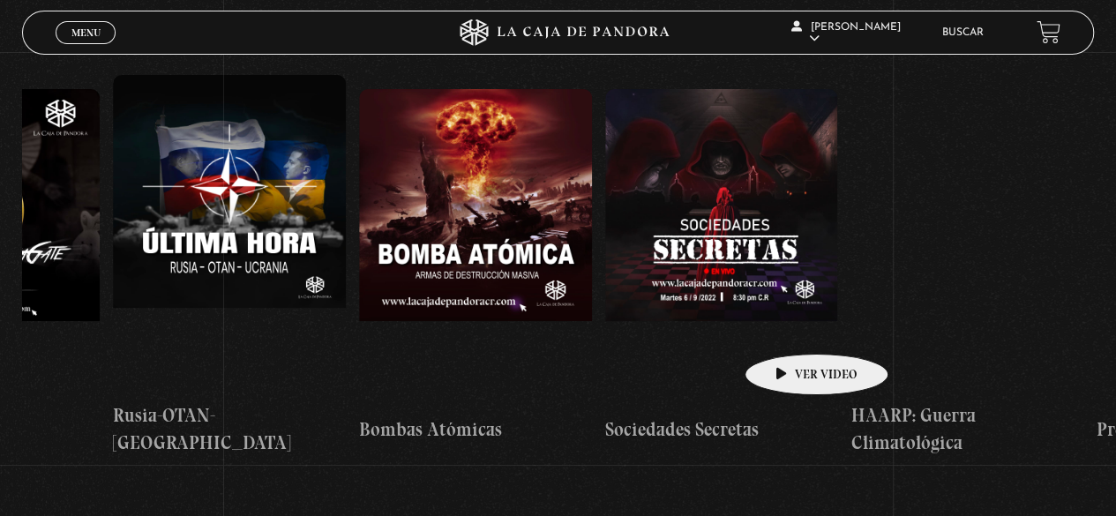
drag, startPoint x: 884, startPoint y: 326, endPoint x: 766, endPoint y: 325, distance: 118.2
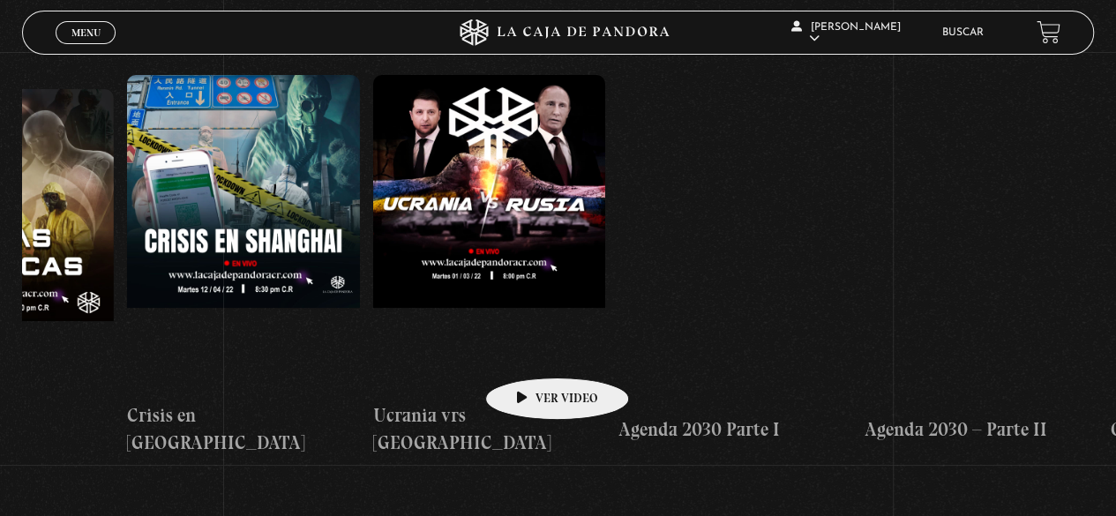
drag, startPoint x: 1003, startPoint y: 324, endPoint x: 519, endPoint y: 351, distance: 485.1
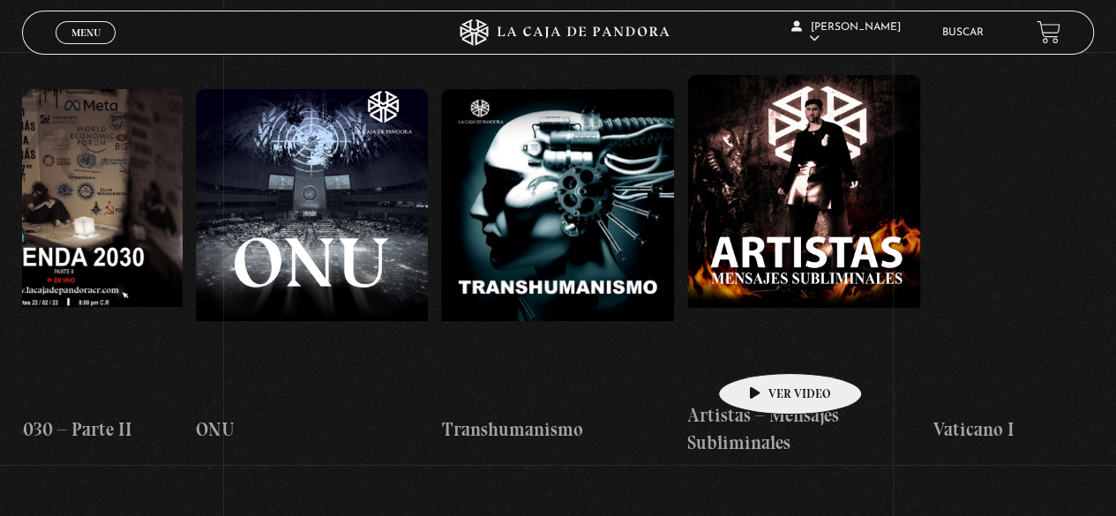
scroll to position [0, 13825]
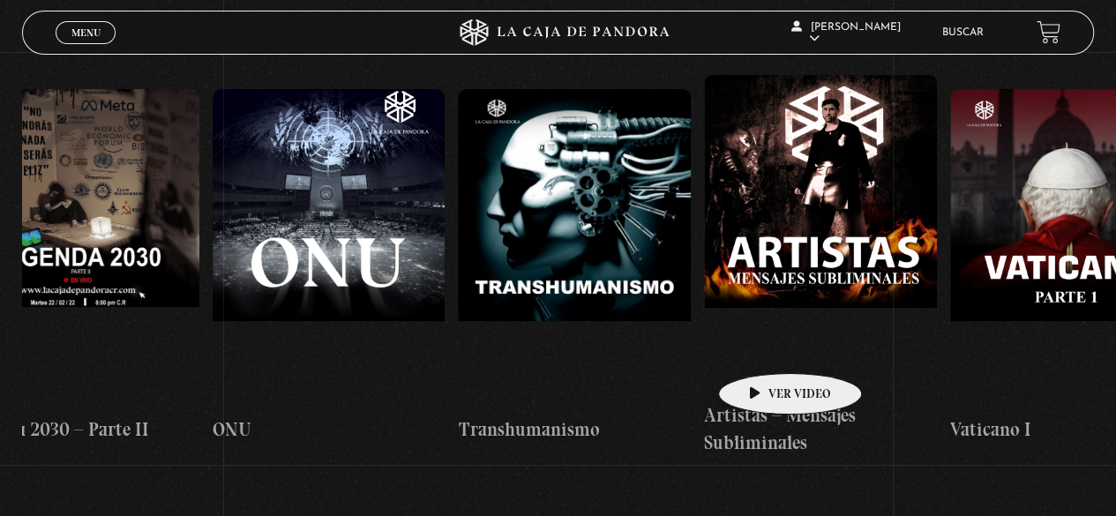
drag, startPoint x: 838, startPoint y: 341, endPoint x: 765, endPoint y: 344, distance: 73.3
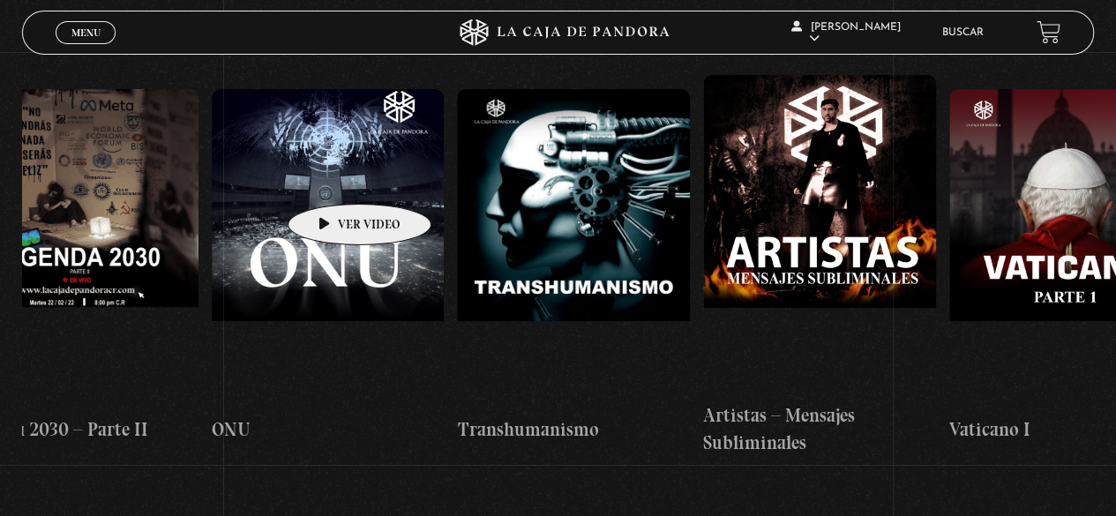
click at [322, 169] on figure at bounding box center [328, 248] width 233 height 318
click at [322, 168] on figure at bounding box center [328, 248] width 233 height 318
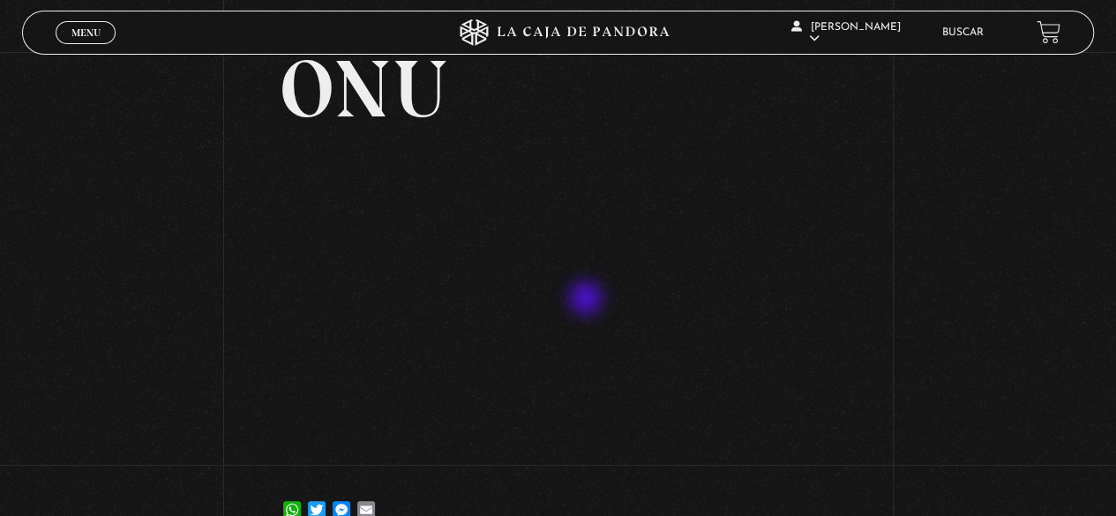
scroll to position [87, 0]
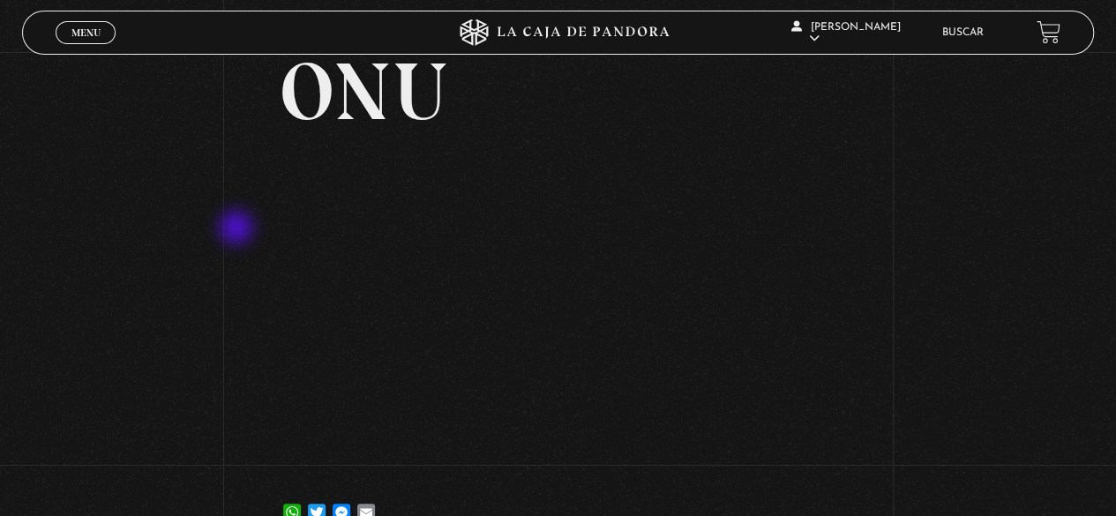
click at [236, 229] on div "Volver [DATE] ONU WhatsApp Twitter Messenger Email" at bounding box center [558, 259] width 1116 height 589
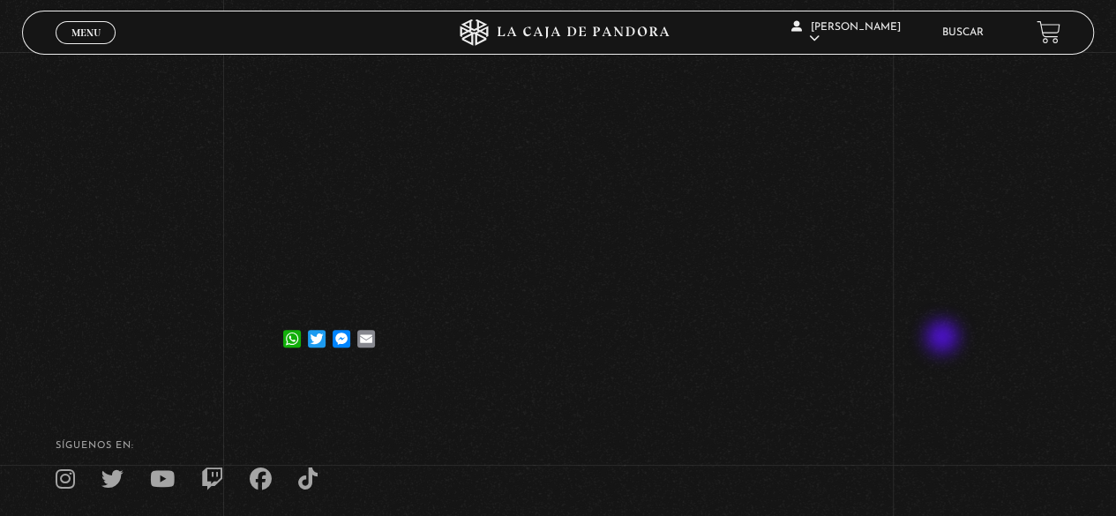
click at [945, 339] on div "Volver [DATE] ONU WhatsApp Twitter Messenger Email" at bounding box center [558, 85] width 1116 height 589
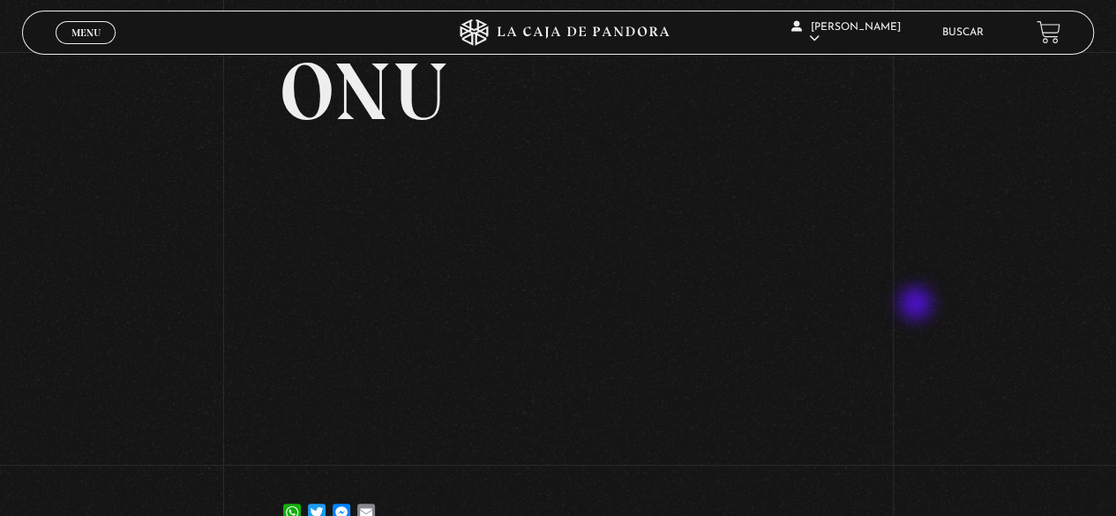
click at [919, 308] on div "Volver [DATE] ONU WhatsApp Twitter Messenger Email" at bounding box center [558, 259] width 1116 height 589
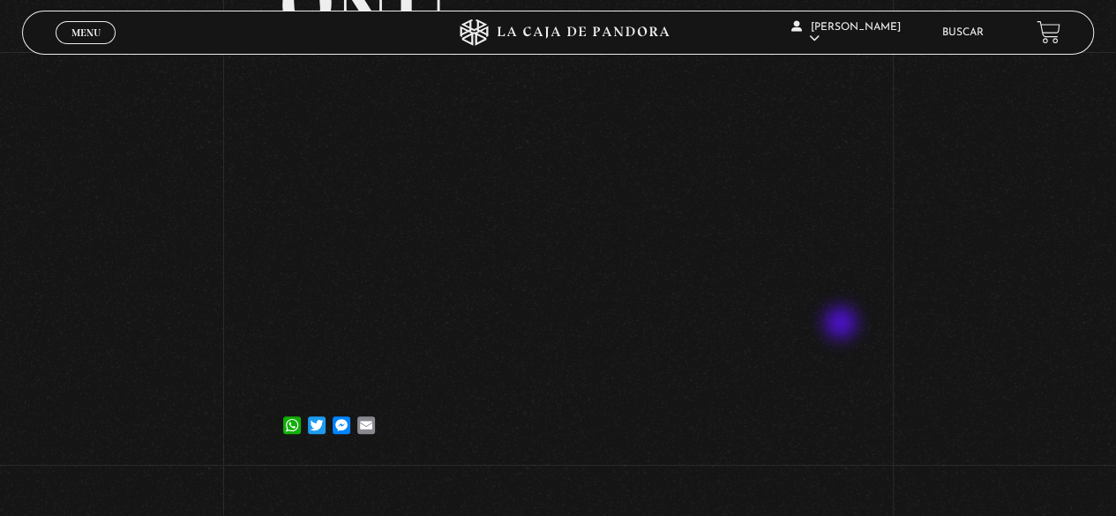
scroll to position [175, 0]
click at [219, 232] on div "Volver [DATE] ONU WhatsApp Twitter Messenger Email" at bounding box center [558, 171] width 1116 height 589
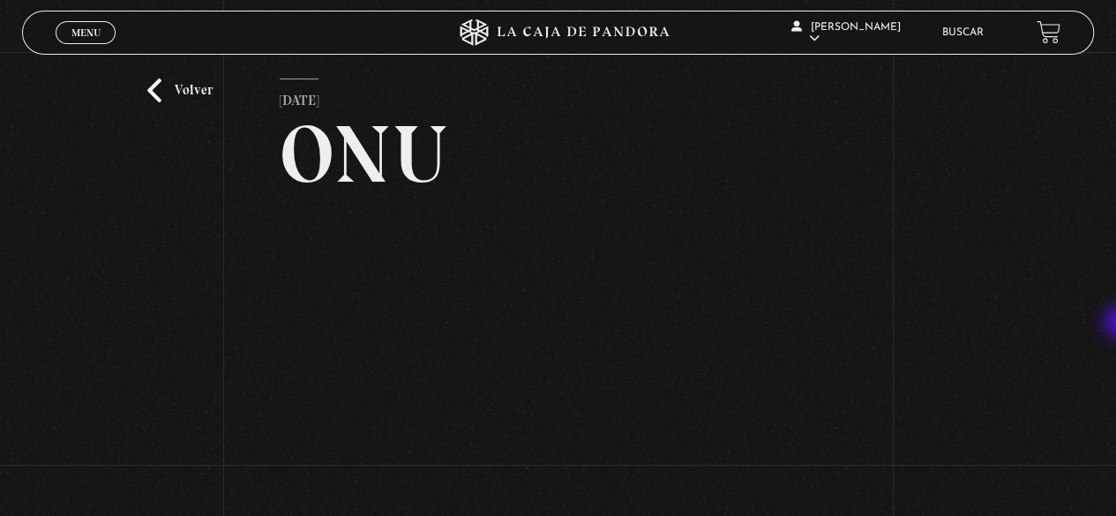
scroll to position [22, 0]
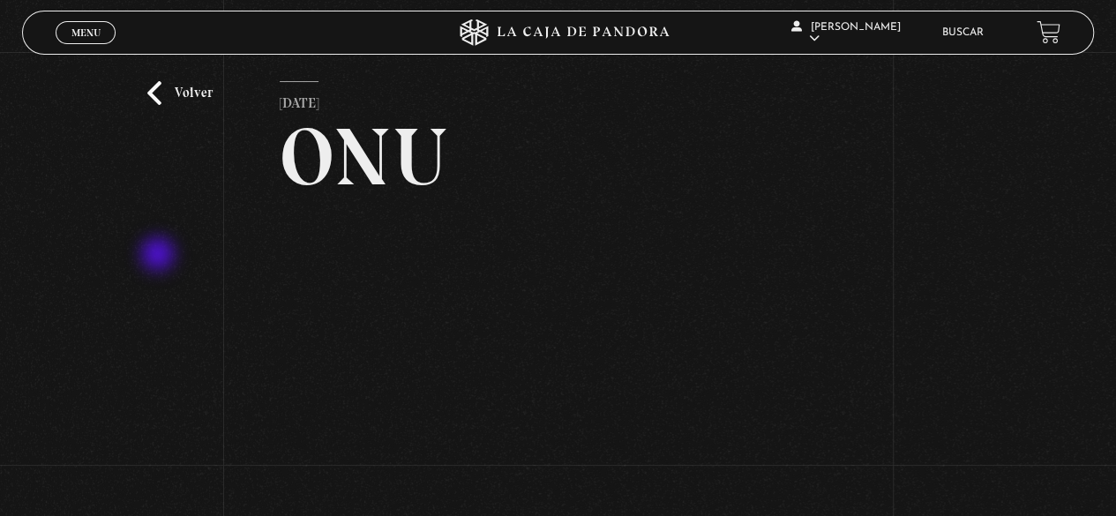
click at [151, 262] on div "Volver [DATE] ONU WhatsApp Twitter Messenger Email" at bounding box center [558, 324] width 1116 height 589
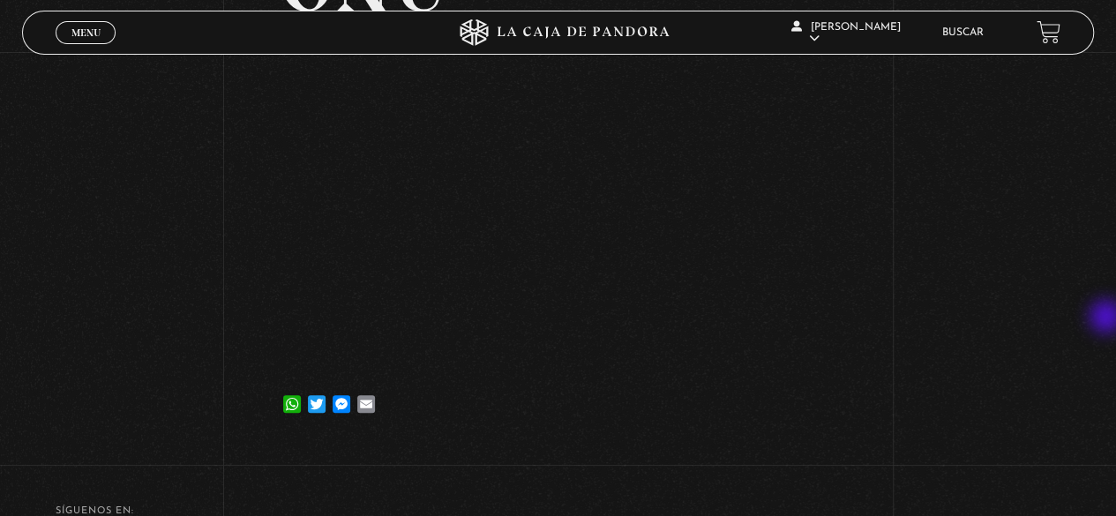
scroll to position [197, 0]
drag, startPoint x: 129, startPoint y: 95, endPoint x: 124, endPoint y: 86, distance: 10.7
click at [129, 95] on div "Volver [DATE] ONU WhatsApp Twitter Messenger Email" at bounding box center [558, 149] width 1116 height 589
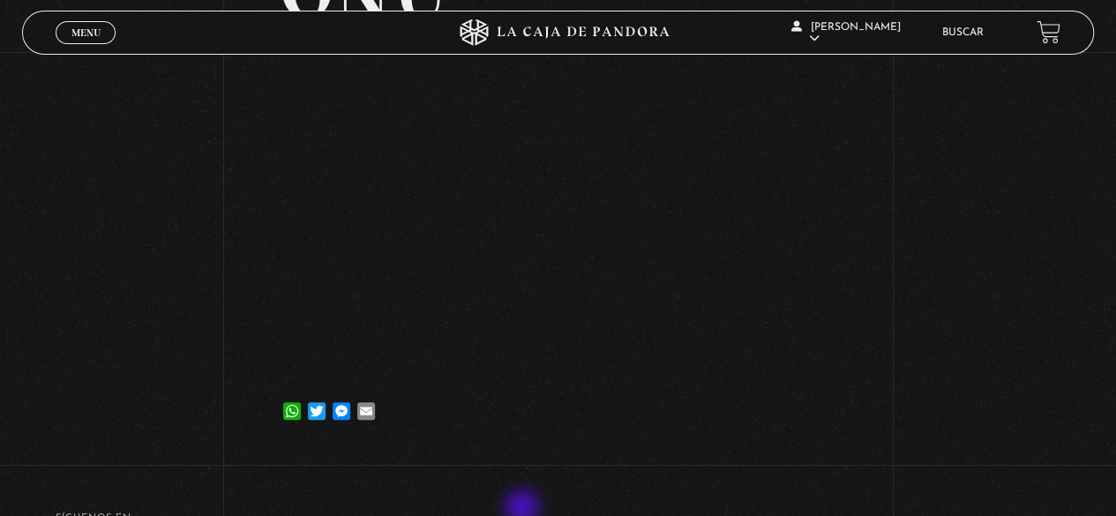
scroll to position [190, 0]
